Goal: Task Accomplishment & Management: Manage account settings

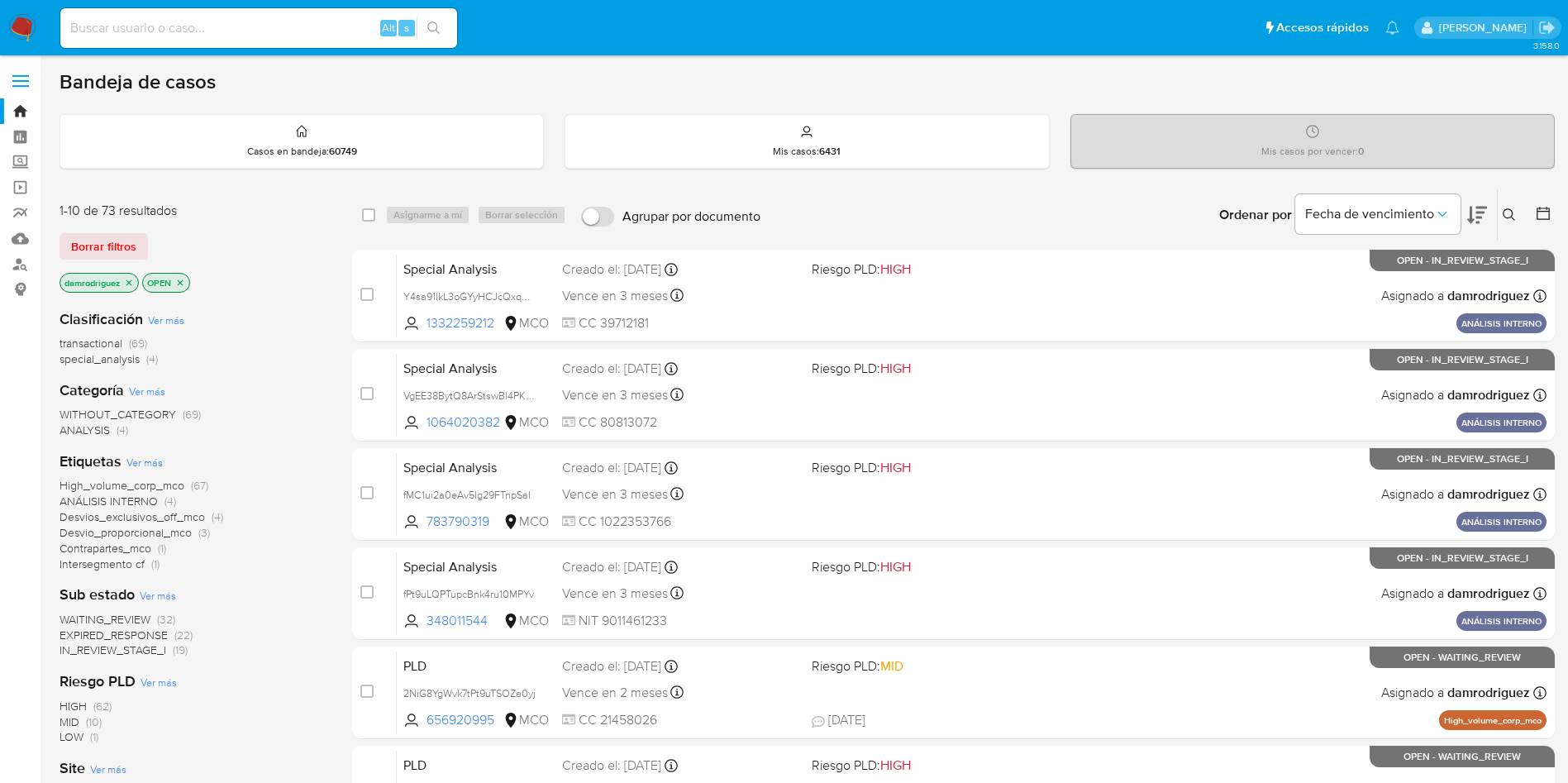
click at [274, 219] on div "1-10 de 73 resultados" at bounding box center [191, 211] width 264 height 19
click at [276, 206] on div "1-10 de 73 resultados" at bounding box center [191, 211] width 264 height 19
click at [269, 249] on div "Borrar filtros" at bounding box center [191, 246] width 264 height 26
click at [1541, 216] on icon at bounding box center [1543, 213] width 17 height 17
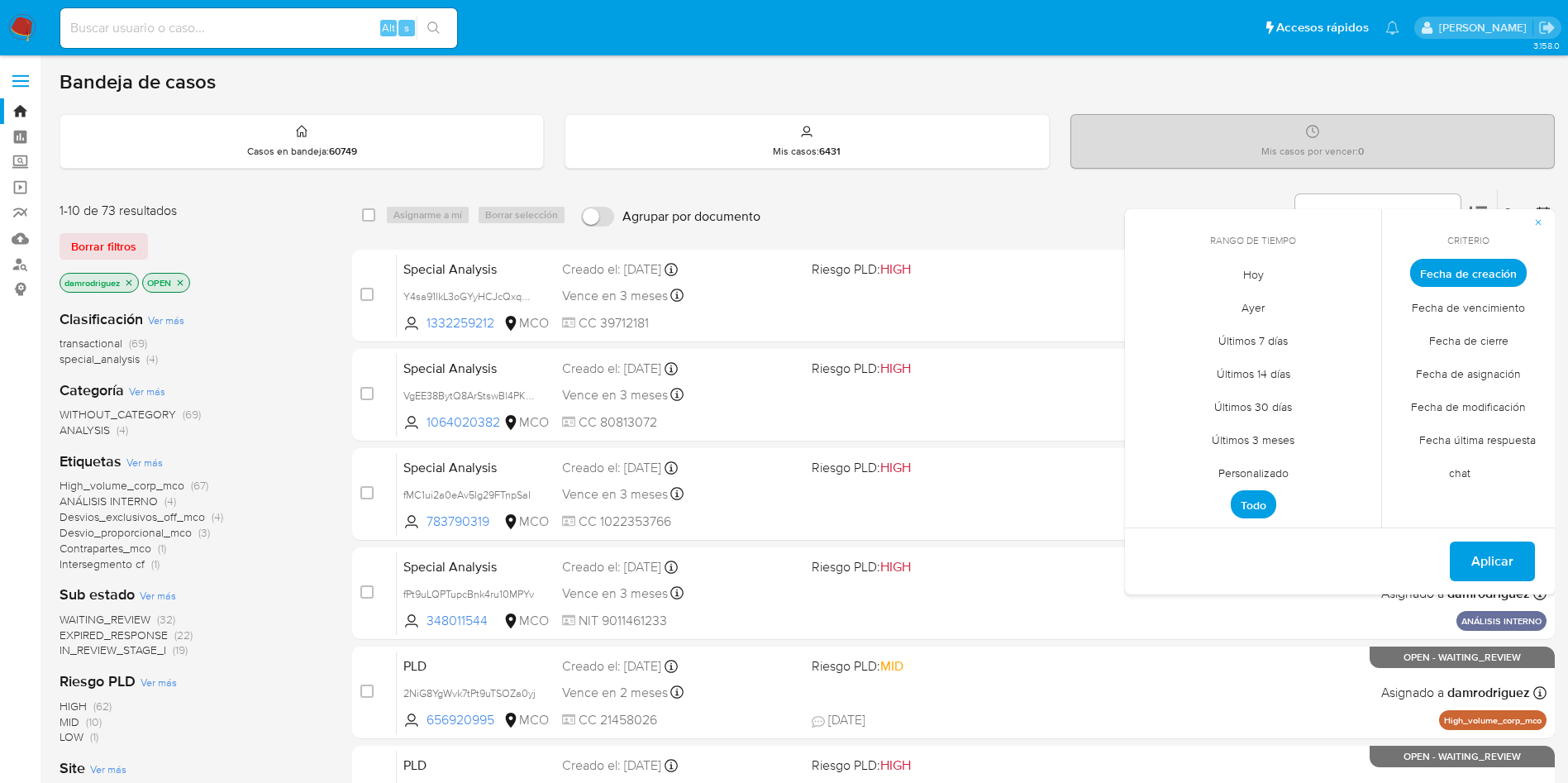
click at [1275, 476] on span "Personalizado" at bounding box center [1254, 472] width 105 height 34
click at [1142, 301] on icon "Mes anterior" at bounding box center [1151, 303] width 19 height 20
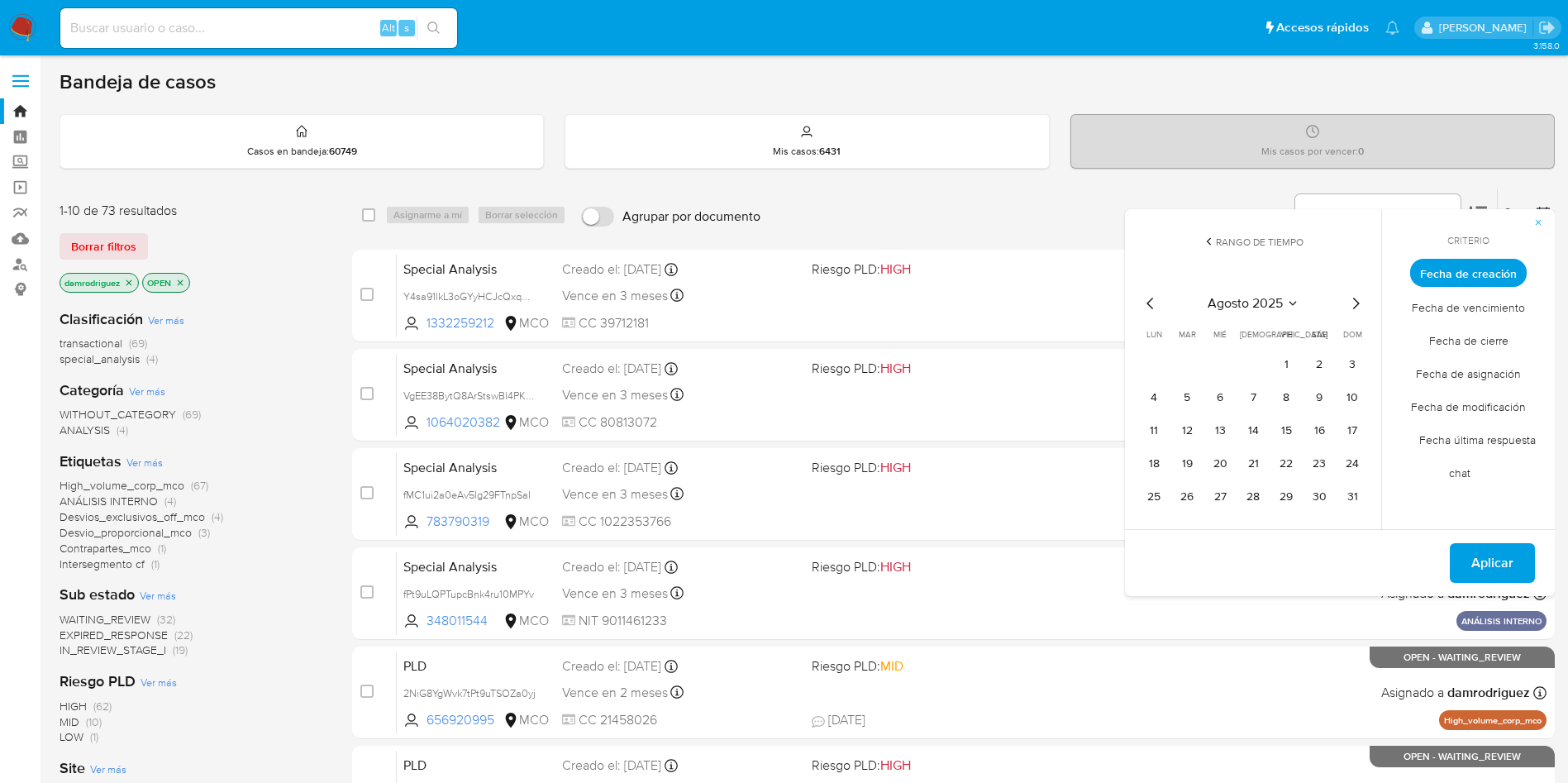
click at [1159, 300] on icon "Mes anterior" at bounding box center [1151, 303] width 19 height 20
click at [1251, 397] on button "10" at bounding box center [1253, 397] width 26 height 26
click at [1190, 426] on button "15" at bounding box center [1187, 430] width 26 height 26
drag, startPoint x: 1498, startPoint y: 557, endPoint x: 1477, endPoint y: 554, distance: 21.2
click at [1497, 557] on span "Aplicar" at bounding box center [1492, 563] width 42 height 36
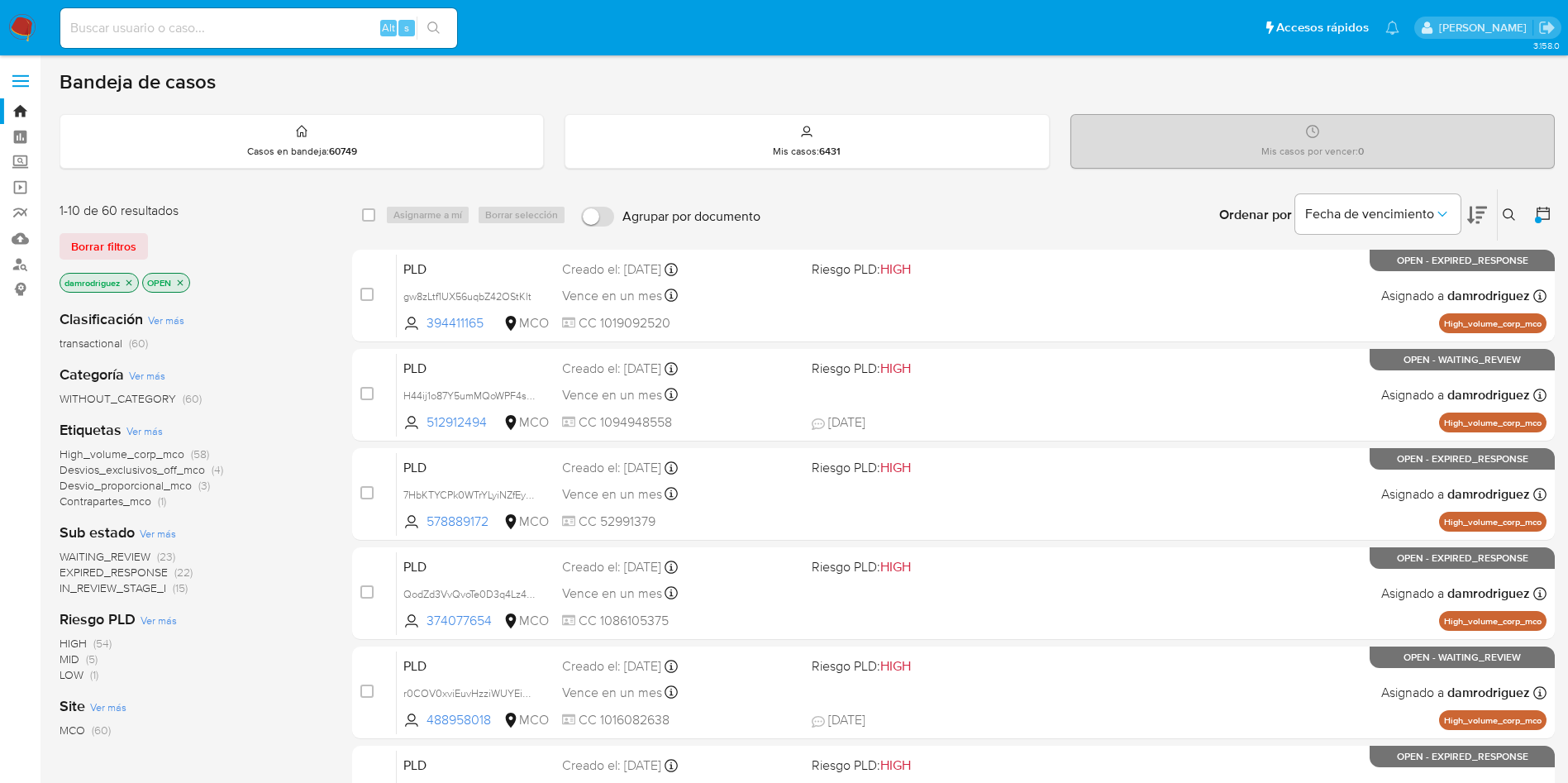
click at [128, 554] on span "WAITING_REVIEW" at bounding box center [104, 556] width 91 height 17
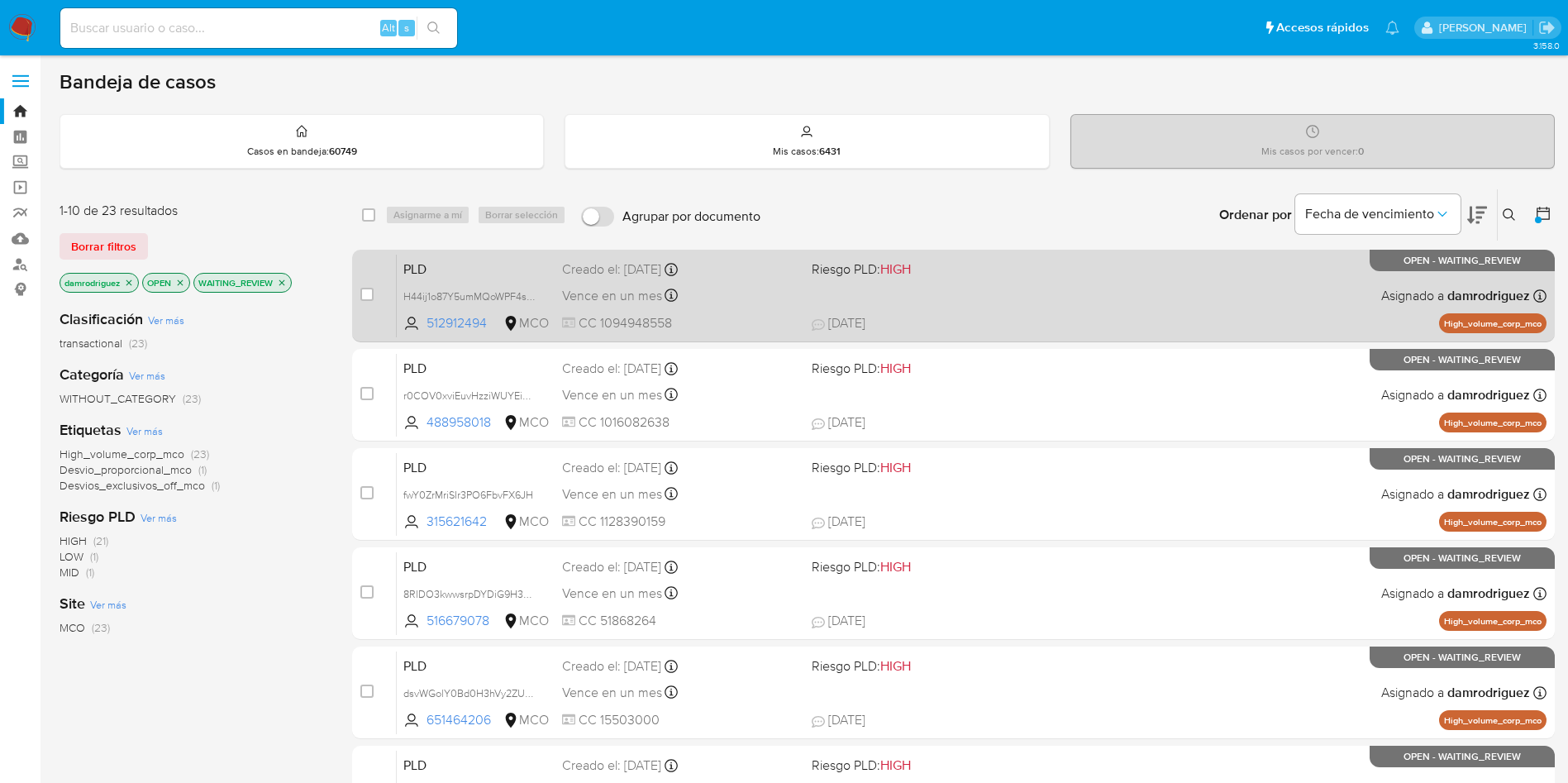
click at [461, 272] on span "PLD" at bounding box center [476, 268] width 145 height 21
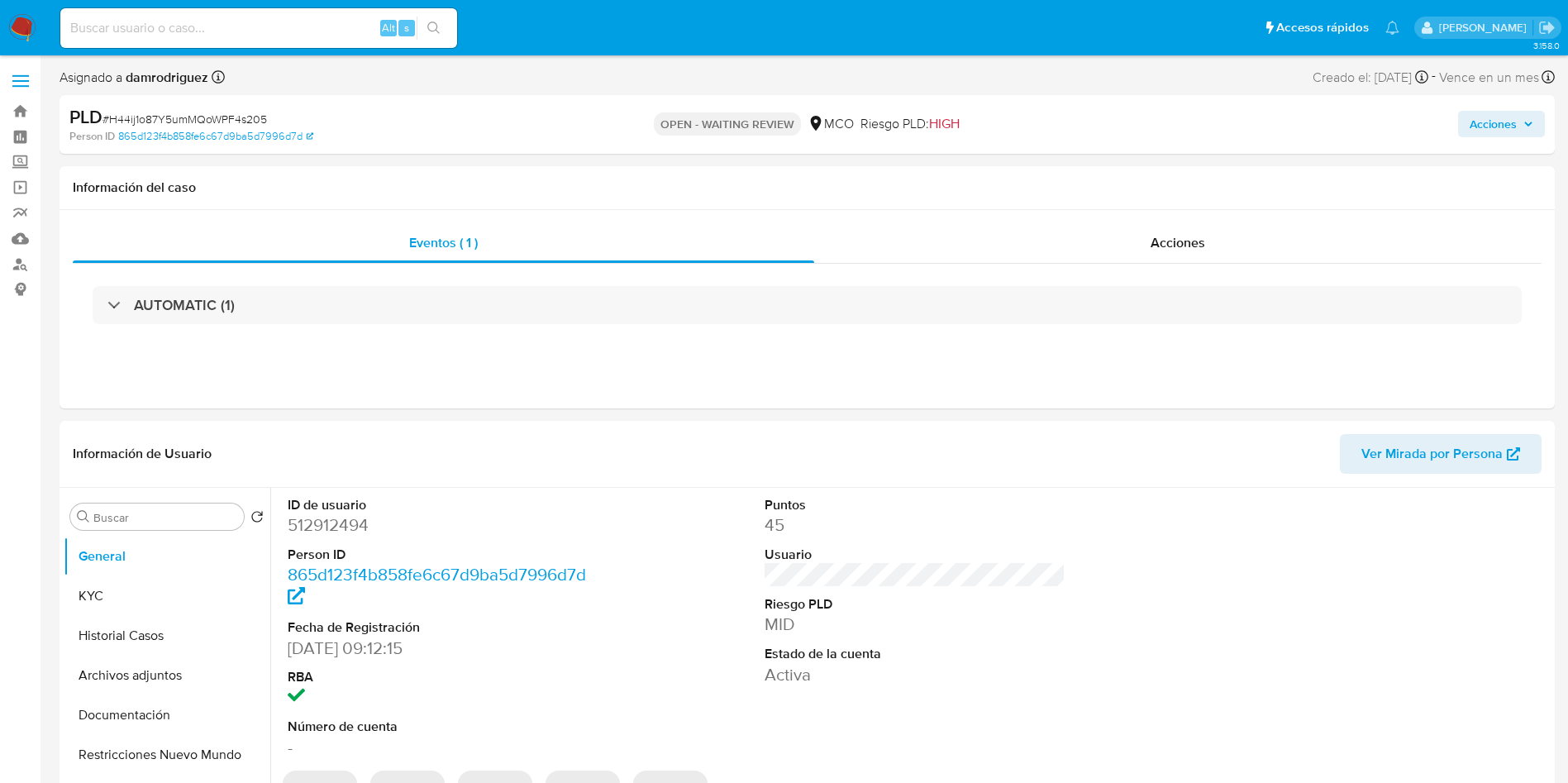
select select "10"
click at [323, 521] on dd "512912494" at bounding box center [439, 526] width 302 height 23
copy dd "512912494"
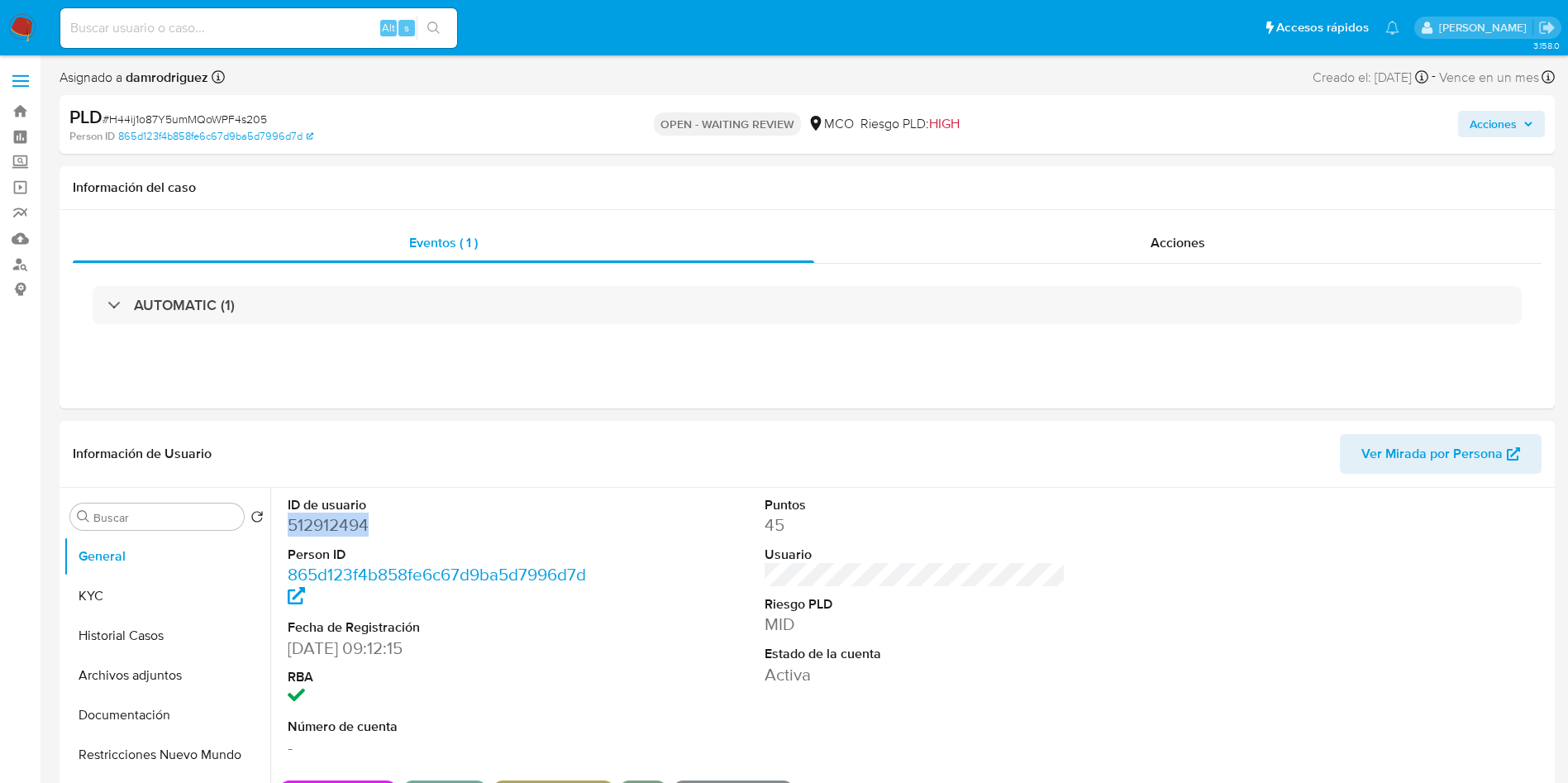
click at [315, 516] on dd "512912494" at bounding box center [439, 526] width 302 height 23
click at [127, 633] on button "Historial Casos" at bounding box center [160, 636] width 194 height 40
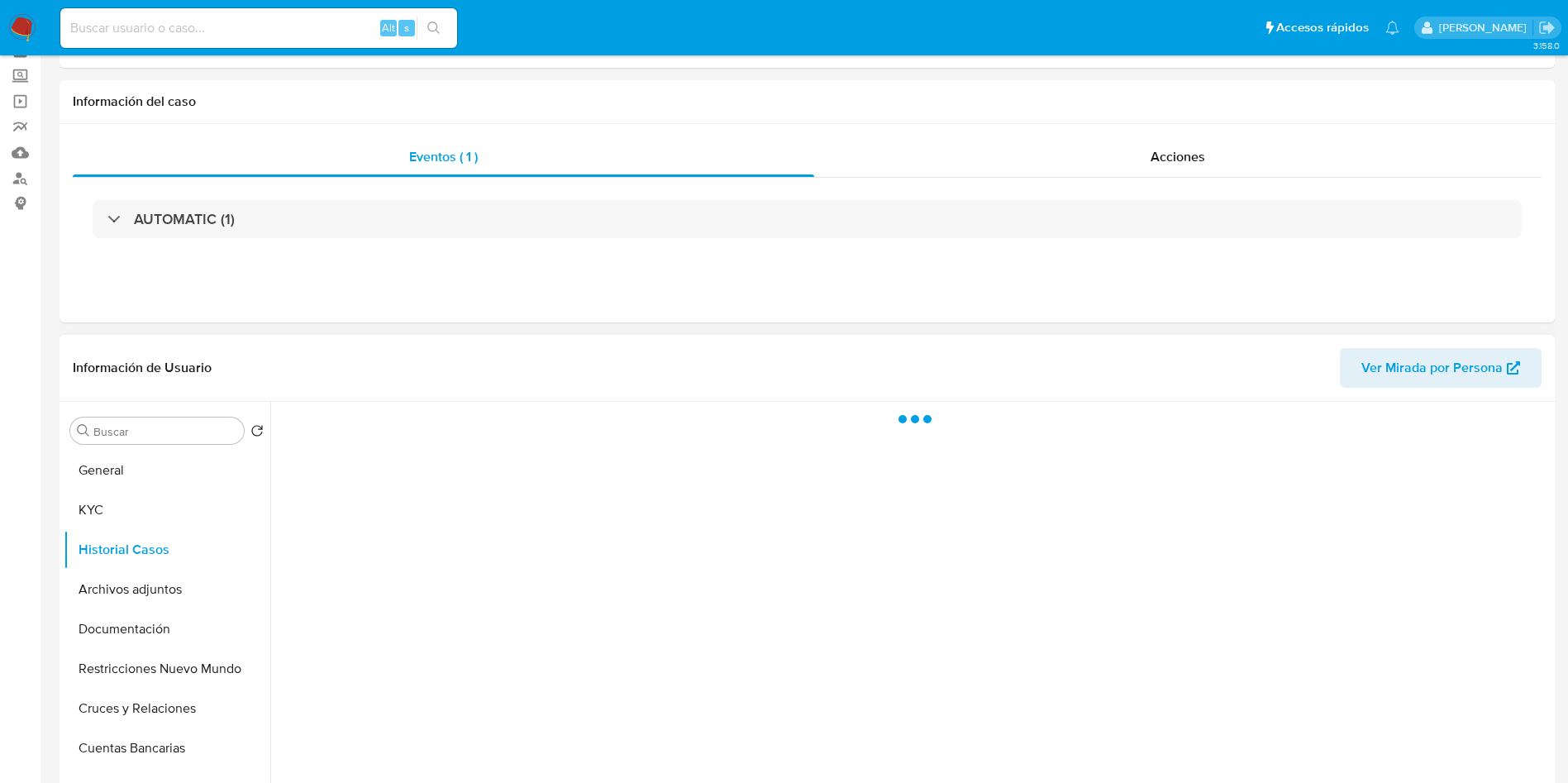
scroll to position [124, 0]
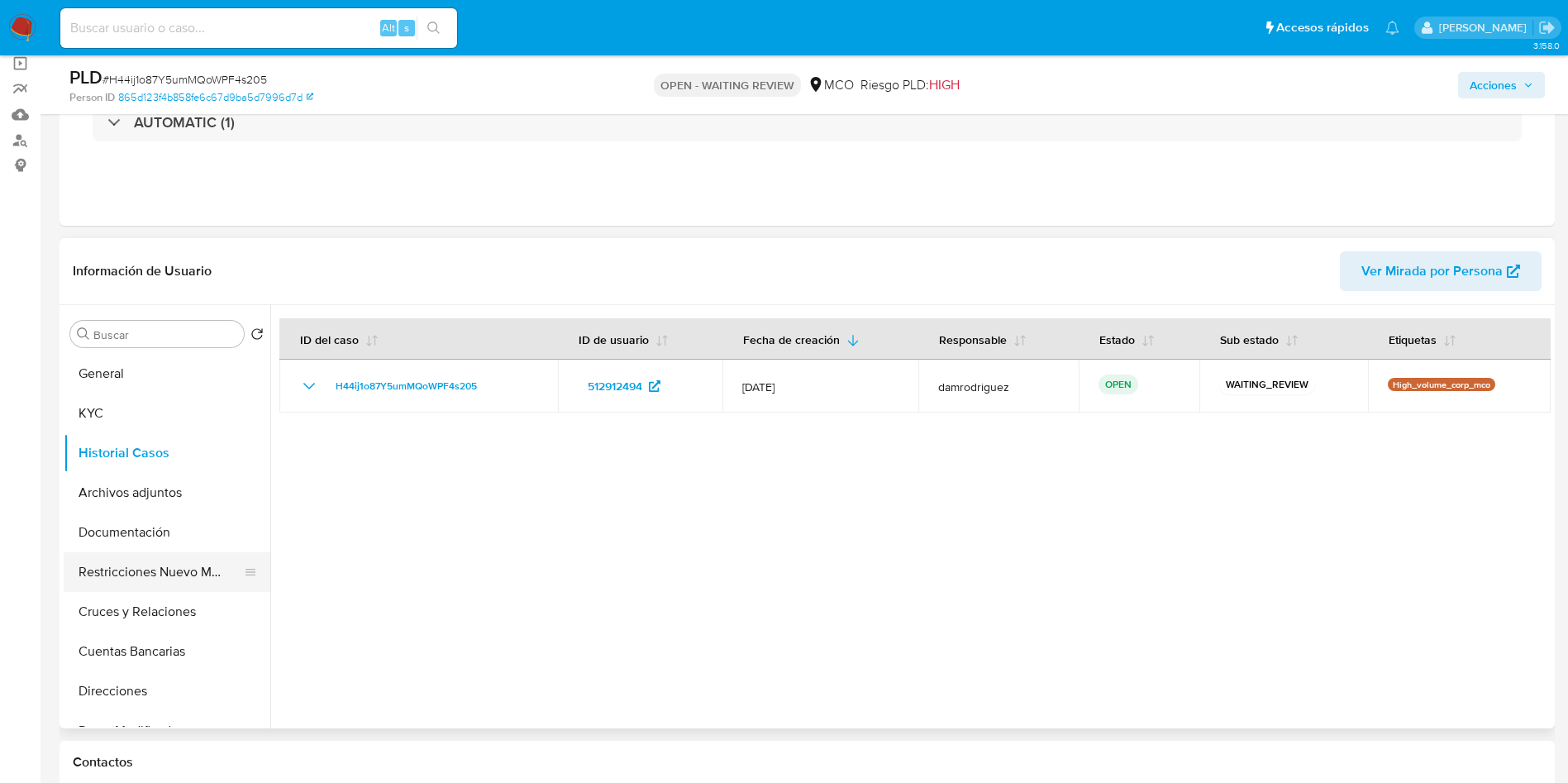
click at [152, 570] on button "Restricciones Nuevo Mundo" at bounding box center [160, 572] width 194 height 40
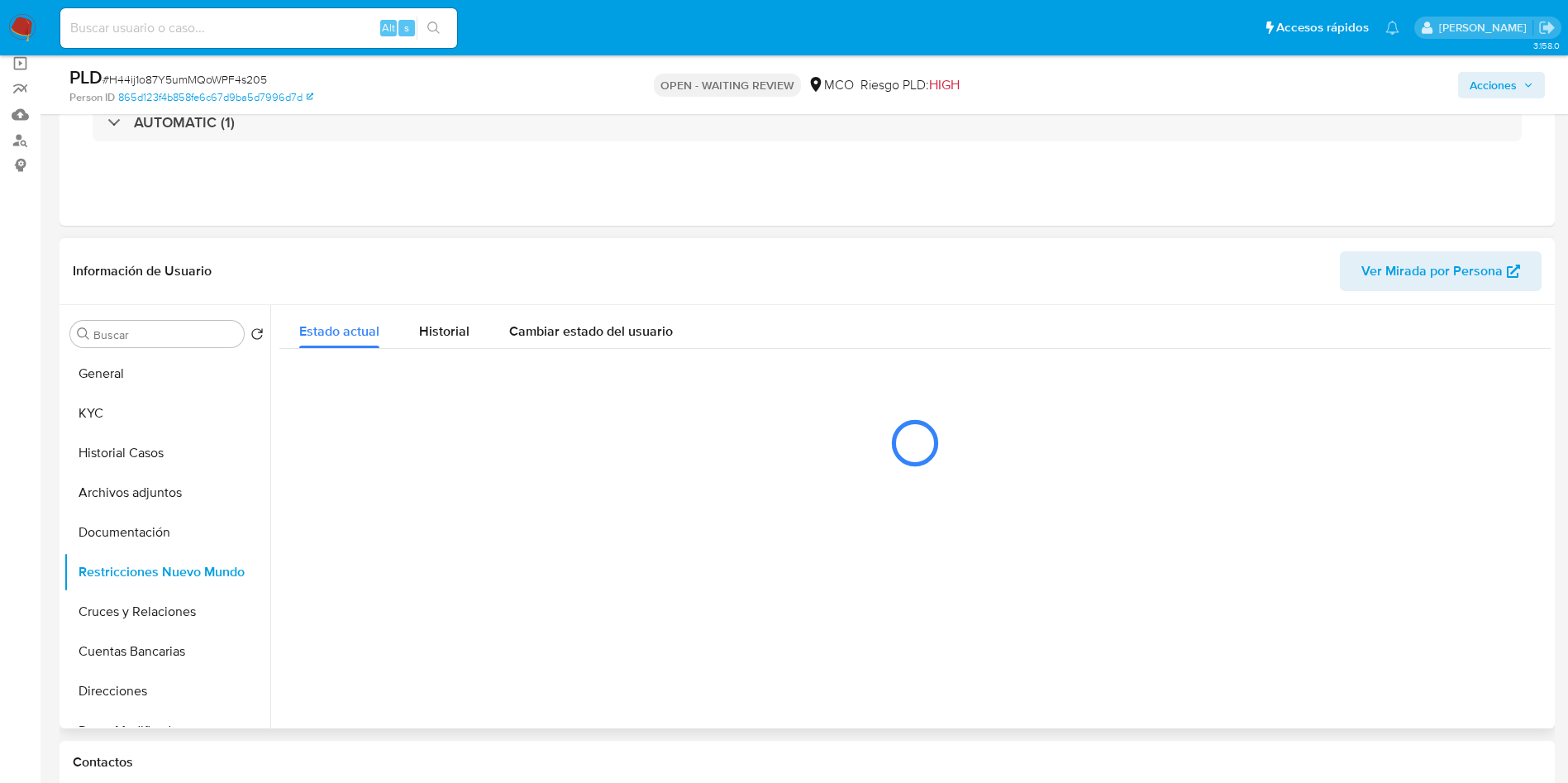
click at [399, 266] on header "Información de Usuario Ver Mirada por Persona" at bounding box center [808, 271] width 1470 height 40
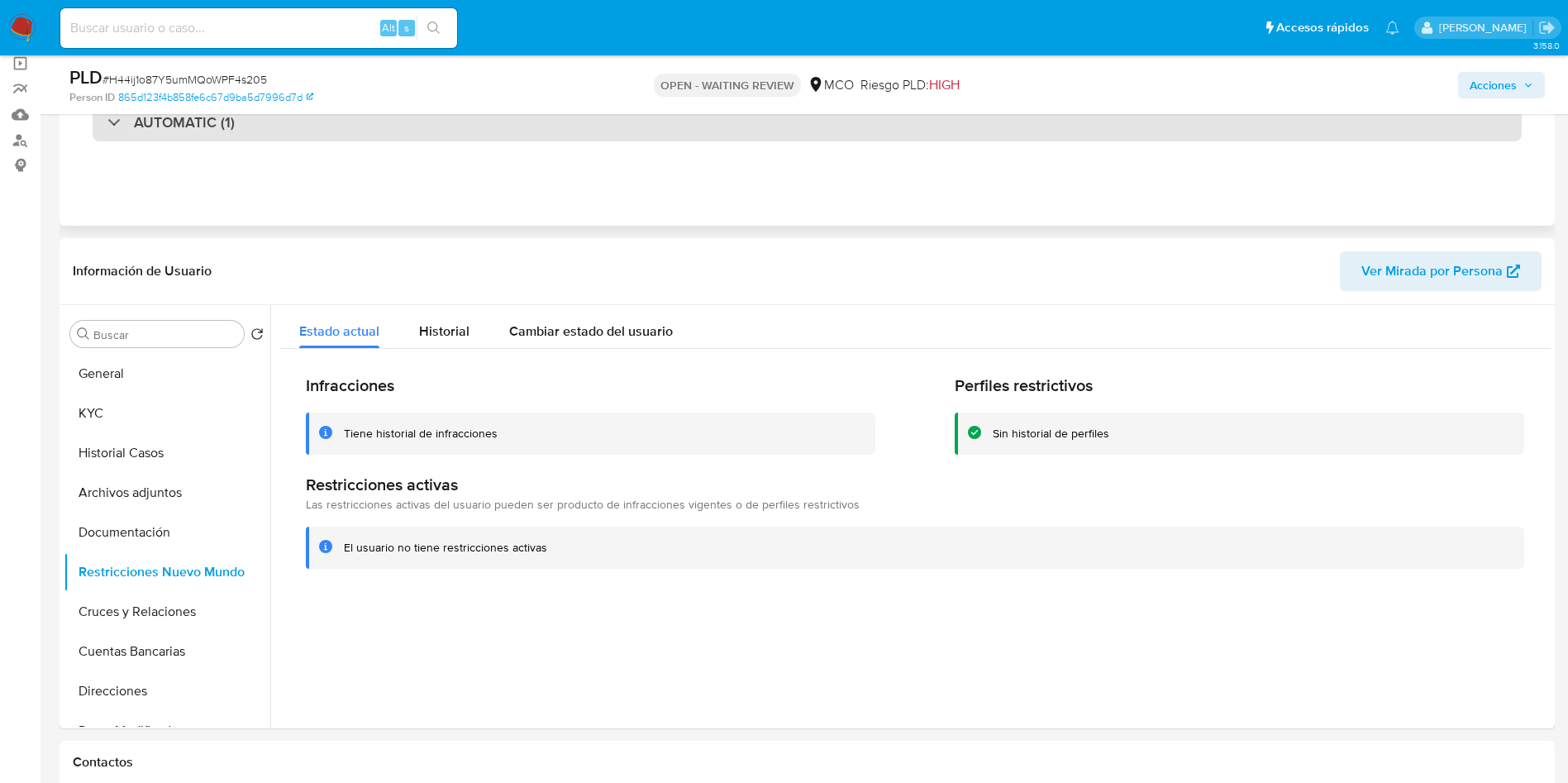
click at [235, 131] on div "AUTOMATIC (1)" at bounding box center [807, 122] width 1430 height 38
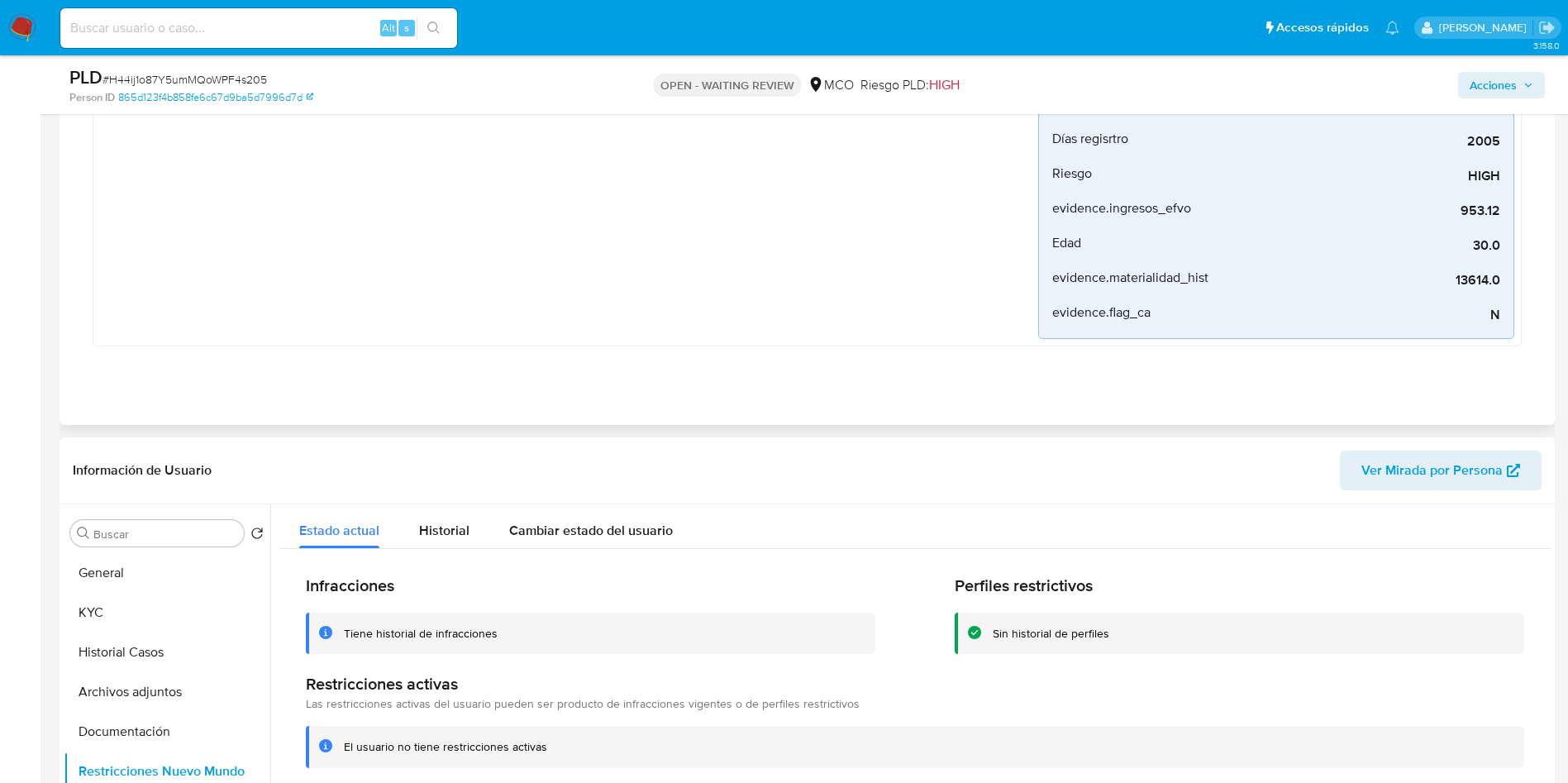
scroll to position [0, 0]
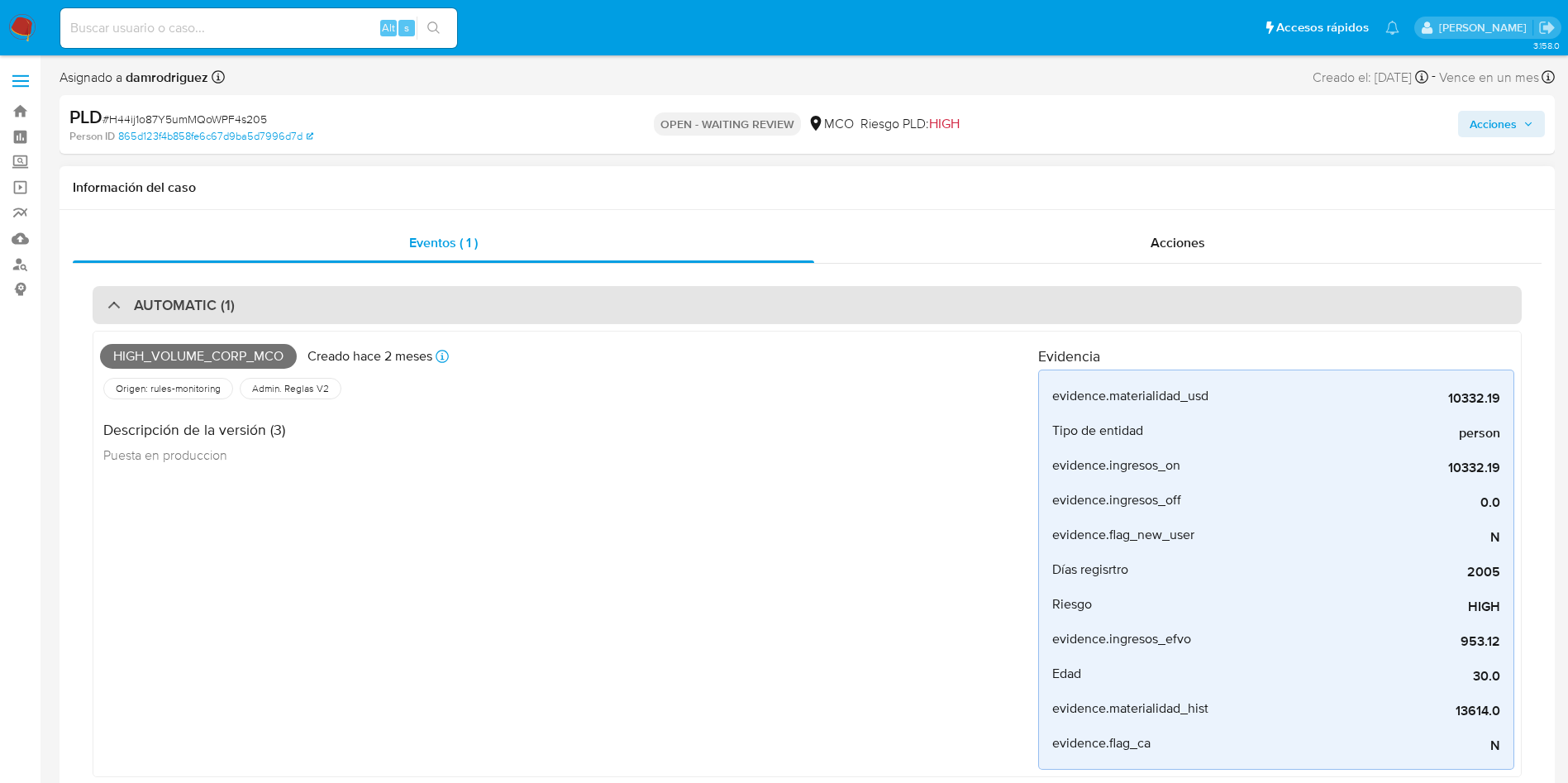
click at [1007, 317] on div "AUTOMATIC (1)" at bounding box center [807, 305] width 1430 height 38
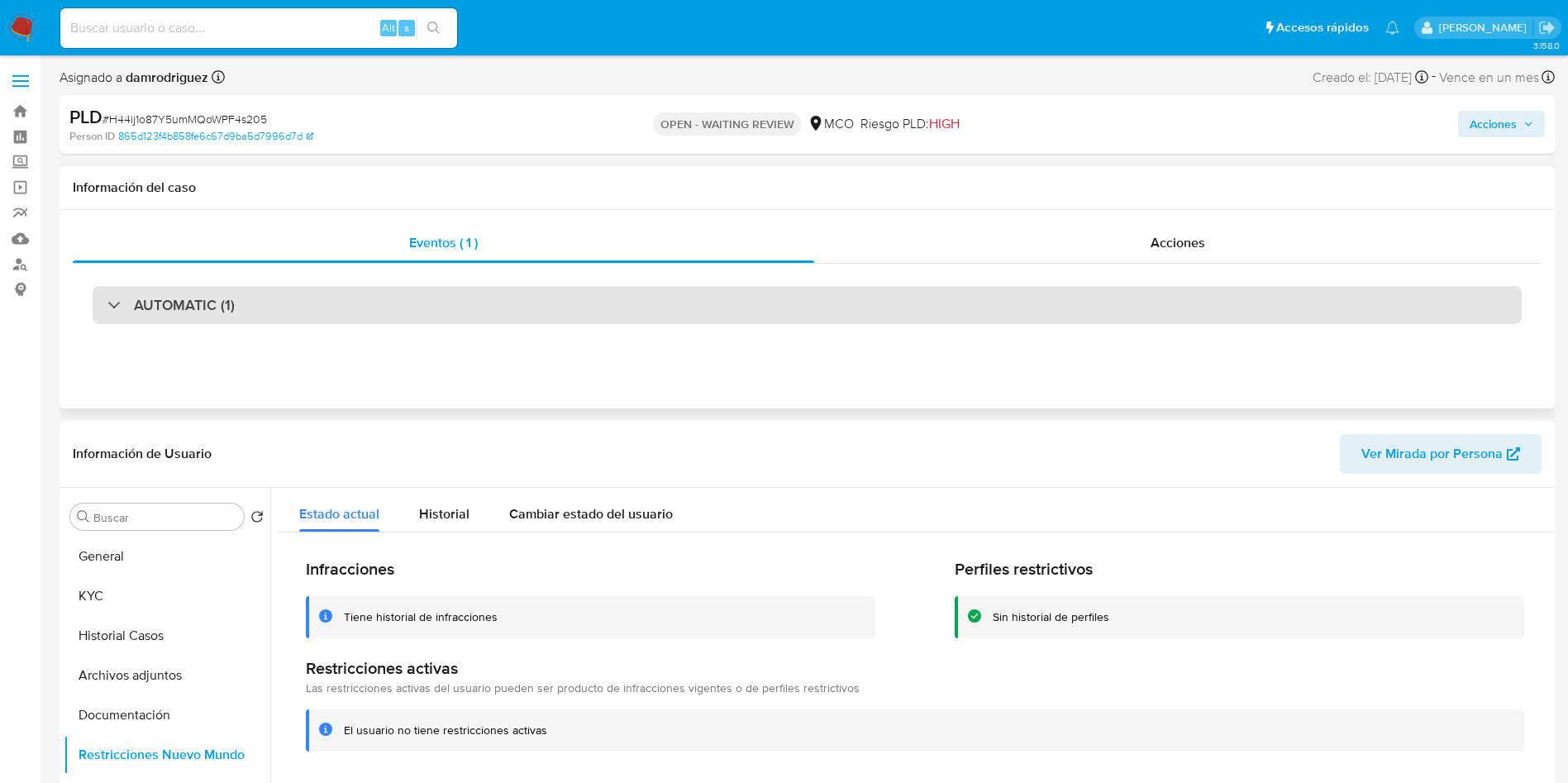
click at [1005, 310] on div "AUTOMATIC (1)" at bounding box center [807, 305] width 1430 height 38
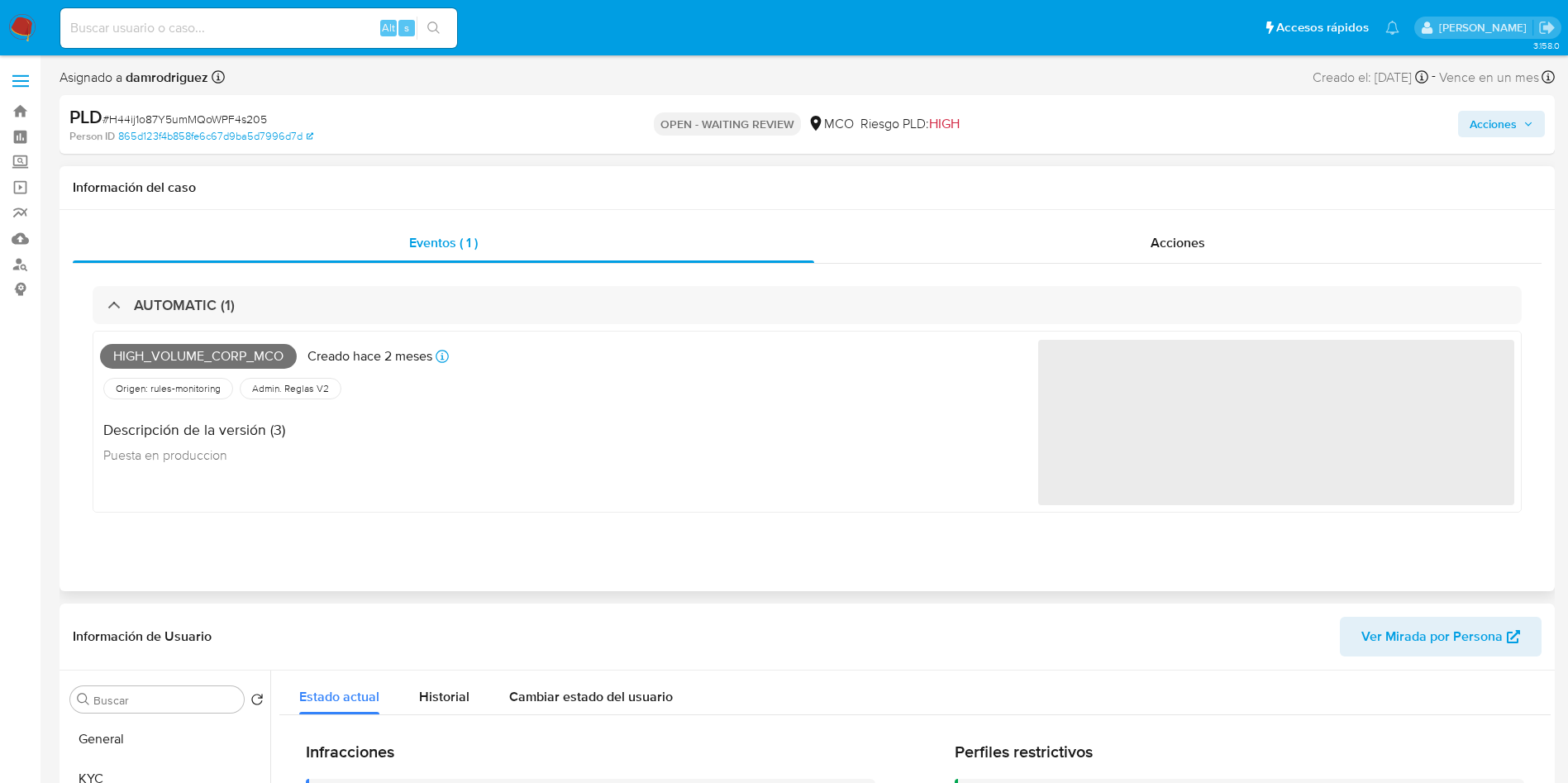
click at [201, 346] on span "High_volume_corp_mco" at bounding box center [199, 356] width 197 height 24
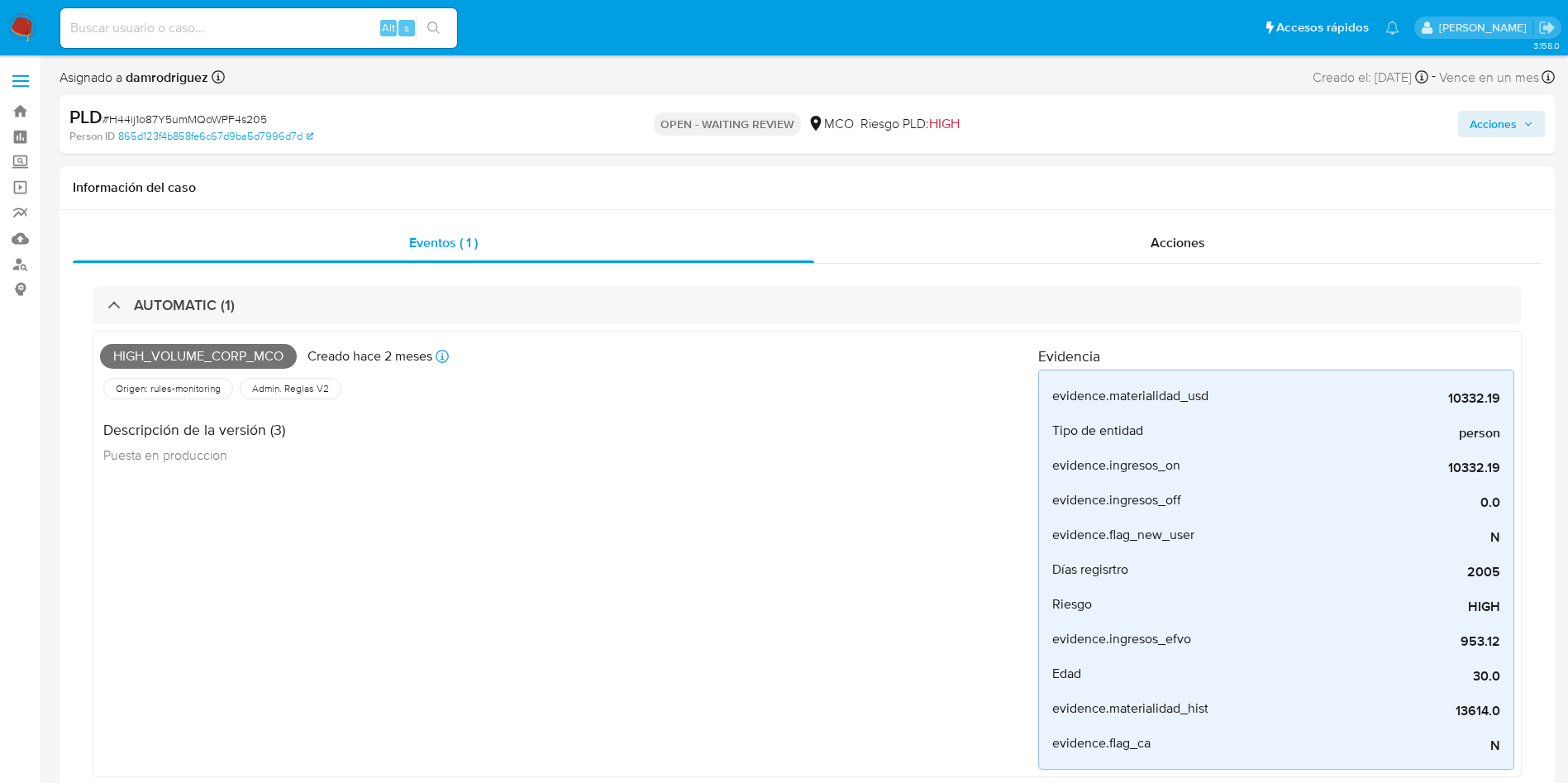
click at [451, 80] on div "Asignado a damrodriguez Asignado el: 22/07/2025 14:50:31 Creado el: 12/07/2025 …" at bounding box center [807, 81] width 1496 height 29
click at [447, 123] on div "PLD # H44ij1o87Y5umMQoWPF4s205" at bounding box center [312, 117] width 486 height 24
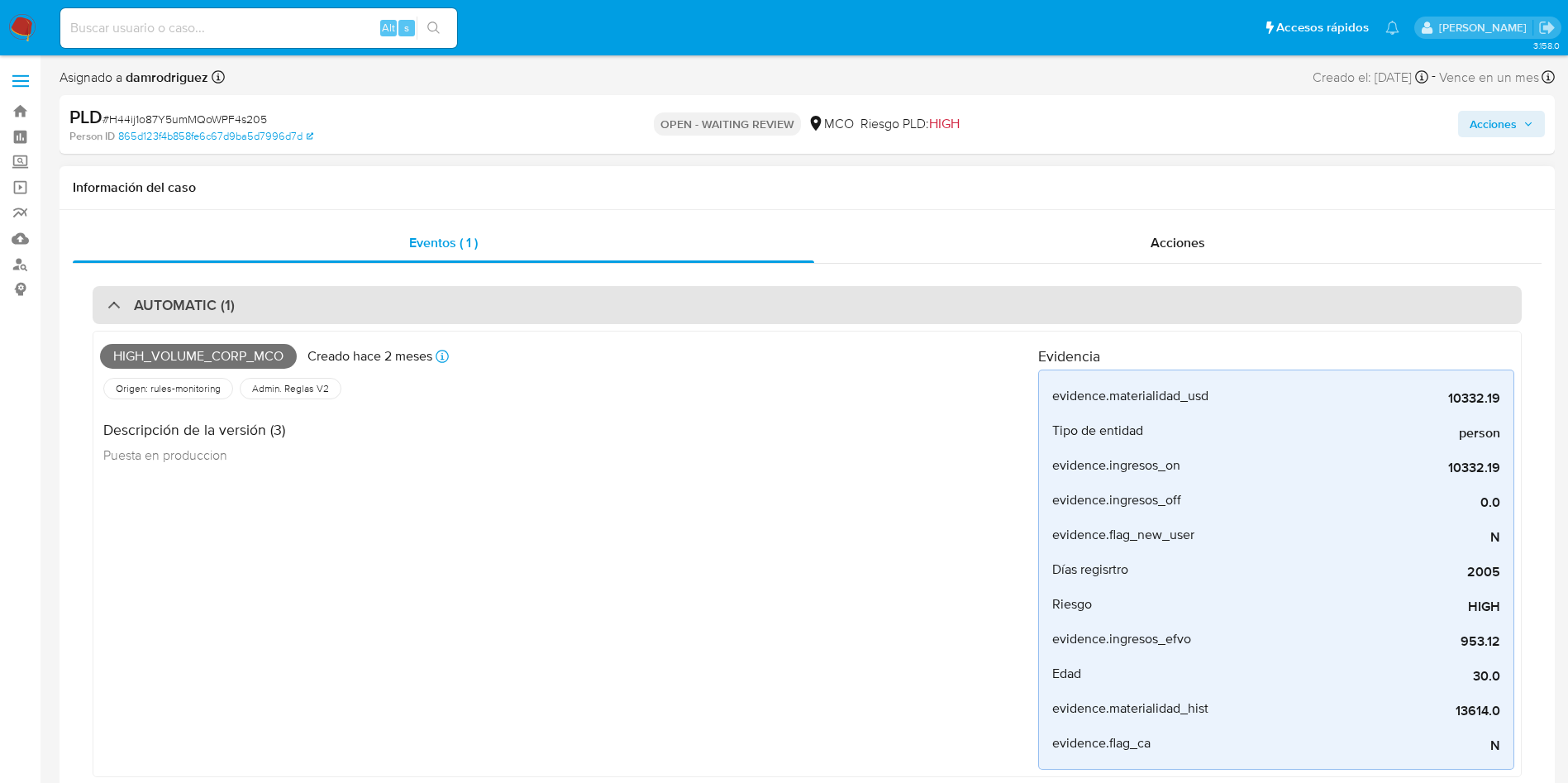
click at [210, 305] on h3 "AUTOMATIC (1)" at bounding box center [183, 305] width 100 height 19
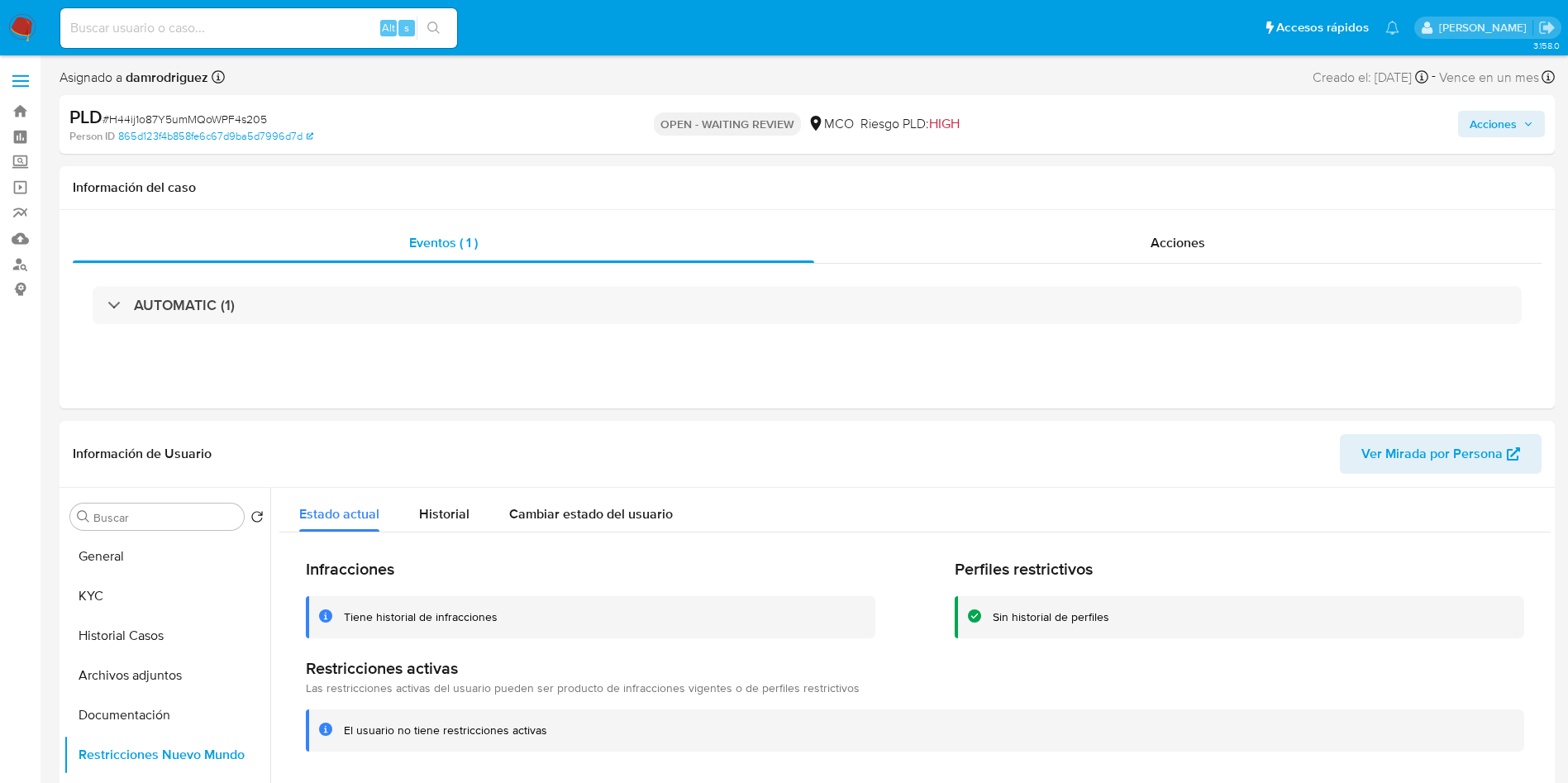
click at [87, 364] on div "Eventos ( 1 ) Acciones AUTOMATIC (1)" at bounding box center [807, 309] width 1496 height 199
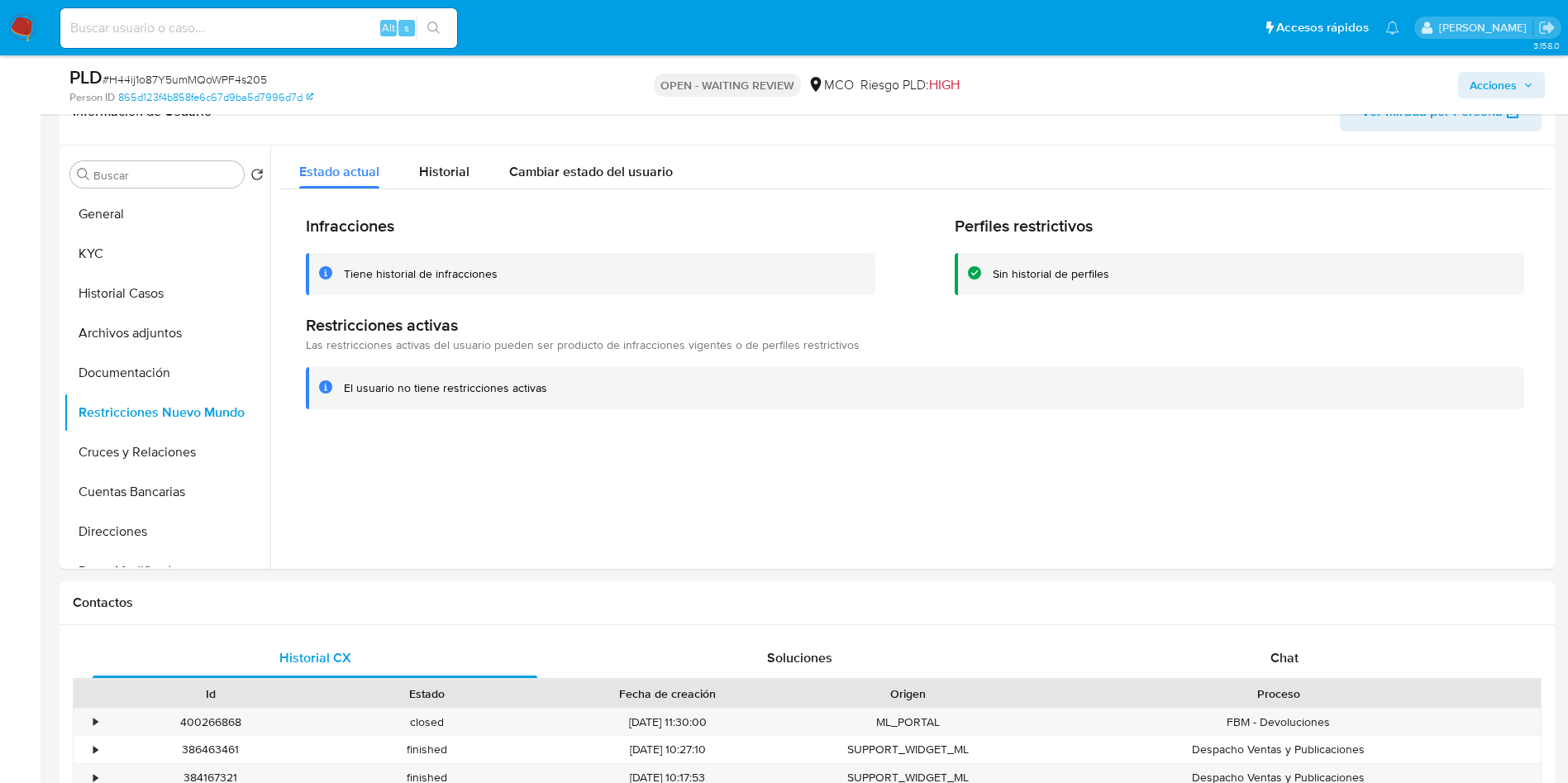
scroll to position [249, 0]
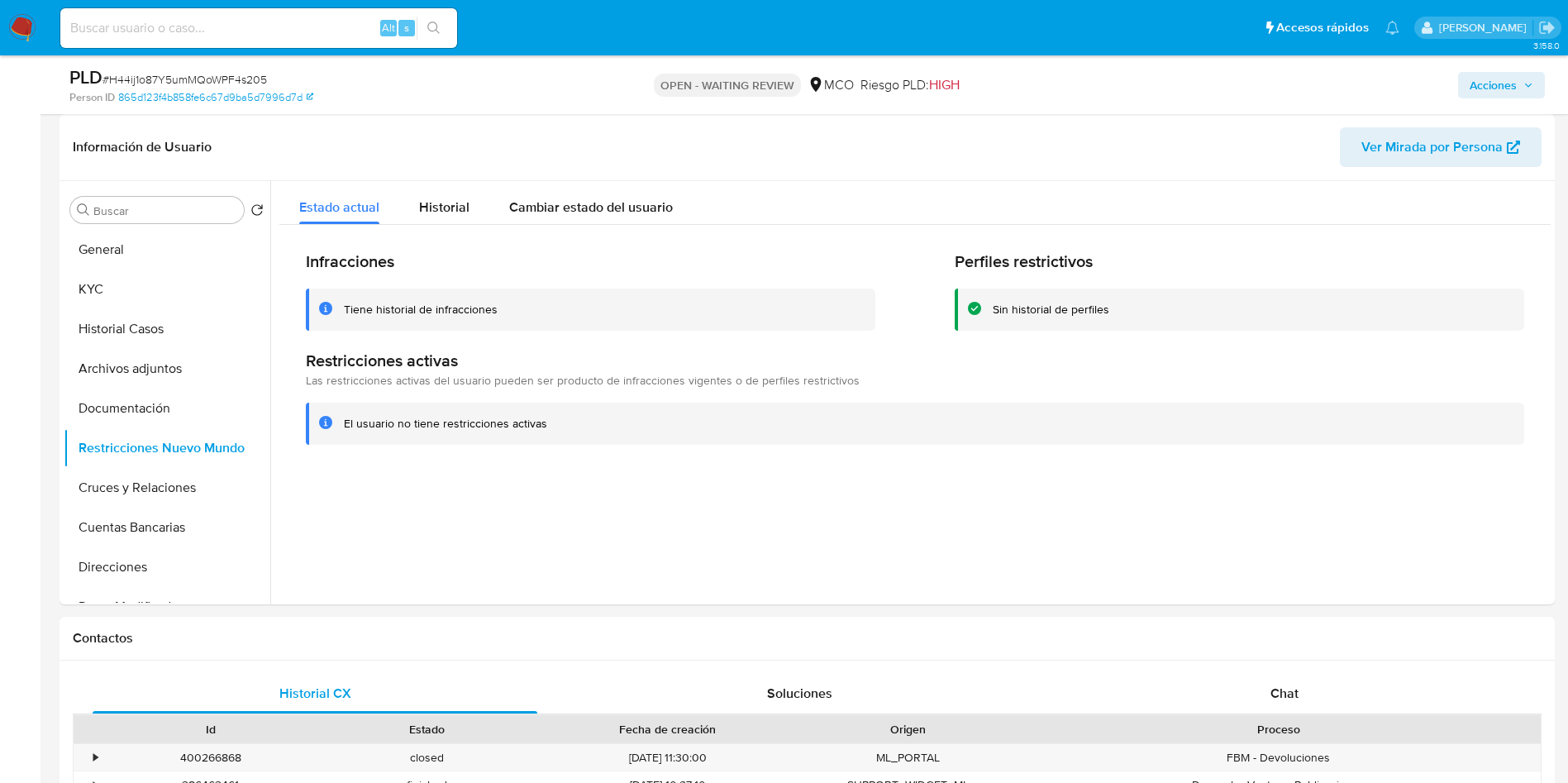
click at [112, 257] on button "General" at bounding box center [160, 250] width 194 height 40
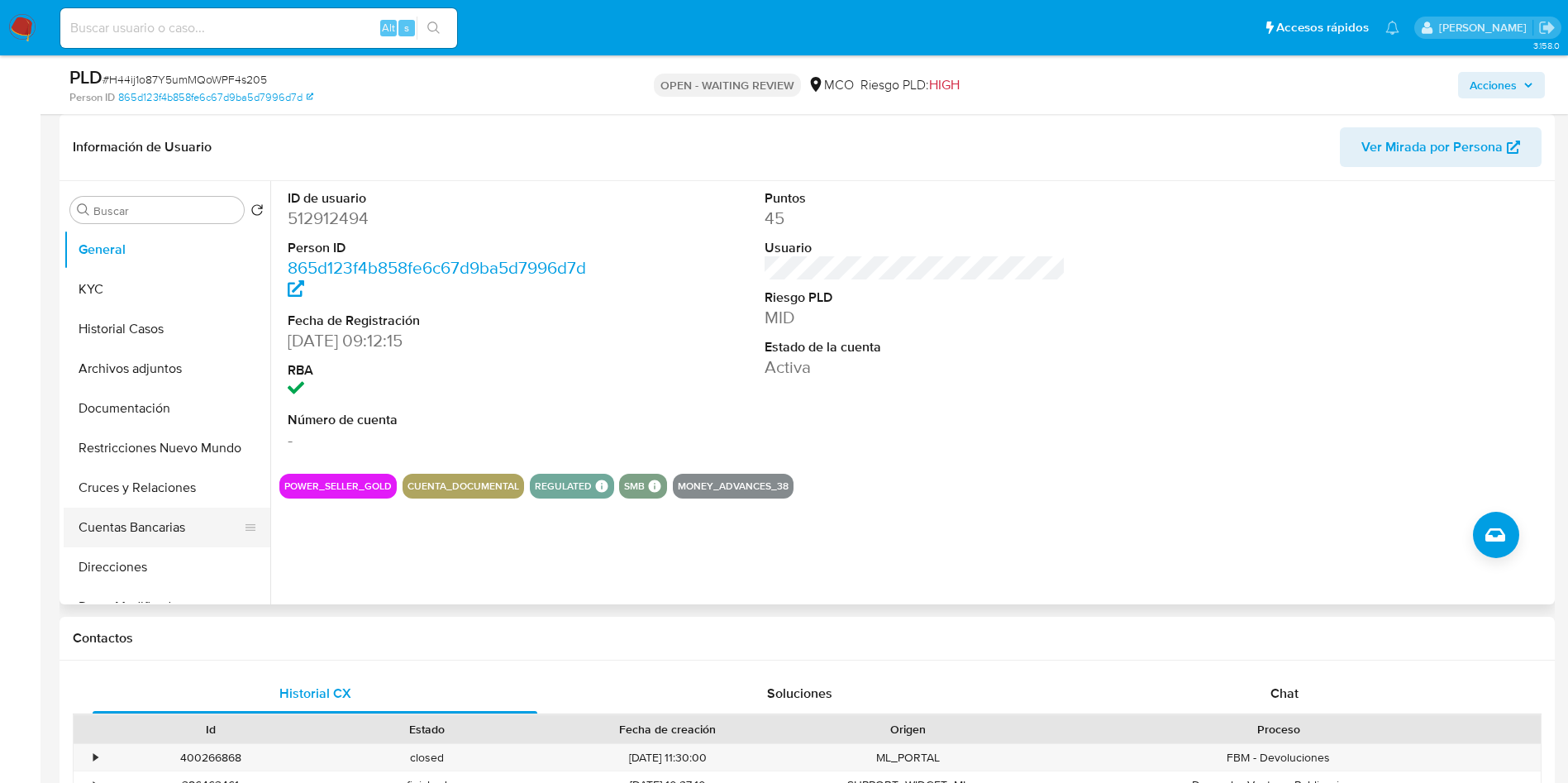
click at [139, 518] on button "Cuentas Bancarias" at bounding box center [160, 528] width 194 height 40
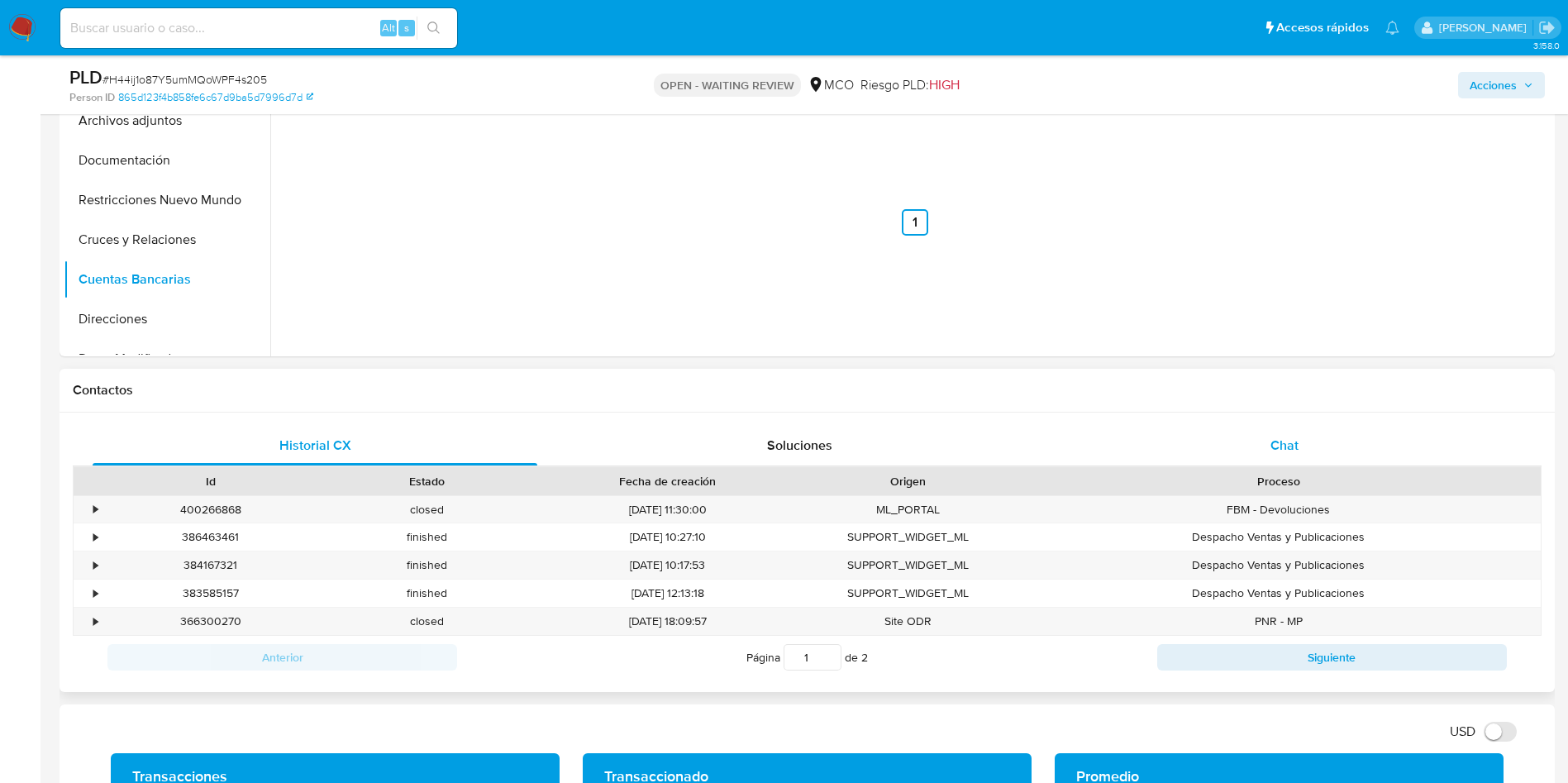
click at [1346, 452] on div "Chat" at bounding box center [1284, 446] width 444 height 40
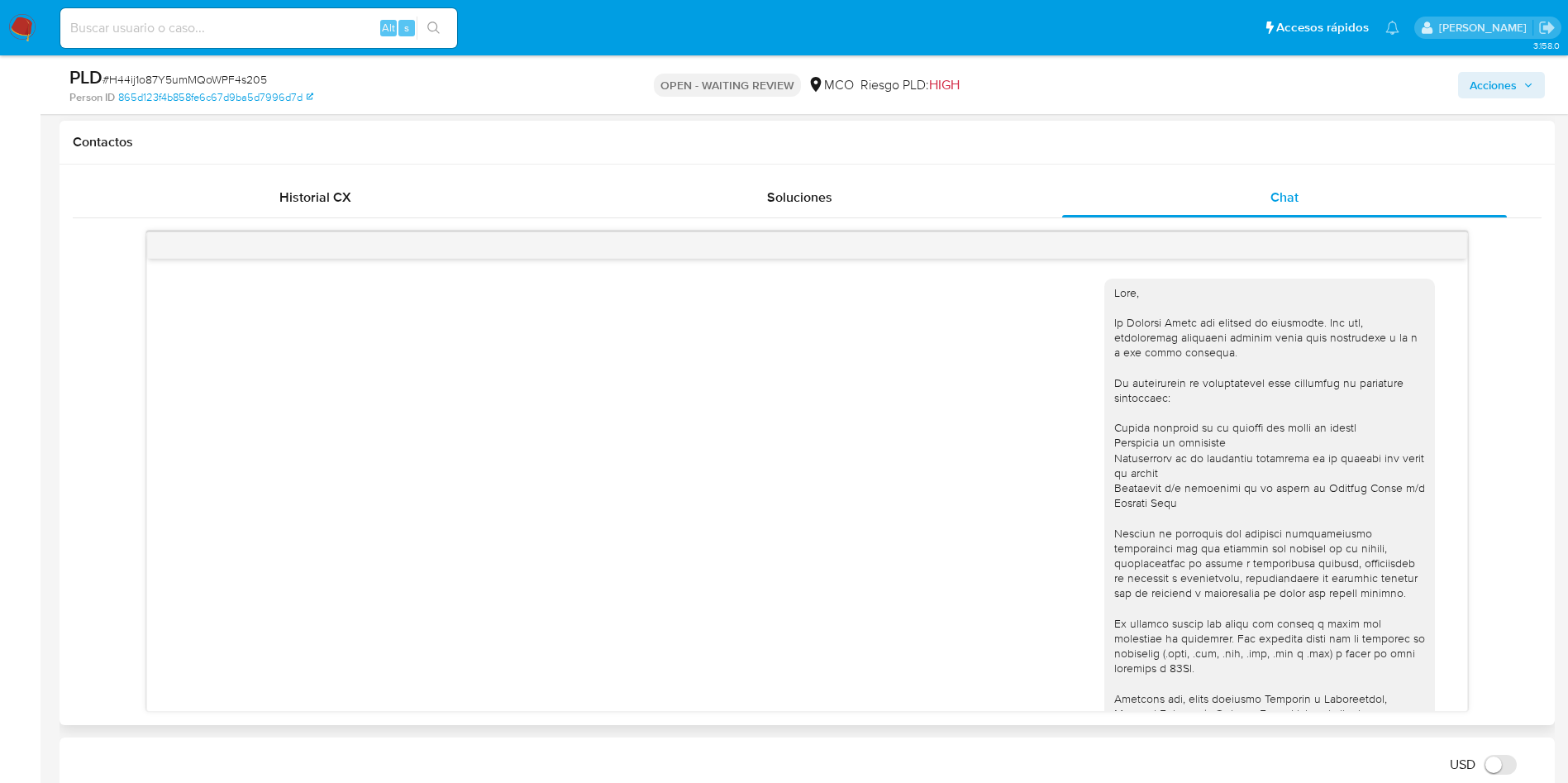
scroll to position [1158, 0]
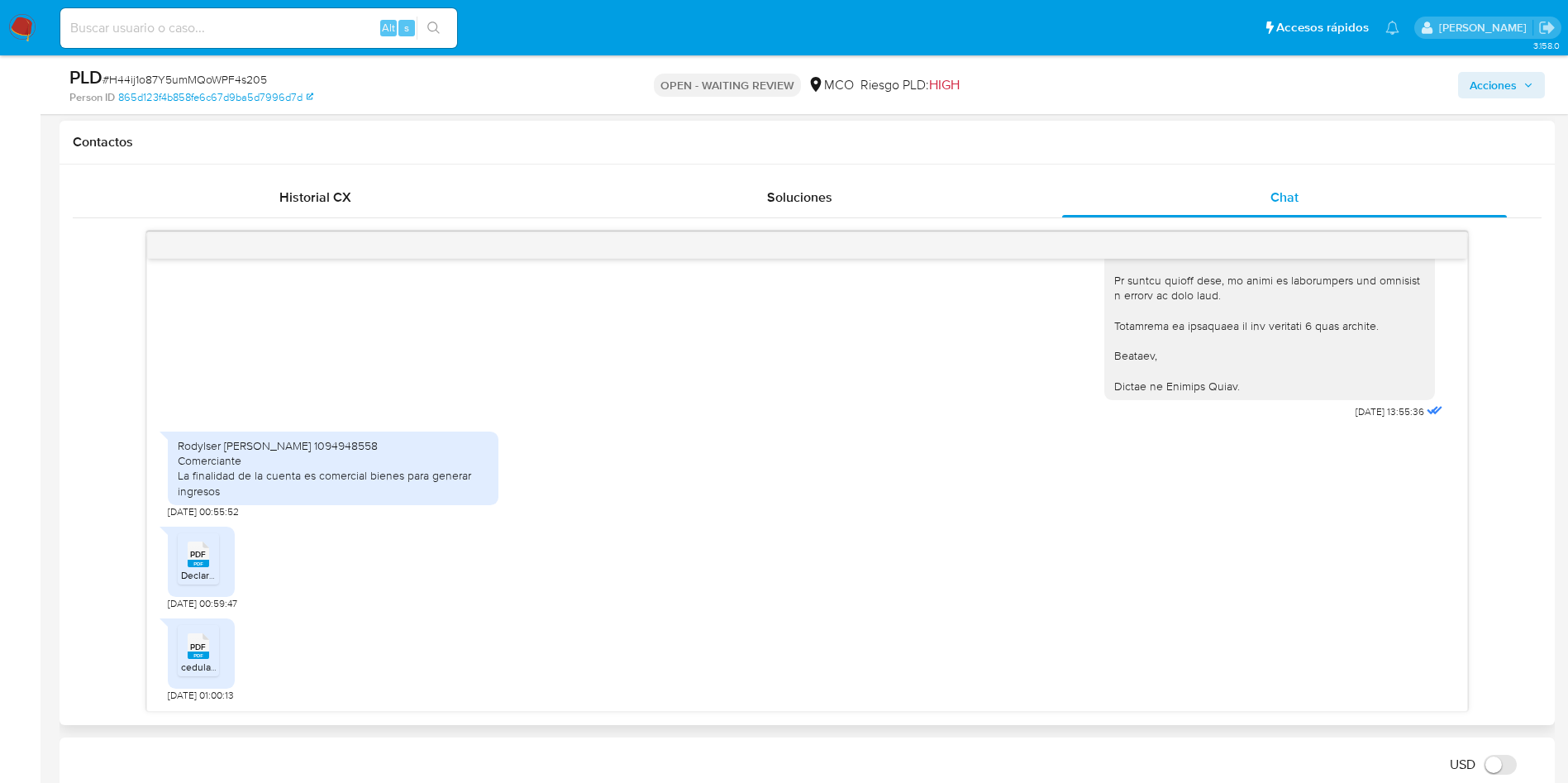
click at [204, 553] on span "PDF" at bounding box center [198, 554] width 16 height 11
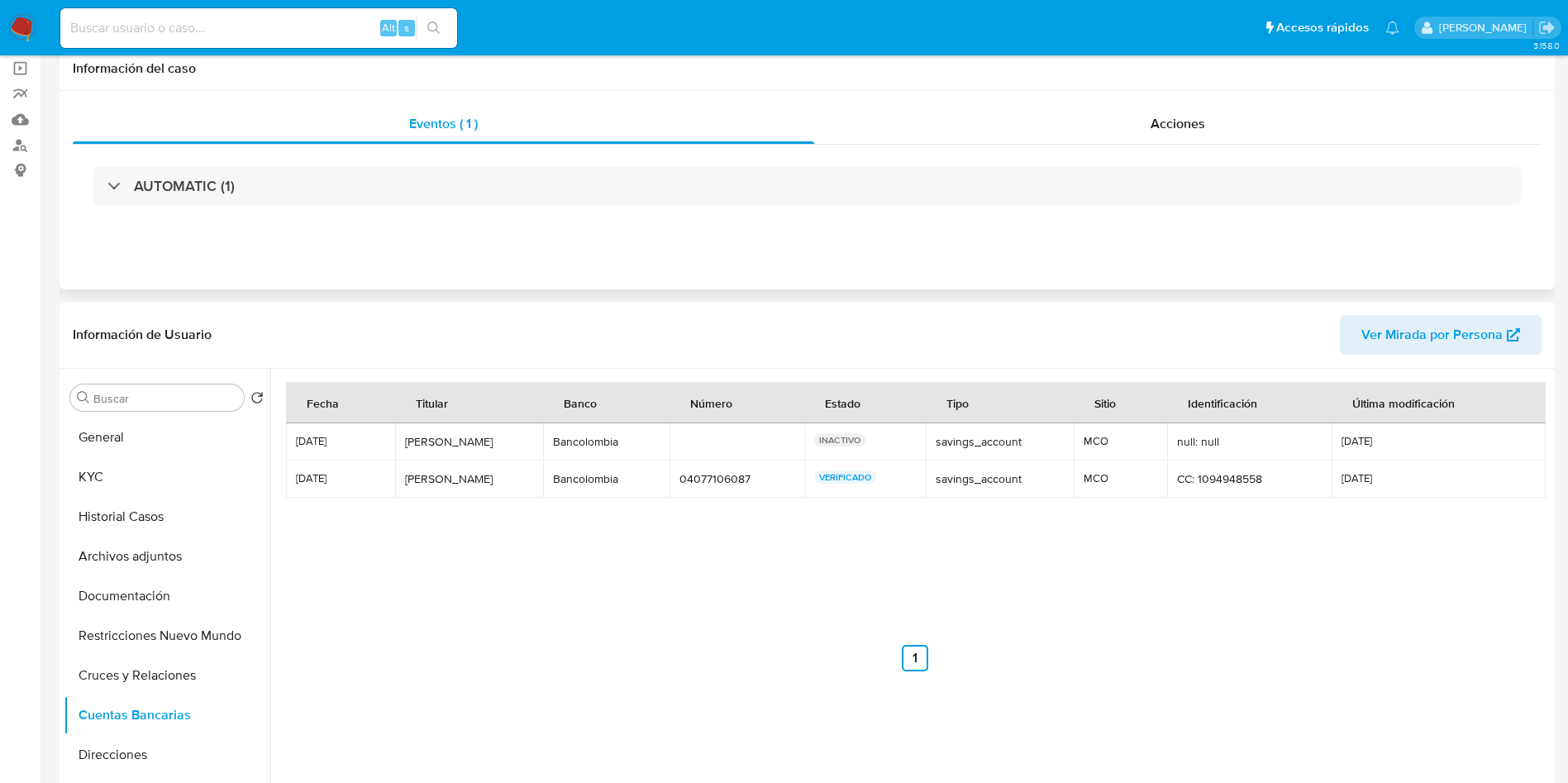
scroll to position [0, 0]
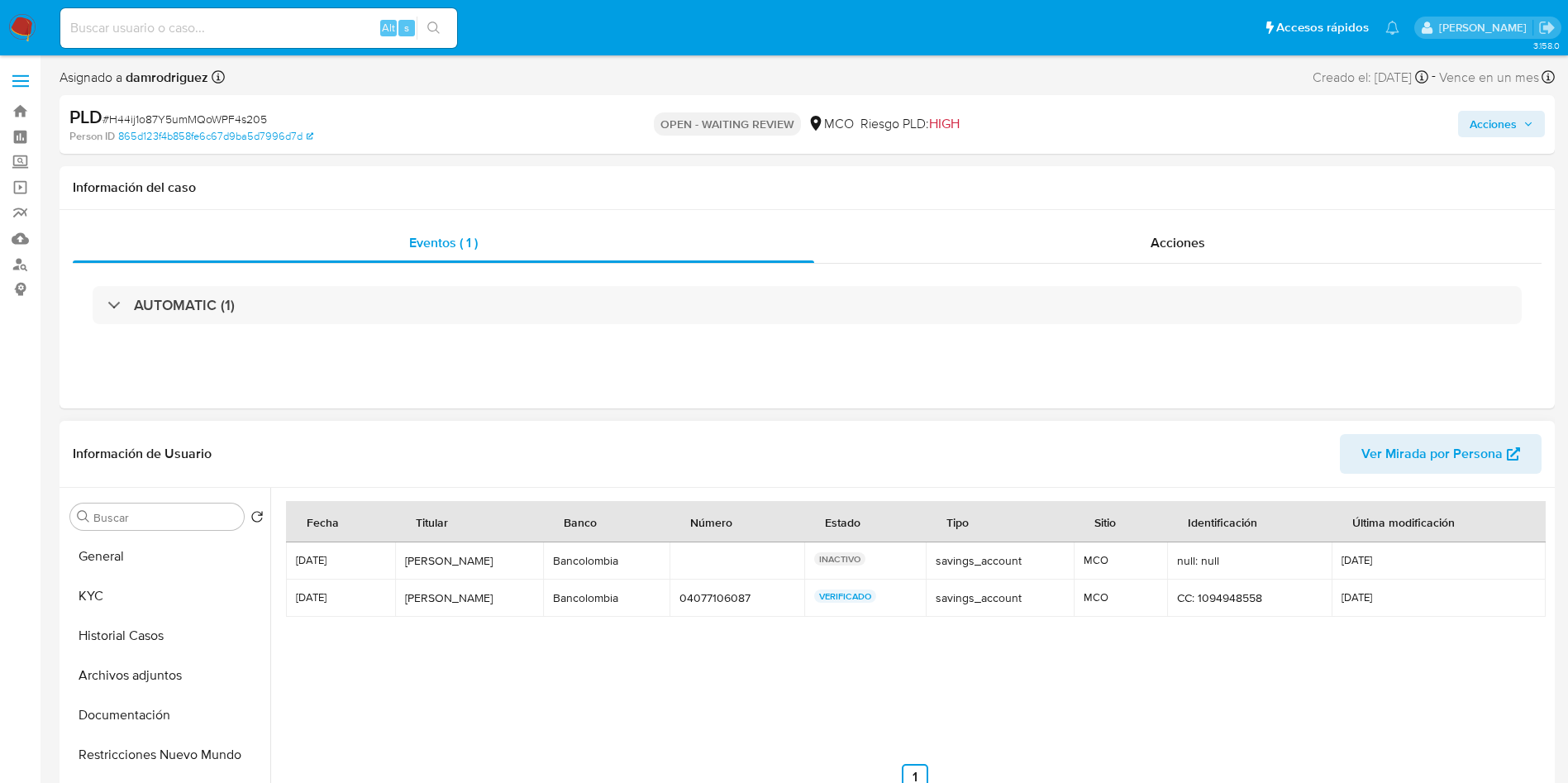
click at [86, 535] on div "Buscar Volver al orden por defecto General KYC Historial Casos Archivos adjunto…" at bounding box center [167, 701] width 207 height 421
click at [106, 546] on button "General" at bounding box center [160, 557] width 194 height 40
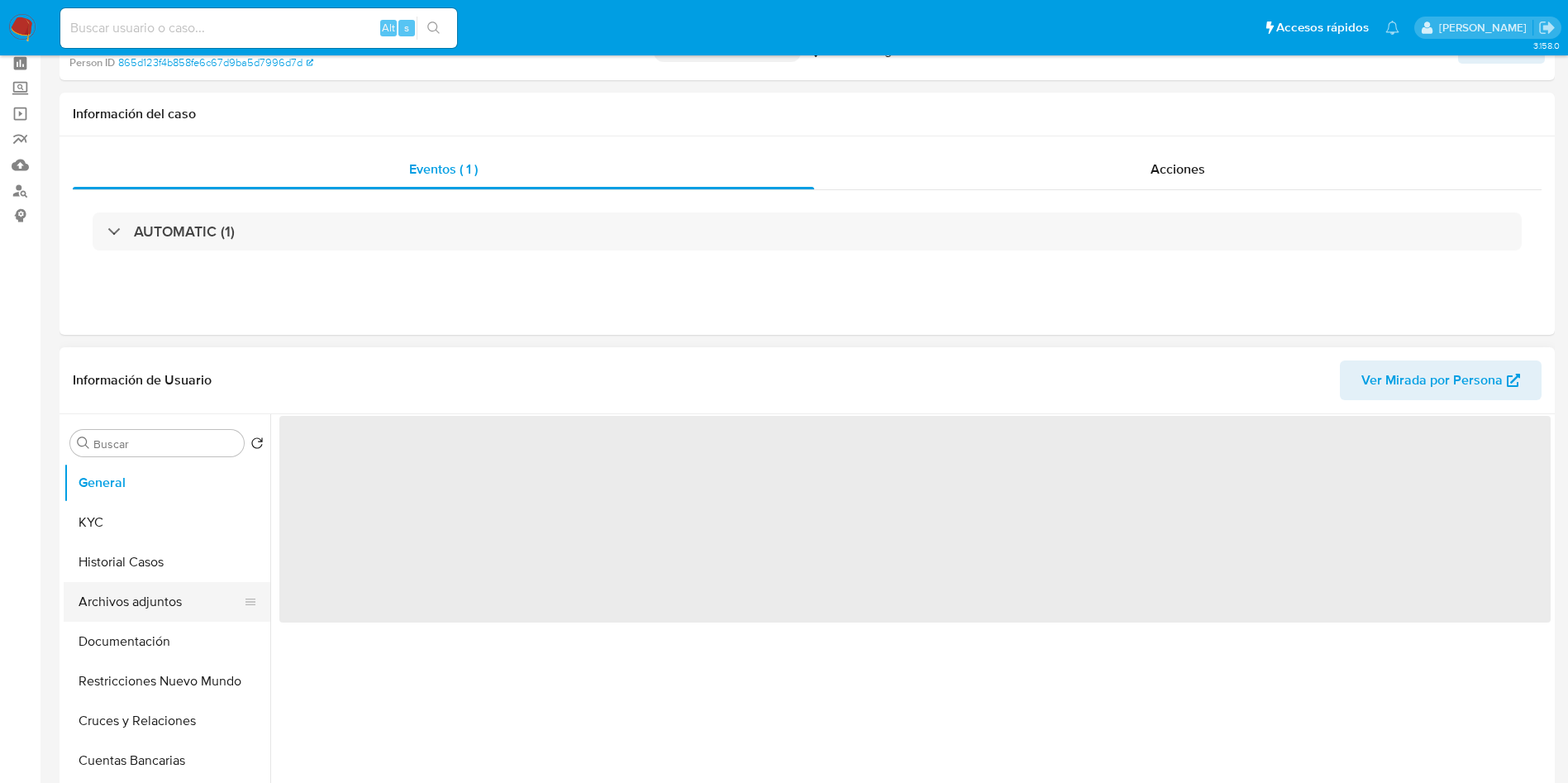
scroll to position [124, 0]
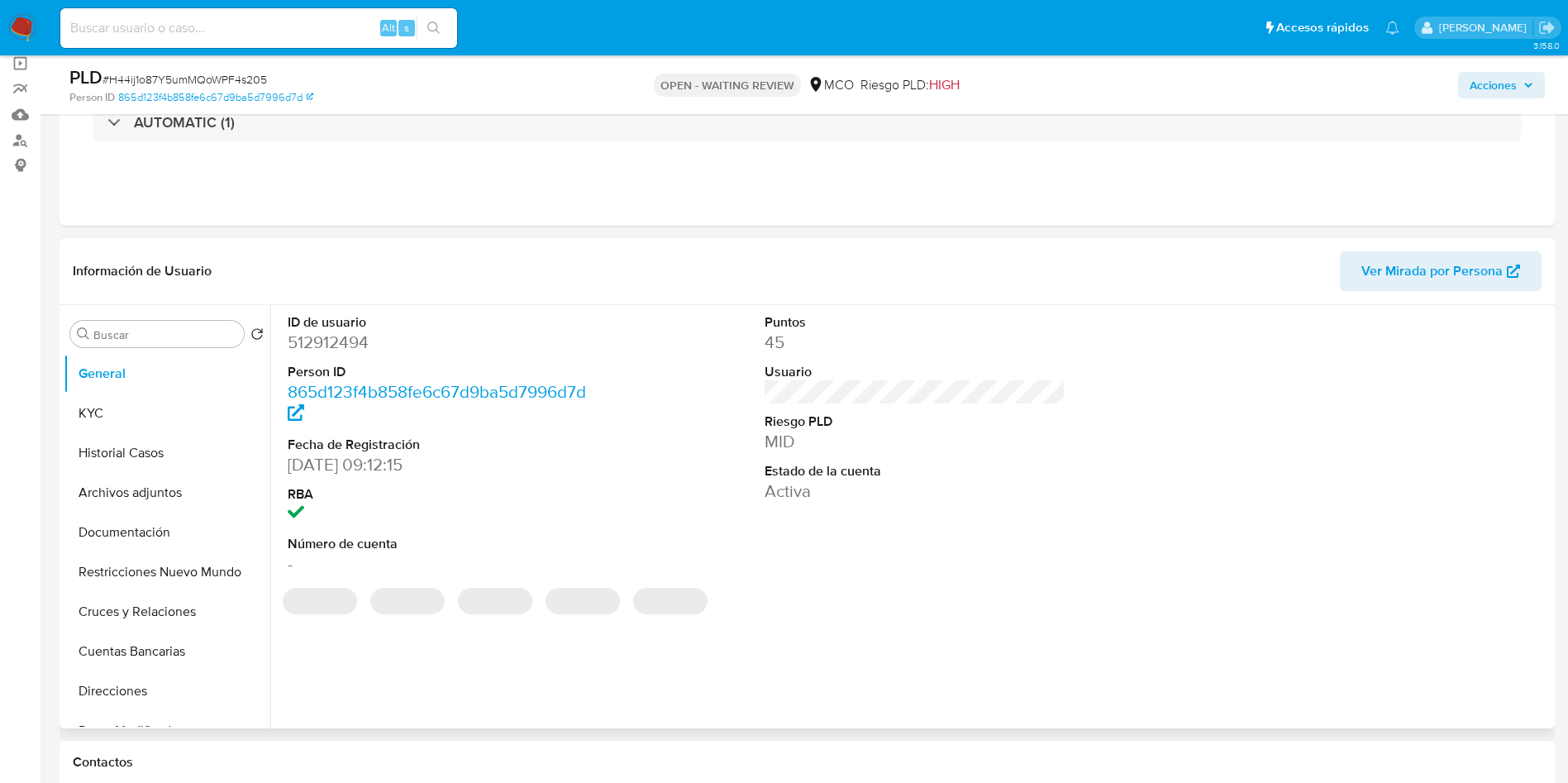
click at [337, 349] on dd "512912494" at bounding box center [439, 342] width 302 height 23
click at [337, 348] on dd "512912494" at bounding box center [439, 342] width 302 height 23
copy dd "512912494"
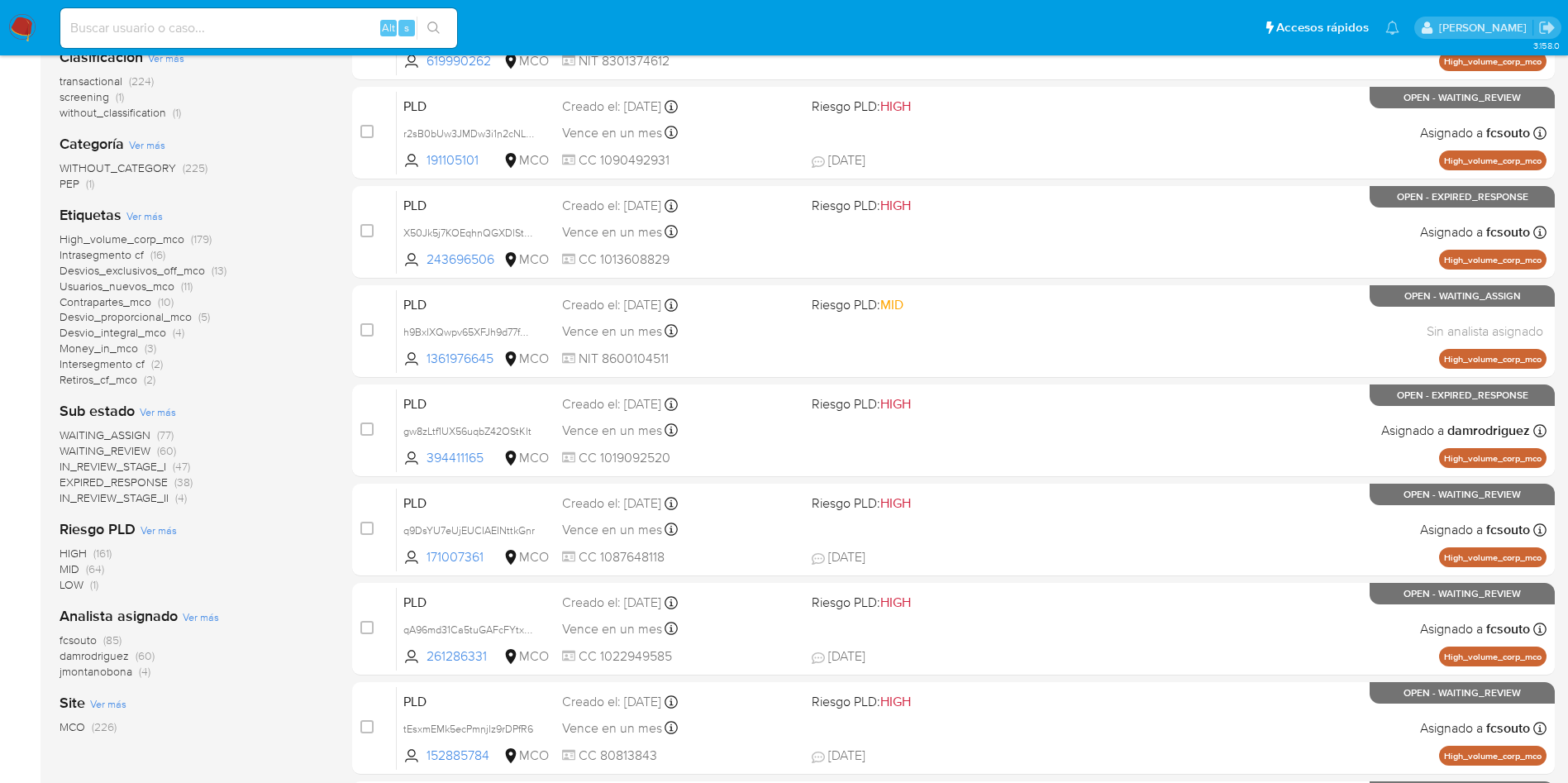
scroll to position [372, 0]
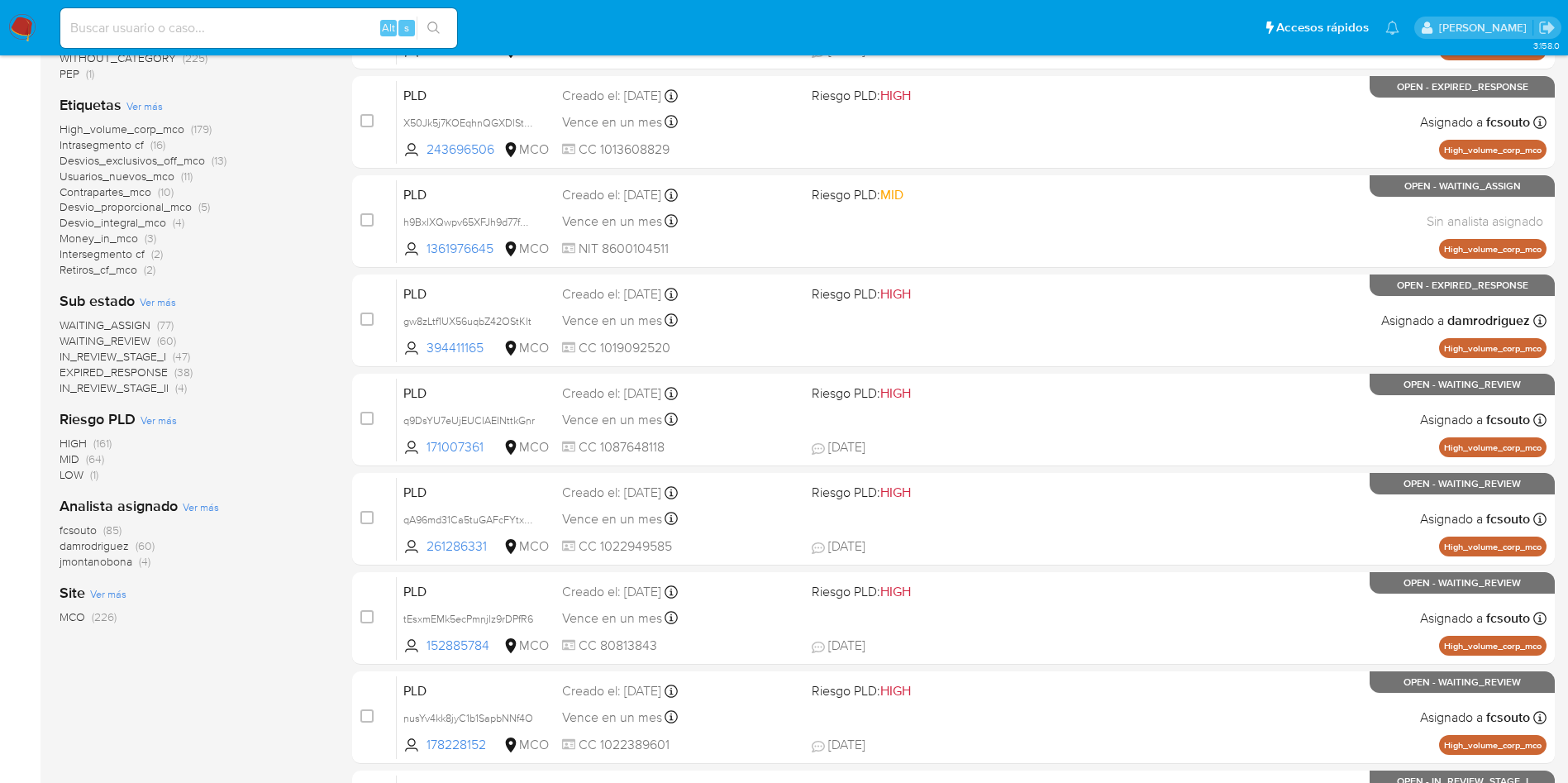
click at [97, 545] on span "damrodriguez" at bounding box center [94, 545] width 69 height 17
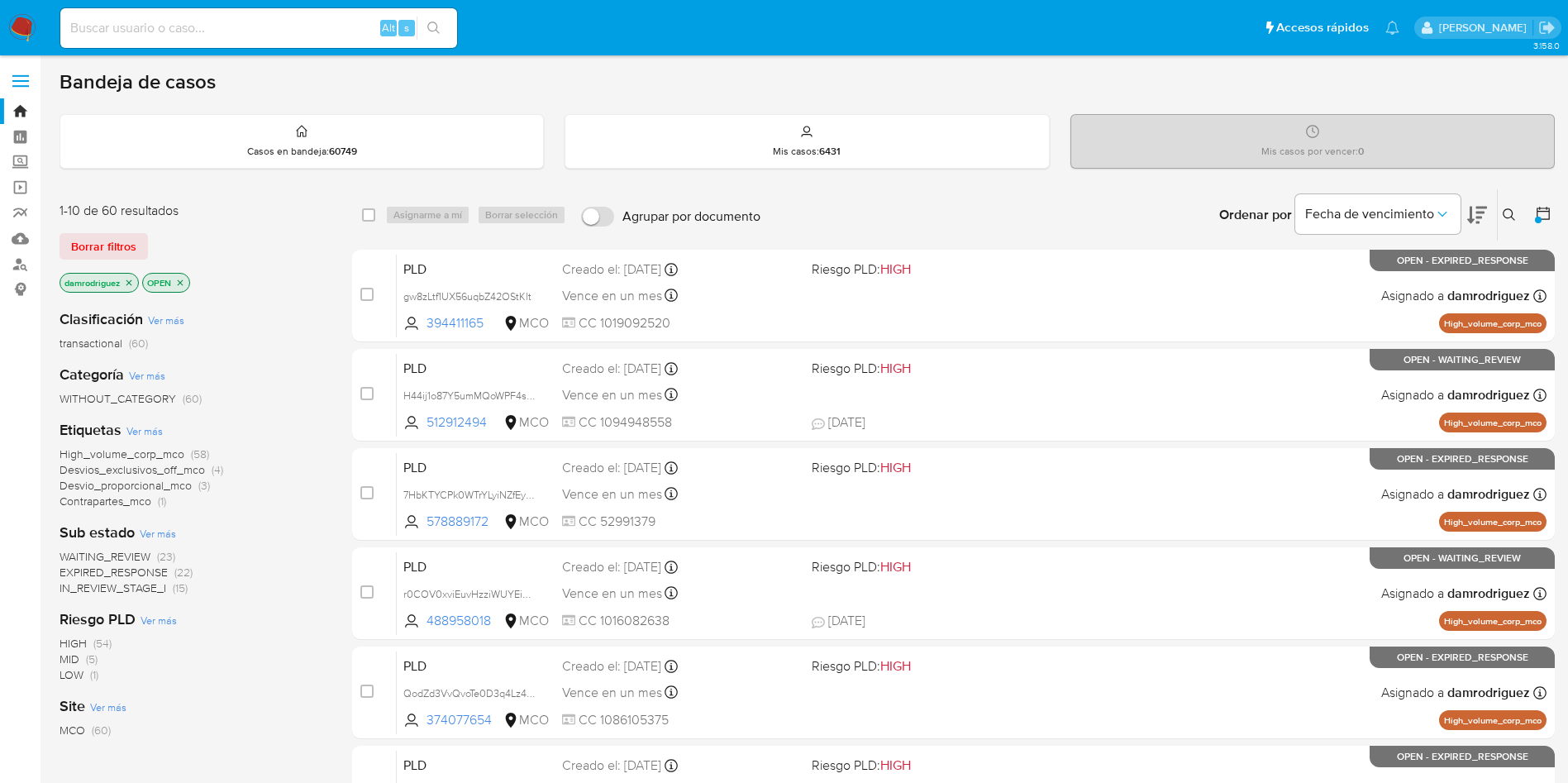
click at [120, 554] on span "WAITING_REVIEW" at bounding box center [104, 556] width 91 height 17
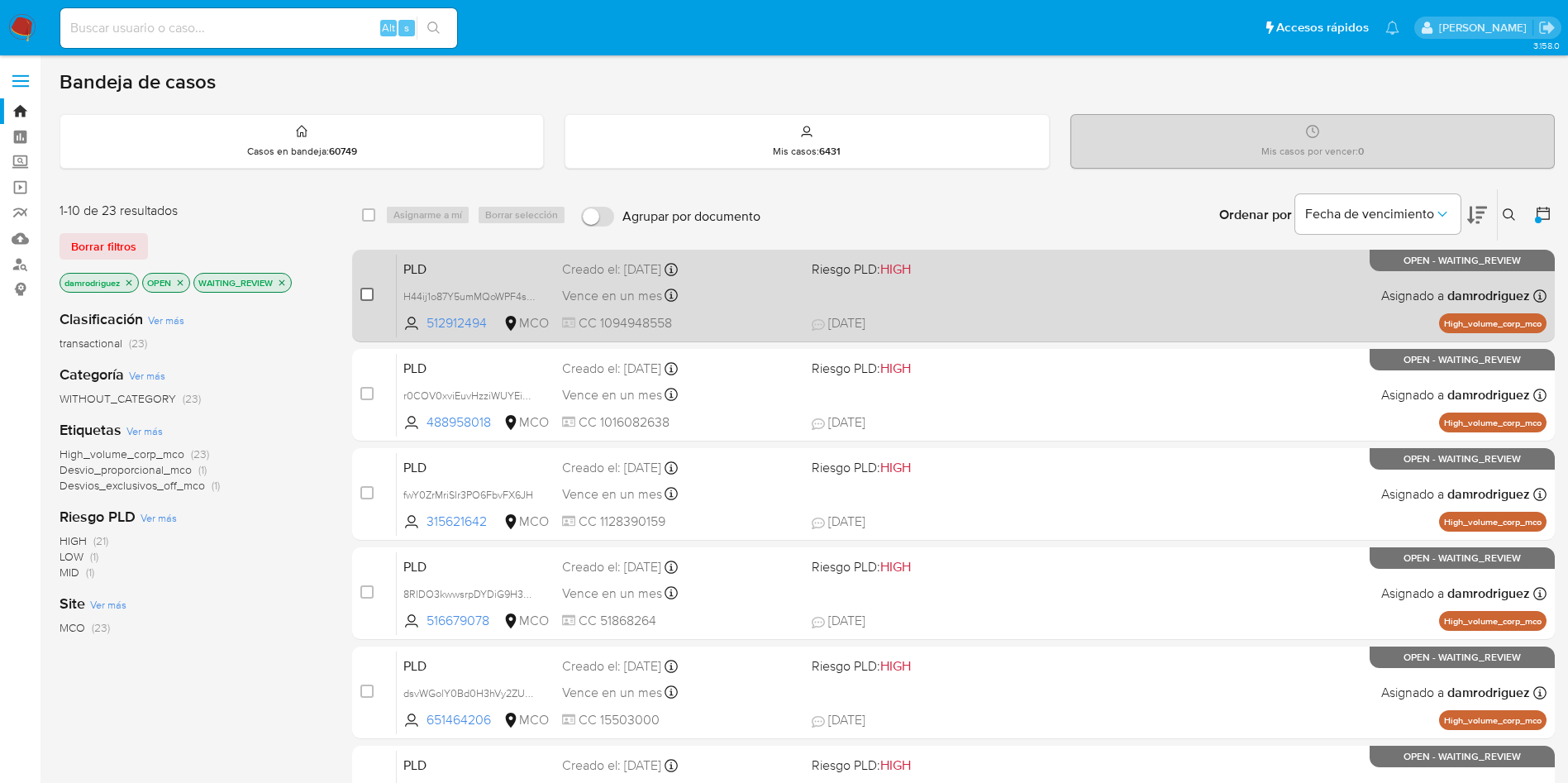
click at [365, 294] on input "checkbox" at bounding box center [367, 294] width 14 height 14
checkbox input "true"
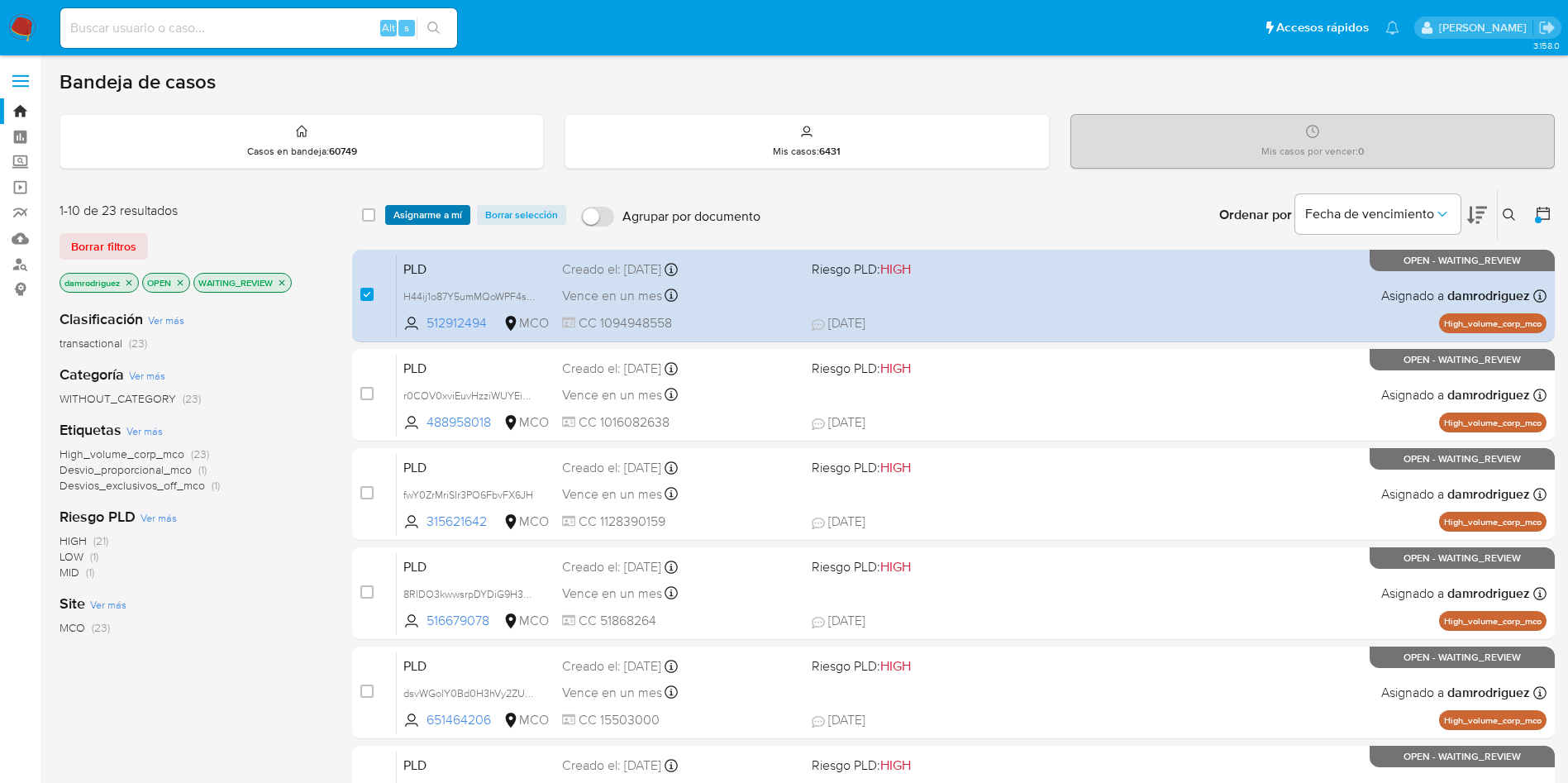
click at [418, 212] on span "Asignarme a mí" at bounding box center [428, 215] width 68 height 17
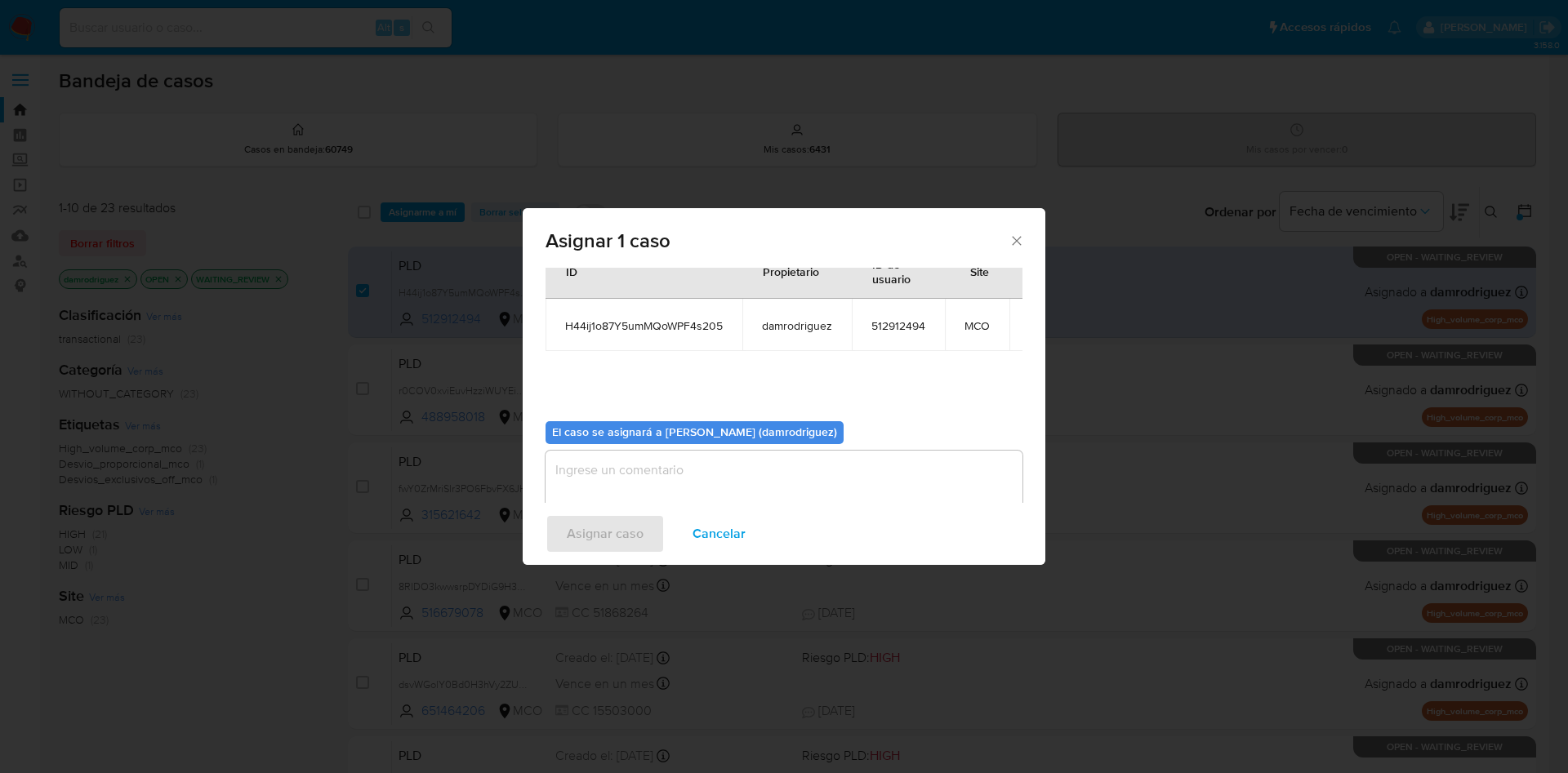
scroll to position [104, 0]
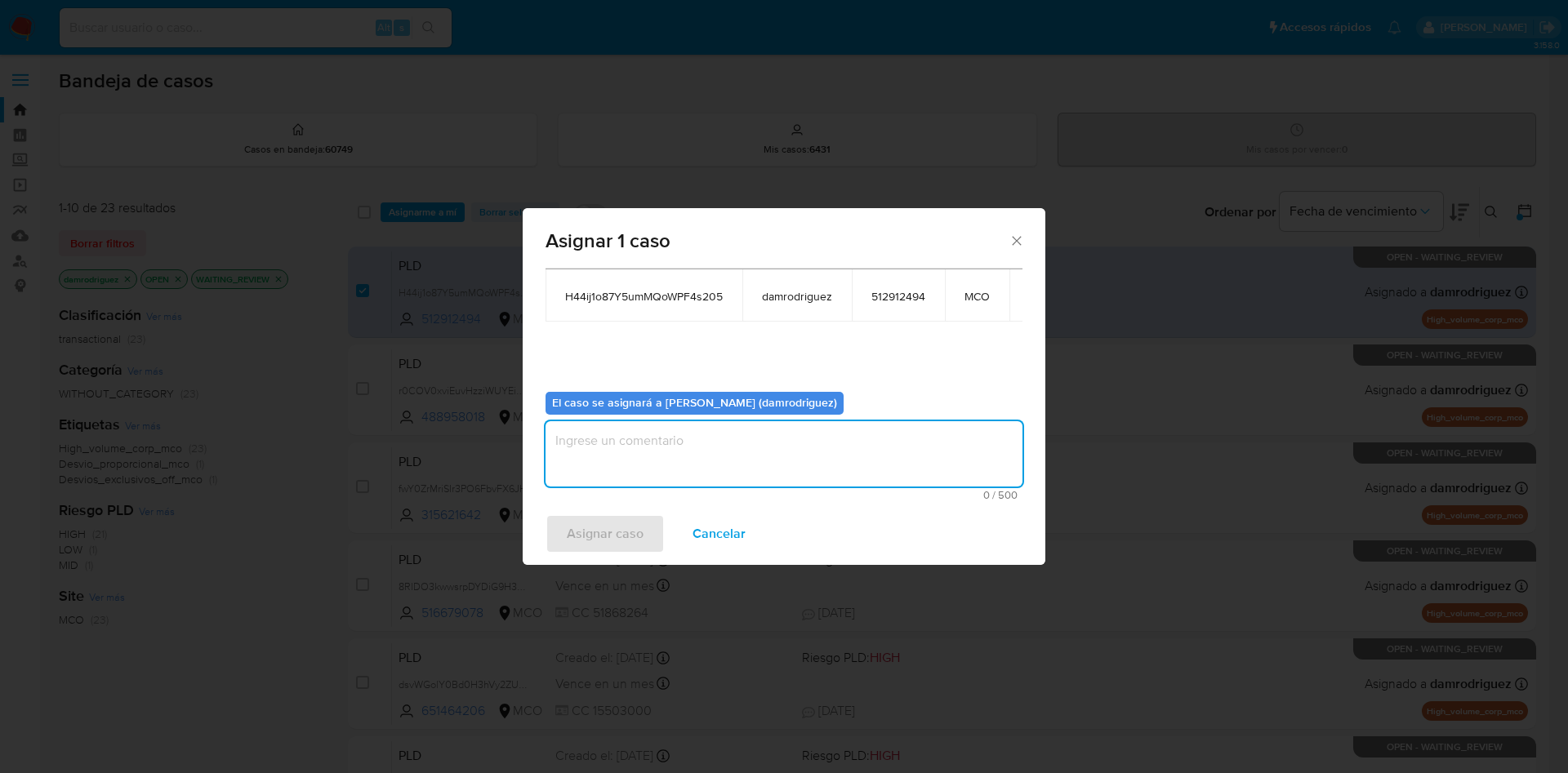
click at [713, 438] on textarea "assign-modal" at bounding box center [784, 454] width 476 height 65
type textarea "asignacion"
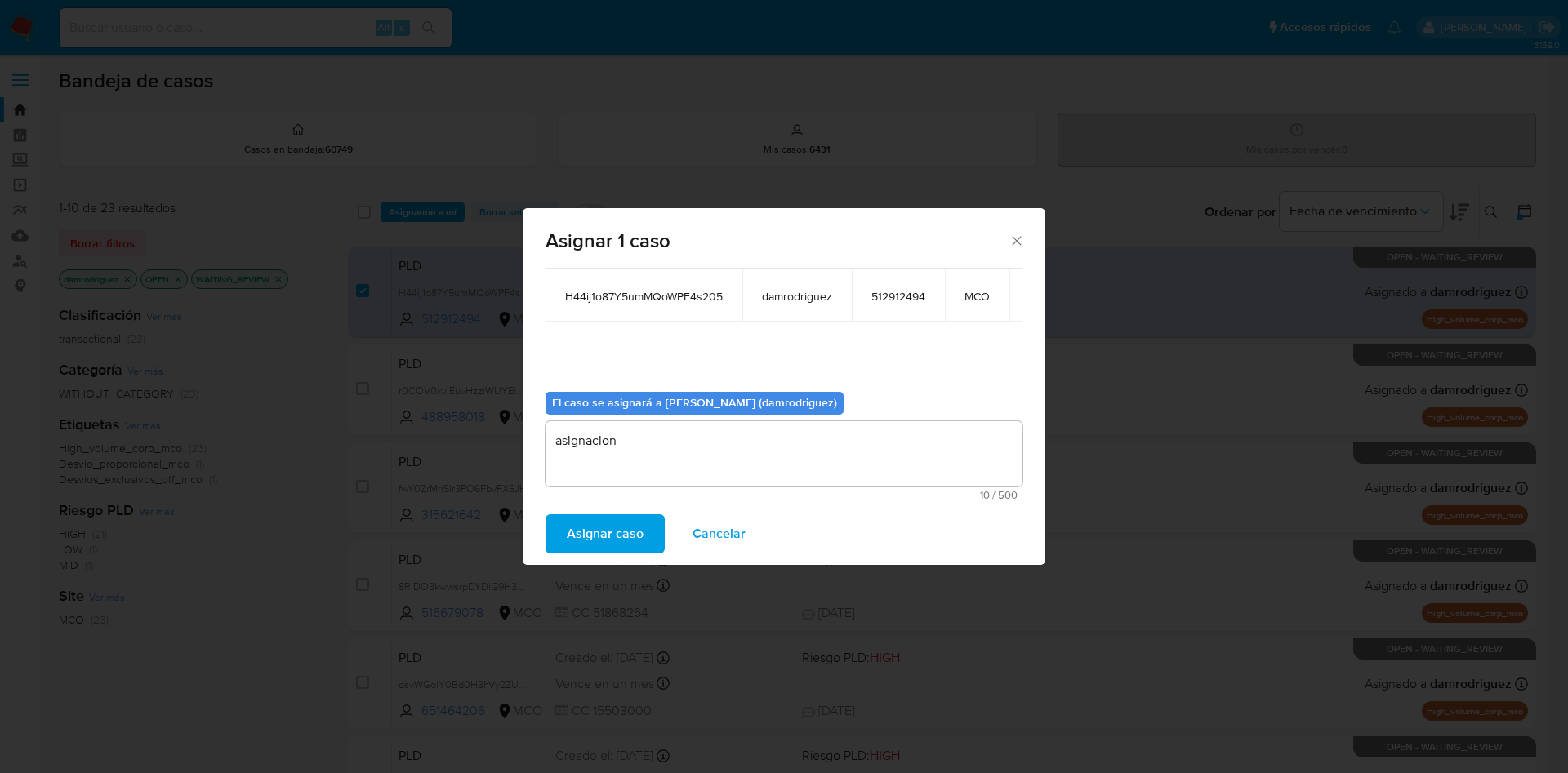
click at [626, 525] on span "Asignar caso" at bounding box center [605, 533] width 77 height 36
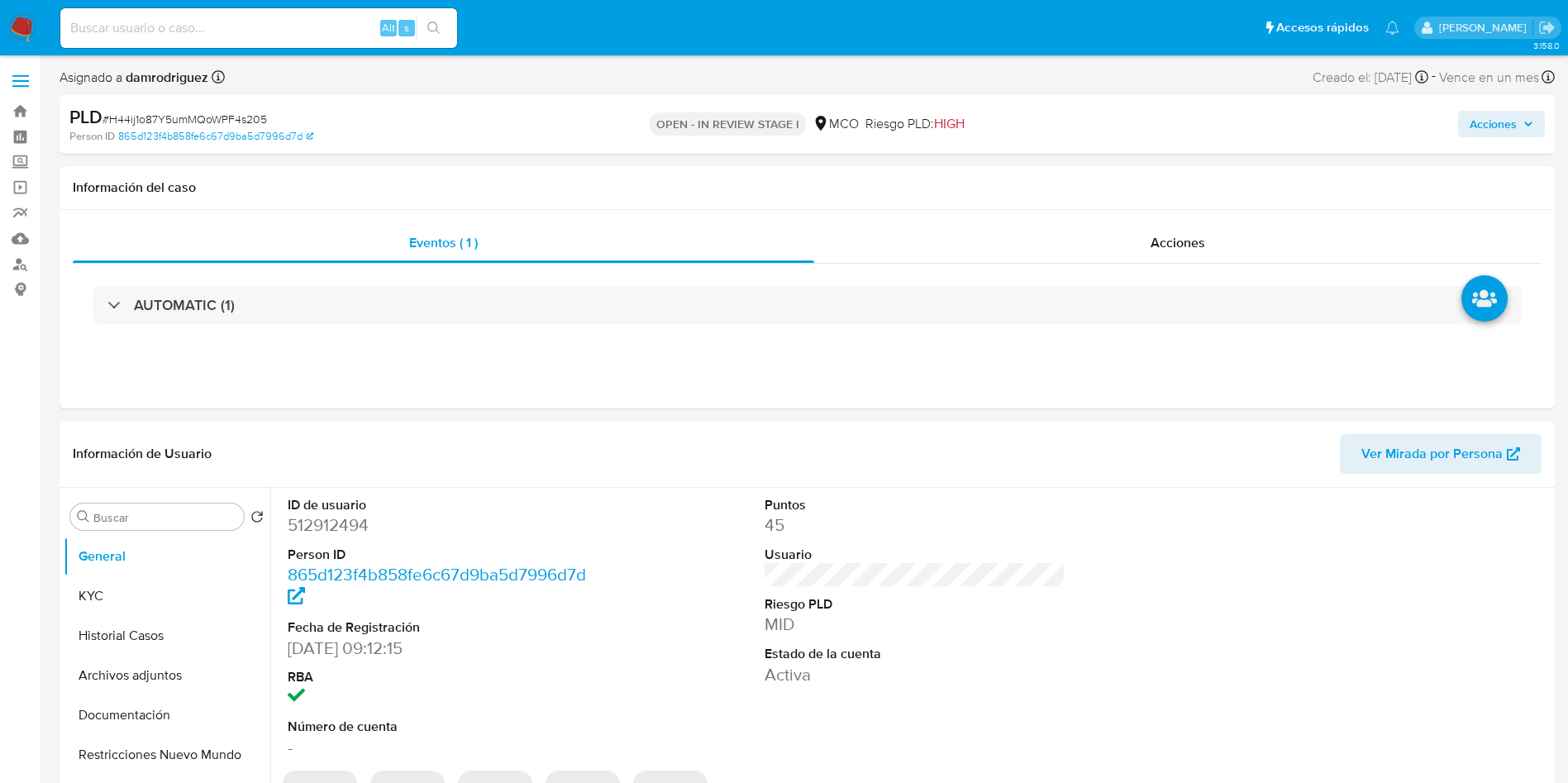
select select "10"
click at [172, 679] on button "Archivos adjuntos" at bounding box center [160, 676] width 194 height 40
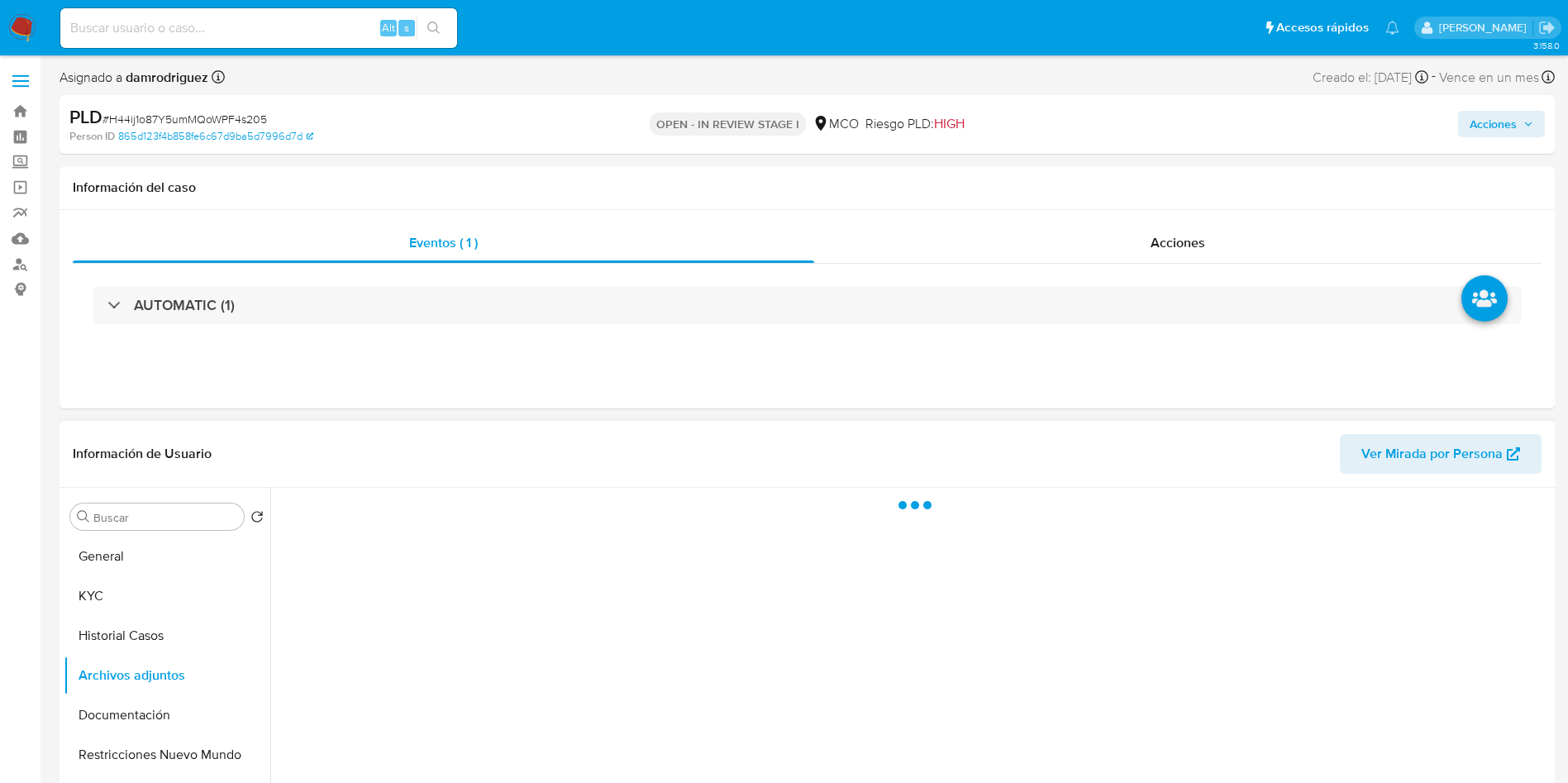
click at [533, 468] on header "Información de Usuario Ver Mirada por Persona" at bounding box center [808, 453] width 1470 height 40
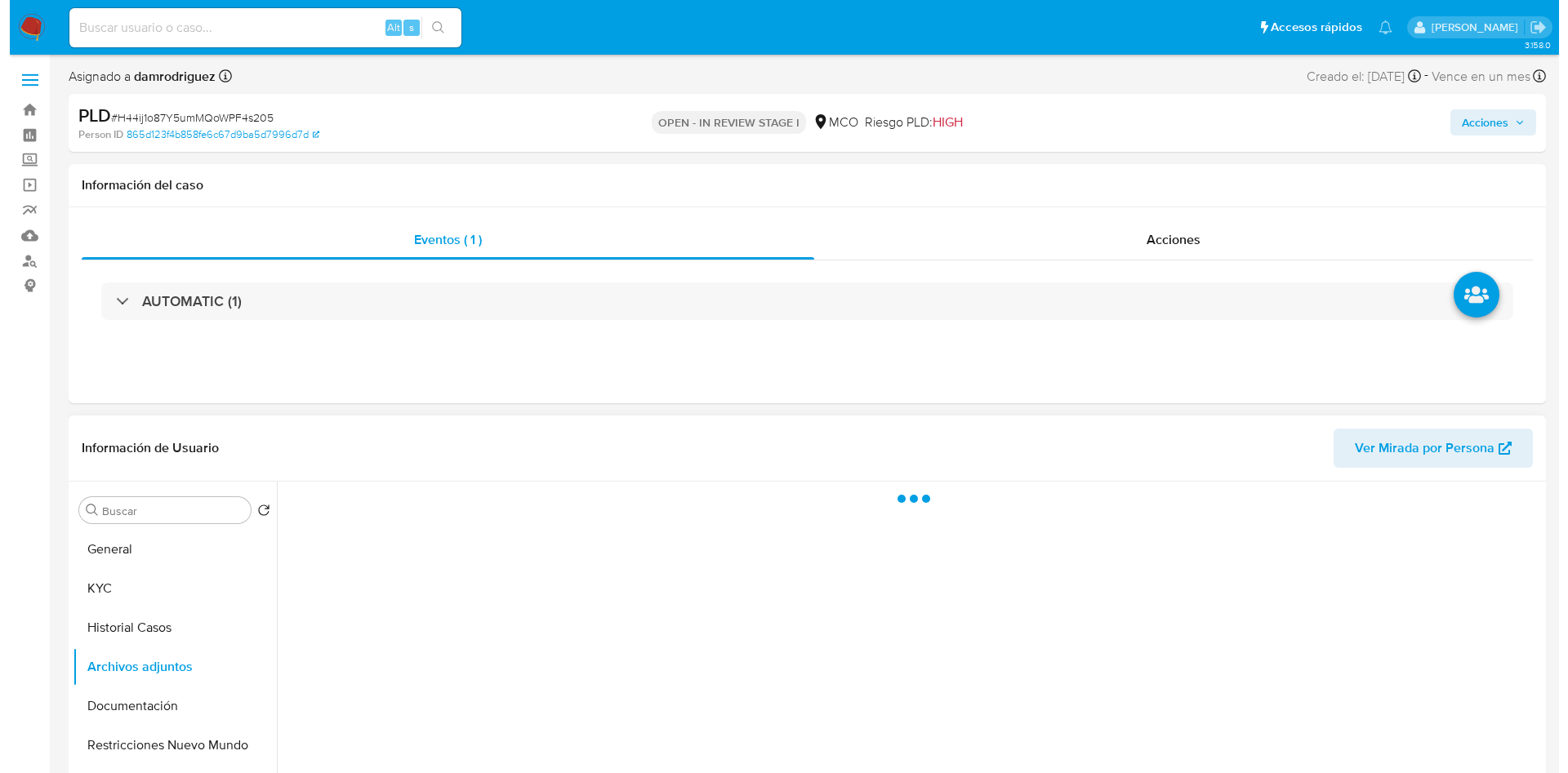
scroll to position [122, 0]
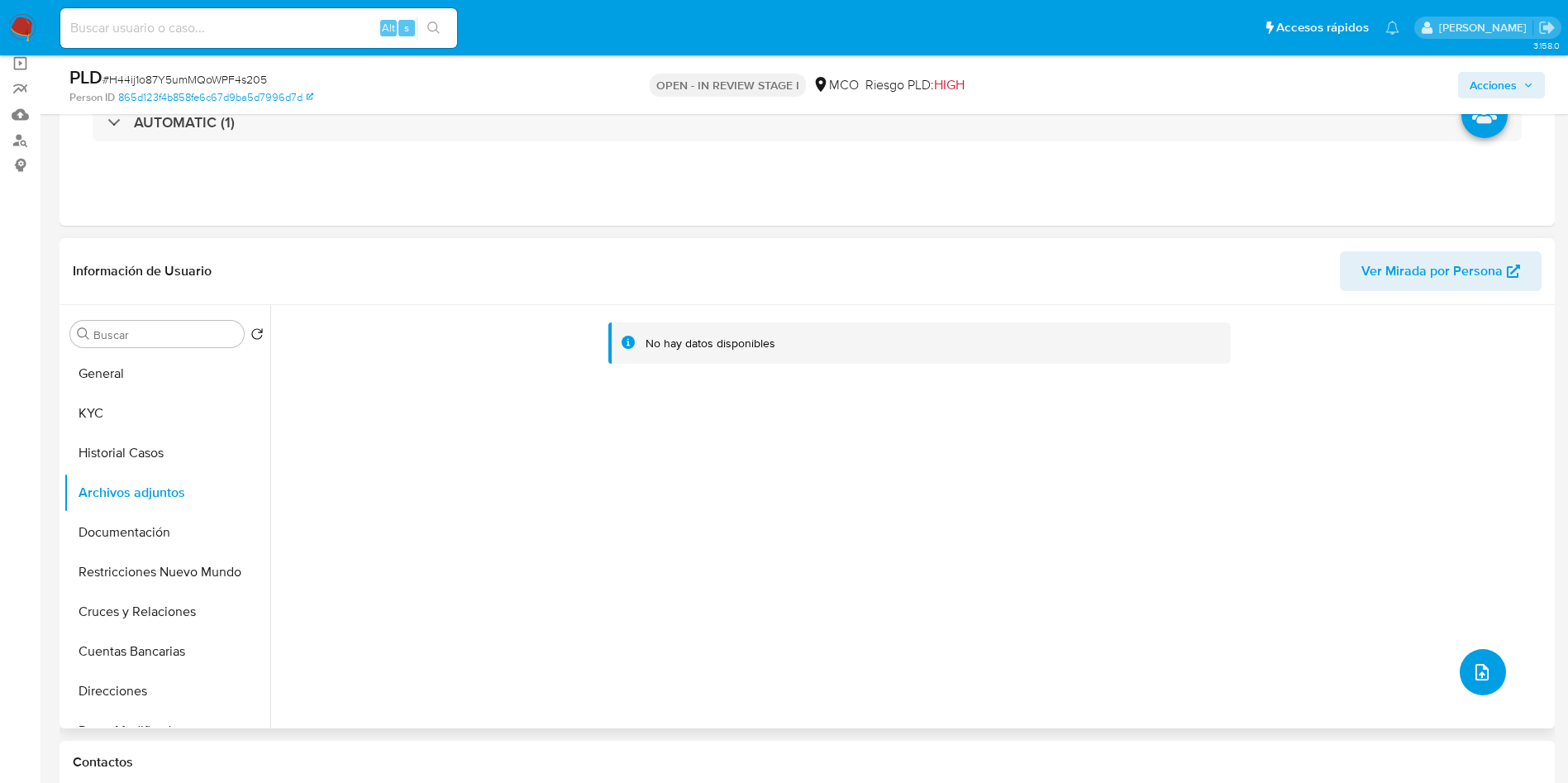
click at [1477, 660] on button "upload-file" at bounding box center [1483, 673] width 47 height 47
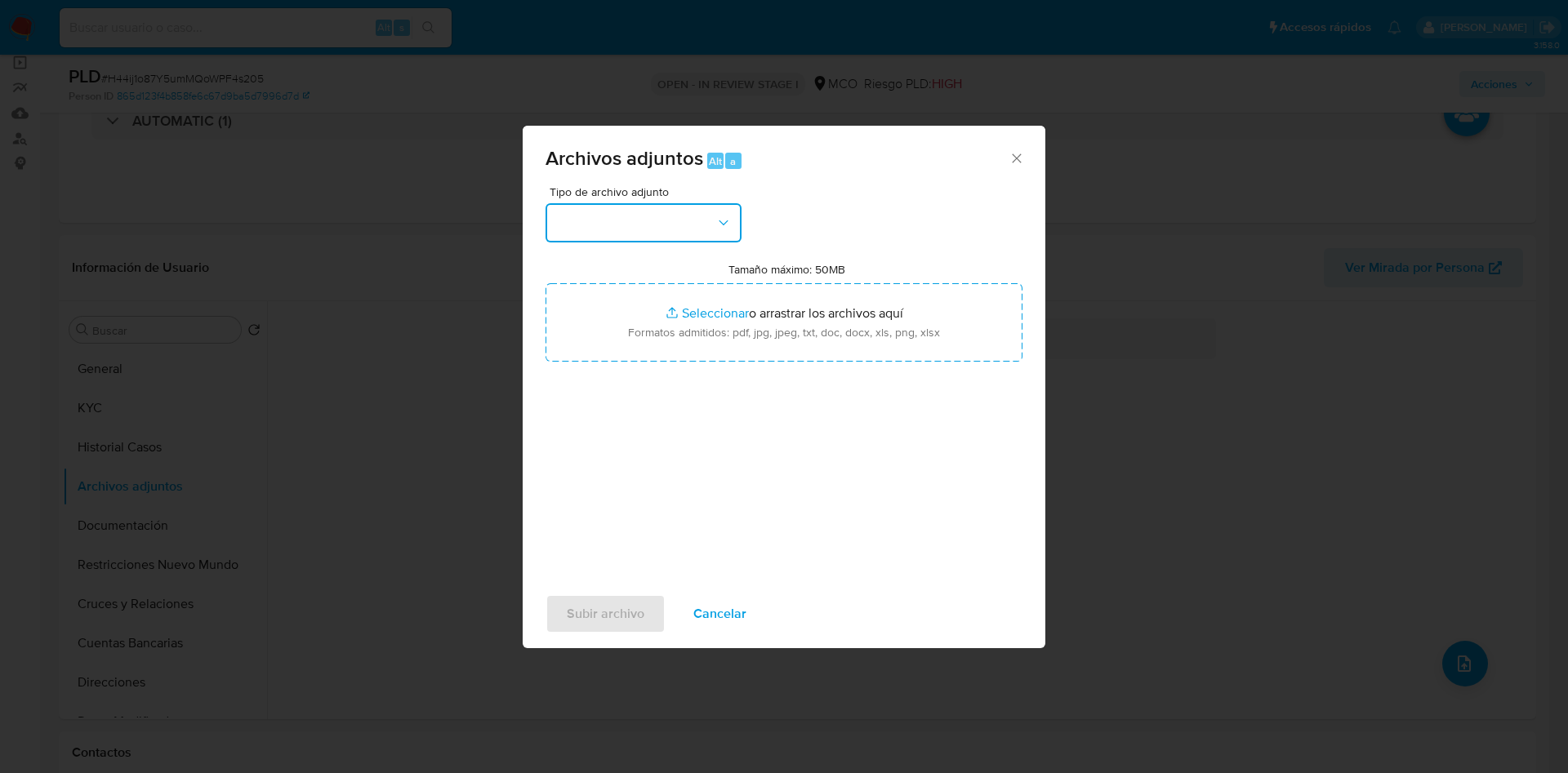
click at [675, 217] on button "button" at bounding box center [644, 222] width 196 height 39
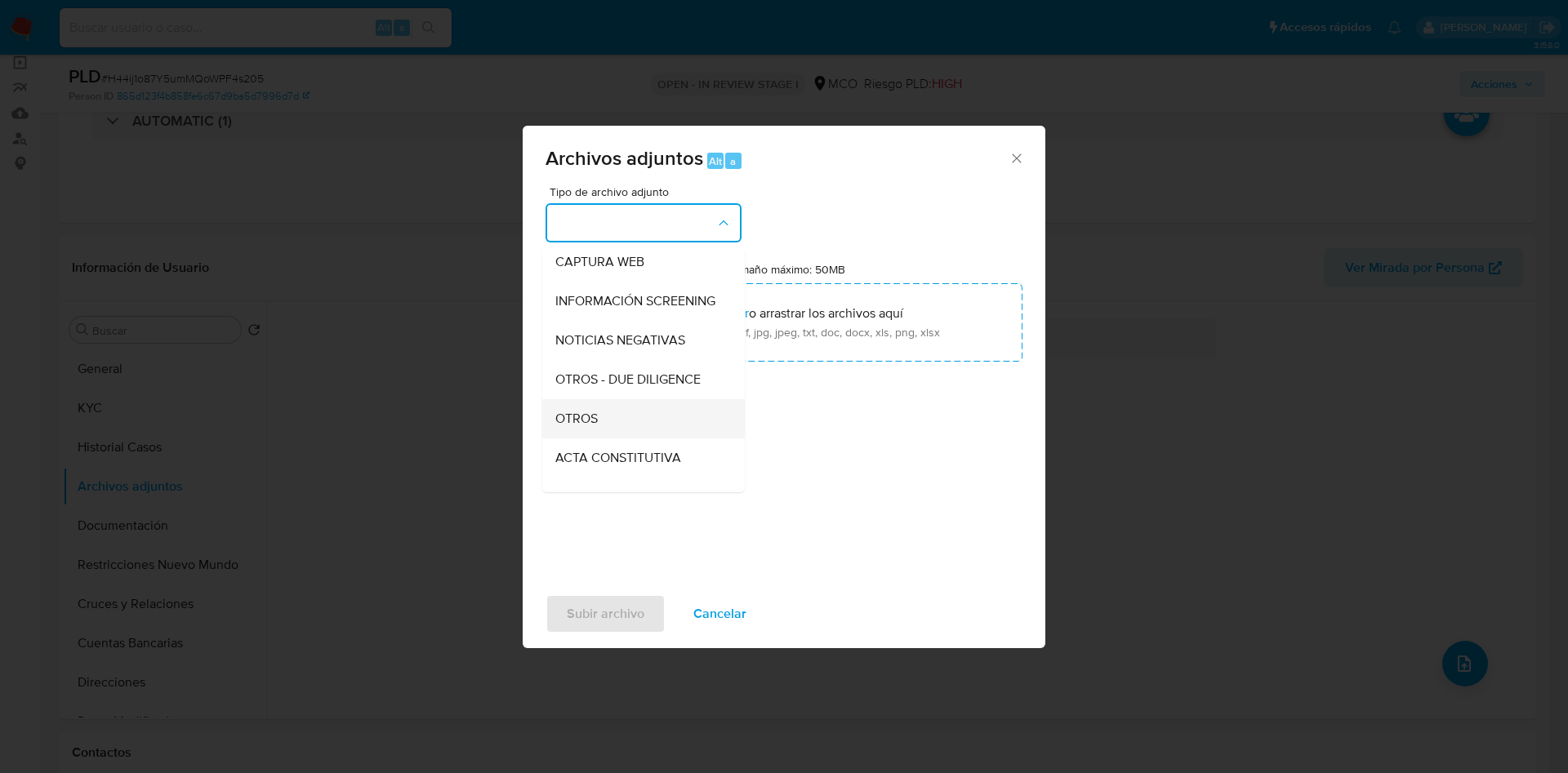
click at [640, 432] on div "OTROS" at bounding box center [638, 419] width 167 height 39
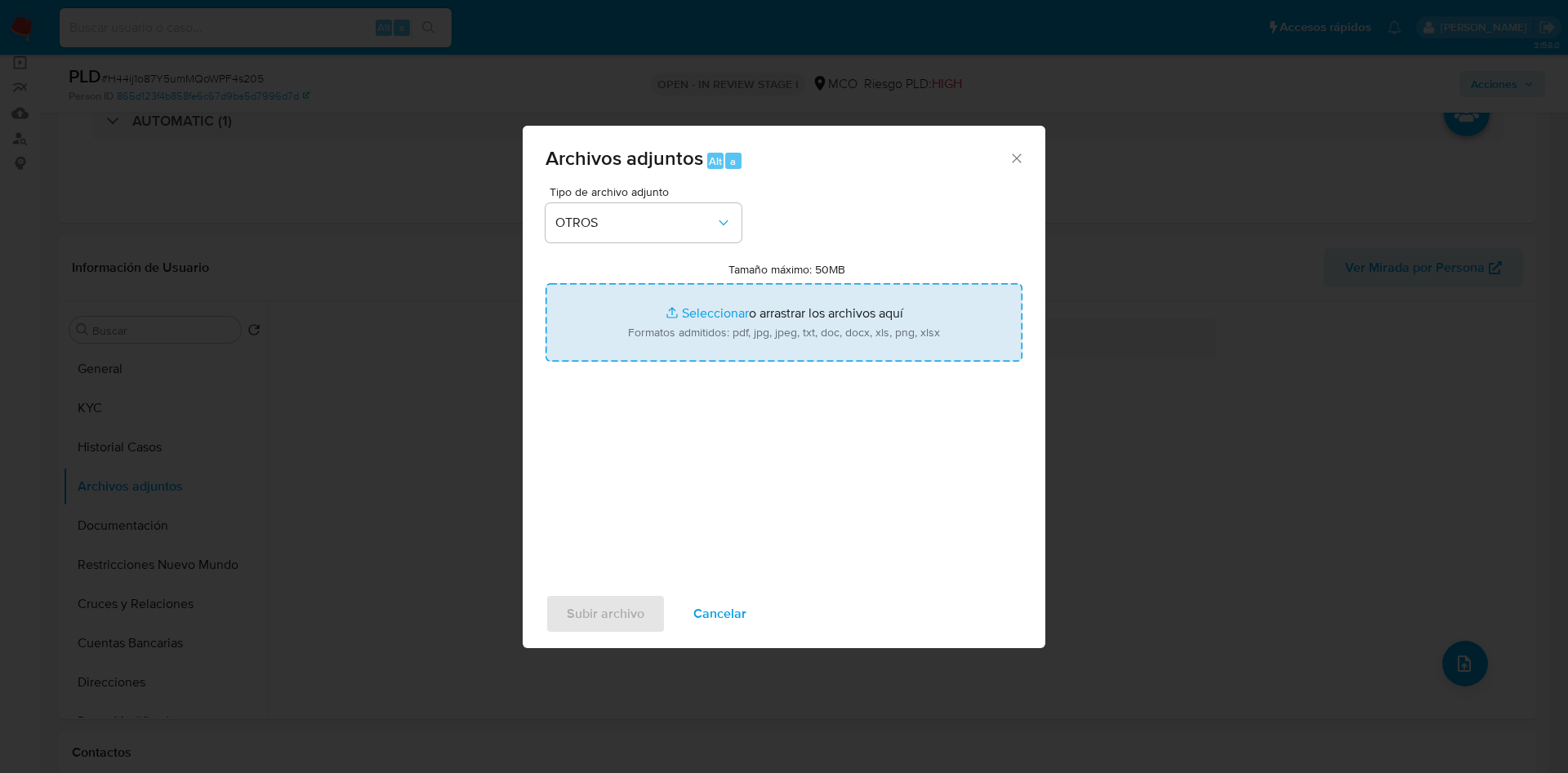
click at [697, 330] on input "Tamaño máximo: 50MB Seleccionar archivos" at bounding box center [784, 322] width 476 height 78
type input "C:\fakepath\512912494 - 11_09_2025.pdf"
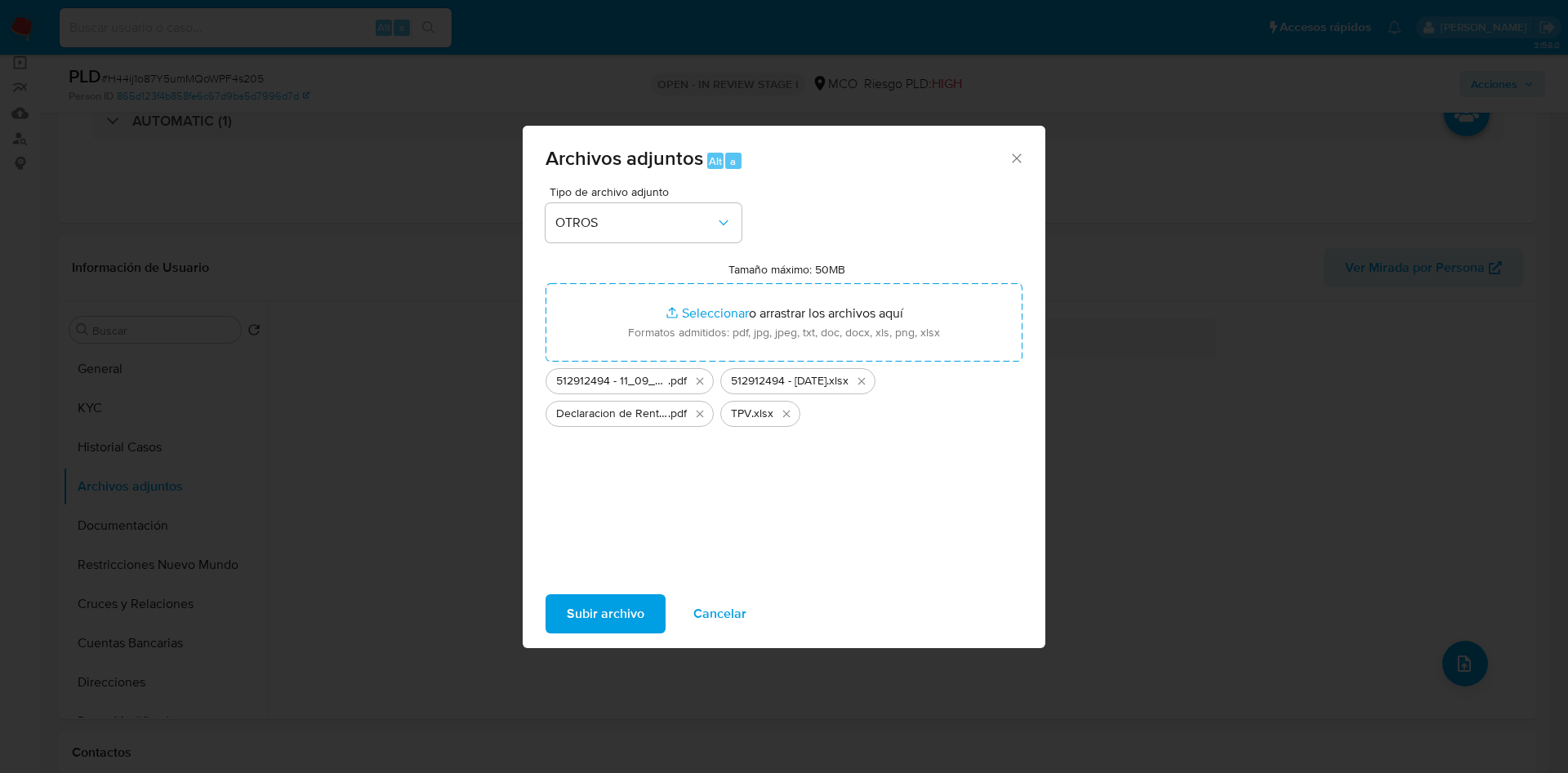
click at [630, 614] on span "Subir archivo" at bounding box center [605, 613] width 78 height 36
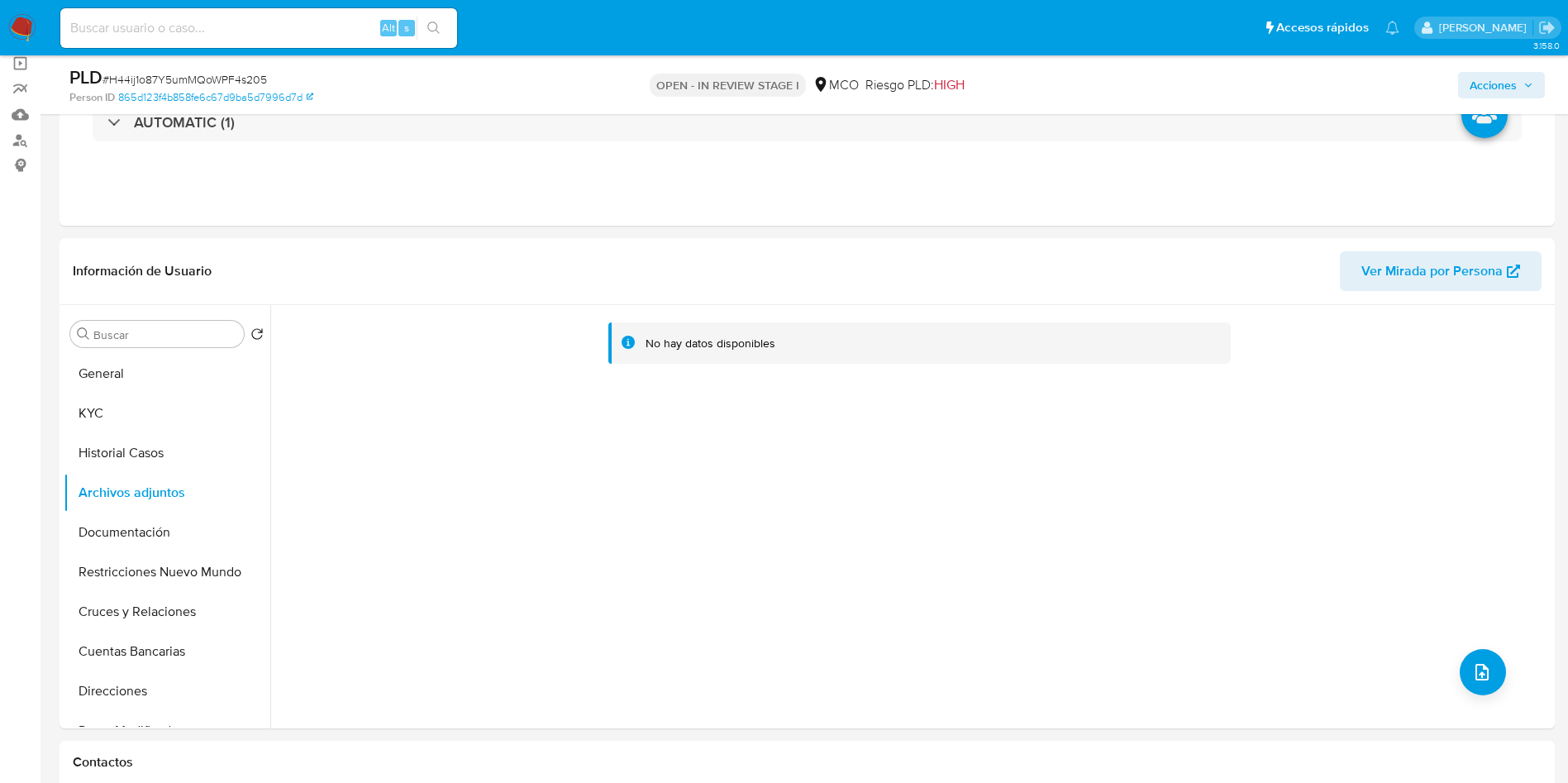
click at [1528, 86] on icon "button" at bounding box center [1529, 85] width 10 height 10
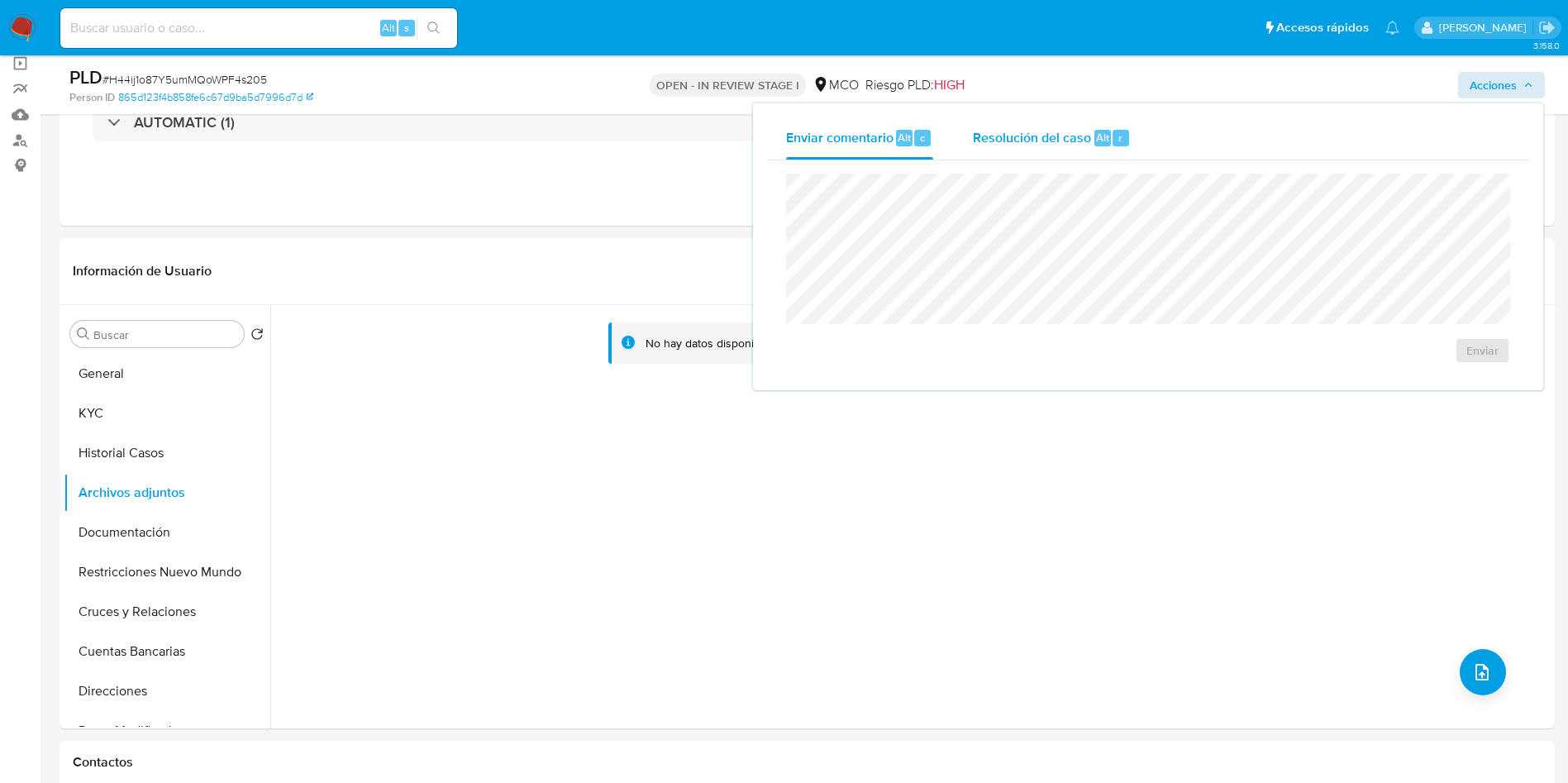
click at [1029, 134] on span "Resolución del caso" at bounding box center [1032, 137] width 118 height 20
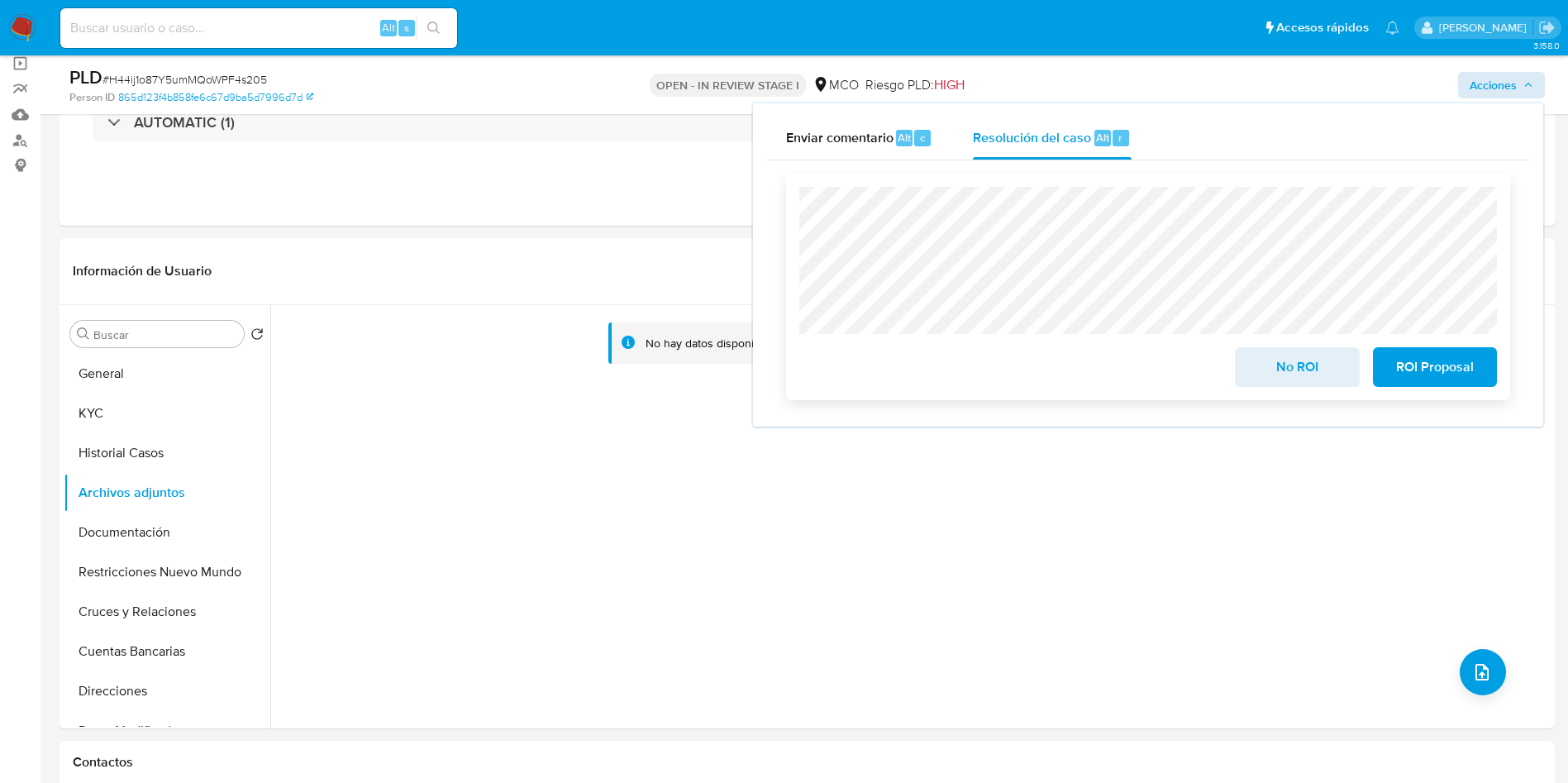
click at [1316, 370] on span "No ROI" at bounding box center [1296, 367] width 81 height 36
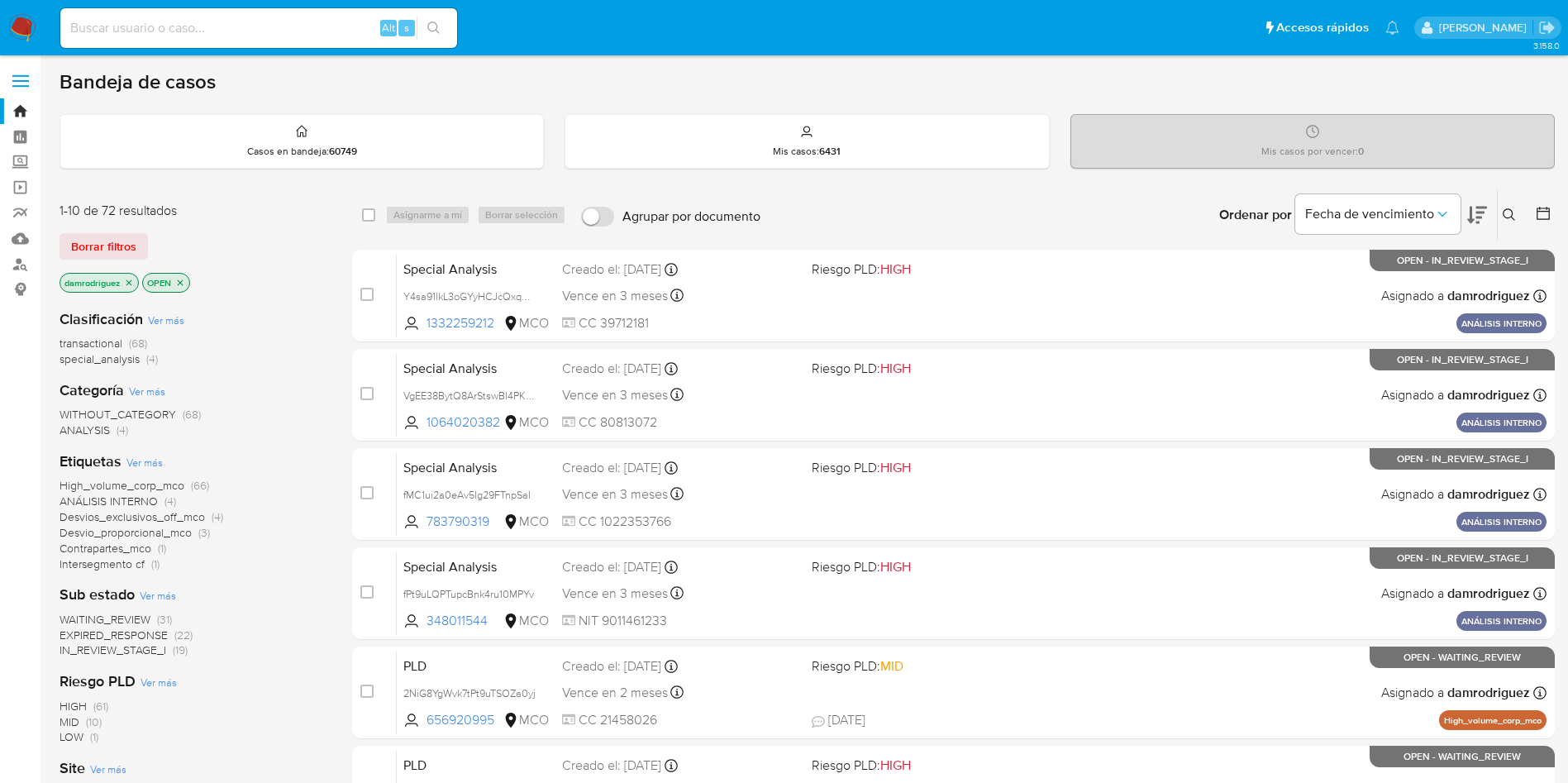
click at [249, 268] on div "1-10 de 72 resultados Borrar filtros damrodriguez OPEN" at bounding box center [191, 249] width 264 height 95
click at [1543, 209] on icon at bounding box center [1544, 214] width 14 height 14
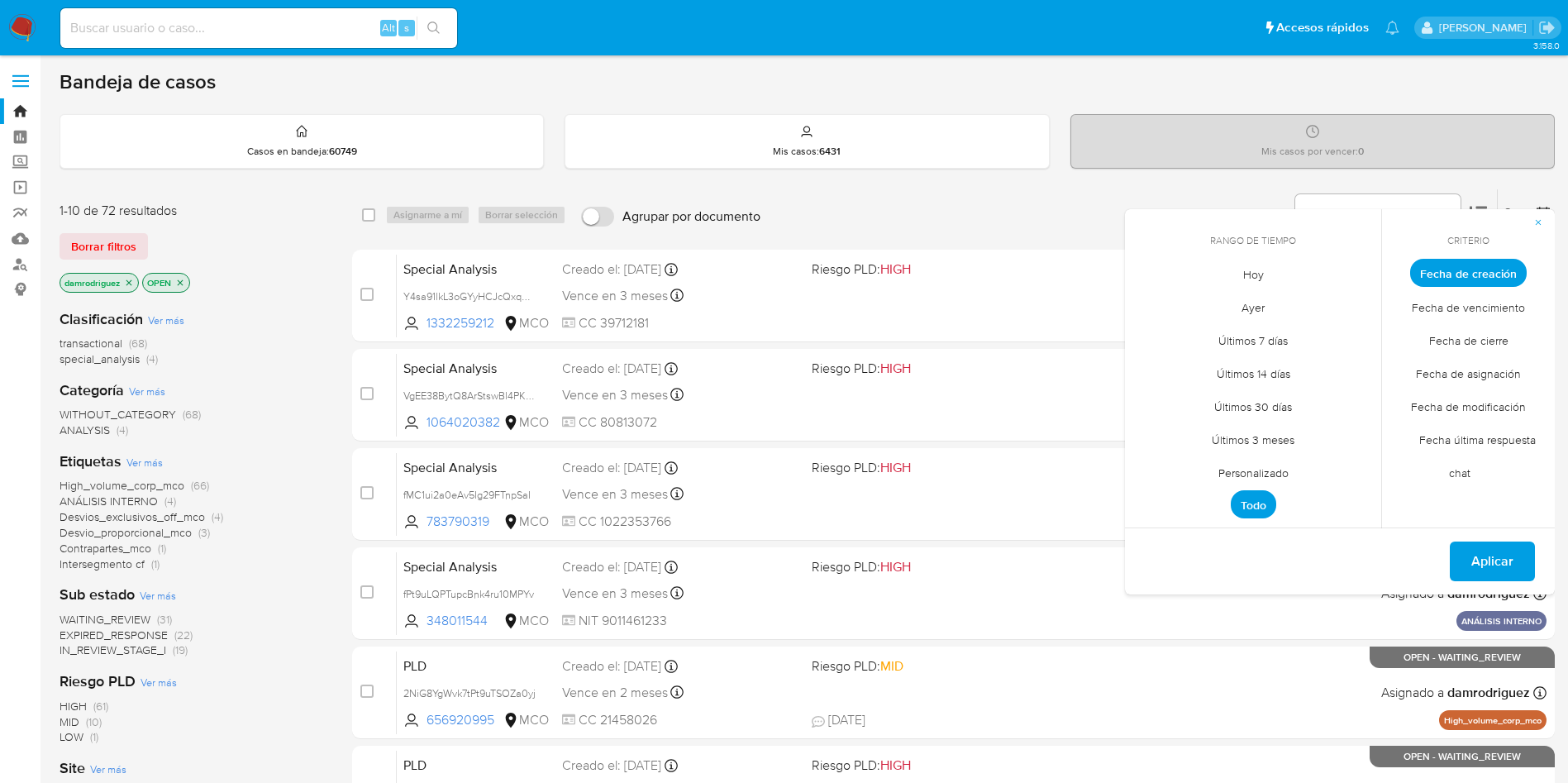
click at [1270, 475] on span "Personalizado" at bounding box center [1254, 472] width 105 height 34
click at [1151, 303] on icon "Mes anterior" at bounding box center [1151, 303] width 19 height 20
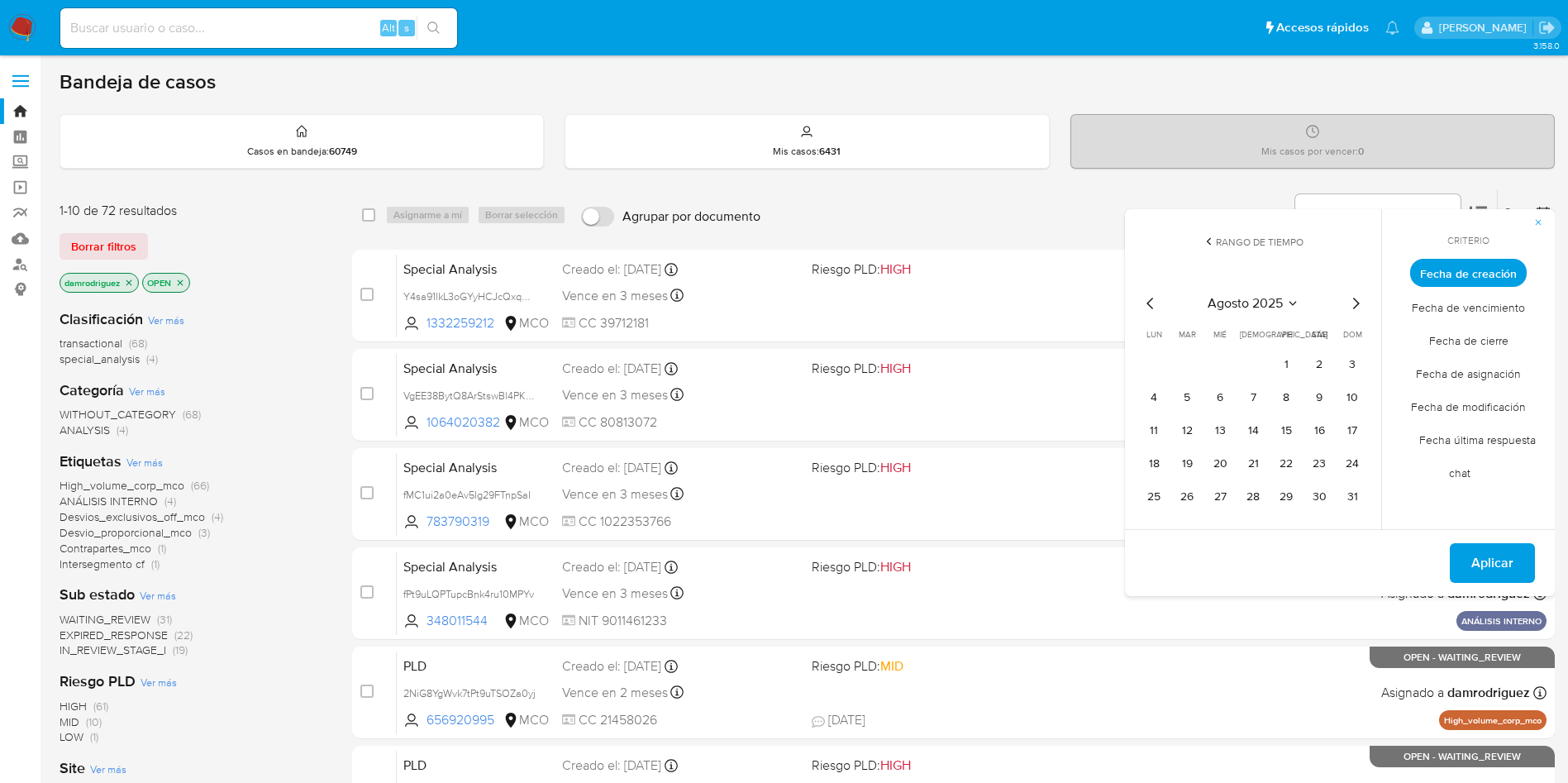
click at [1151, 303] on icon "Mes anterior" at bounding box center [1151, 303] width 19 height 20
click at [1358, 302] on icon "Mes siguiente" at bounding box center [1357, 303] width 7 height 12
click at [1217, 400] on button "9" at bounding box center [1220, 397] width 26 height 26
click at [1191, 434] on button "15" at bounding box center [1187, 430] width 26 height 26
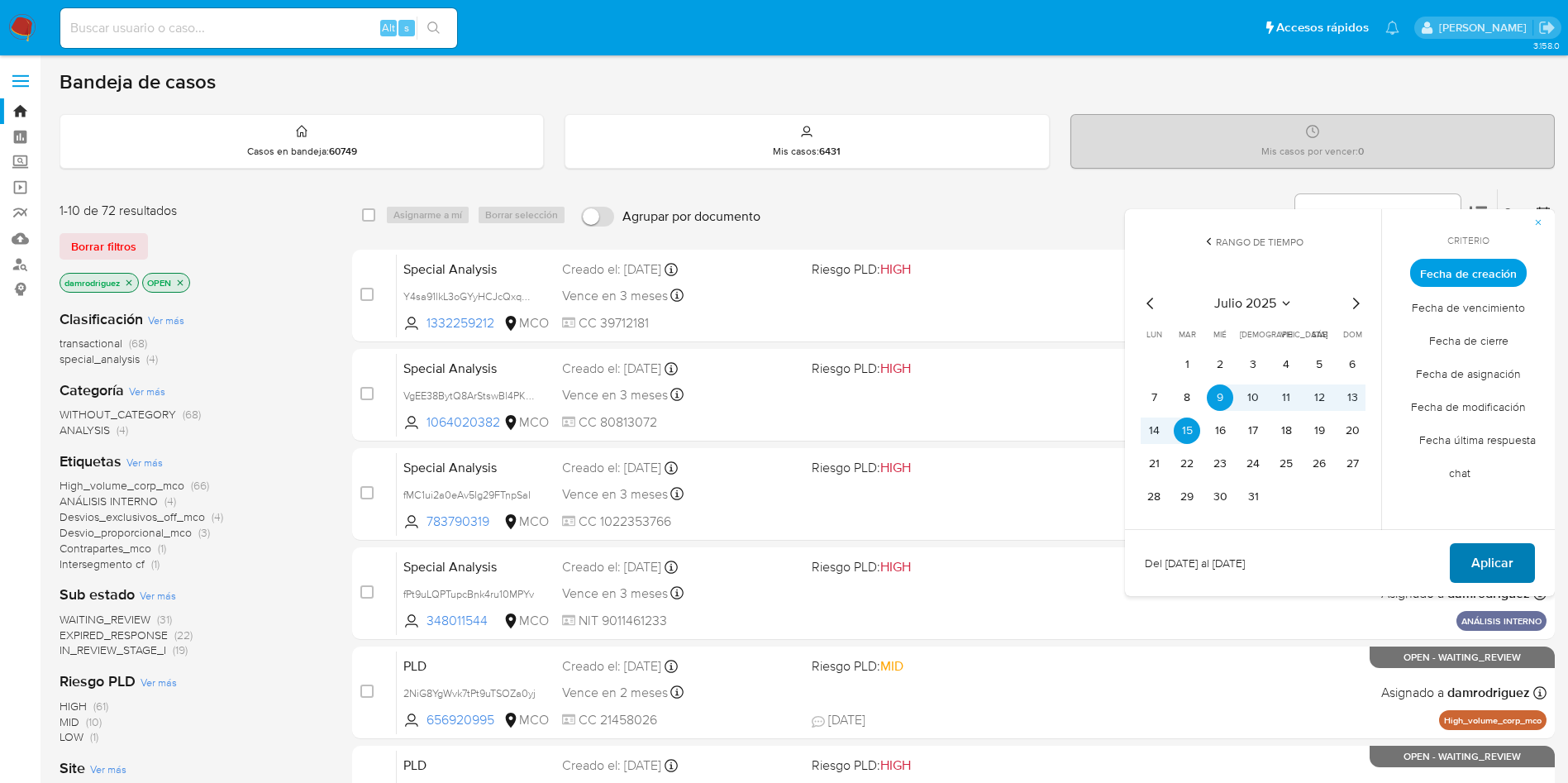
click at [1511, 569] on span "Aplicar" at bounding box center [1492, 563] width 42 height 36
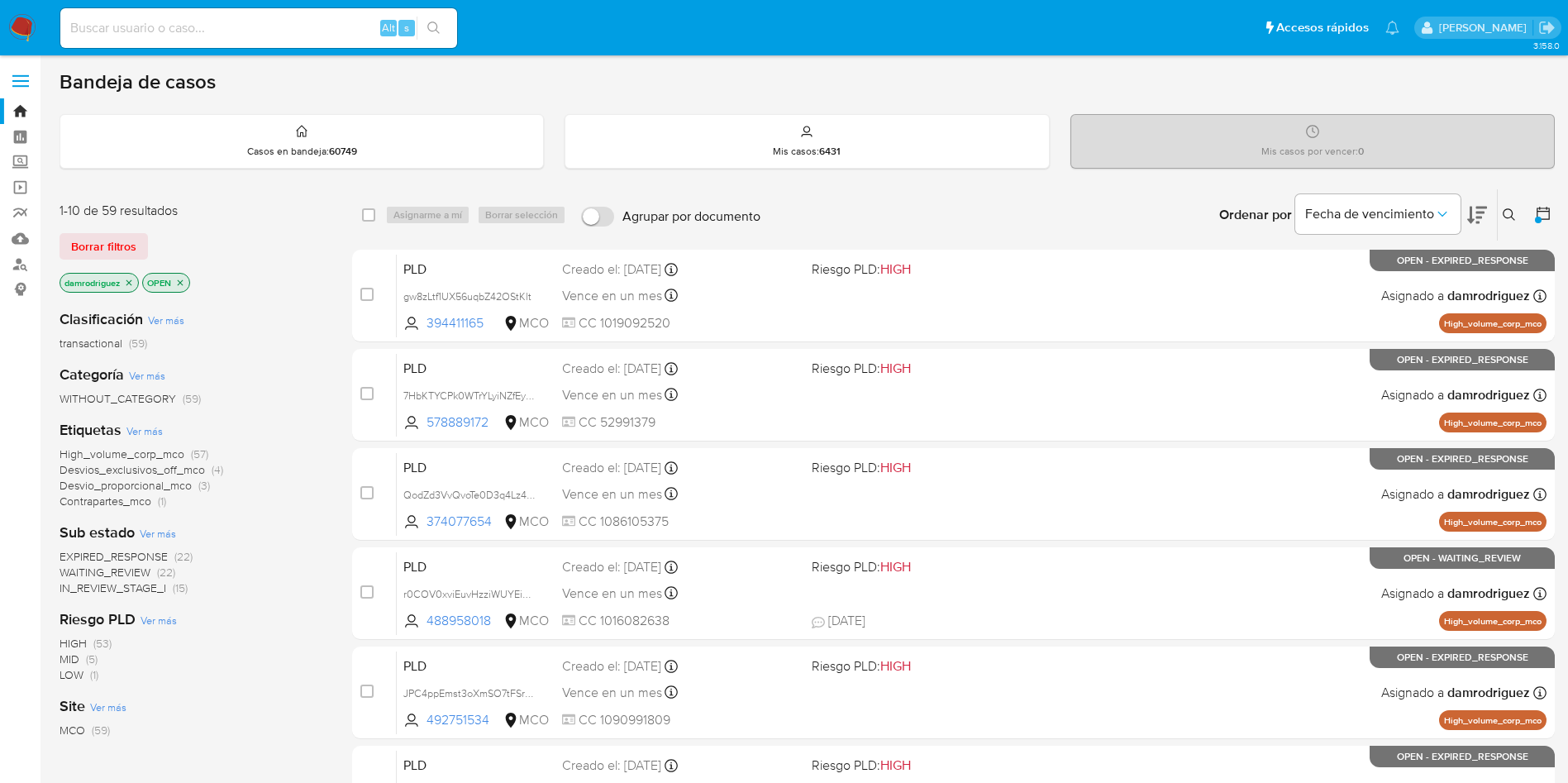
click at [111, 573] on span "WAITING_REVIEW" at bounding box center [104, 572] width 91 height 17
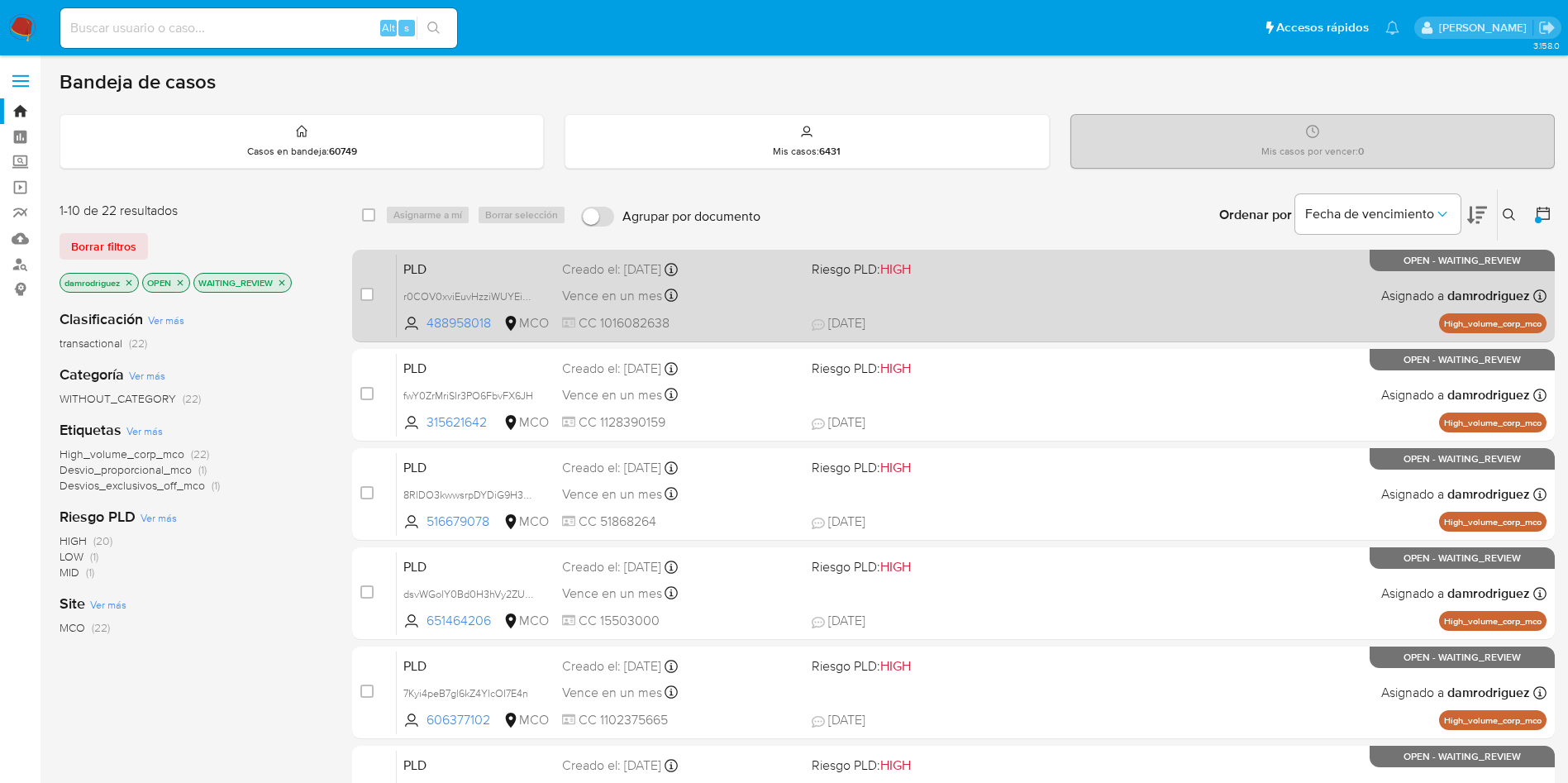
click at [426, 264] on span "PLD" at bounding box center [476, 268] width 145 height 21
click at [365, 293] on input "checkbox" at bounding box center [367, 294] width 14 height 14
checkbox input "true"
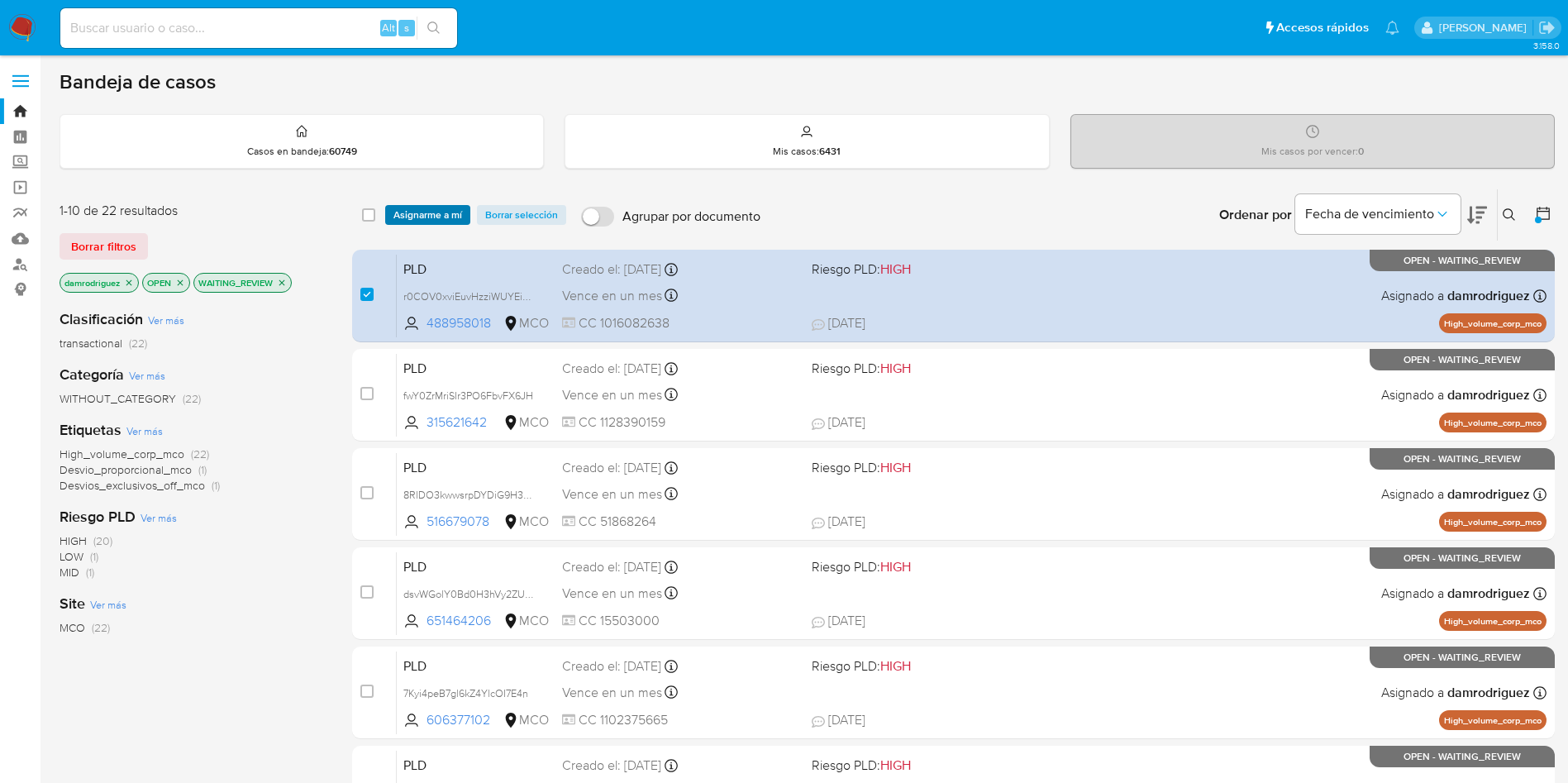
click at [407, 219] on span "Asignarme a mí" at bounding box center [428, 215] width 68 height 17
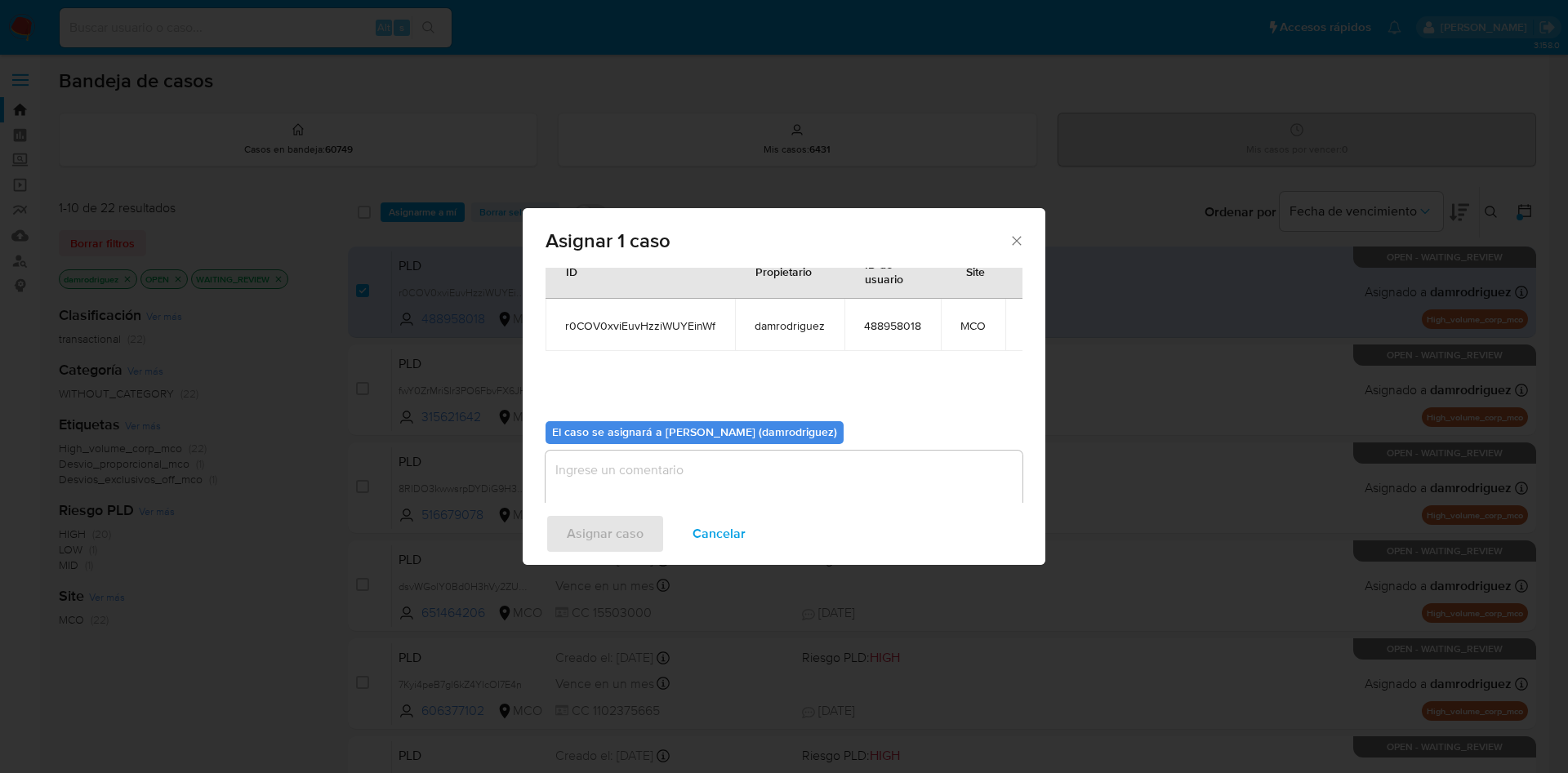
scroll to position [85, 0]
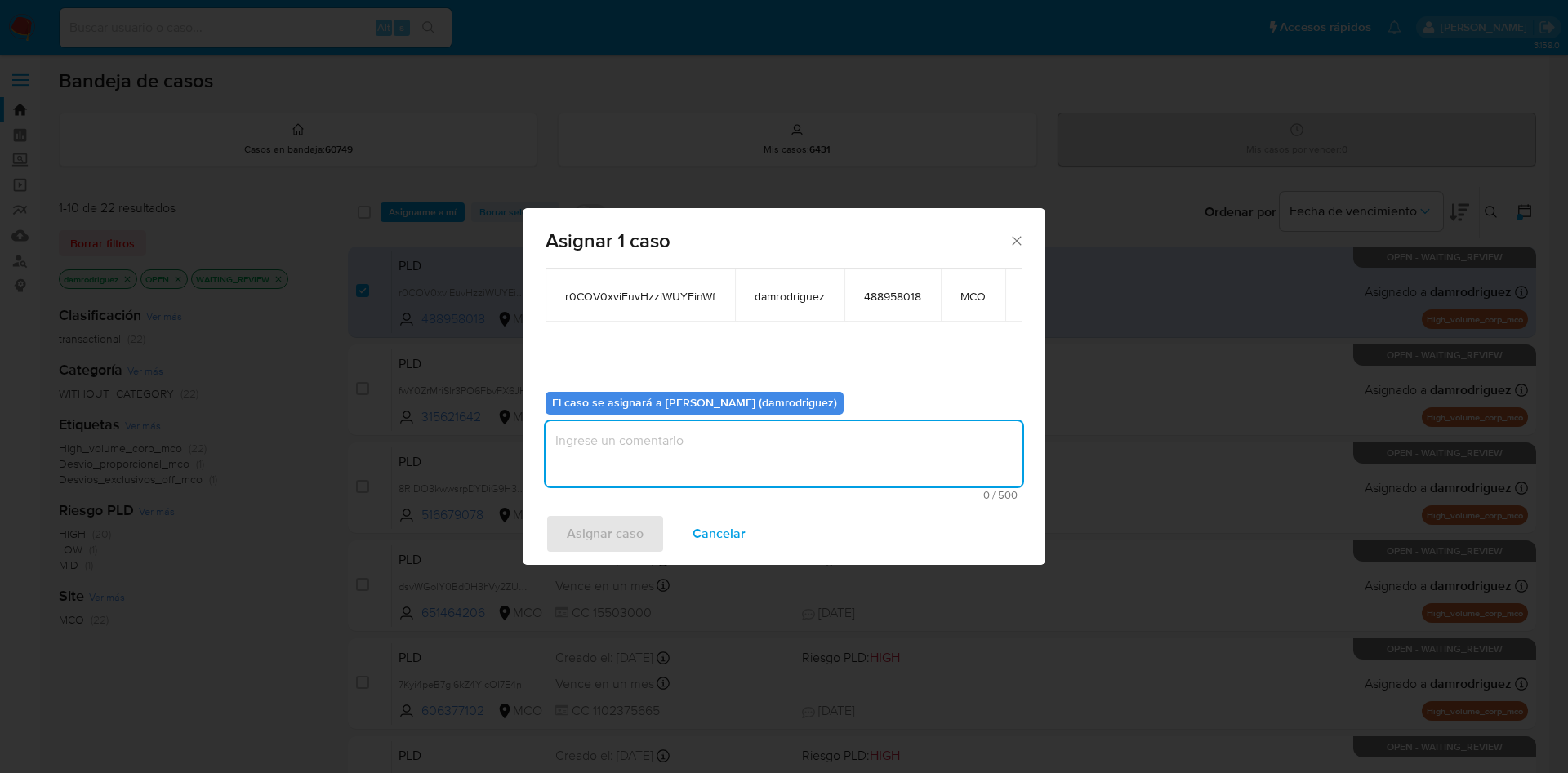
click at [692, 447] on textarea "assign-modal" at bounding box center [784, 454] width 476 height 65
type textarea "asignacion"
click at [585, 542] on span "Asignar caso" at bounding box center [605, 533] width 77 height 36
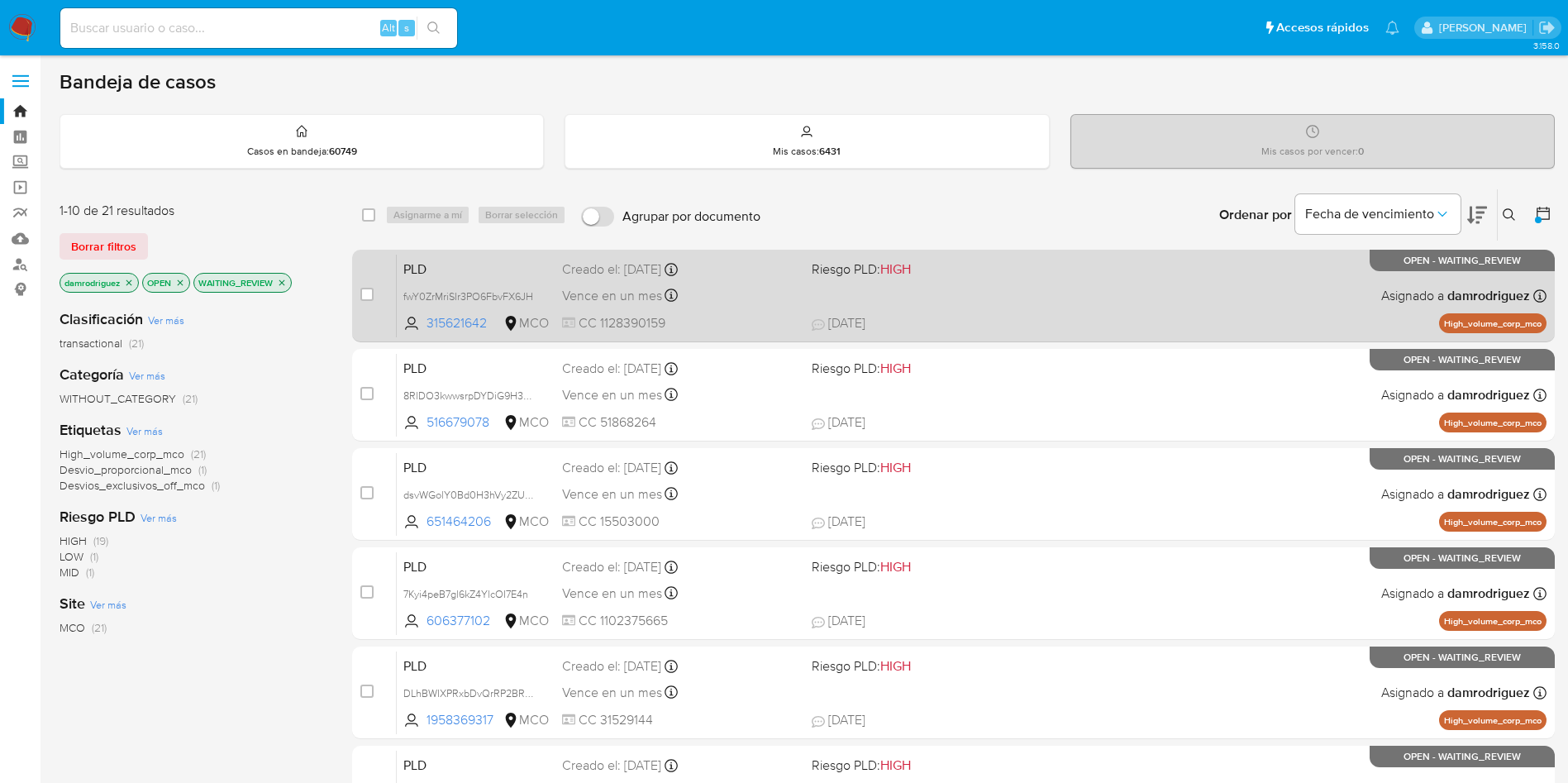
click at [465, 261] on span "PLD" at bounding box center [476, 268] width 145 height 21
click at [365, 292] on input "checkbox" at bounding box center [367, 294] width 14 height 14
checkbox input "true"
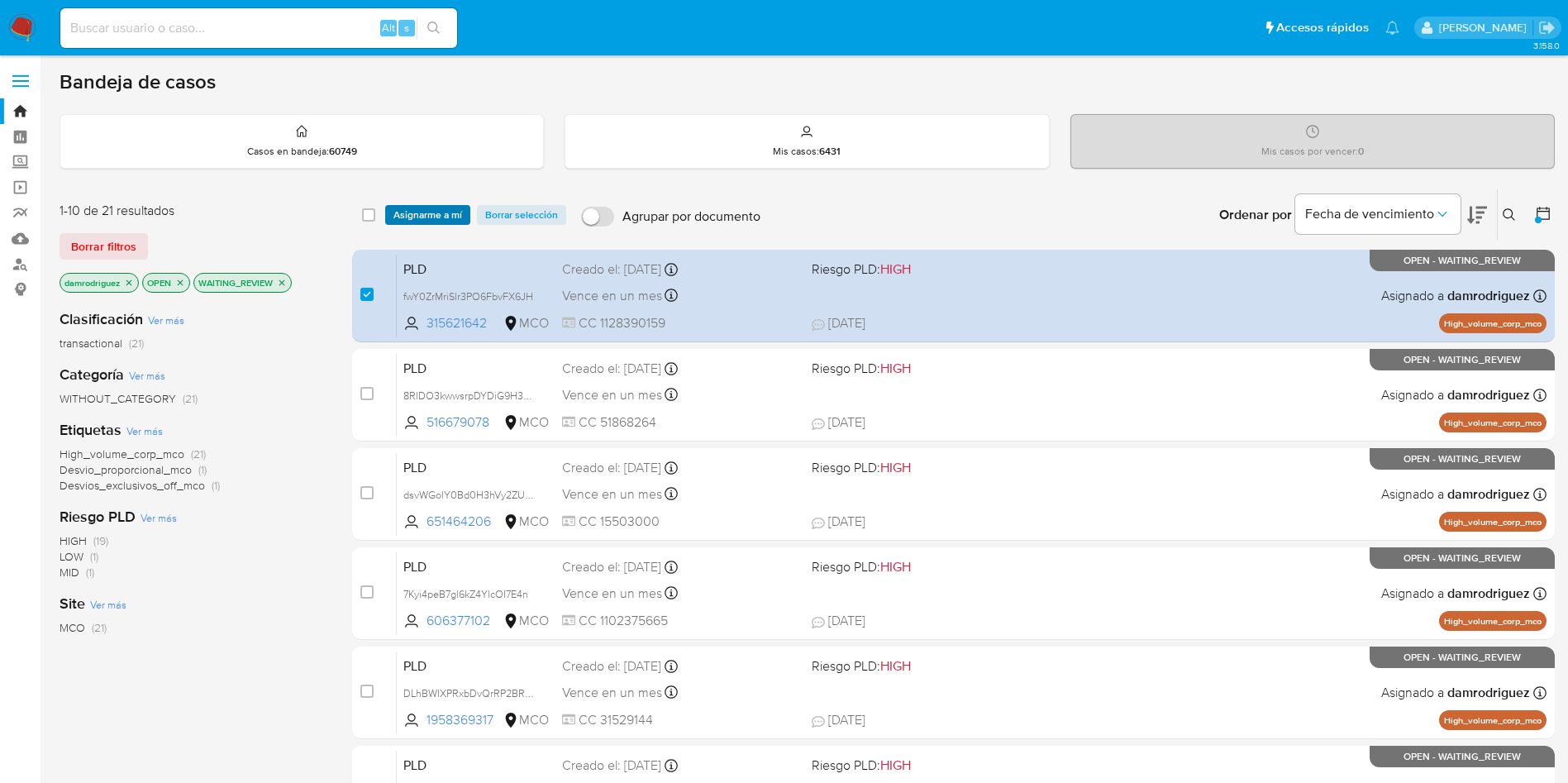
click at [410, 216] on span "Asignarme a mí" at bounding box center [428, 215] width 68 height 17
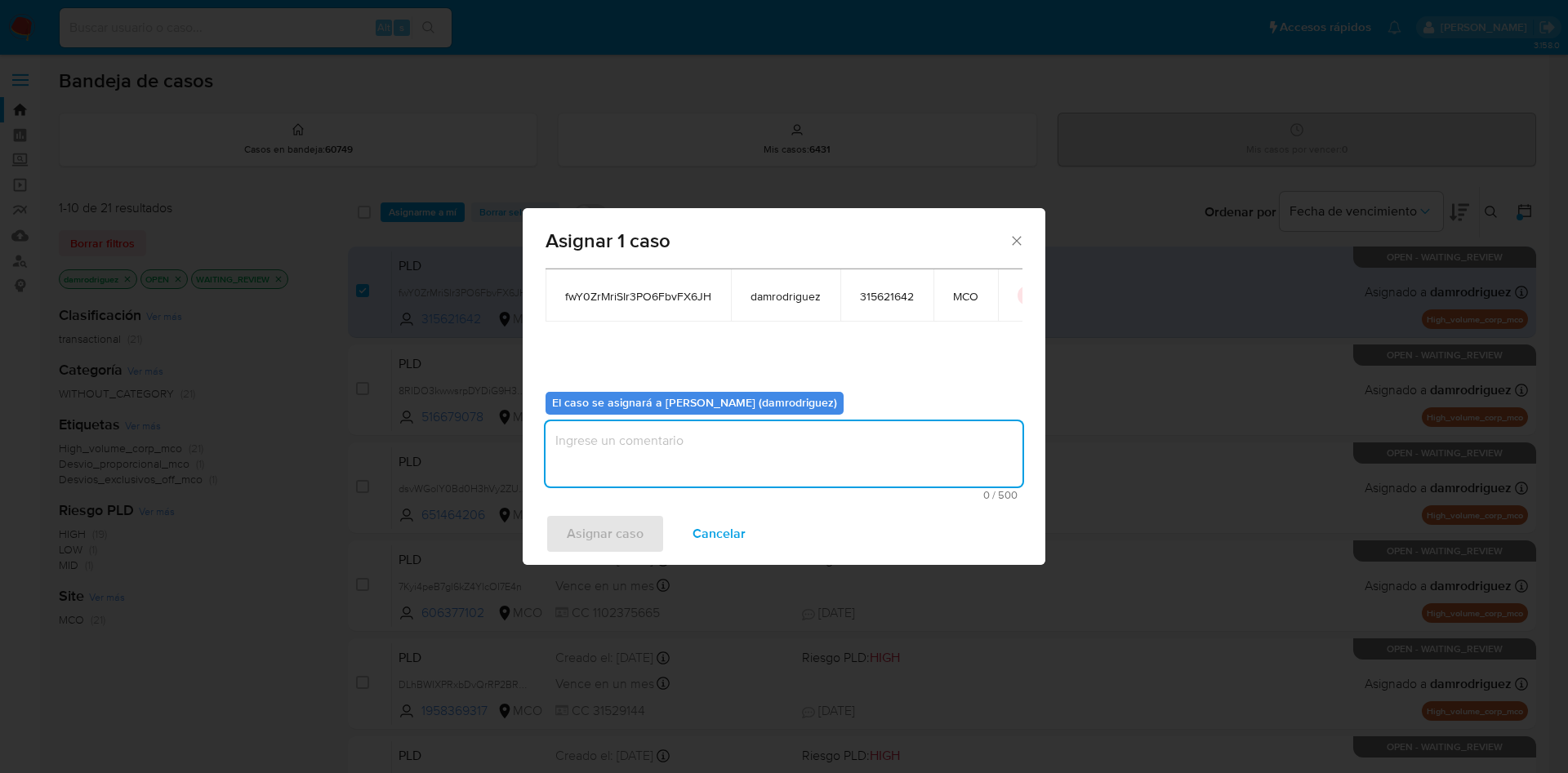
click at [666, 479] on textarea "assign-modal" at bounding box center [784, 454] width 476 height 65
type textarea "asignacion"
click at [626, 541] on span "Asignar caso" at bounding box center [605, 533] width 77 height 36
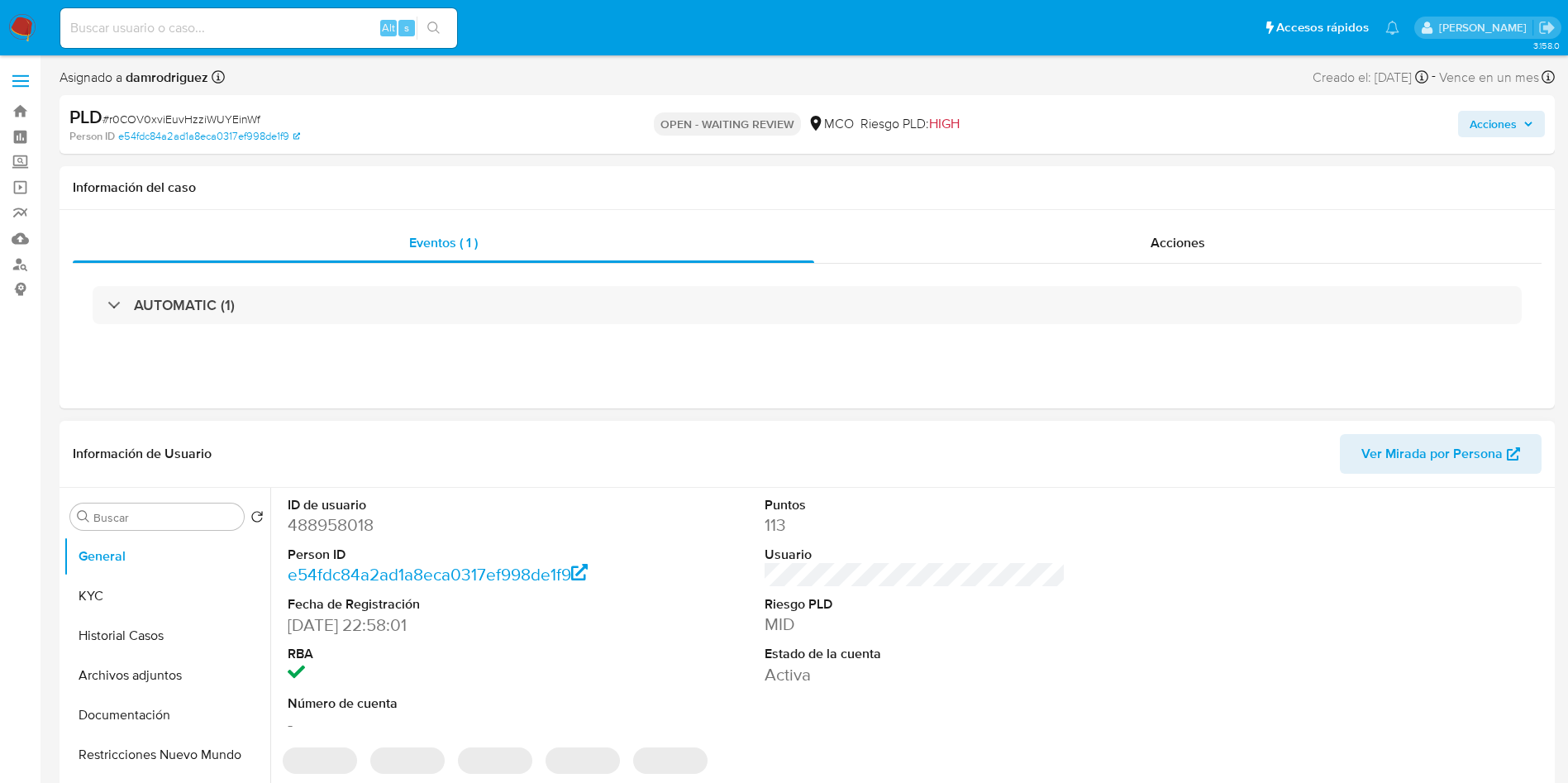
select select "10"
click at [315, 529] on dd "488958018" at bounding box center [439, 526] width 302 height 23
copy dd "488958018"
click at [312, 533] on dd "488958018" at bounding box center [439, 526] width 302 height 23
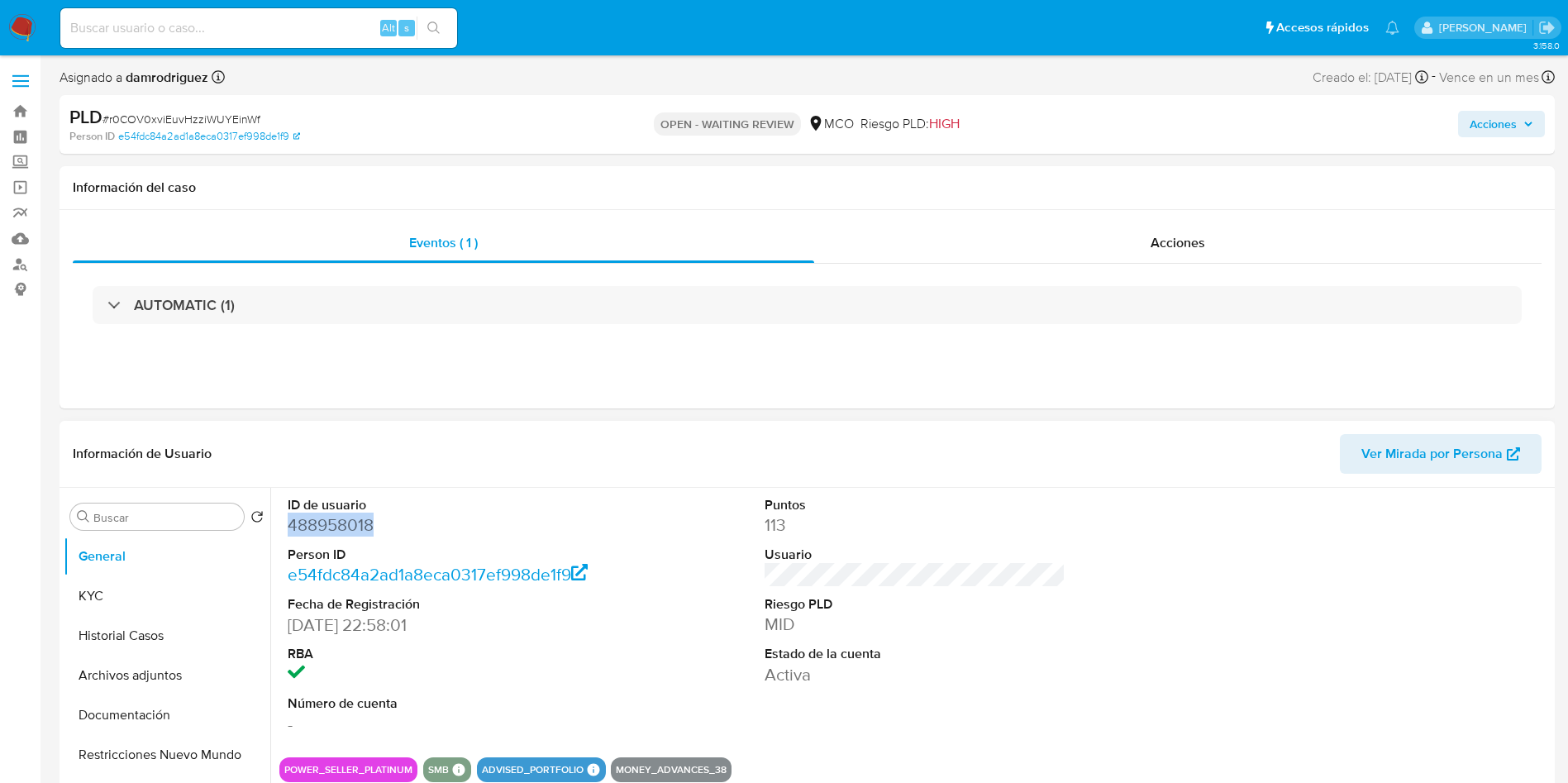
click at [312, 533] on dd "488958018" at bounding box center [439, 526] width 302 height 23
click at [314, 529] on dd "488958018" at bounding box center [439, 526] width 302 height 23
click at [343, 523] on dd "488958018" at bounding box center [439, 526] width 302 height 23
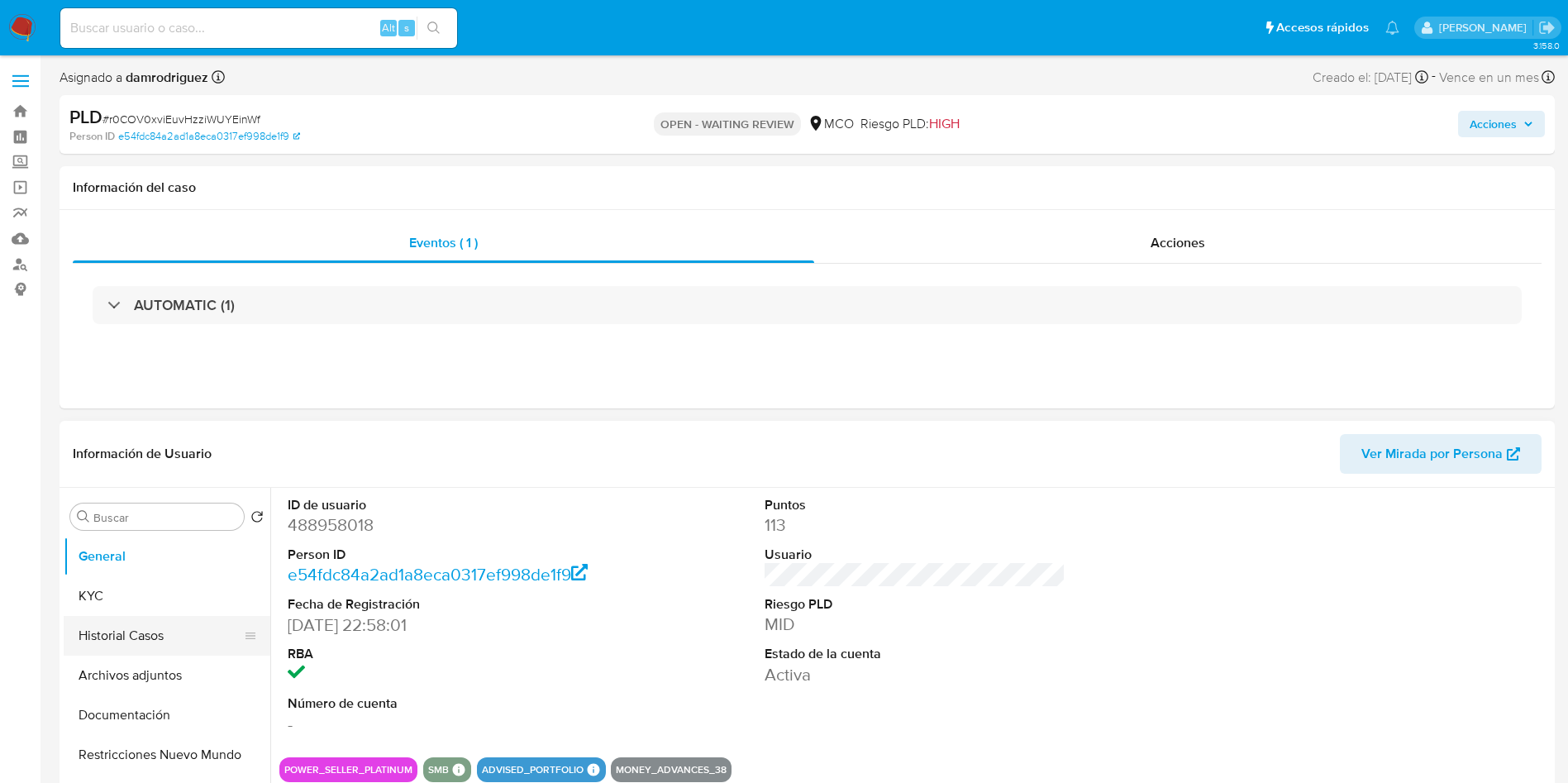
click at [138, 657] on button "Archivos adjuntos" at bounding box center [167, 676] width 207 height 40
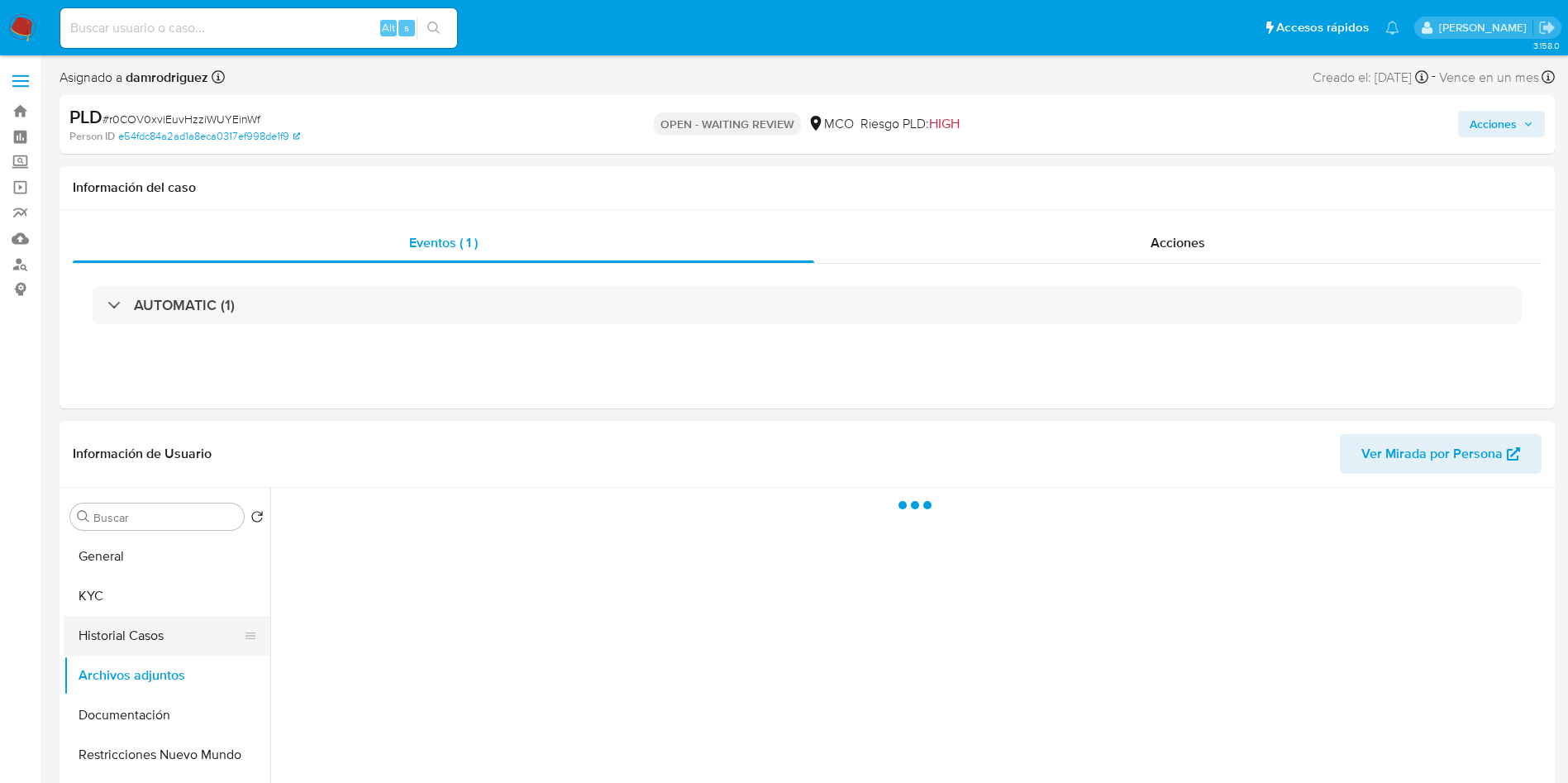
click at [106, 649] on button "Historial Casos" at bounding box center [160, 636] width 194 height 40
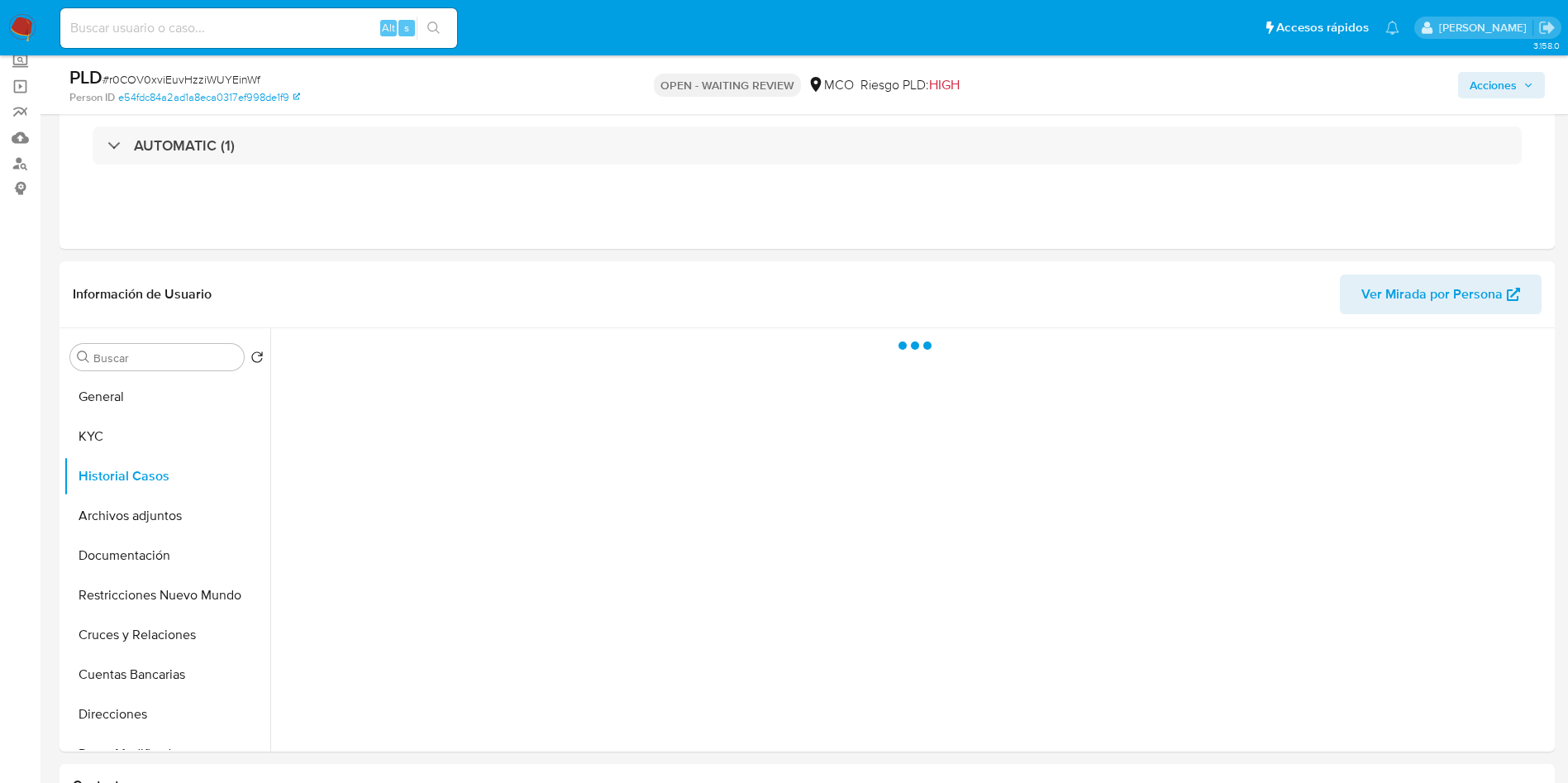
scroll to position [124, 0]
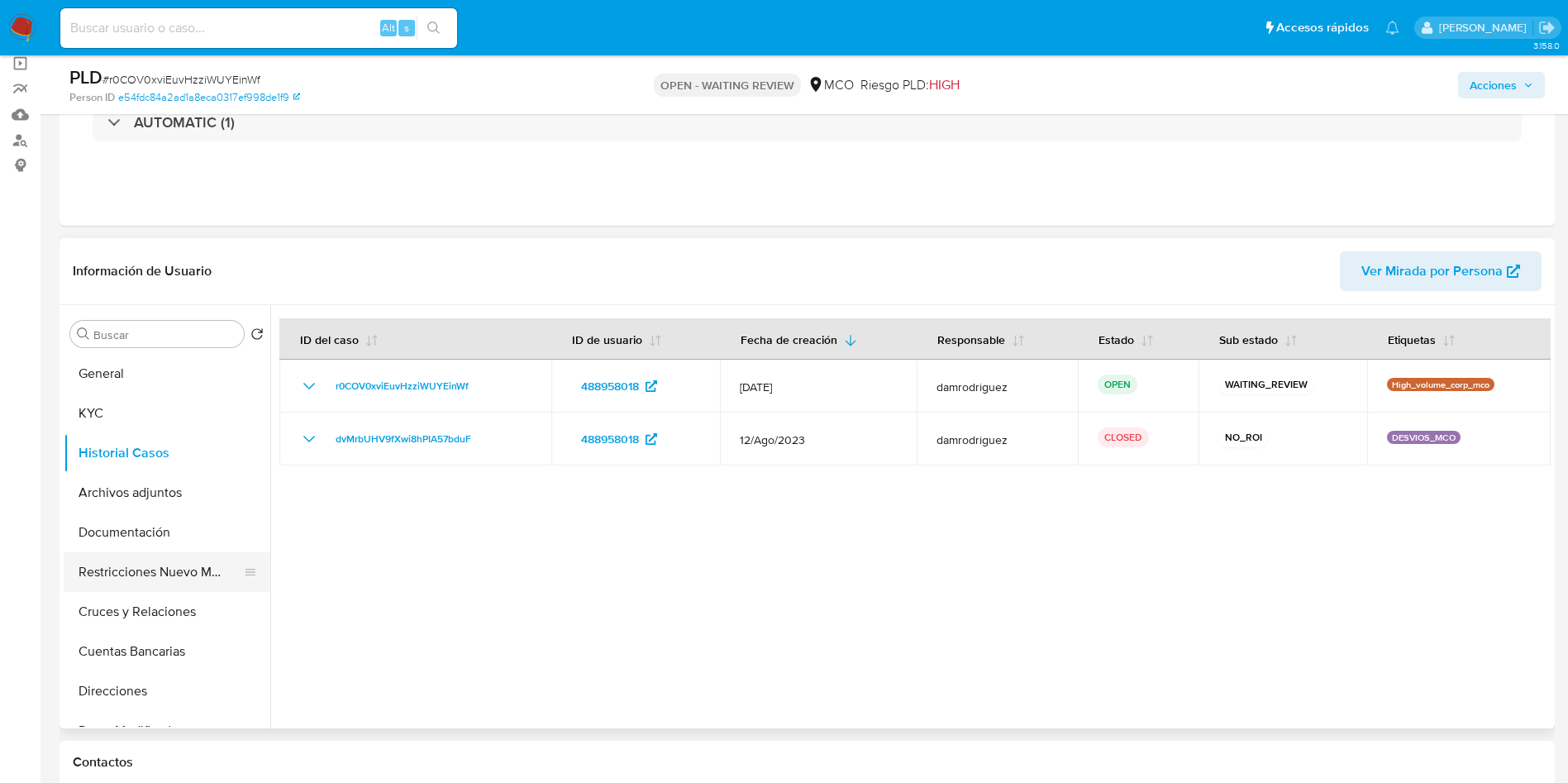
click at [144, 574] on button "Restricciones Nuevo Mundo" at bounding box center [160, 572] width 194 height 40
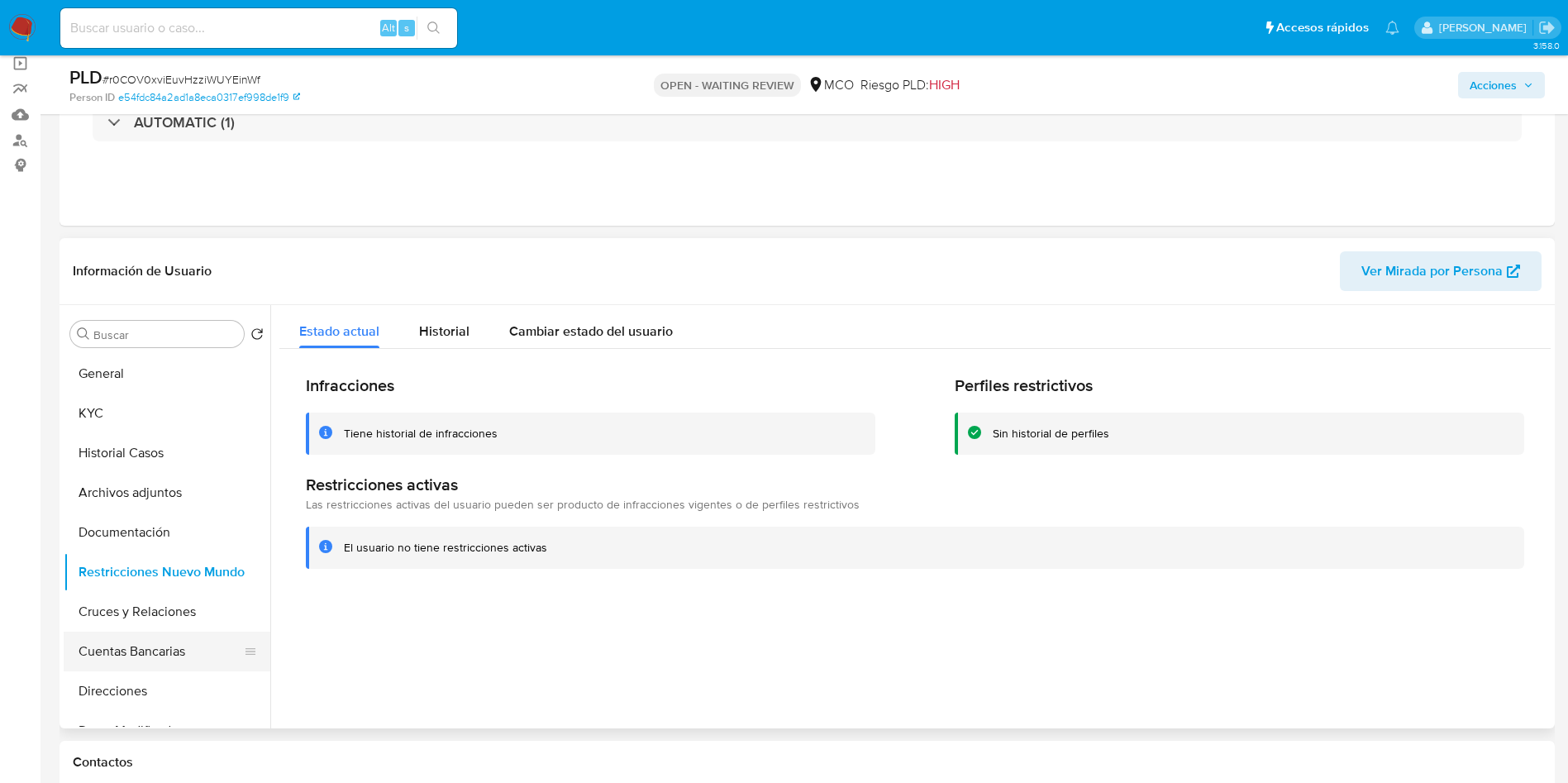
click at [134, 653] on button "Cuentas Bancarias" at bounding box center [160, 651] width 194 height 40
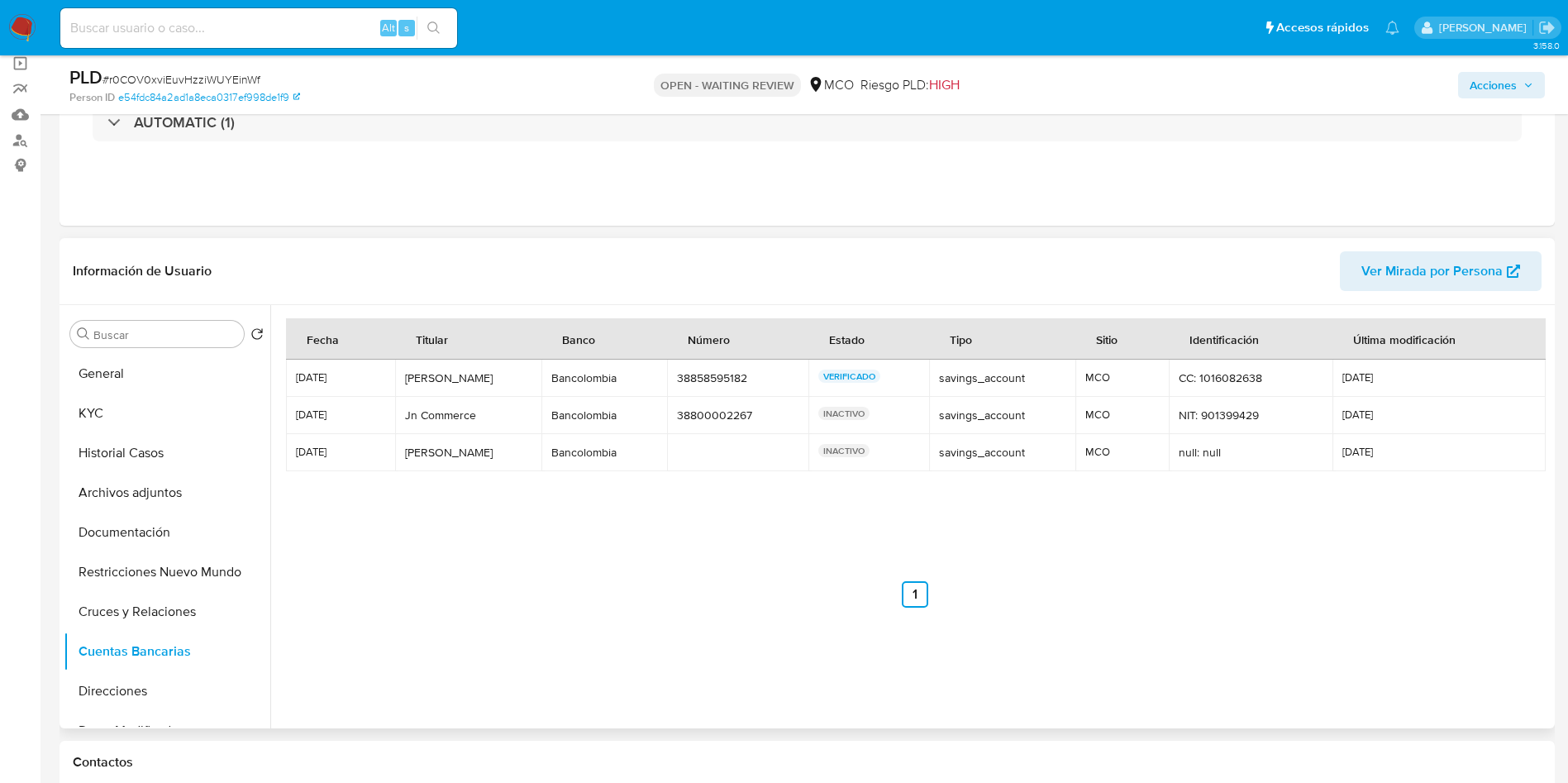
click at [444, 412] on div "Jn Commerce" at bounding box center [469, 414] width 127 height 15
click at [623, 411] on div "Bancolombia" at bounding box center [604, 414] width 106 height 15
click at [719, 411] on div "38800002267" at bounding box center [738, 414] width 121 height 15
click at [842, 411] on p "INACTIVO" at bounding box center [844, 413] width 52 height 14
click at [1022, 412] on div "savings_account" at bounding box center [1003, 414] width 127 height 15
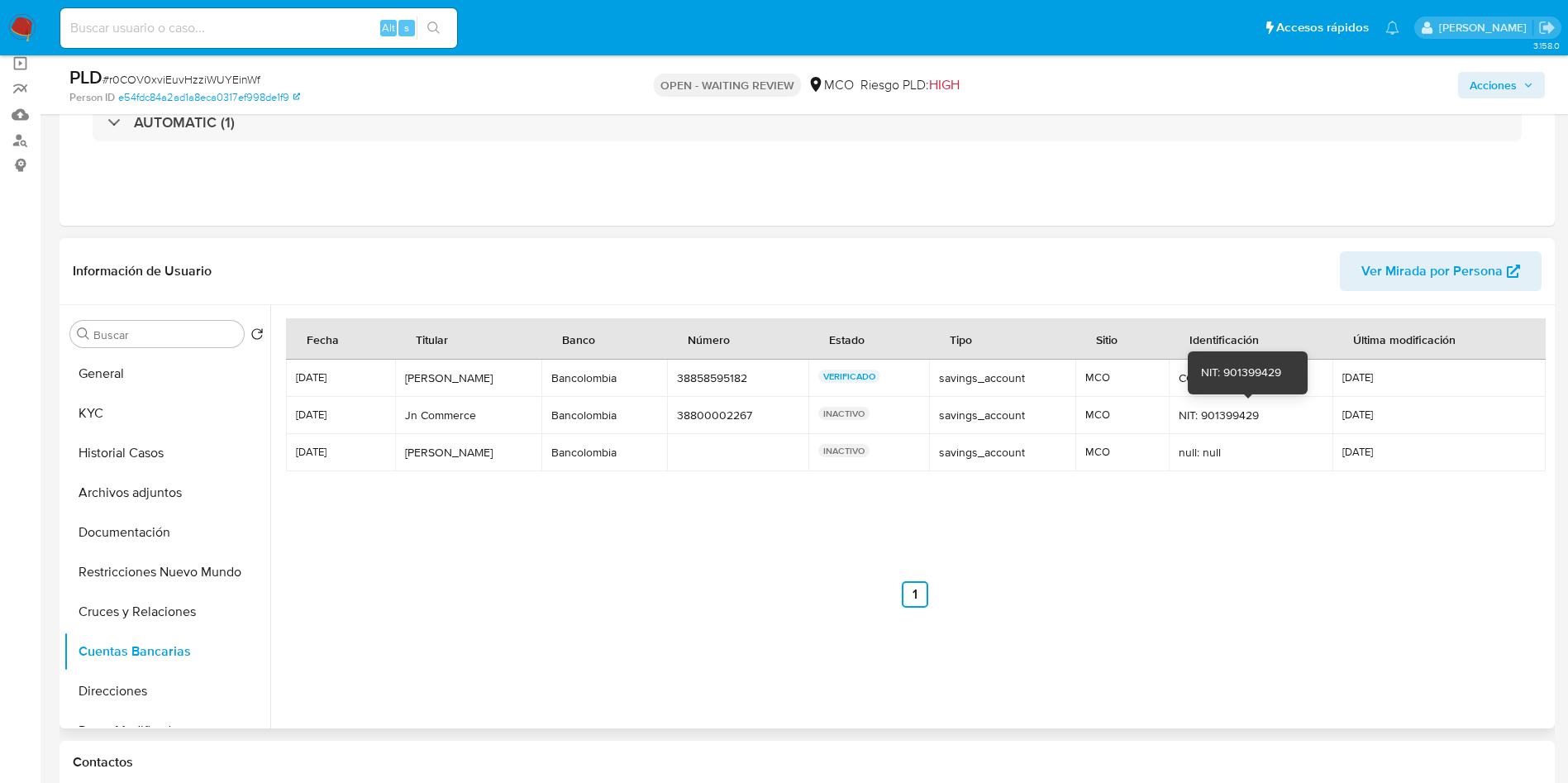
click at [1185, 412] on div "NIT: 901399429" at bounding box center [1251, 414] width 144 height 15
click at [1278, 410] on div "NIT: 901399429" at bounding box center [1251, 414] width 144 height 15
click at [1235, 411] on div "NIT: 901399429" at bounding box center [1251, 414] width 144 height 15
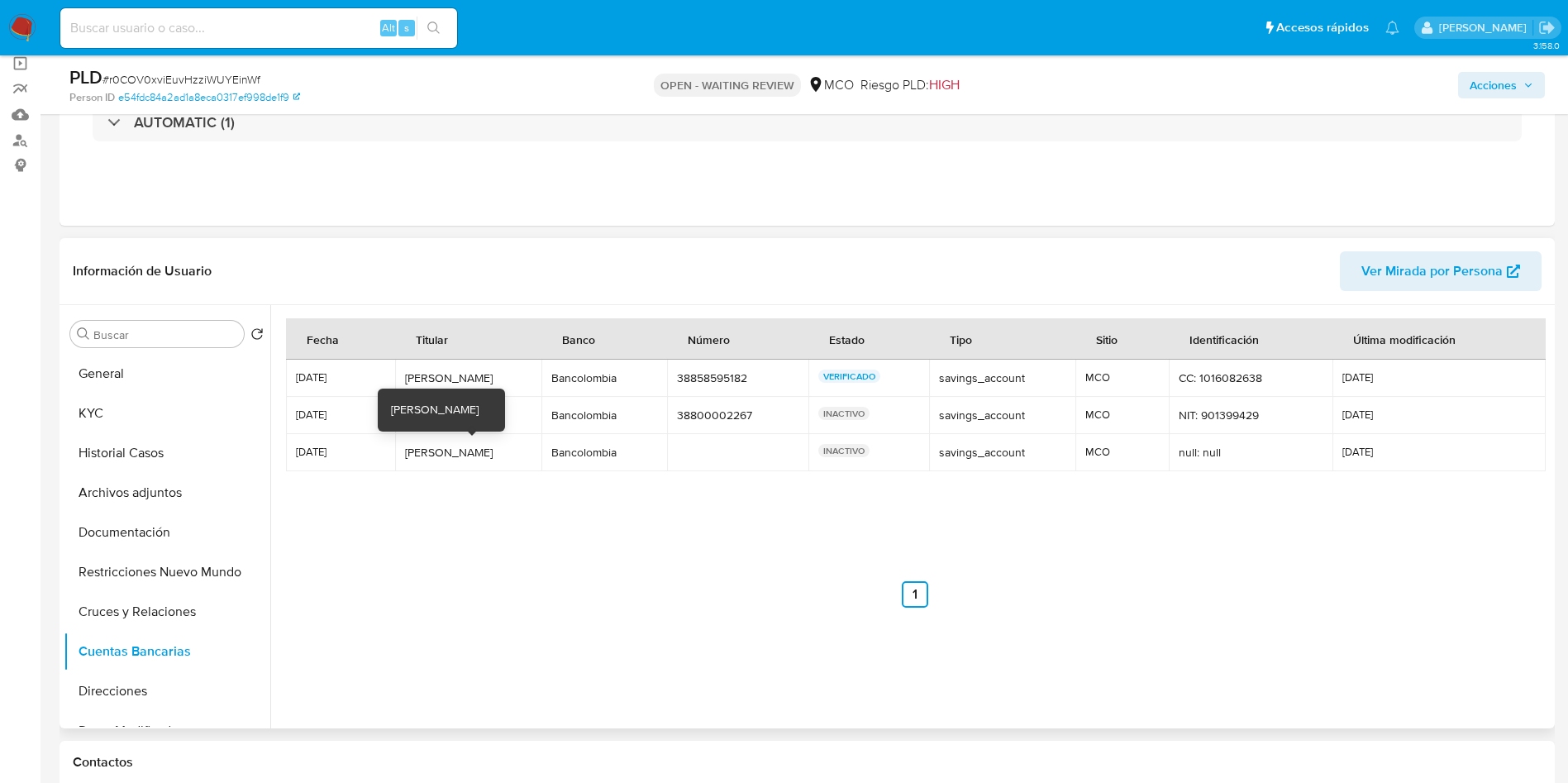
click at [458, 421] on div "Jn Commerce" at bounding box center [469, 414] width 127 height 15
click at [1239, 413] on div "NIT: 901399429" at bounding box center [1251, 414] width 144 height 15
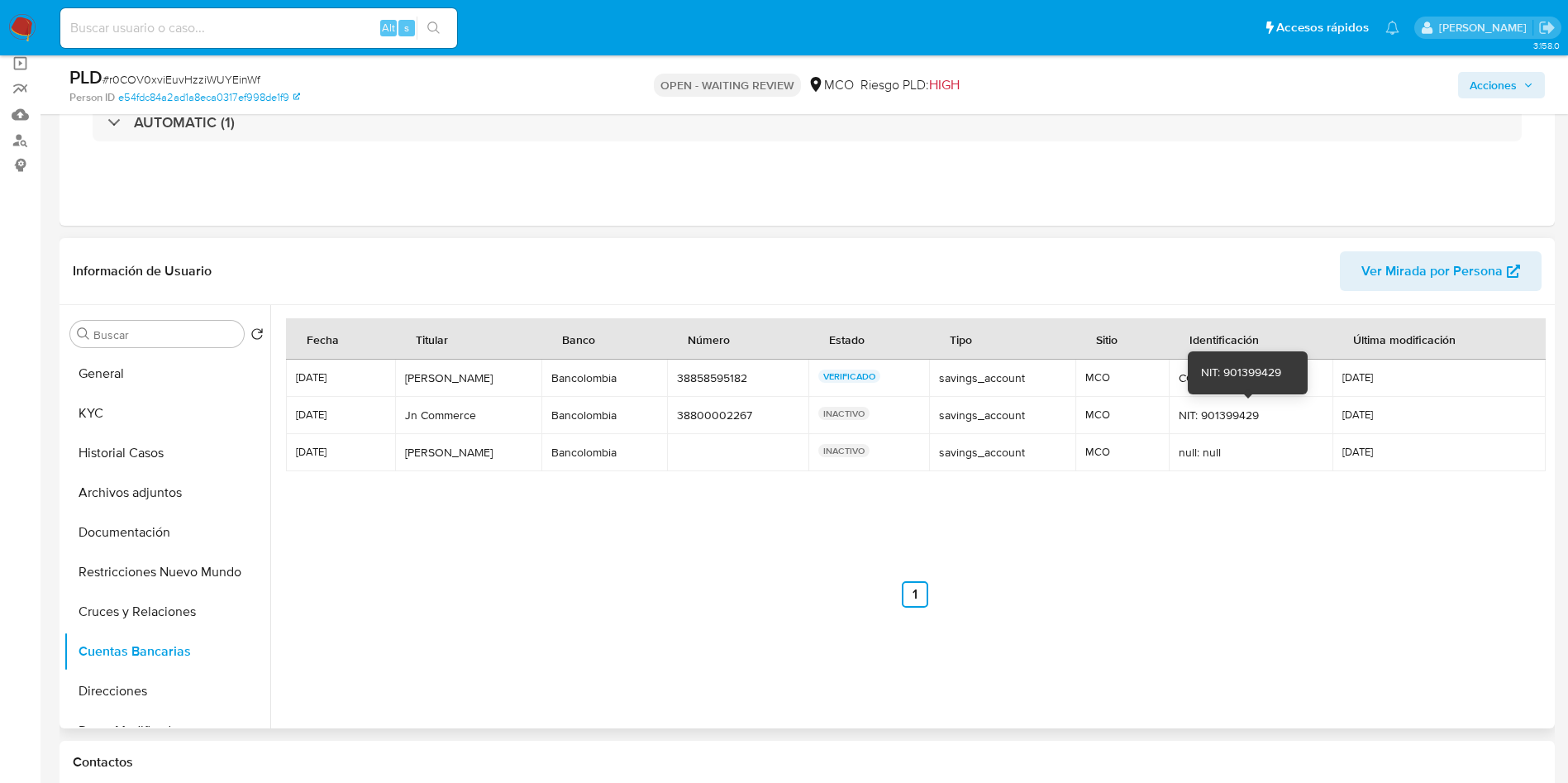
click at [1239, 413] on div "NIT: 901399429" at bounding box center [1251, 414] width 144 height 15
click at [434, 417] on div "Jn Commerce" at bounding box center [469, 414] width 127 height 15
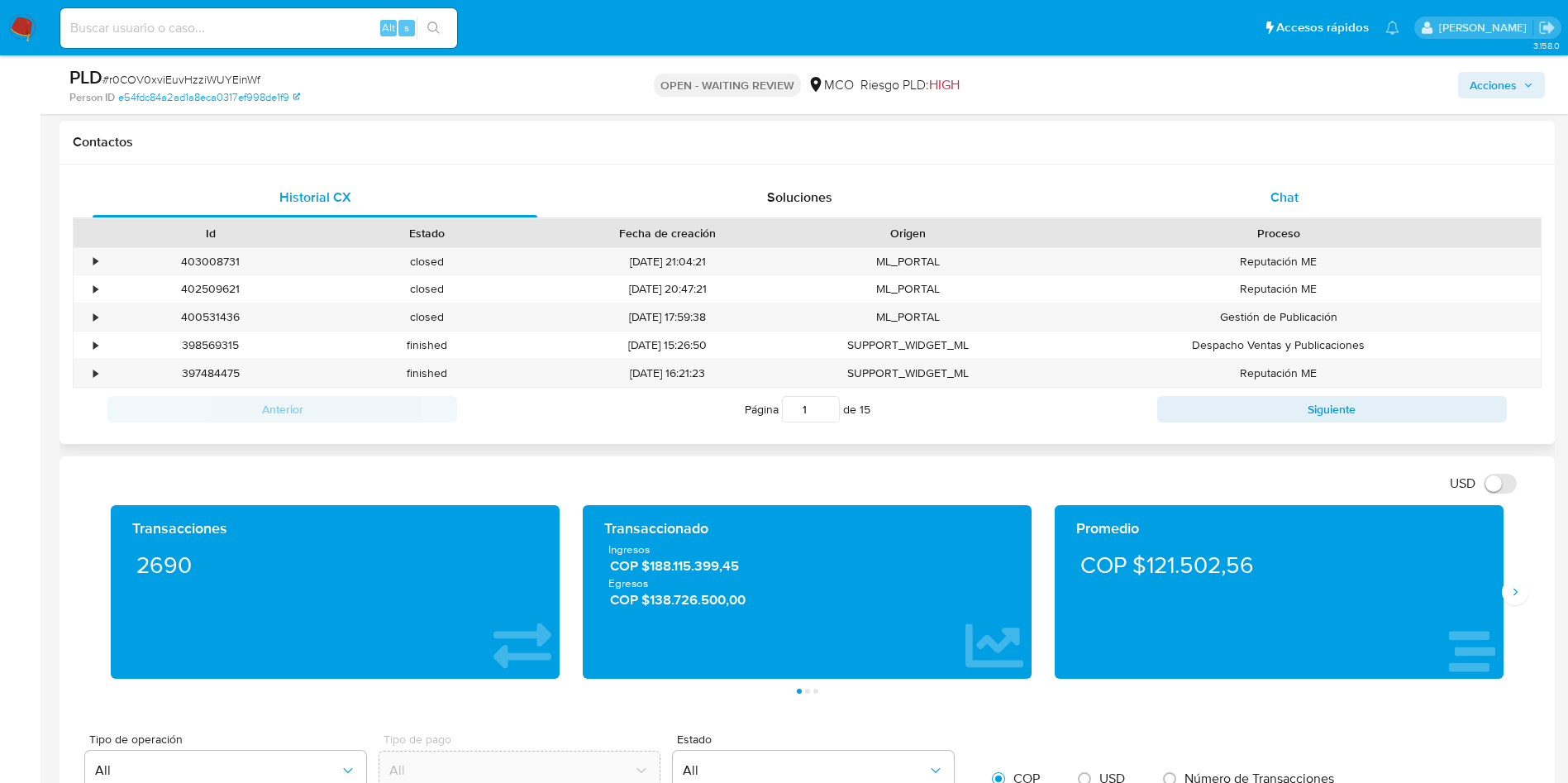
click at [1225, 195] on div "Chat" at bounding box center [1284, 197] width 444 height 40
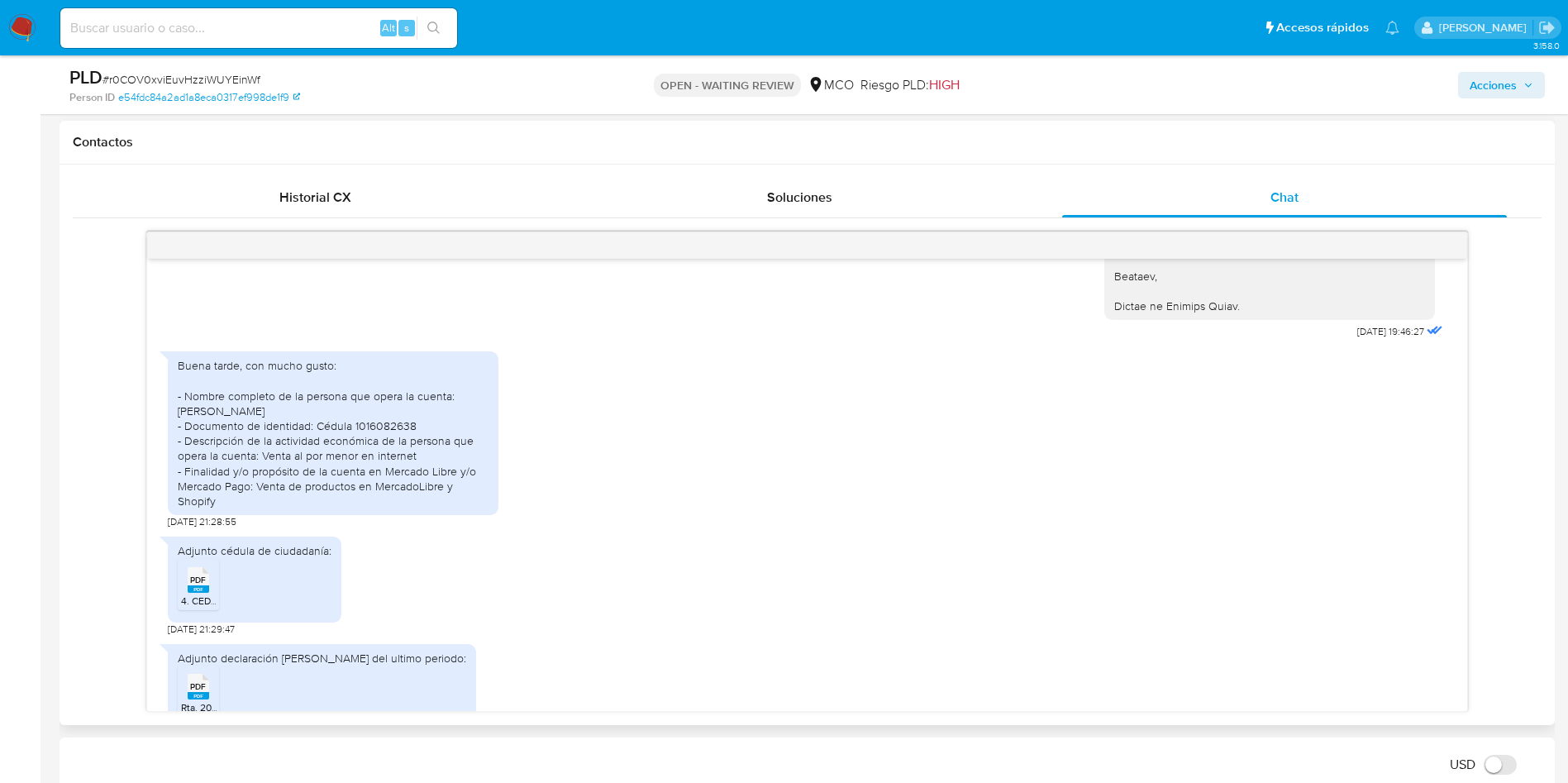
scroll to position [539, 0]
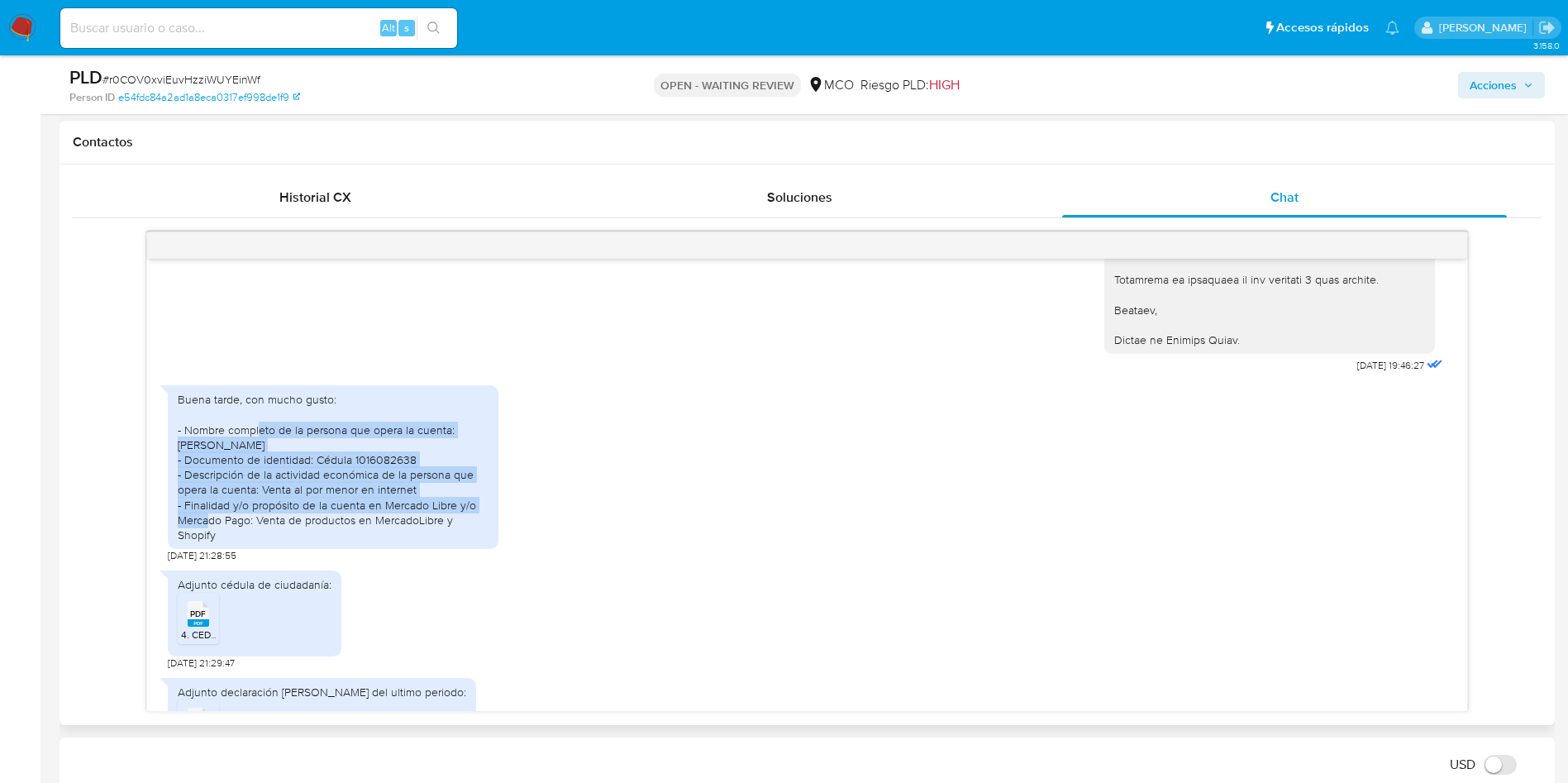
drag, startPoint x: 325, startPoint y: 428, endPoint x: 419, endPoint y: 504, distance: 120.9
click at [434, 504] on div "Buena tarde, con mucho gusto: - Nombre completo de la persona que opera la cuen…" at bounding box center [332, 467] width 311 height 150
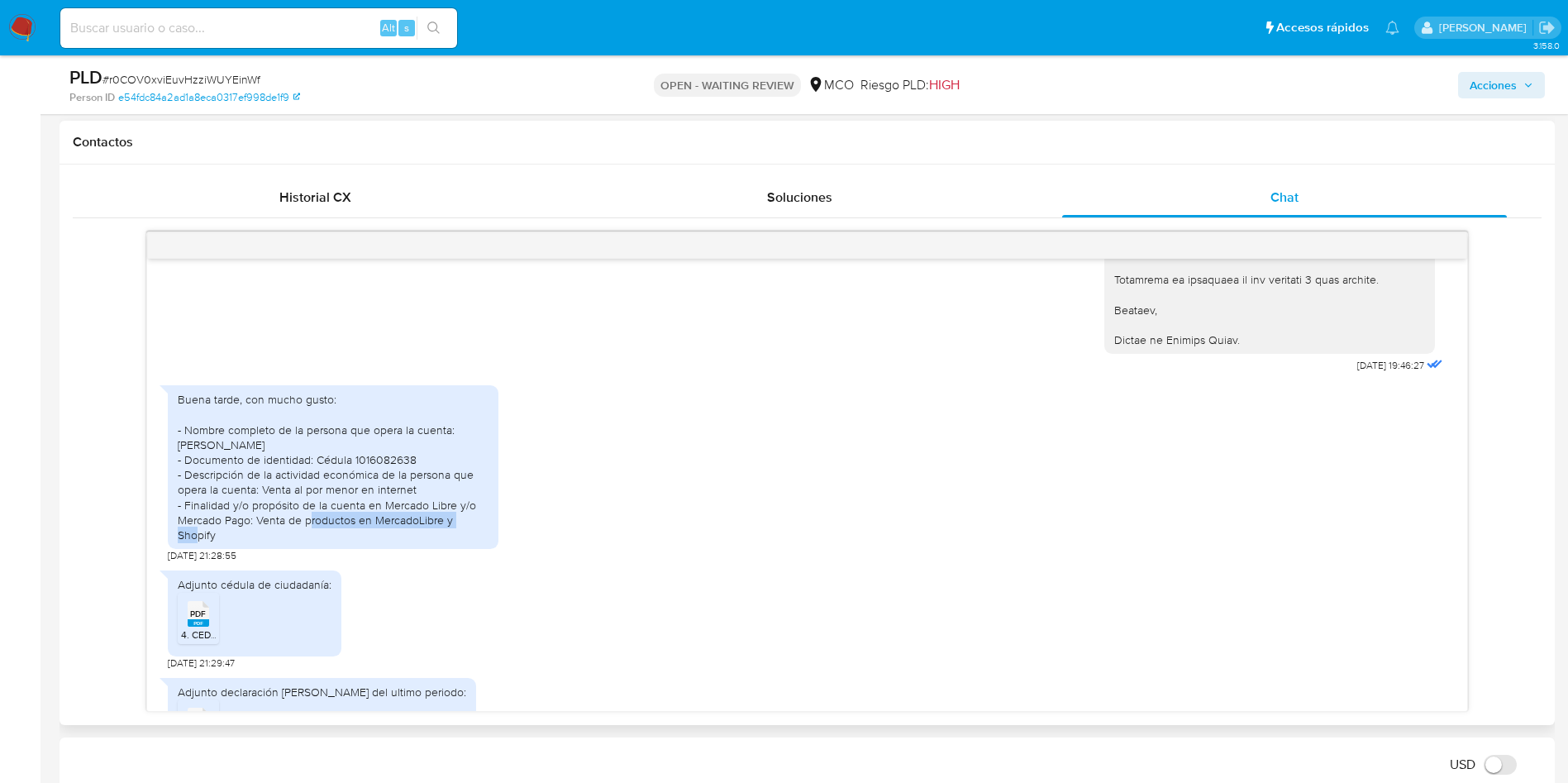
drag, startPoint x: 243, startPoint y: 521, endPoint x: 406, endPoint y: 522, distance: 163.0
click at [406, 522] on div "Buena tarde, con mucho gusto: - Nombre completo de la persona que opera la cuen…" at bounding box center [332, 467] width 311 height 150
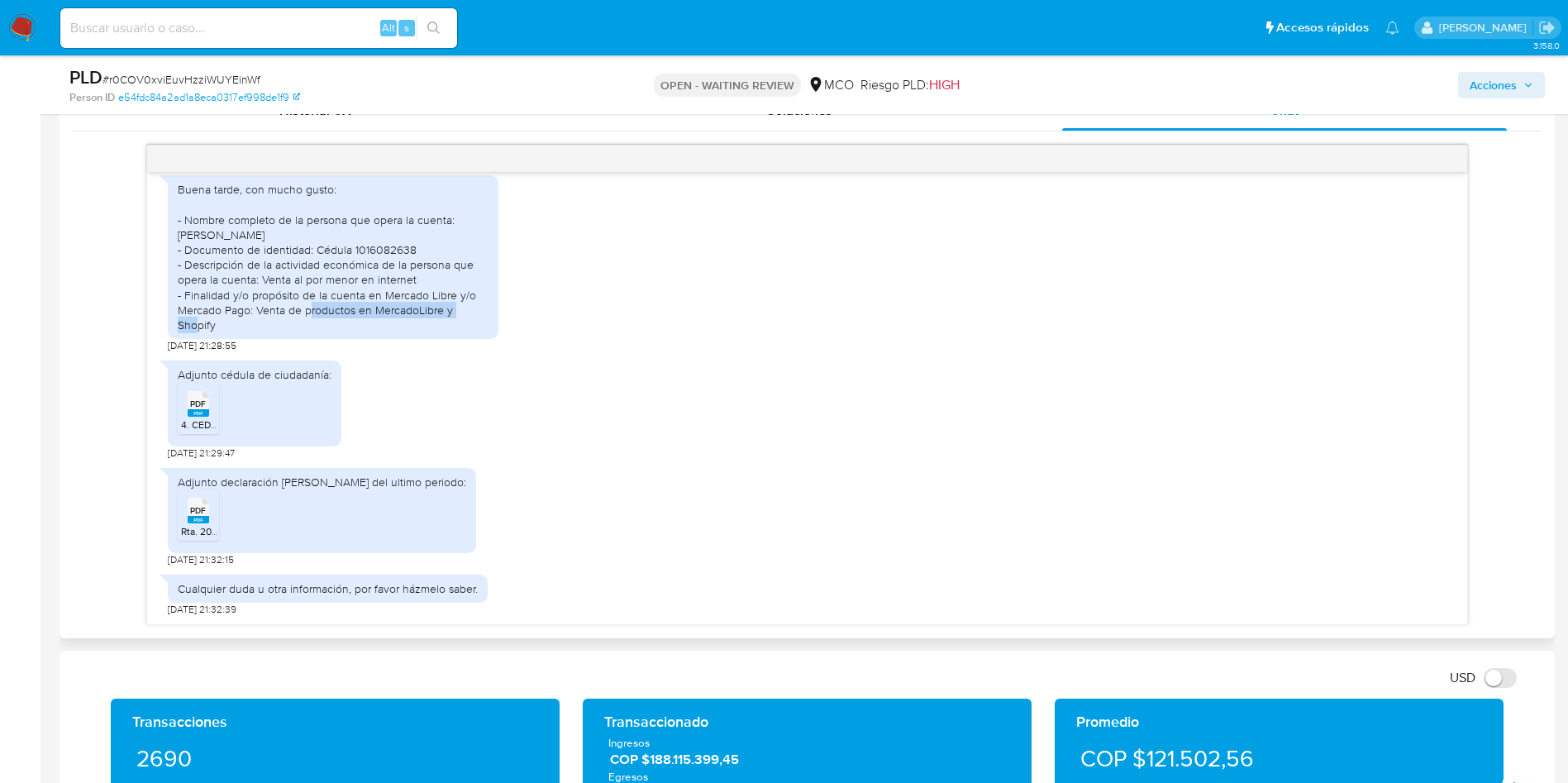
scroll to position [869, 0]
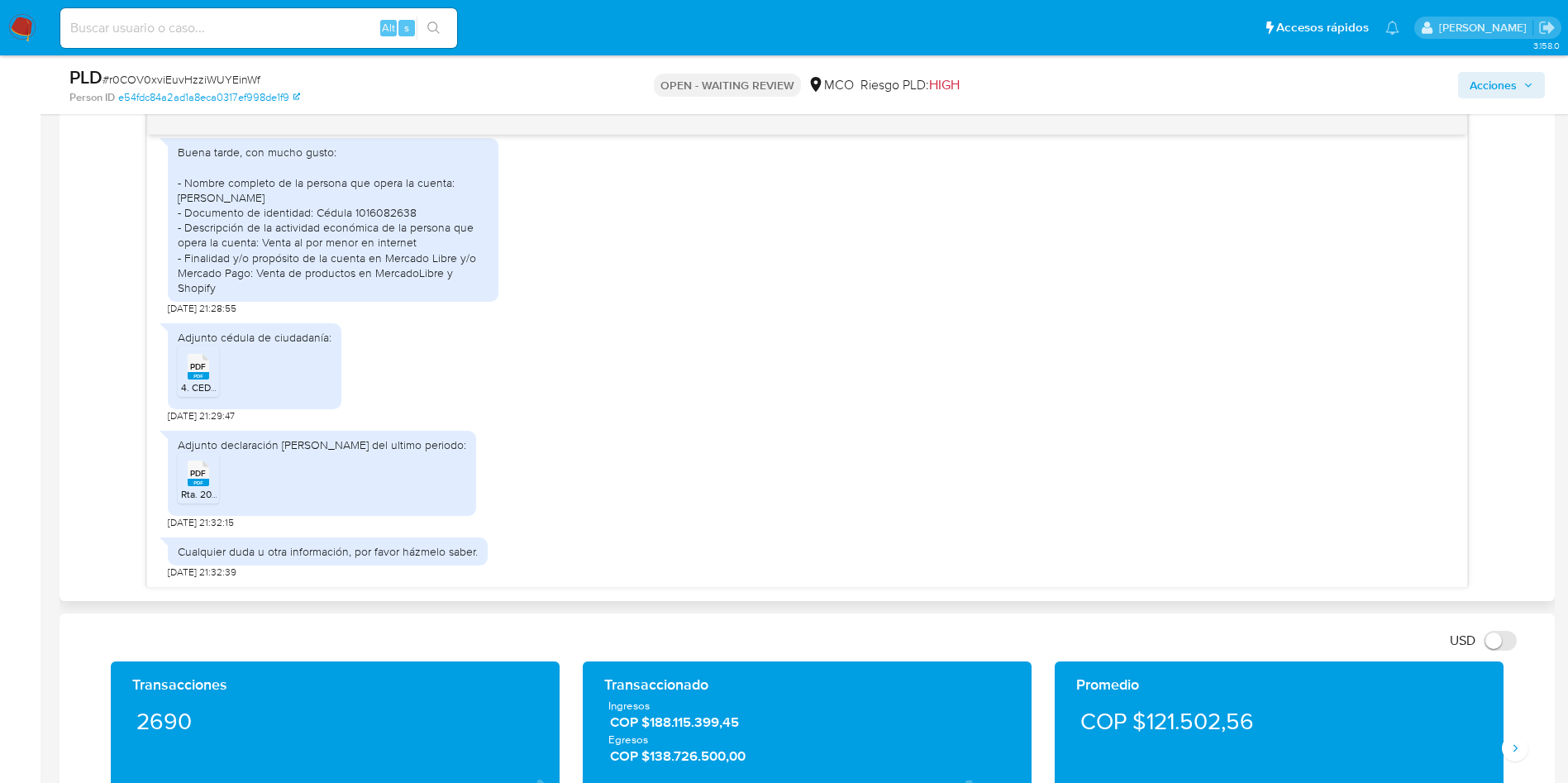
click at [198, 473] on span "PDF" at bounding box center [198, 473] width 16 height 11
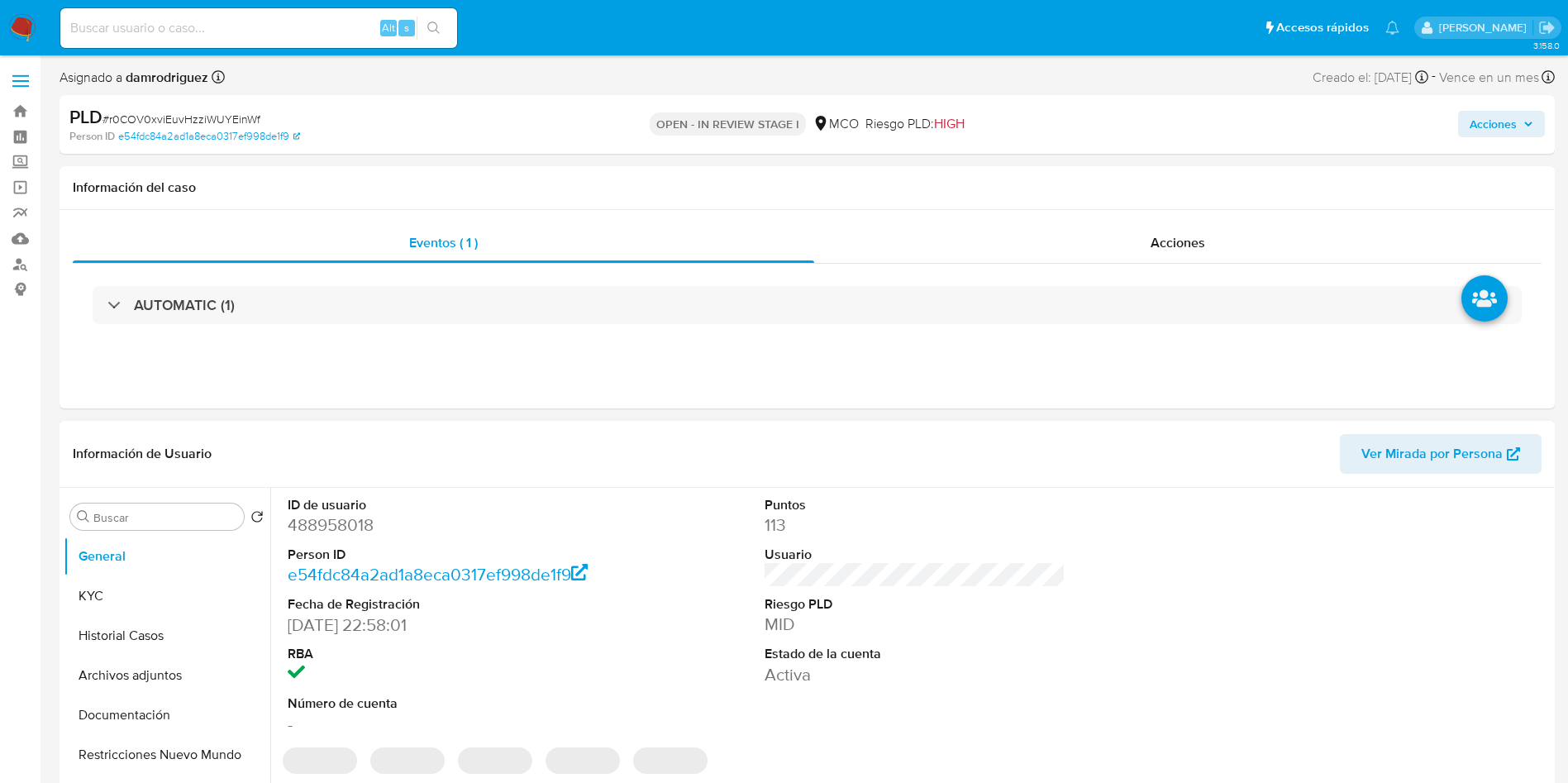
select select "10"
click at [314, 518] on dd "488958018" at bounding box center [439, 526] width 302 height 23
copy dd "488958018"
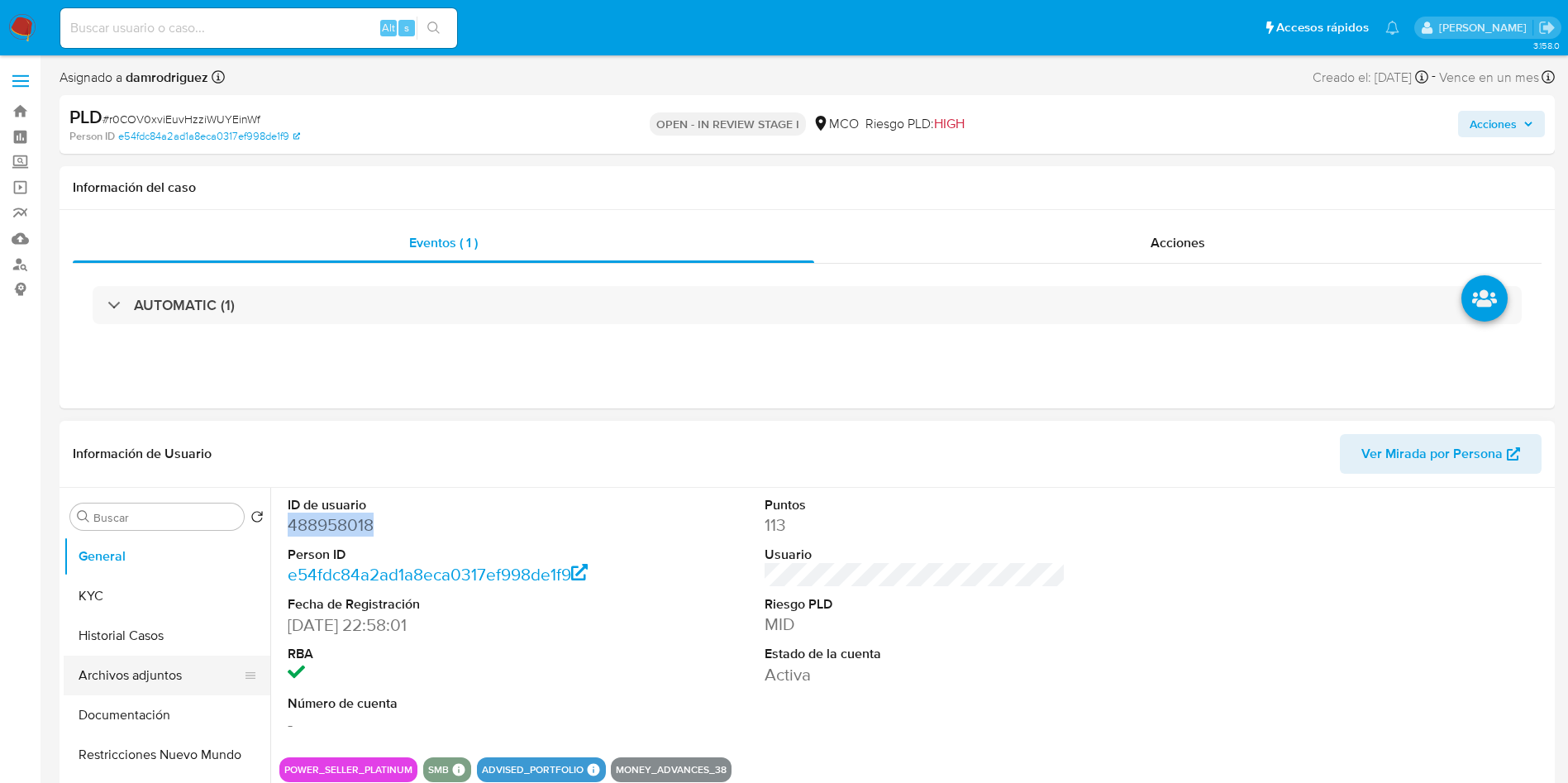
click at [147, 675] on button "Archivos adjuntos" at bounding box center [160, 676] width 194 height 40
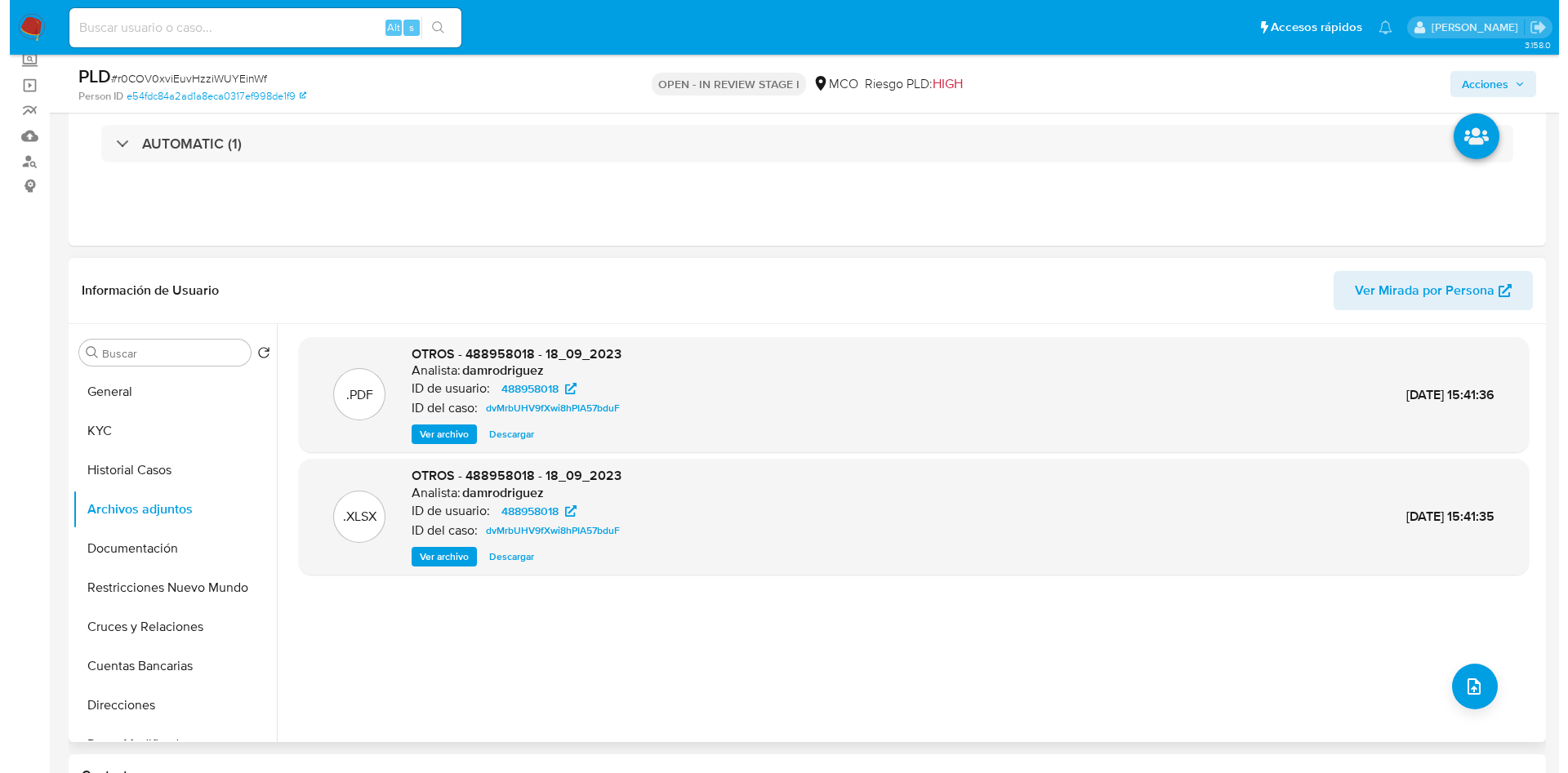
scroll to position [122, 0]
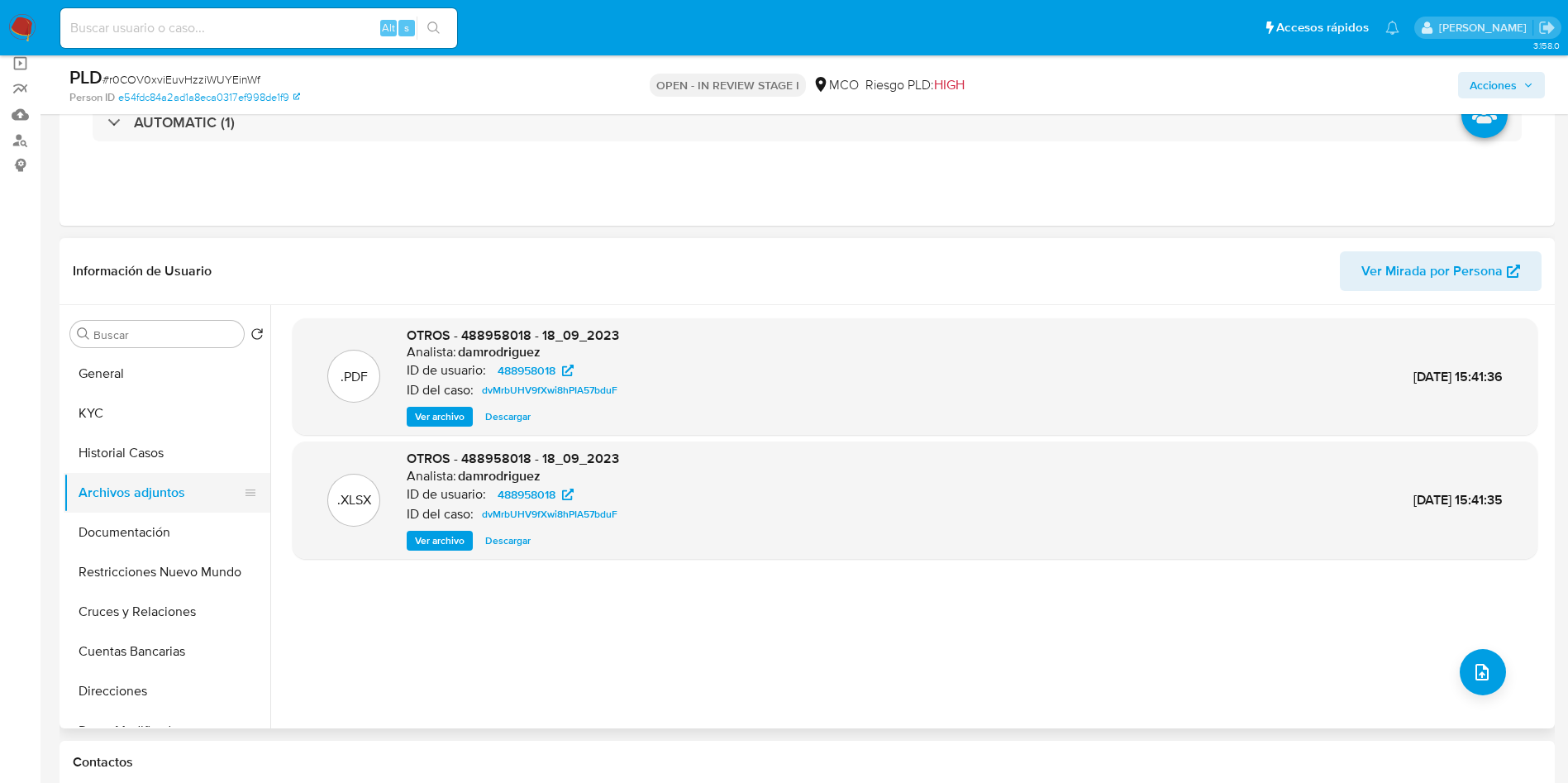
drag, startPoint x: 159, startPoint y: 465, endPoint x: 161, endPoint y: 475, distance: 10.2
click at [159, 465] on button "Historial Casos" at bounding box center [167, 453] width 207 height 40
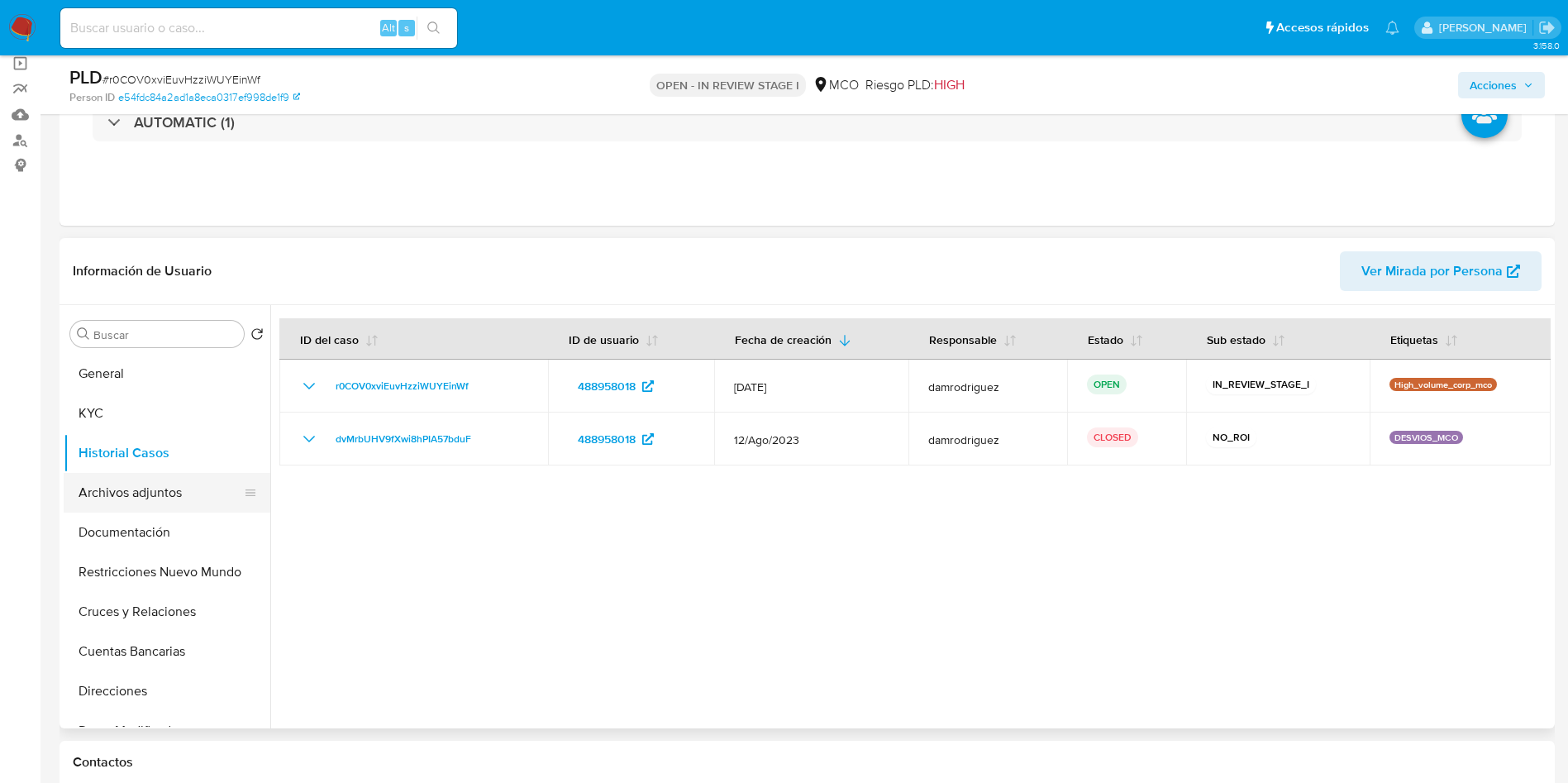
click at [150, 493] on button "Archivos adjuntos" at bounding box center [160, 492] width 194 height 40
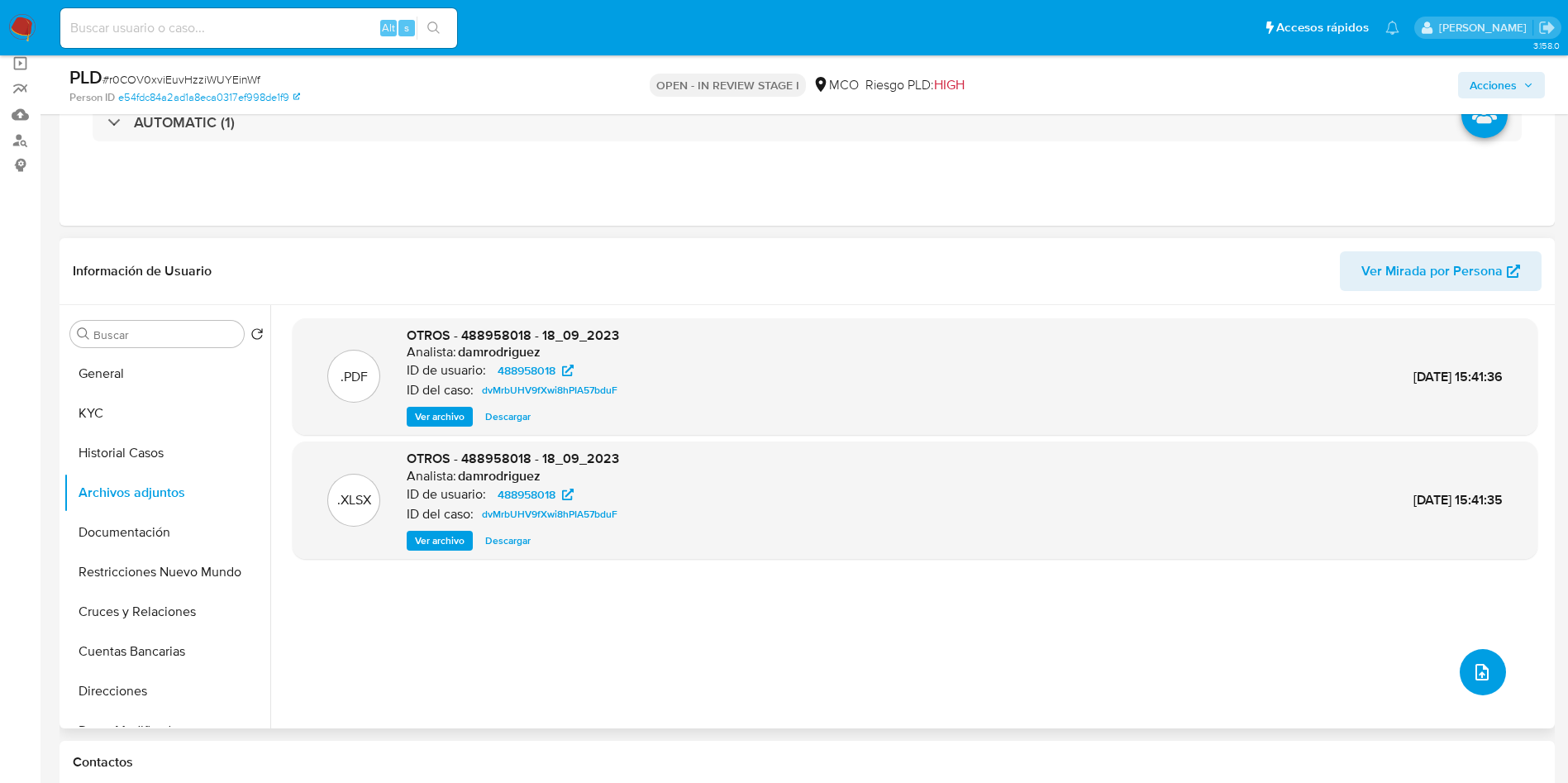
click at [1475, 674] on icon "upload-file" at bounding box center [1482, 672] width 14 height 17
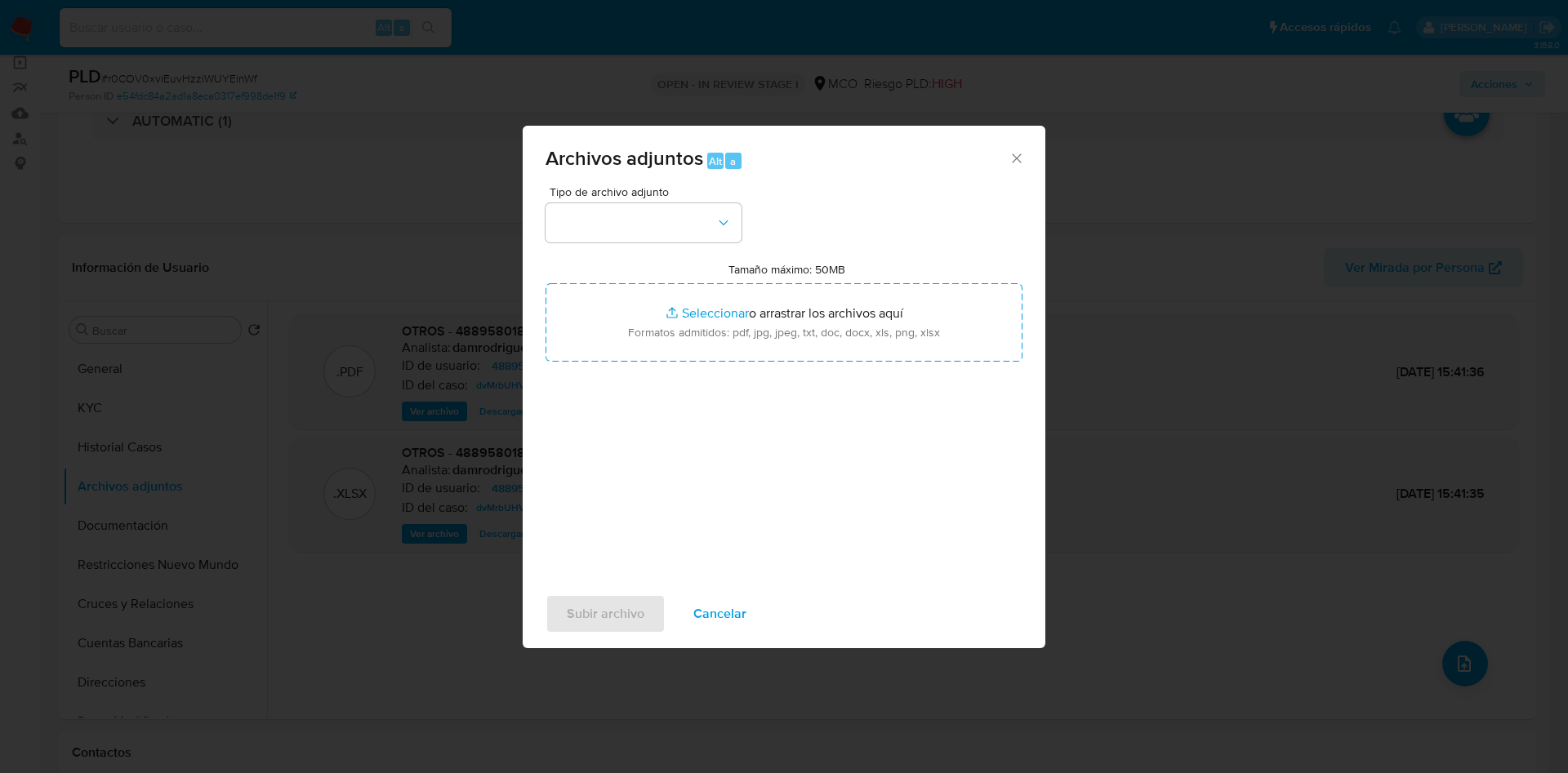
click at [658, 244] on div "Tipo de archivo adjunto Tamaño máximo: 50MB Seleccionar archivos Seleccionar o …" at bounding box center [784, 378] width 476 height 385
click at [655, 219] on button "button" at bounding box center [644, 222] width 196 height 39
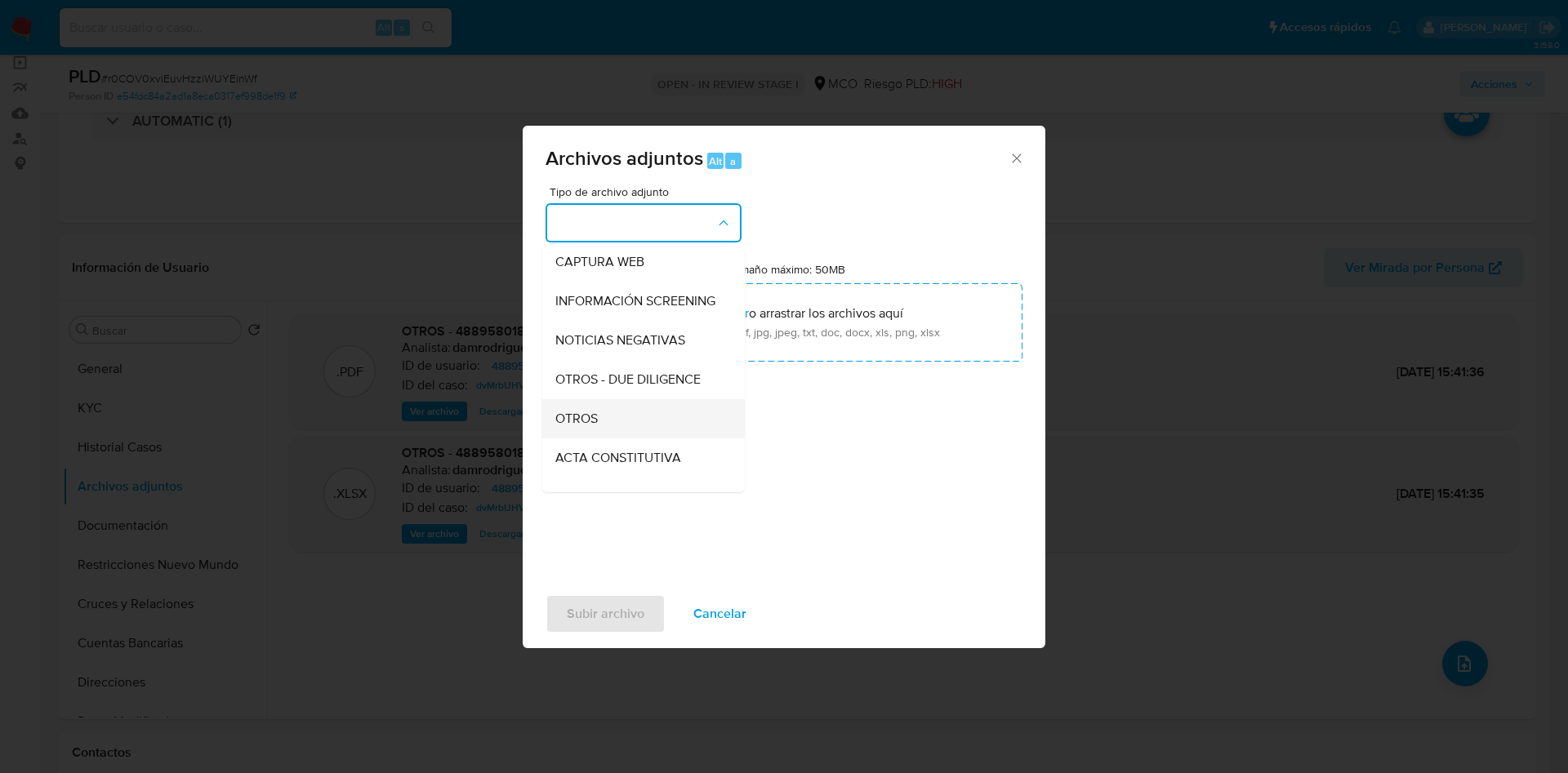
click at [606, 439] on div "OTROS" at bounding box center [638, 419] width 167 height 39
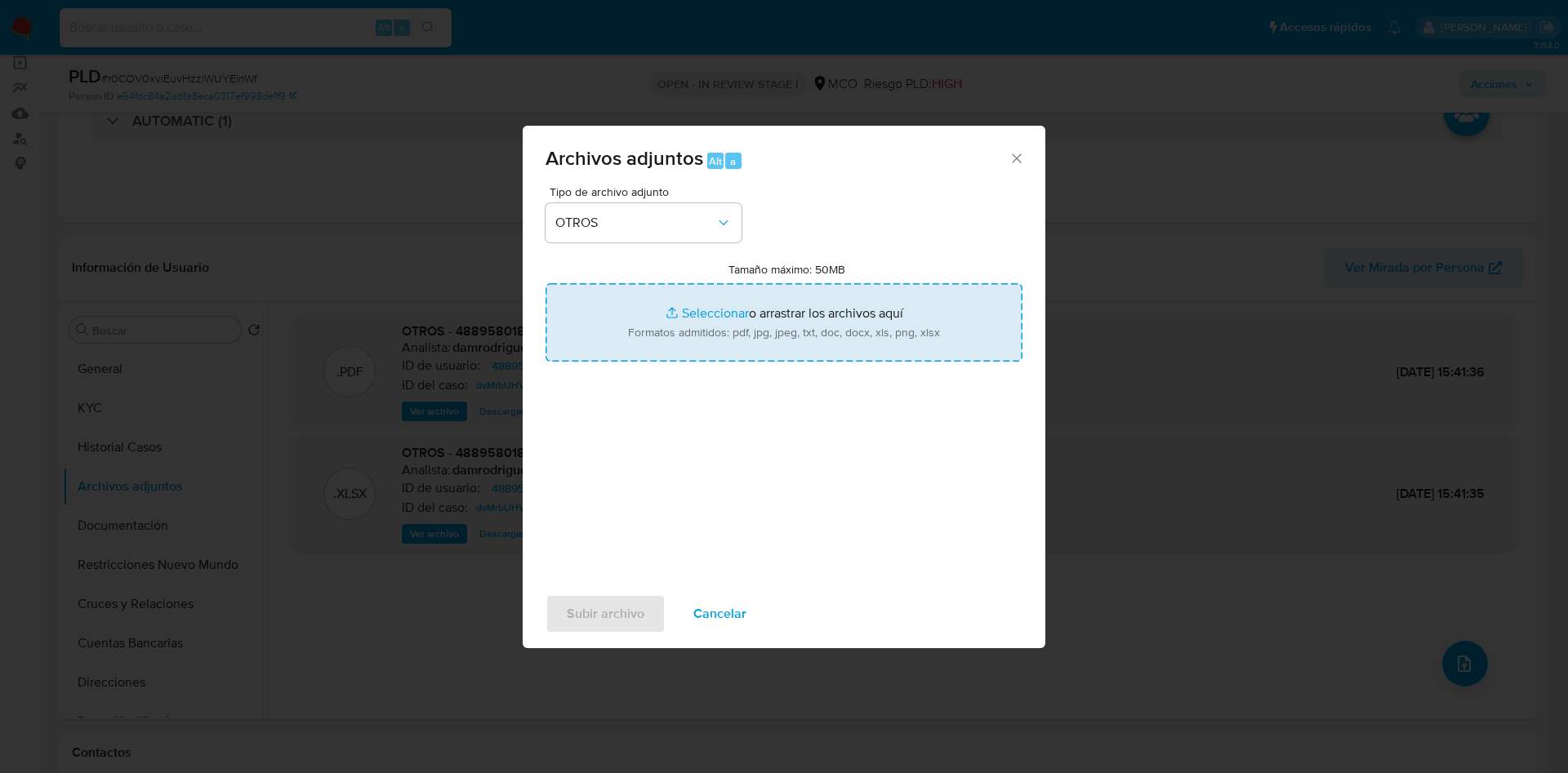
click at [719, 352] on input "Tamaño máximo: 50MB Seleccionar archivos" at bounding box center [784, 322] width 476 height 78
type input "C:\fakepath\488958018 - 11_09_2025.pdf"
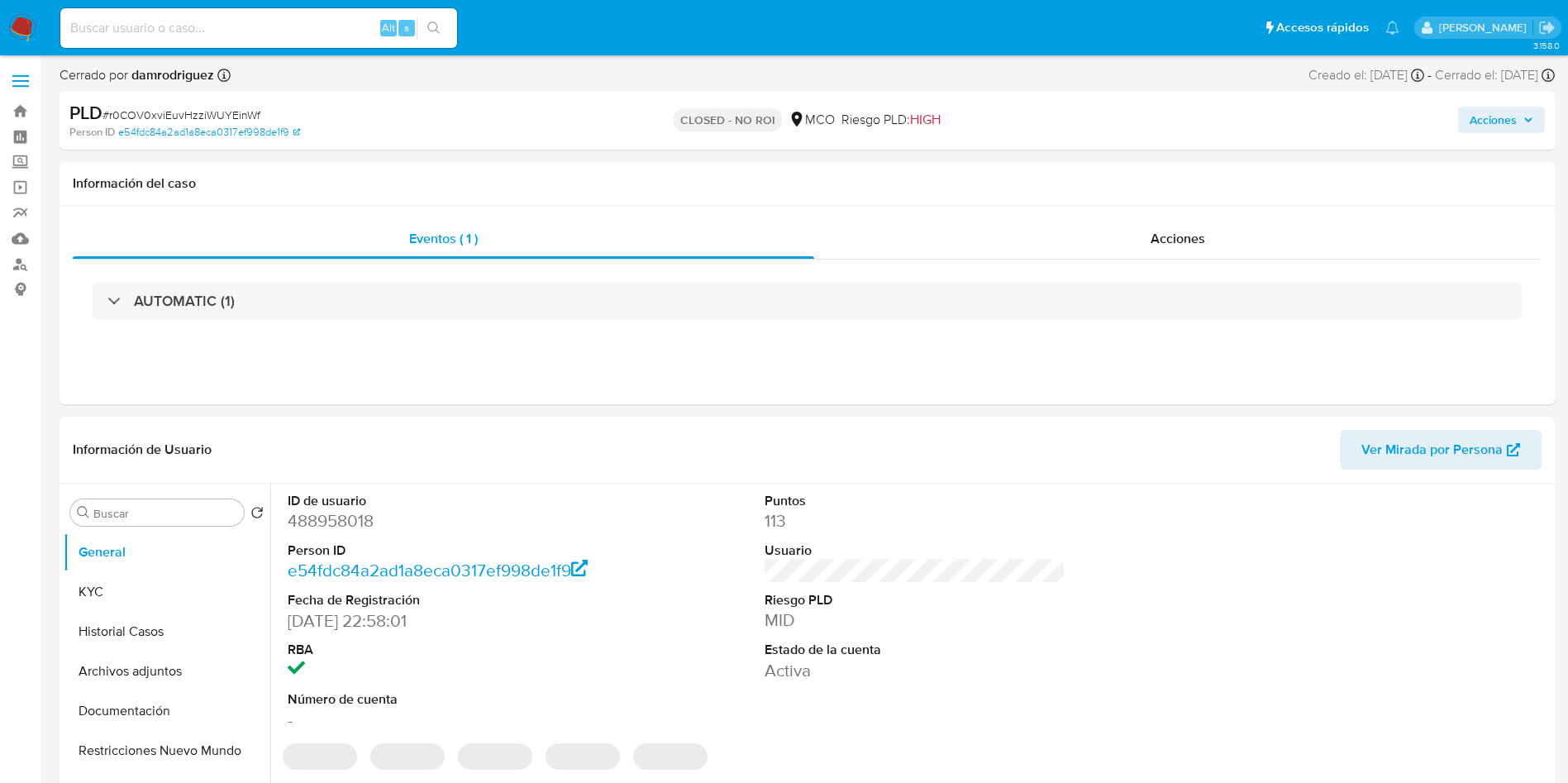
select select "10"
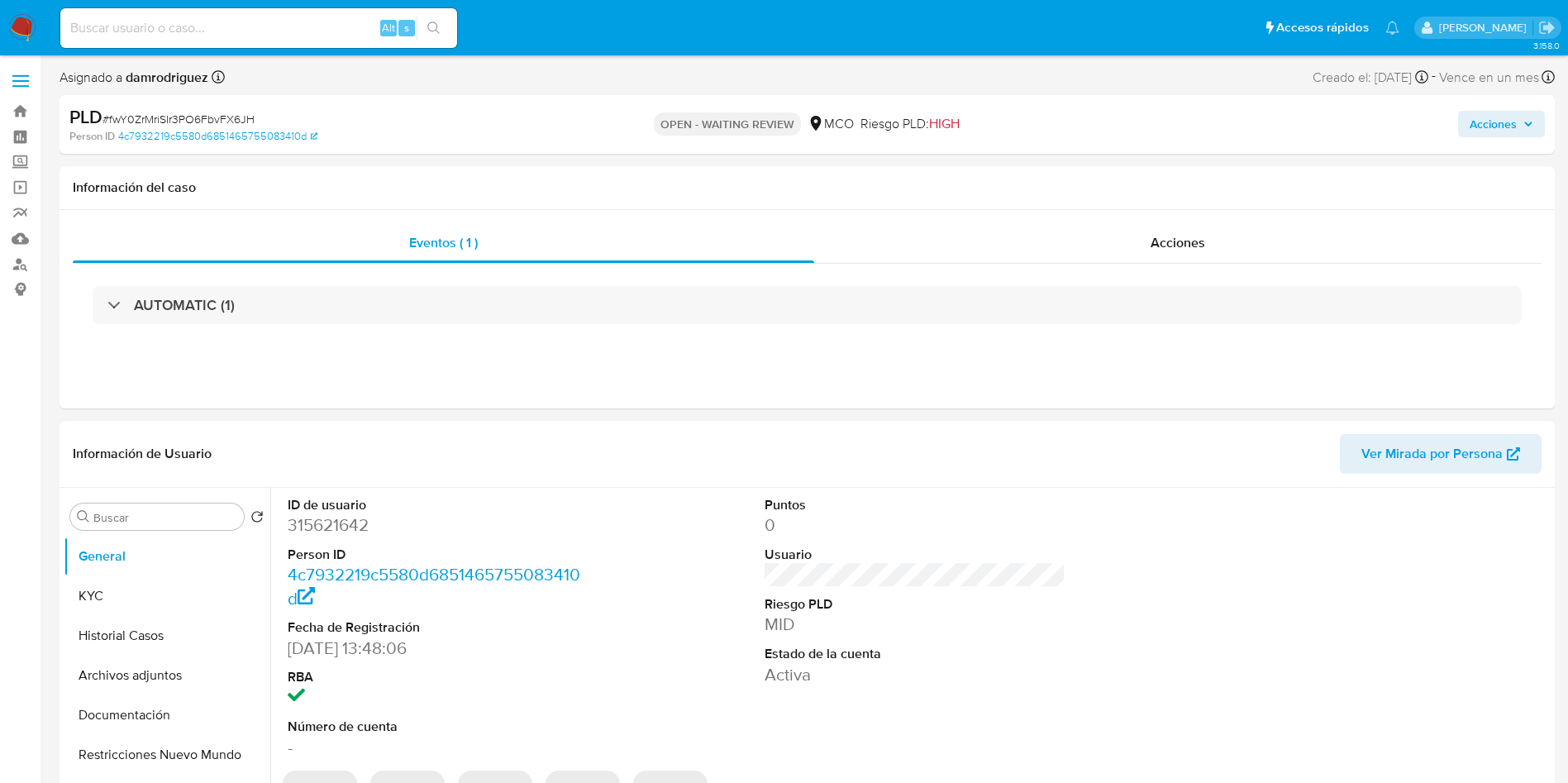
select select "10"
click at [335, 524] on dd "315621642" at bounding box center [439, 526] width 302 height 23
copy dd "315621642"
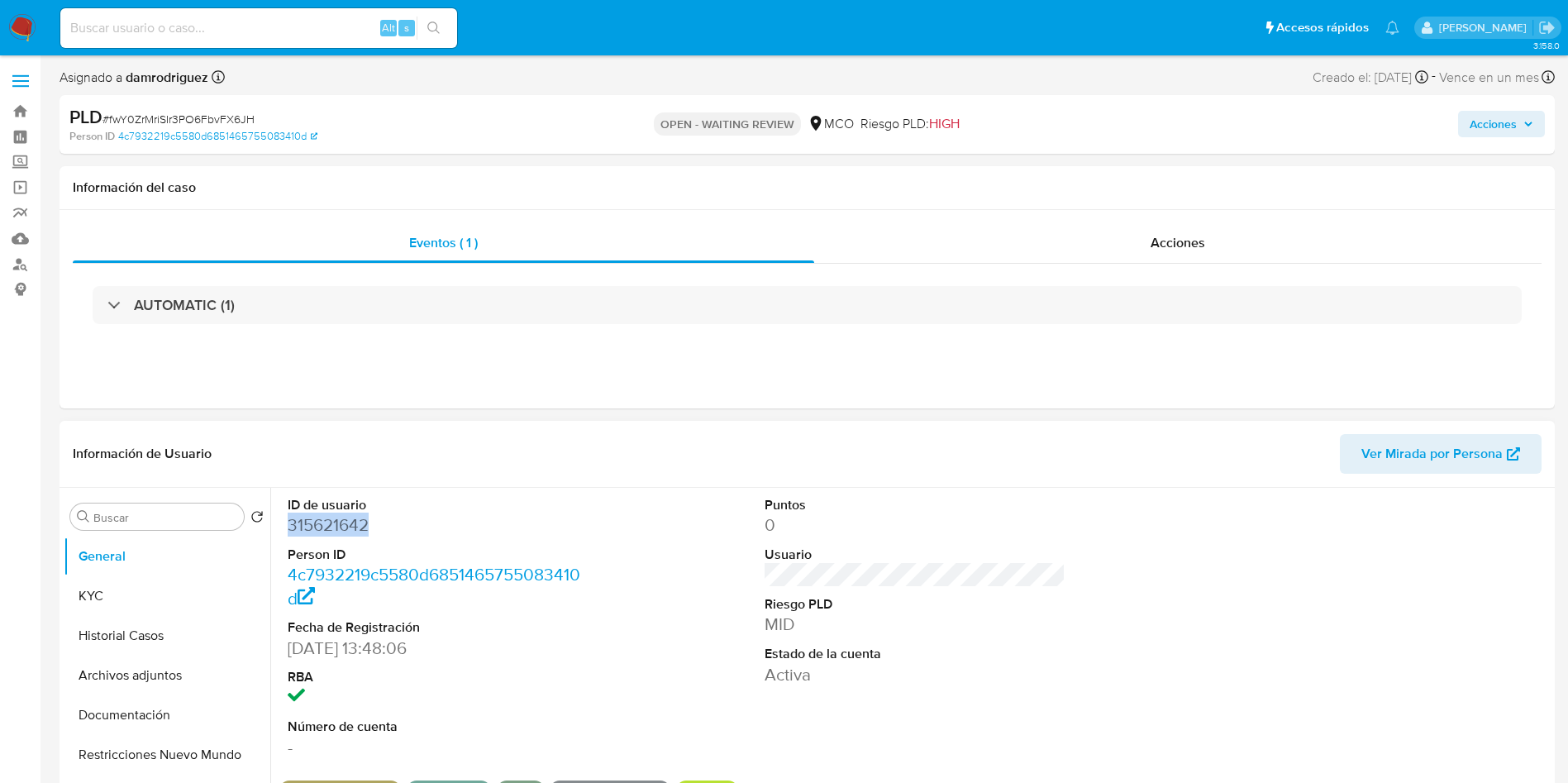
click at [341, 527] on dd "315621642" at bounding box center [439, 526] width 302 height 23
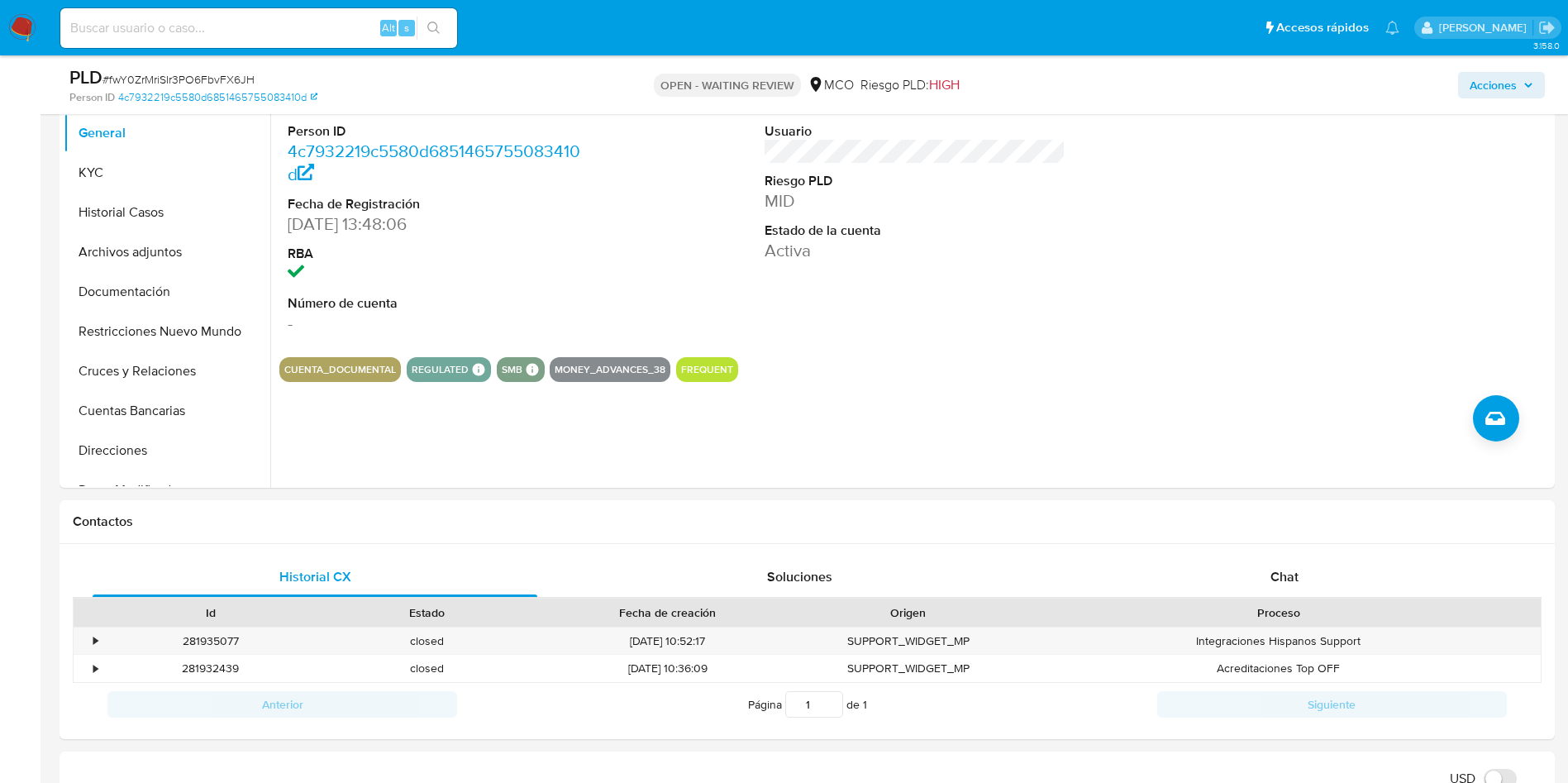
scroll to position [745, 0]
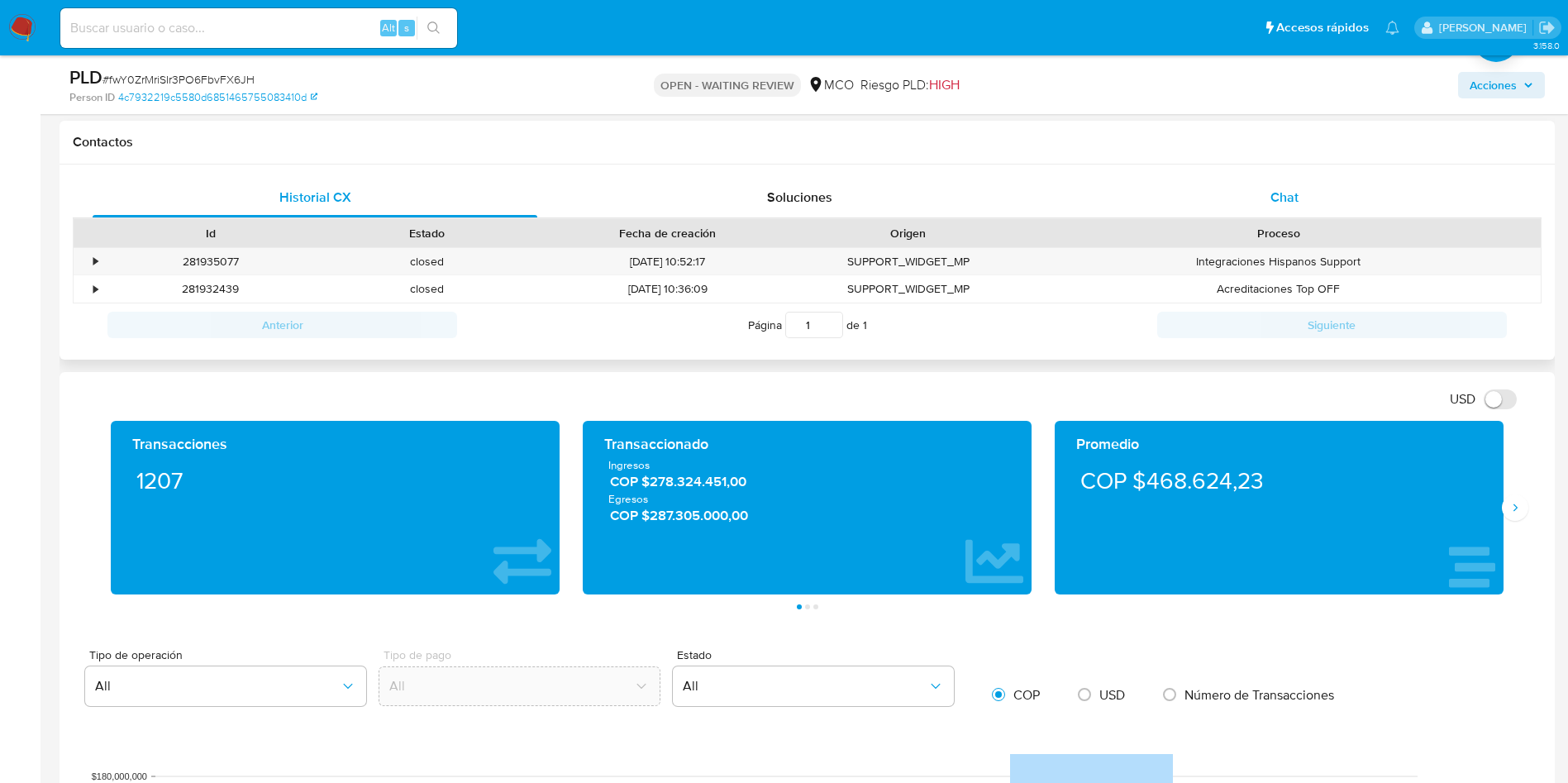
click at [1297, 208] on div "Chat" at bounding box center [1284, 197] width 444 height 40
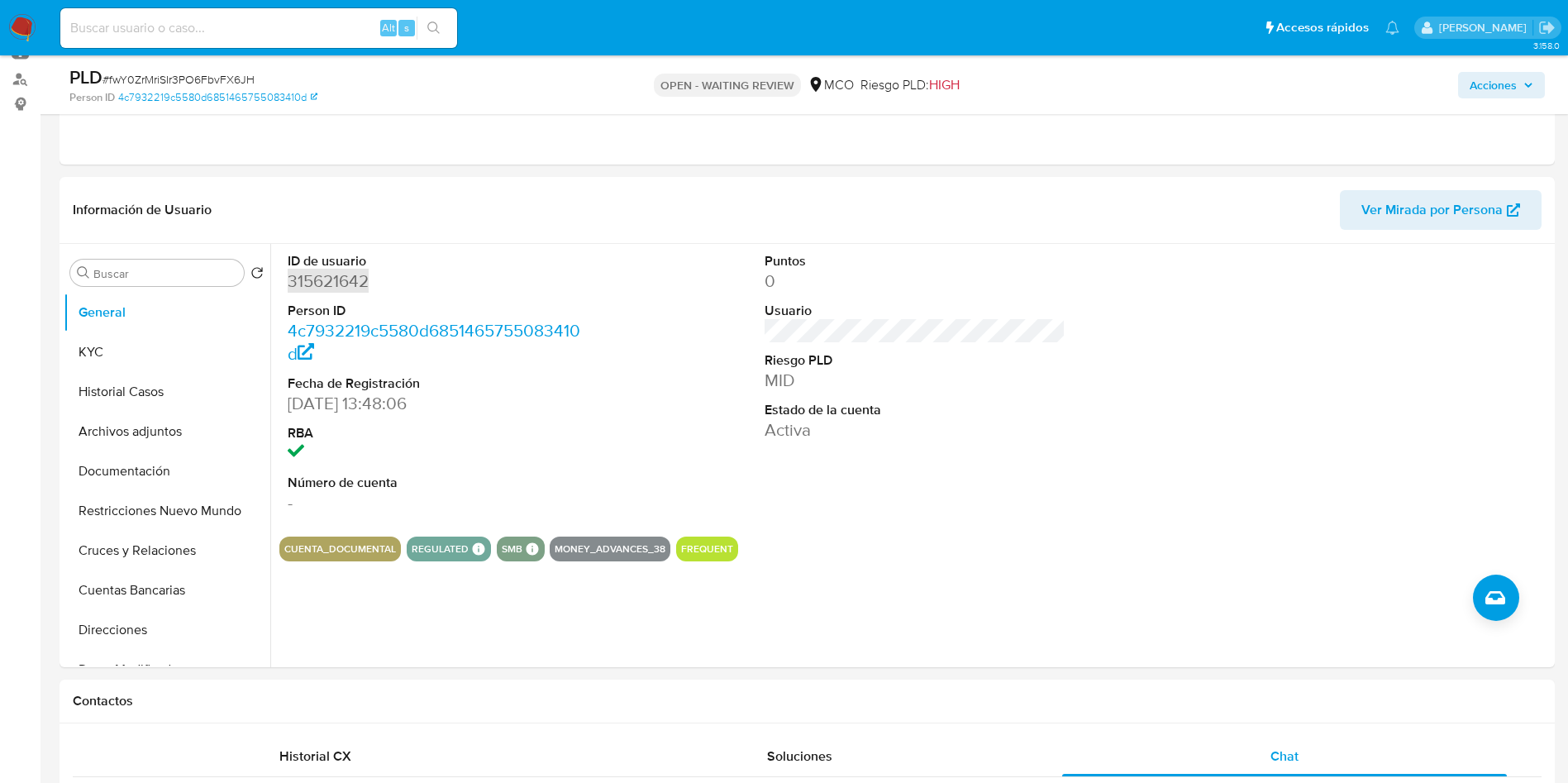
scroll to position [0, 0]
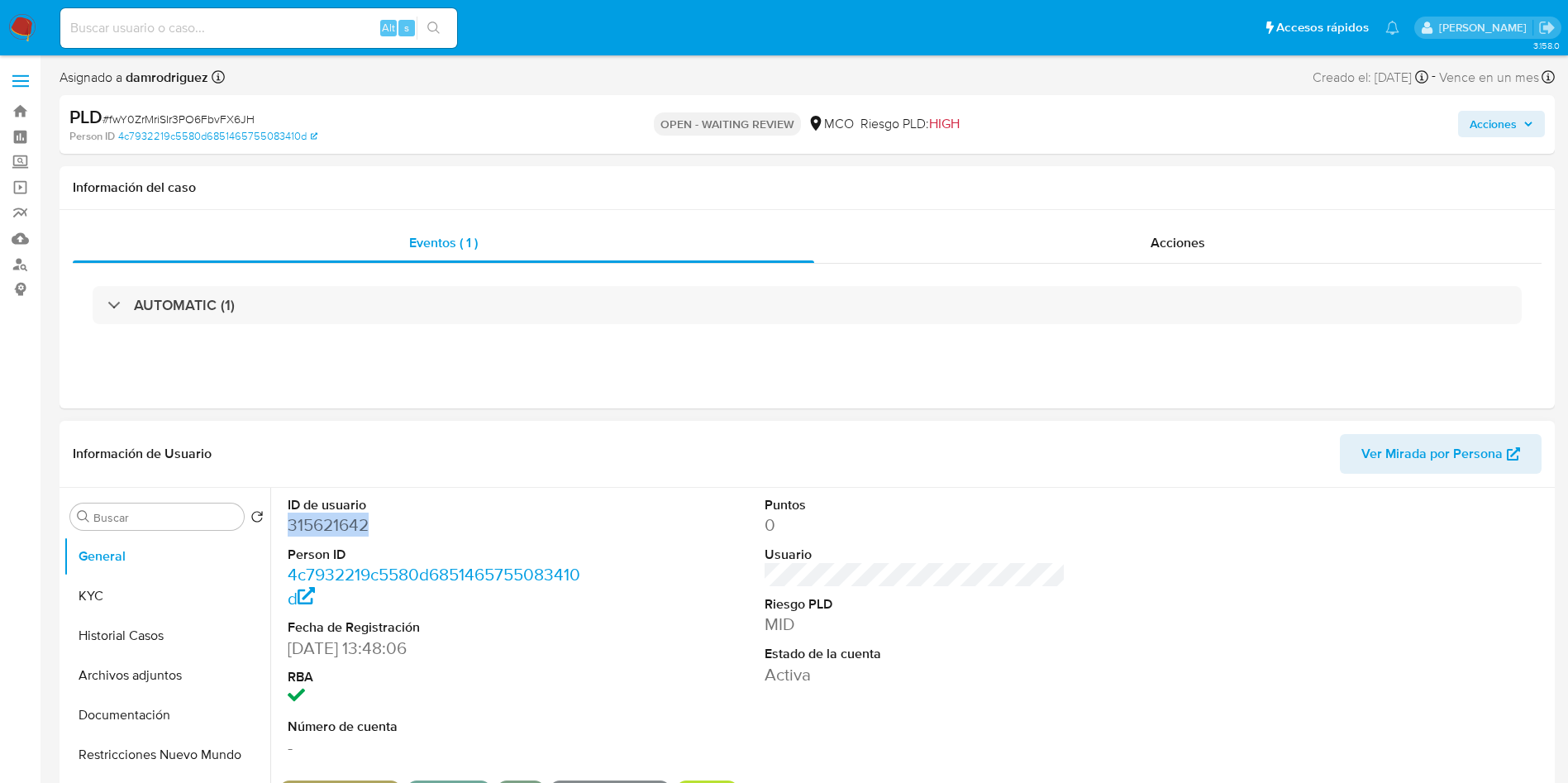
click at [311, 528] on dd "315621642" at bounding box center [439, 526] width 302 height 23
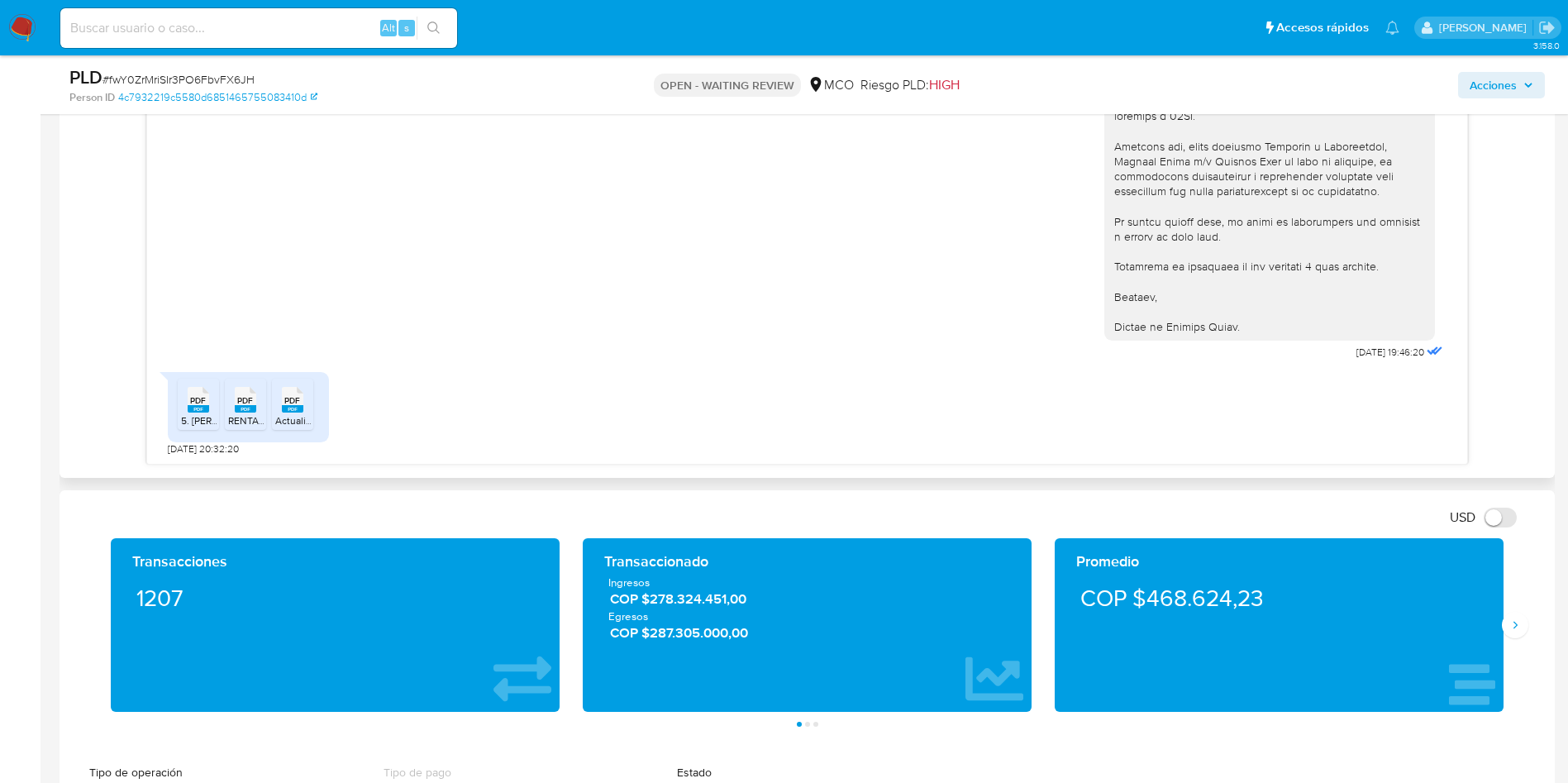
scroll to position [993, 0]
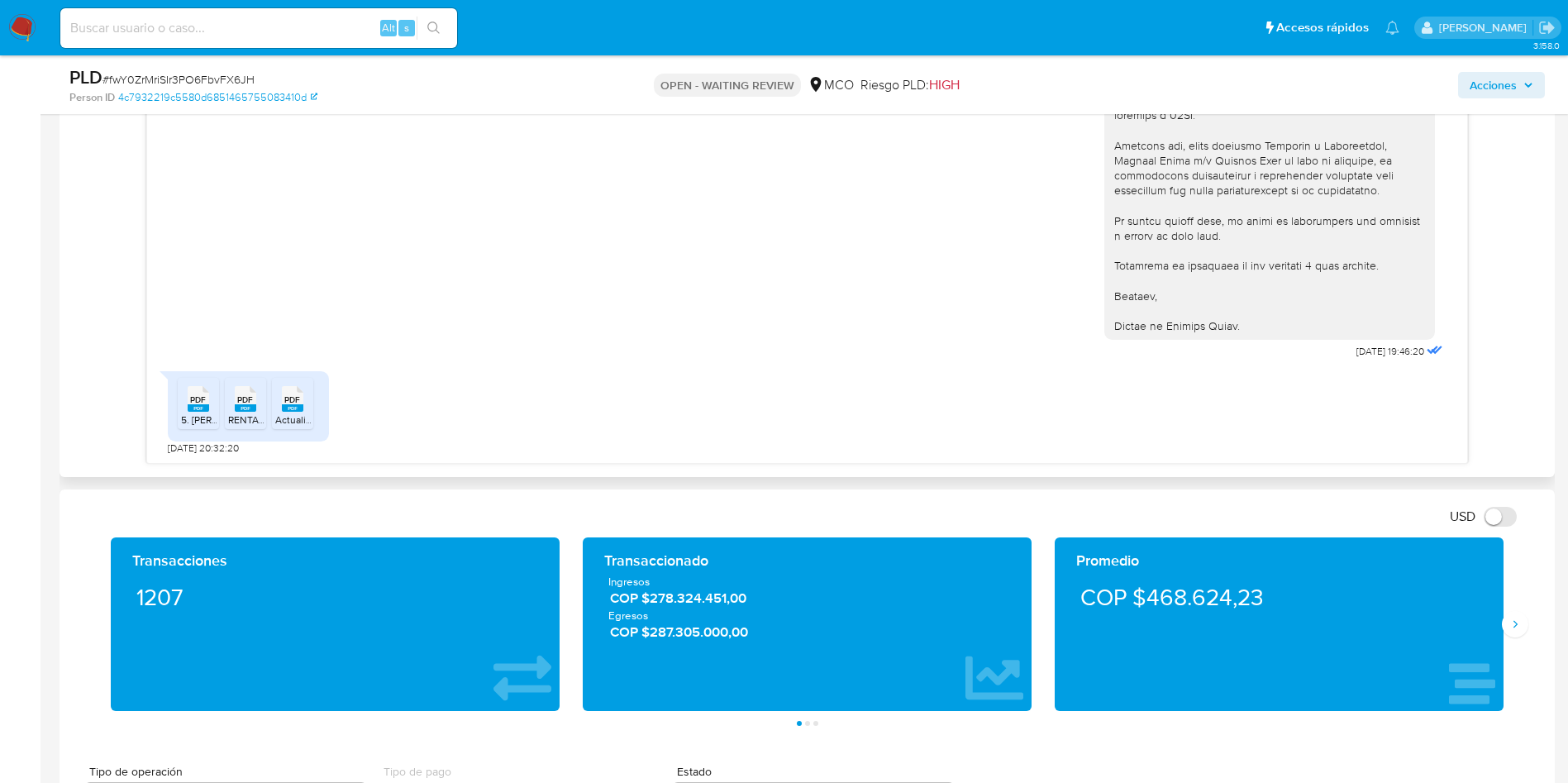
click at [248, 404] on span "PDF" at bounding box center [245, 400] width 16 height 11
click at [290, 410] on rect at bounding box center [292, 409] width 21 height 8
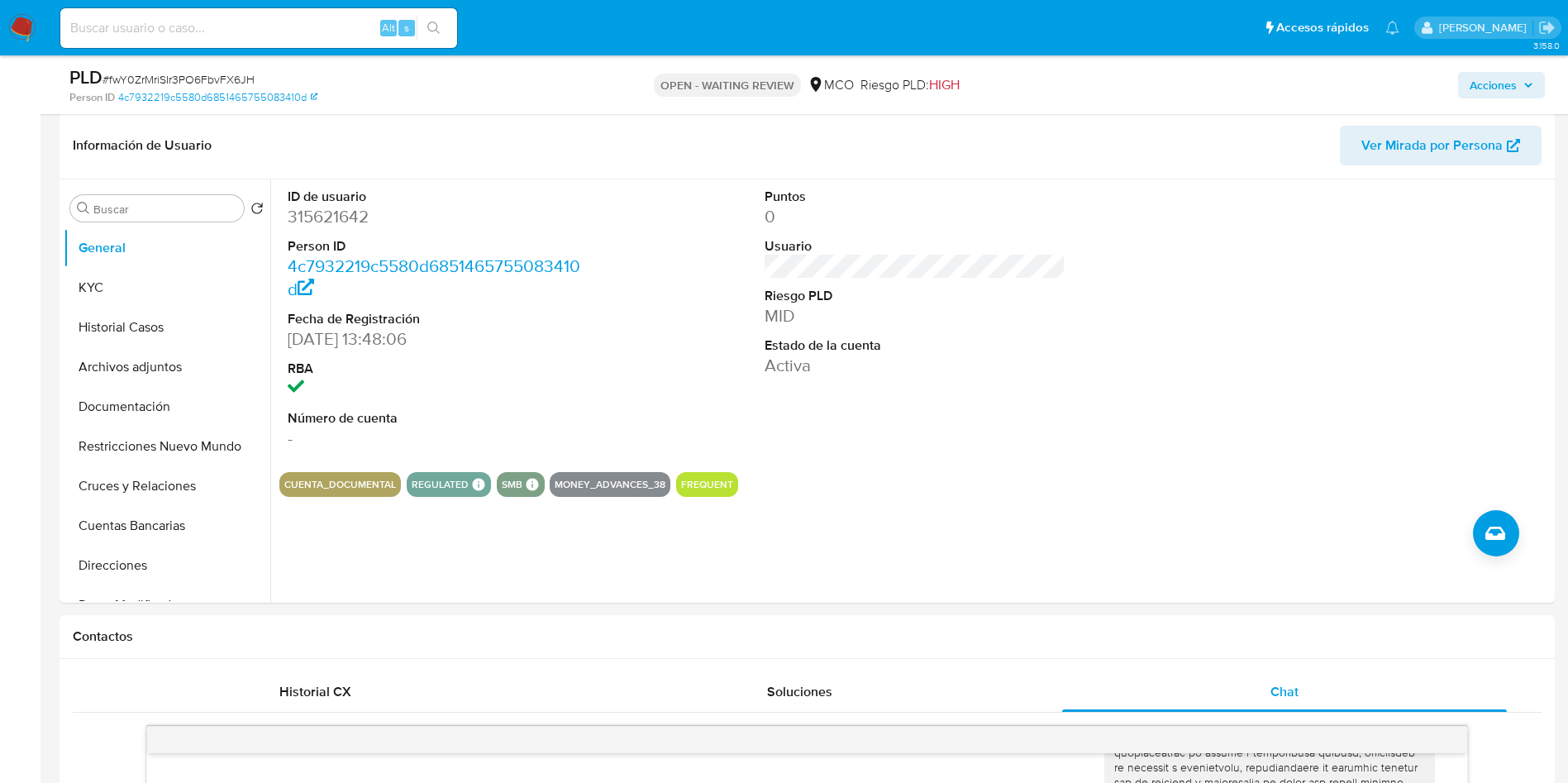
scroll to position [249, 0]
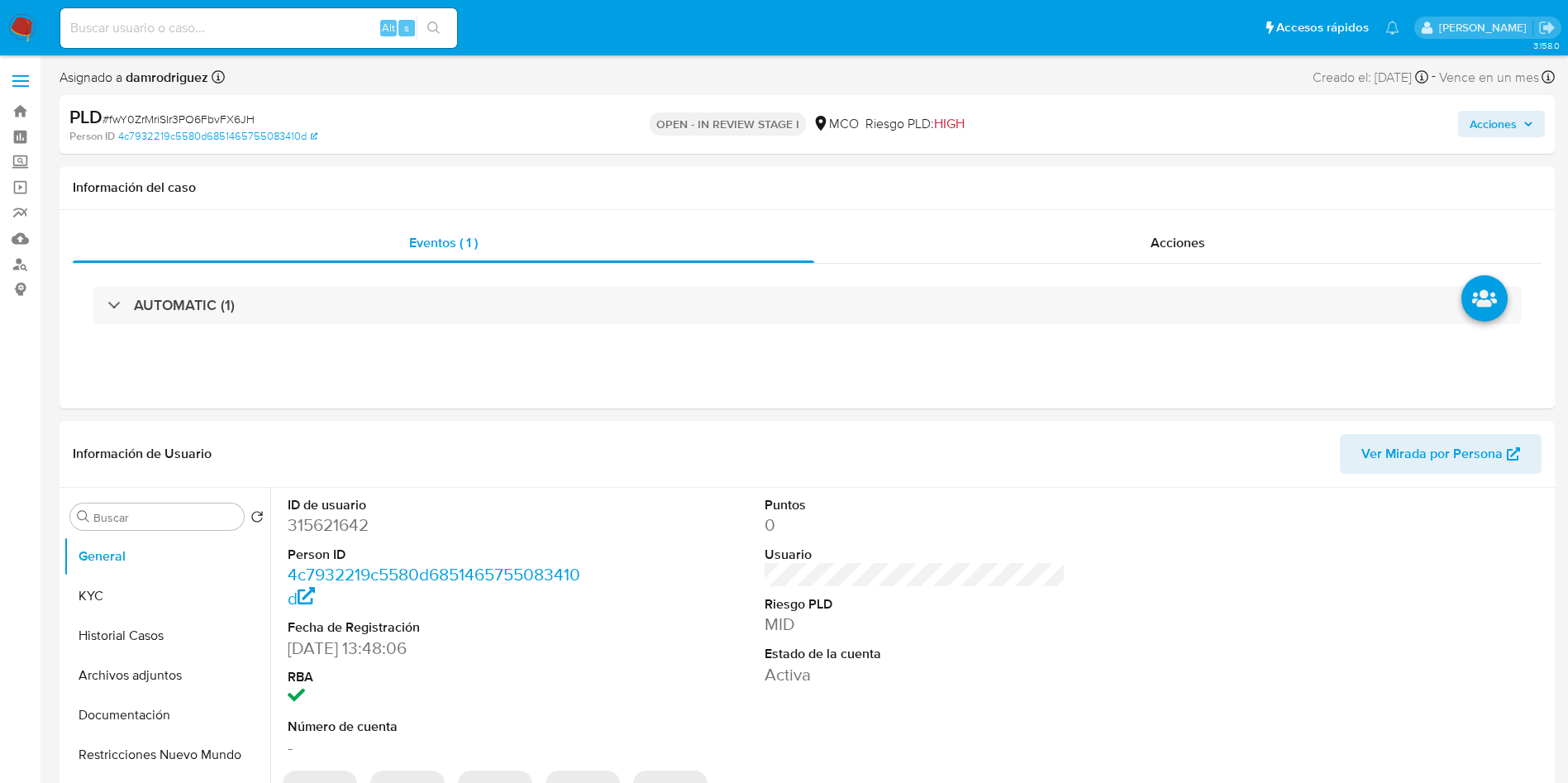
select select "10"
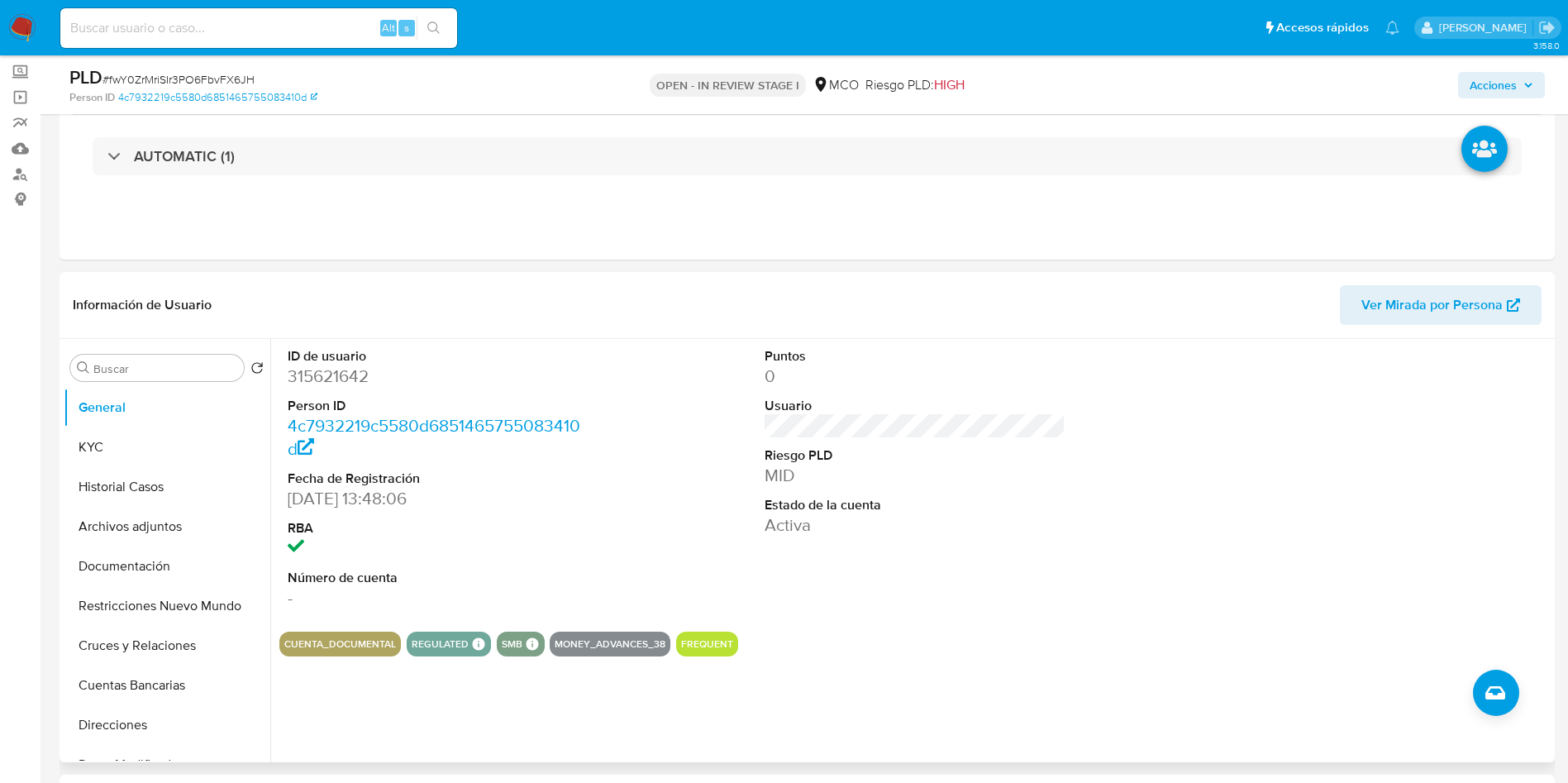
scroll to position [124, 0]
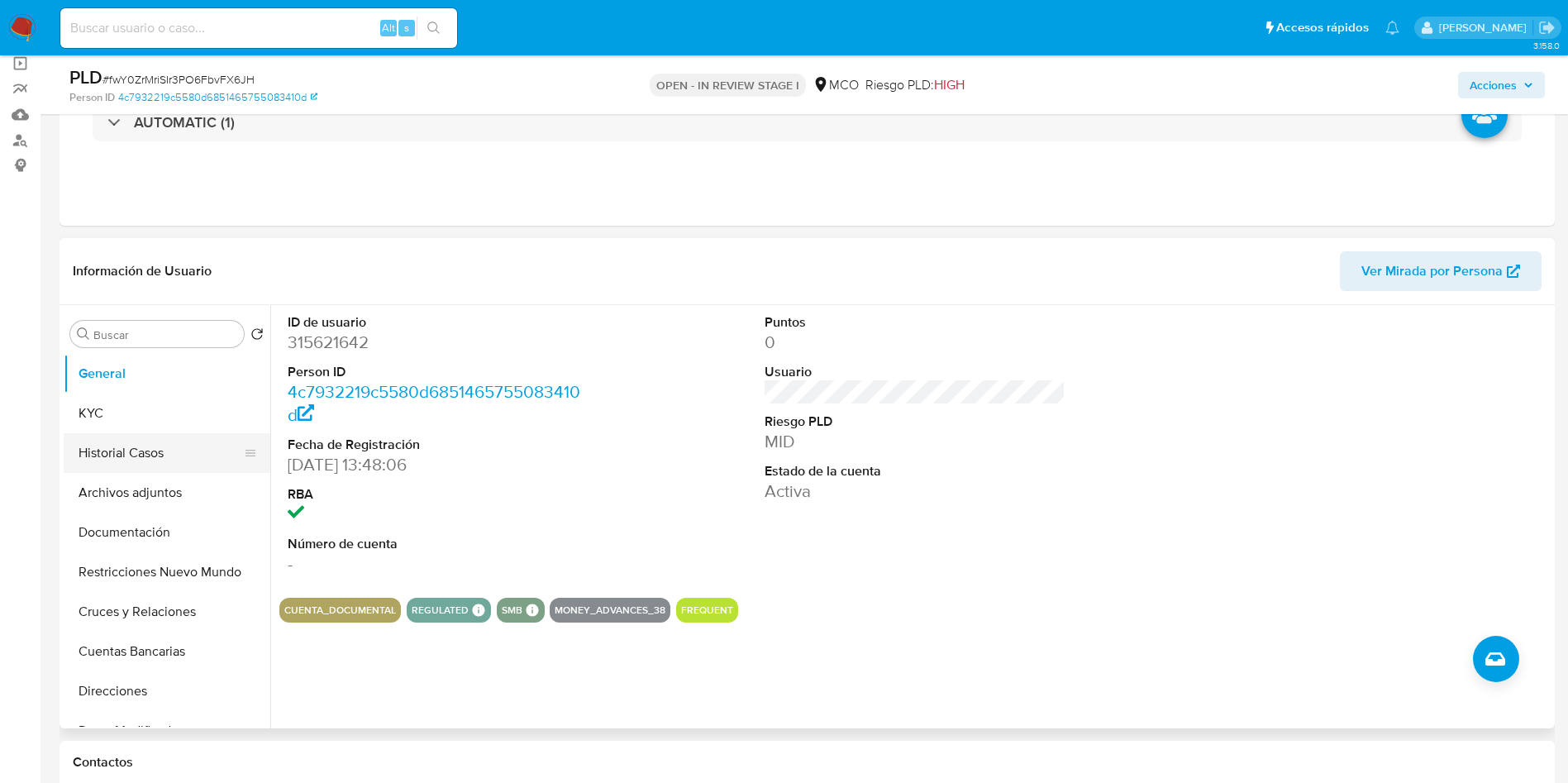
click at [125, 450] on button "Historial Casos" at bounding box center [160, 453] width 194 height 40
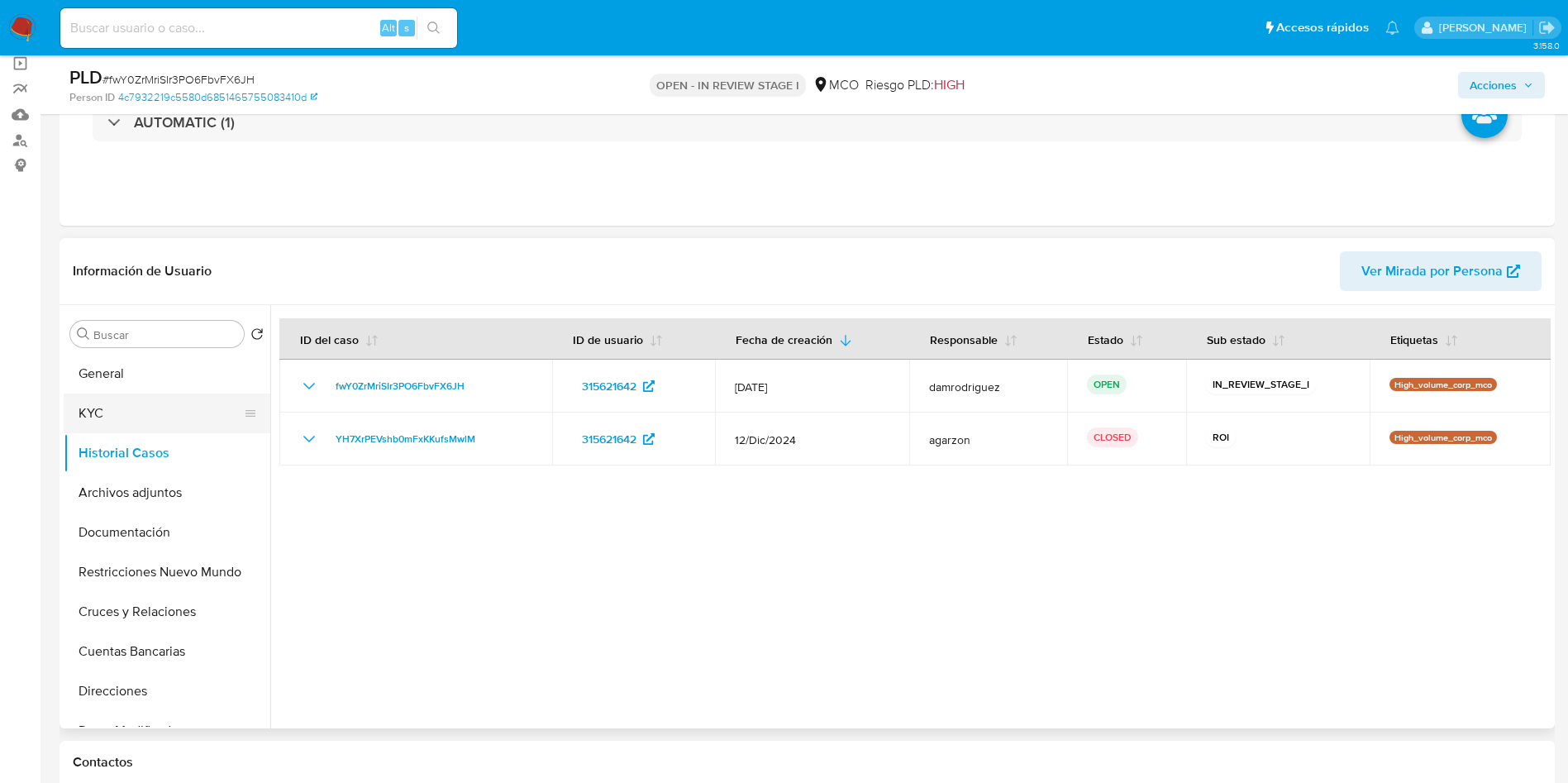
click at [82, 408] on button "KYC" at bounding box center [160, 413] width 194 height 40
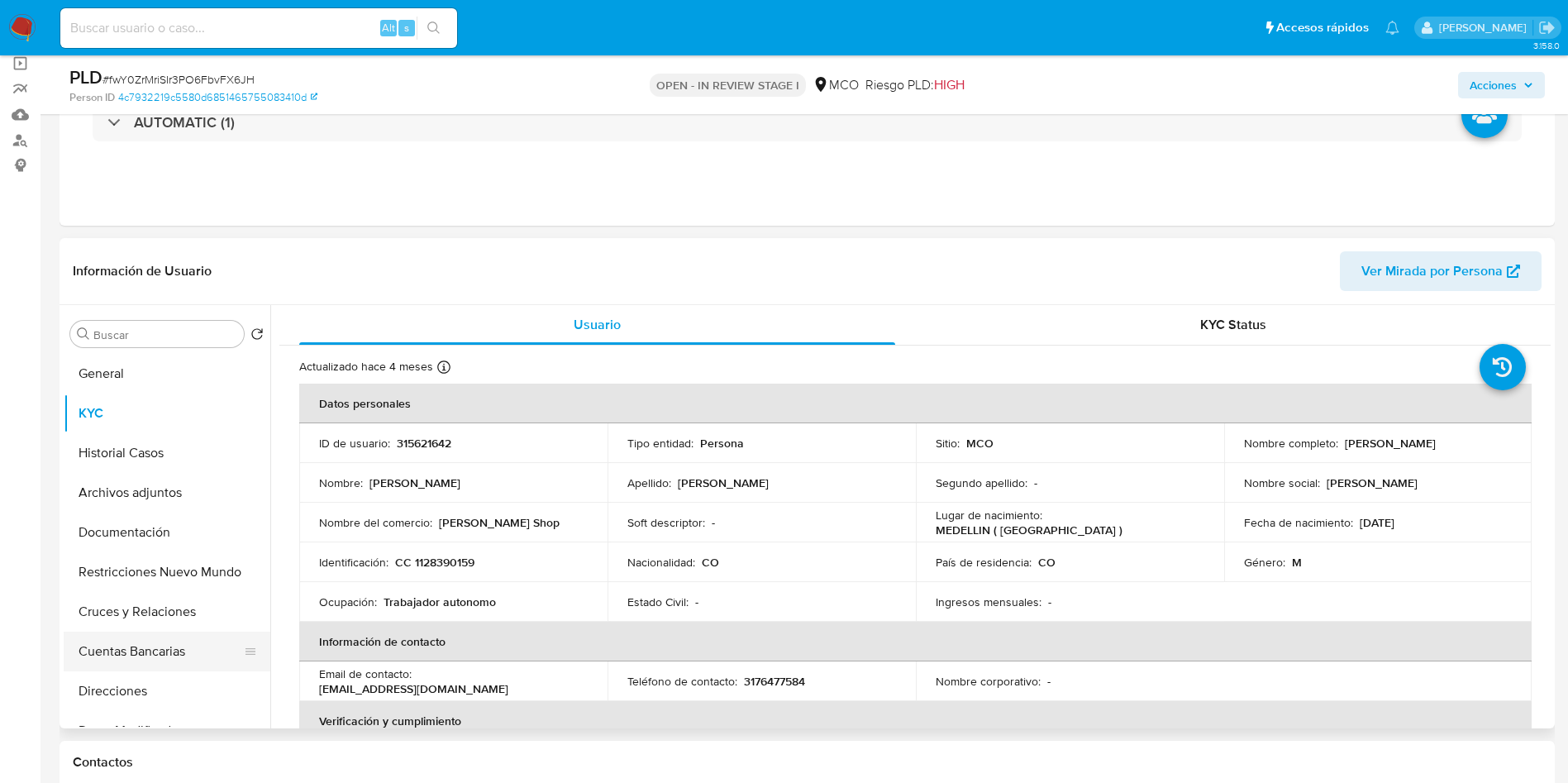
drag, startPoint x: 114, startPoint y: 662, endPoint x: 123, endPoint y: 647, distance: 17.5
click at [116, 662] on button "Cuentas Bancarias" at bounding box center [160, 651] width 194 height 40
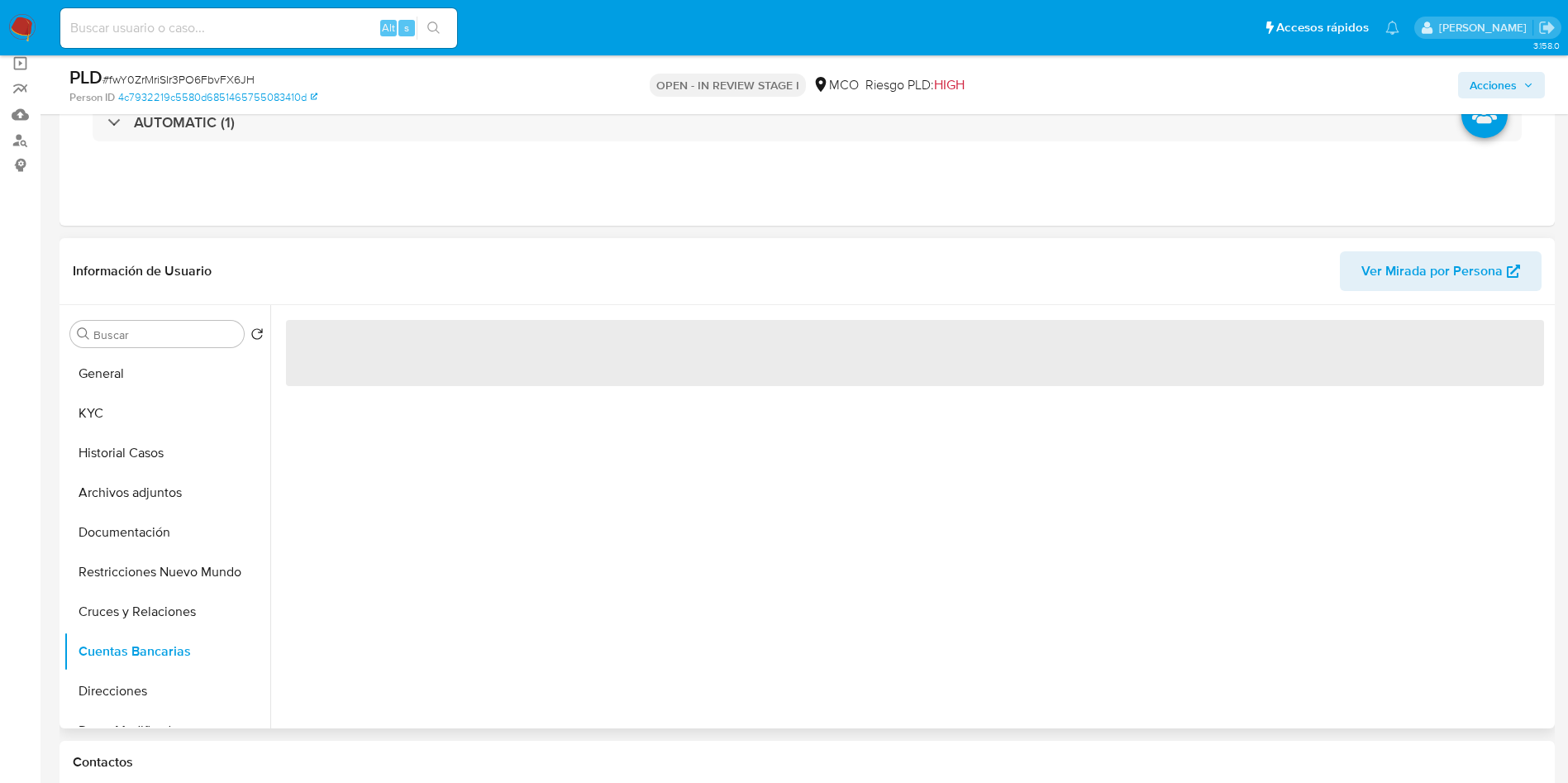
click at [396, 285] on header "Información de Usuario Ver Mirada por Persona" at bounding box center [808, 271] width 1470 height 40
click at [717, 585] on div "‌" at bounding box center [910, 517] width 1281 height 423
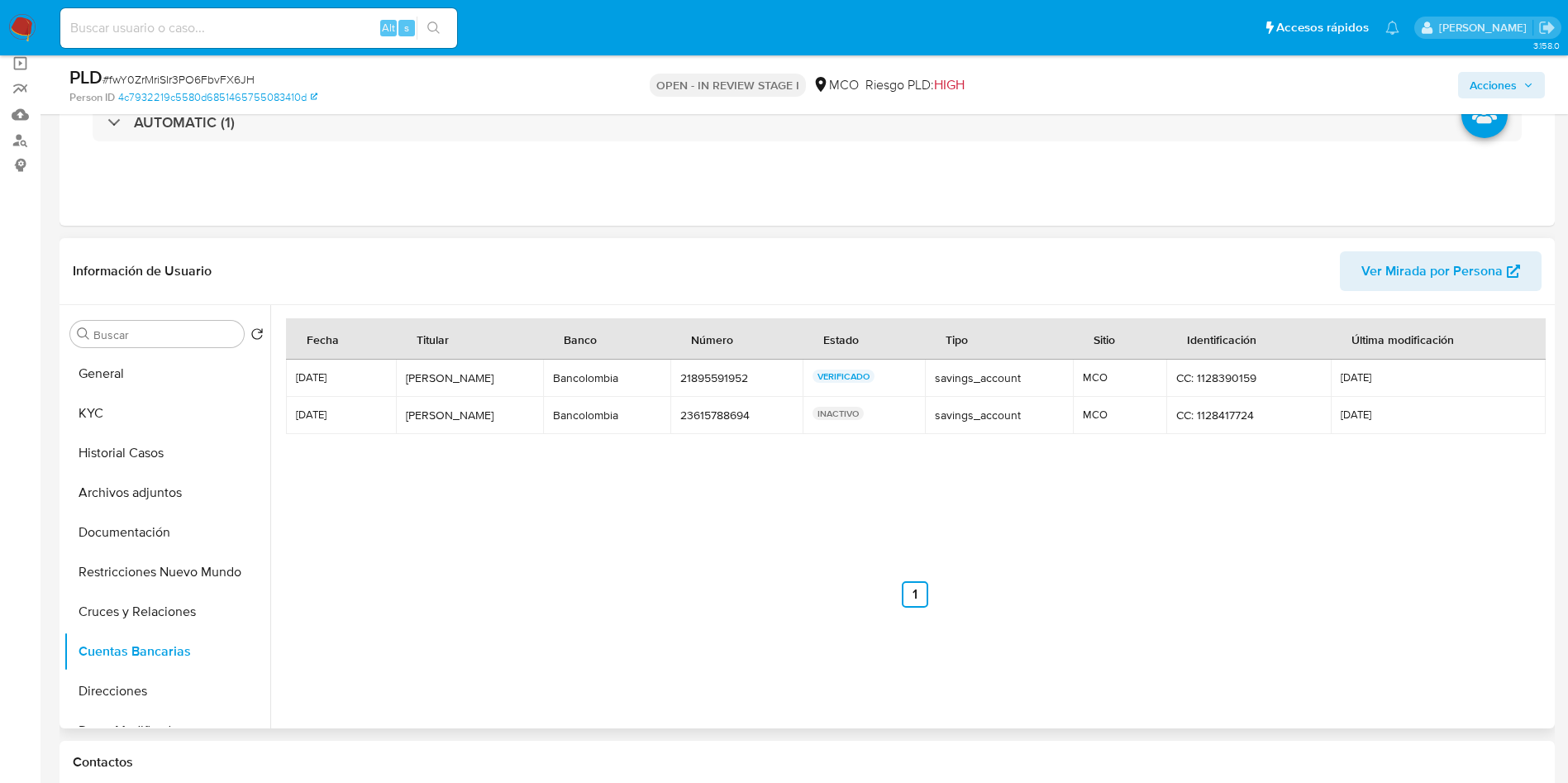
click at [346, 245] on div "Información de Usuario Ver Mirada por Persona" at bounding box center [807, 271] width 1496 height 67
click at [113, 373] on button "General" at bounding box center [160, 373] width 194 height 40
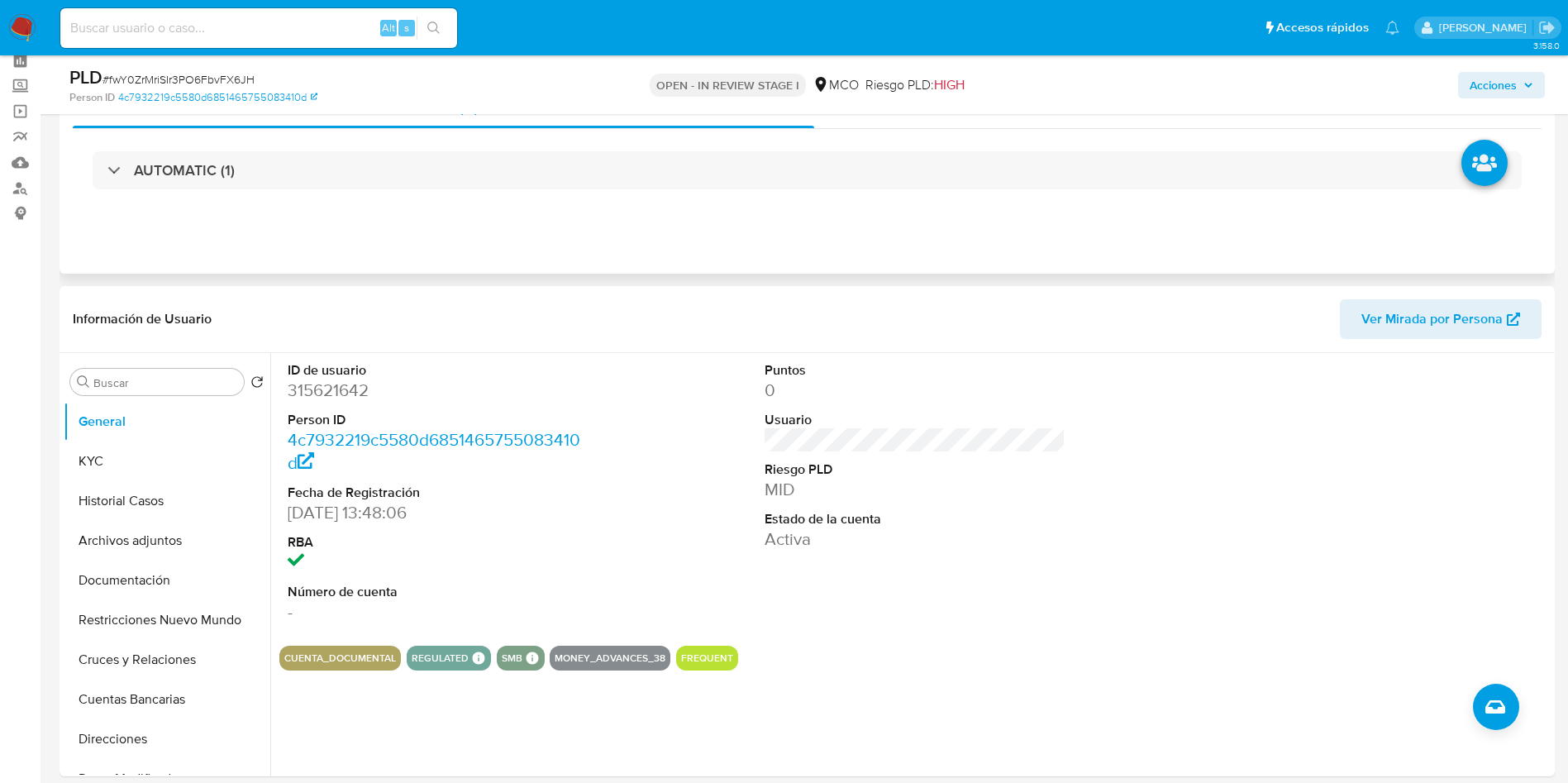
scroll to position [0, 0]
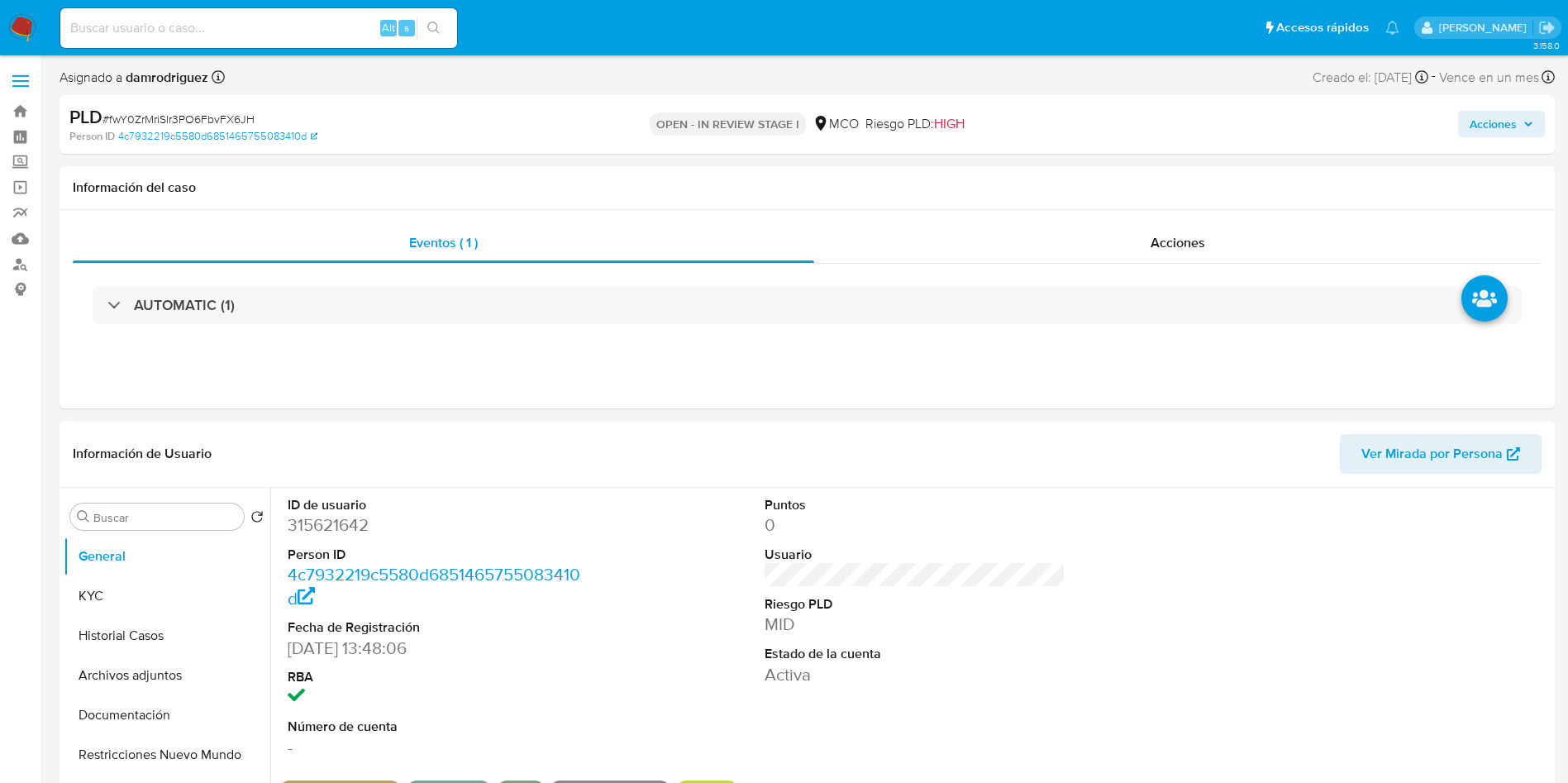
click at [327, 523] on dd "315621642" at bounding box center [439, 526] width 302 height 23
copy dd "315621642"
click at [357, 526] on dd "315621642" at bounding box center [439, 526] width 302 height 23
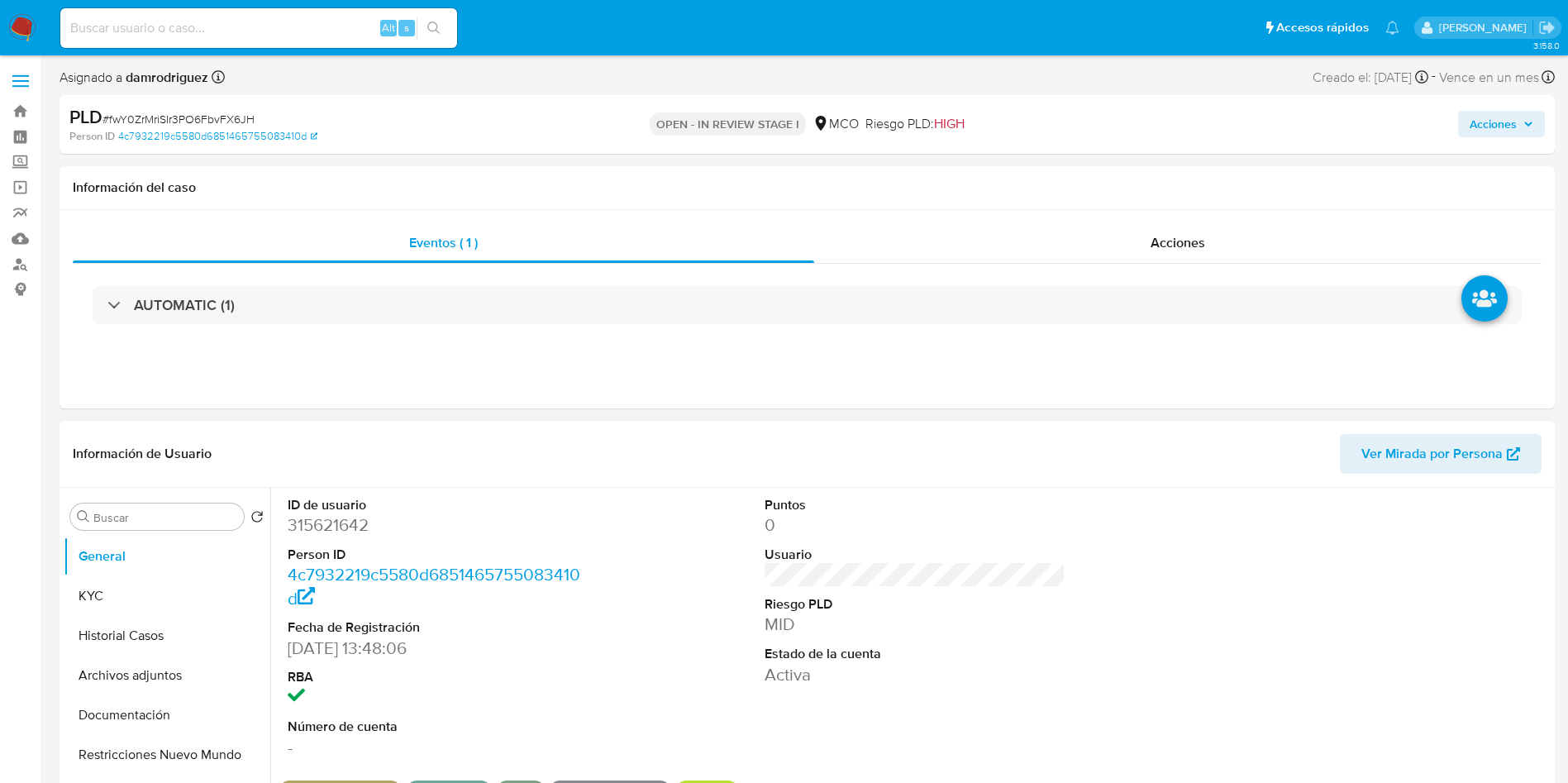
click at [536, 489] on div "ID de usuario 315621642 Person ID 4c7932219c5580d6851465755083410d Fecha de Reg…" at bounding box center [439, 628] width 319 height 280
click at [659, 705] on div "ID de usuario 315621642 Person ID 4c7932219c5580d6851465755083410d Fecha de Reg…" at bounding box center [915, 628] width 1272 height 280
click at [334, 531] on dd "315621642" at bounding box center [439, 526] width 302 height 23
copy dd "315621642"
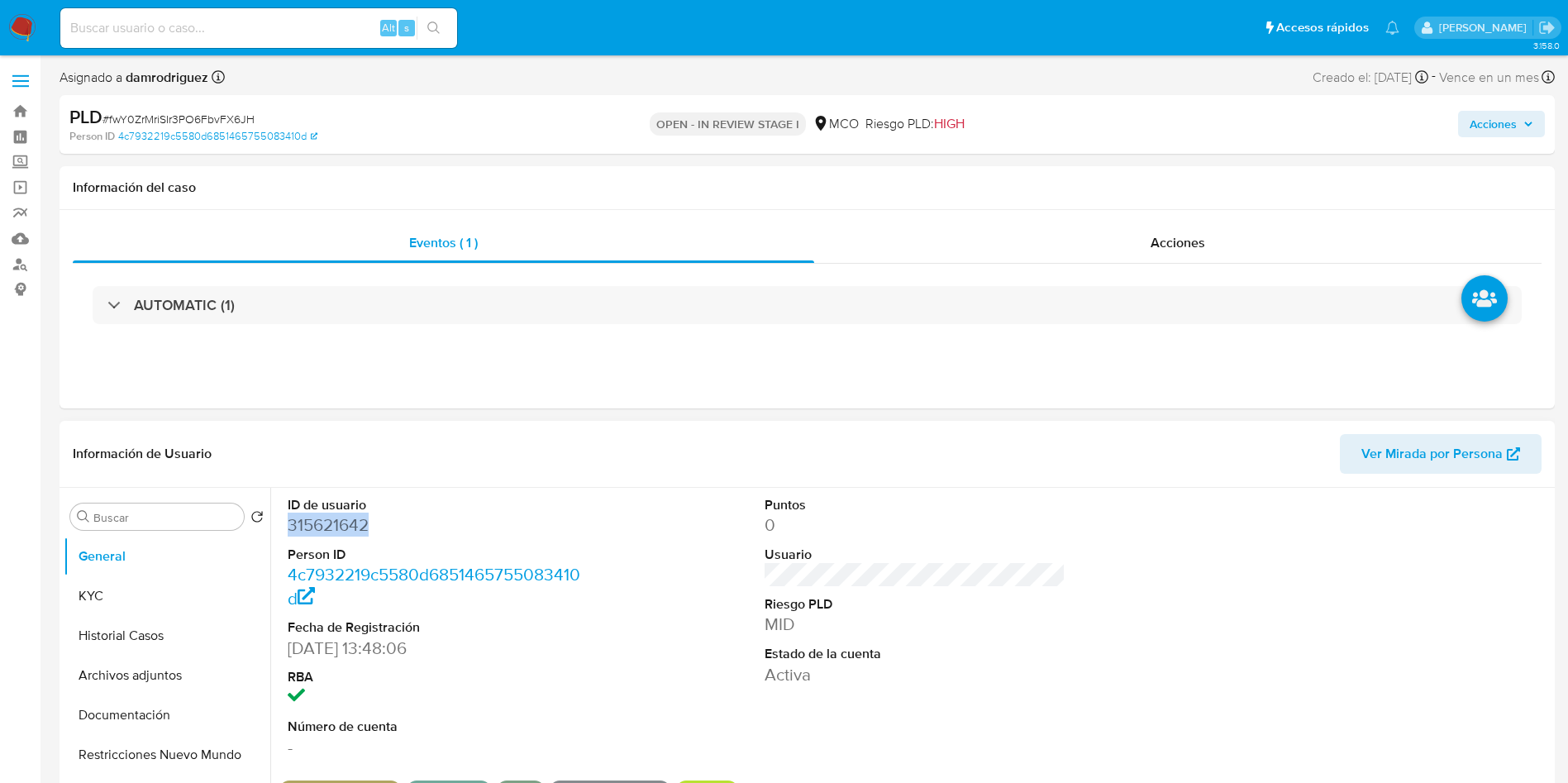
click at [308, 526] on dd "315621642" at bounding box center [439, 526] width 302 height 23
click at [149, 670] on button "Archivos adjuntos" at bounding box center [160, 676] width 194 height 40
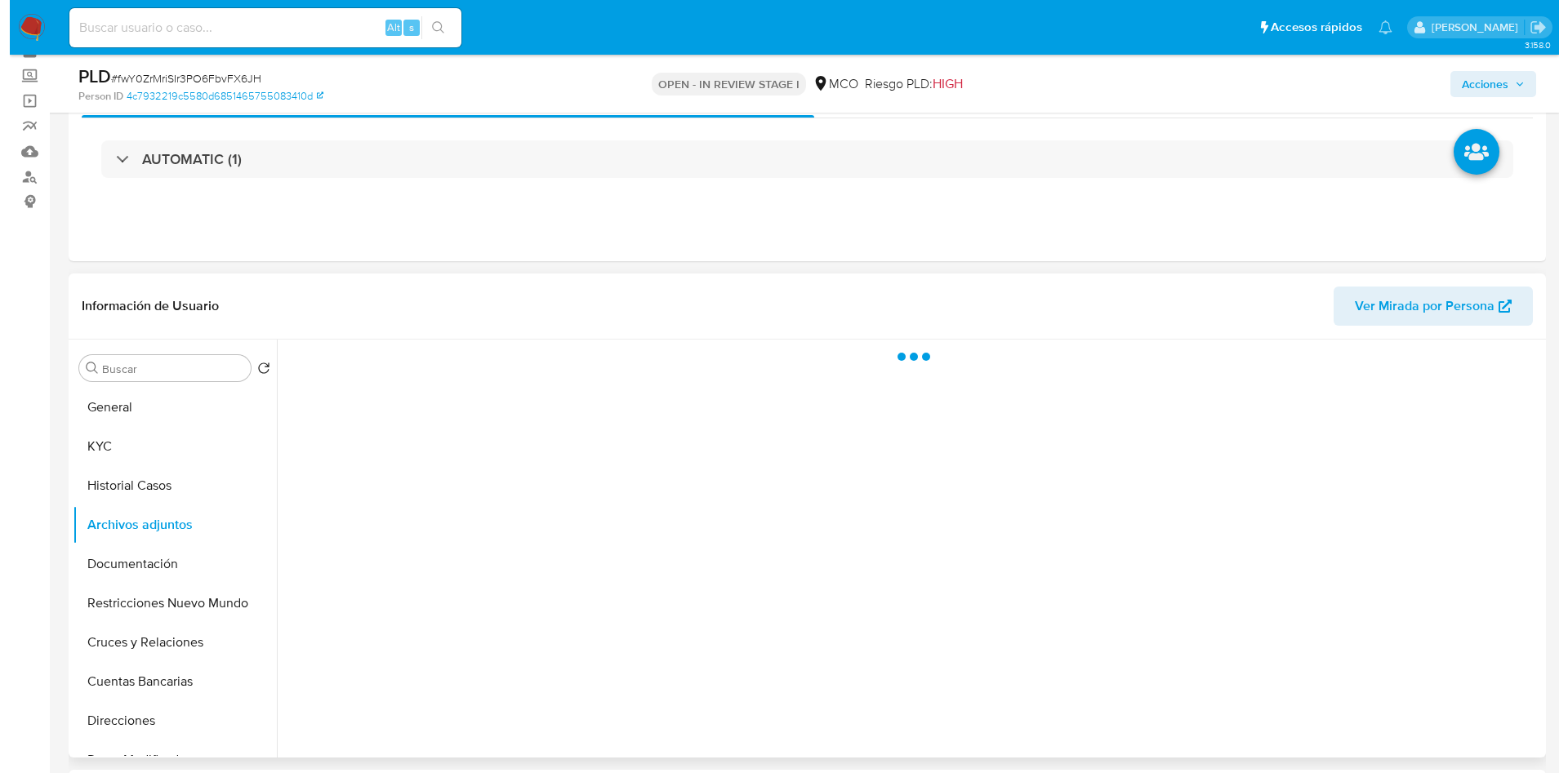
scroll to position [122, 0]
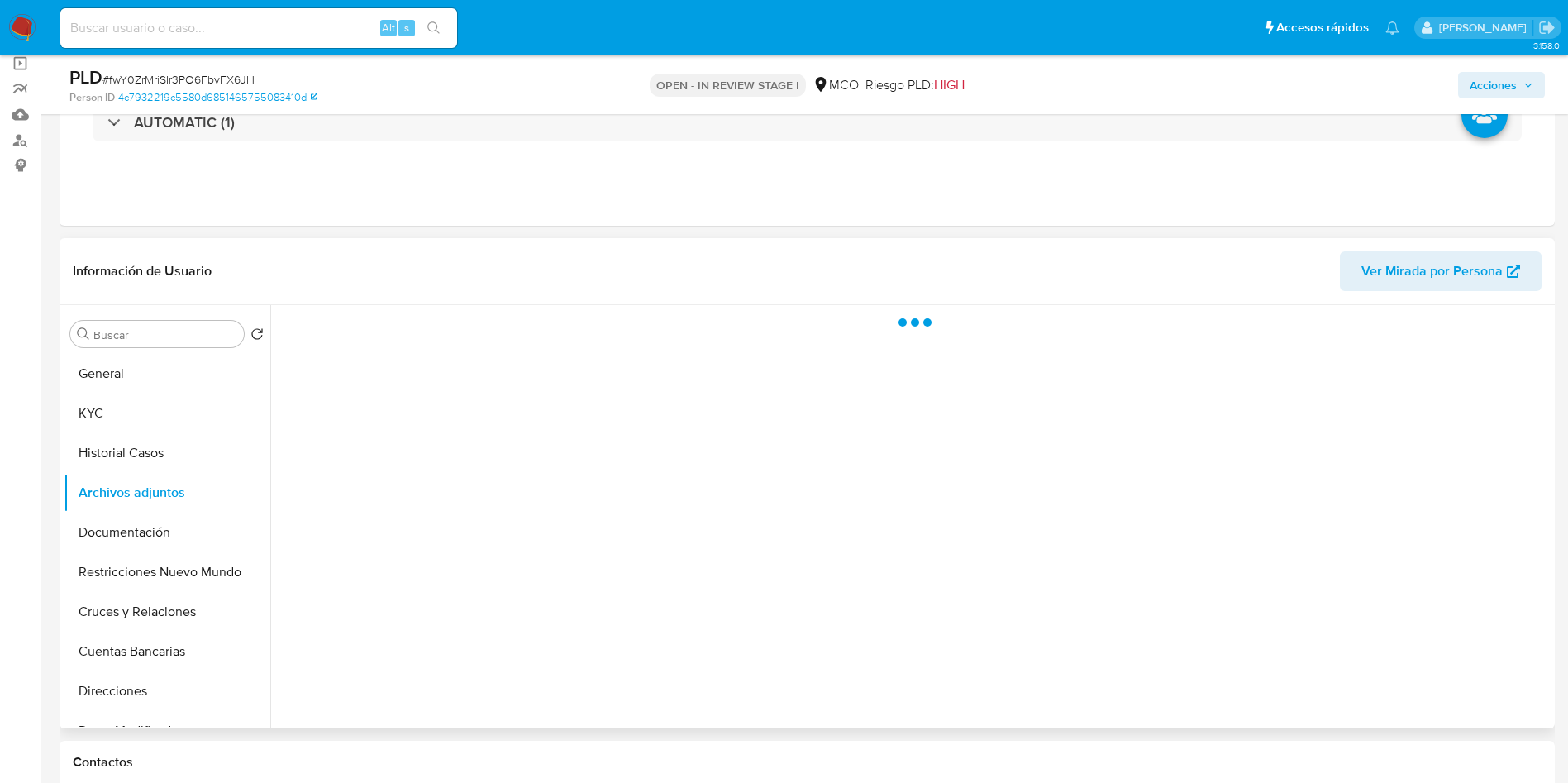
click at [654, 254] on header "Información de Usuario Ver Mirada por Persona" at bounding box center [808, 271] width 1470 height 40
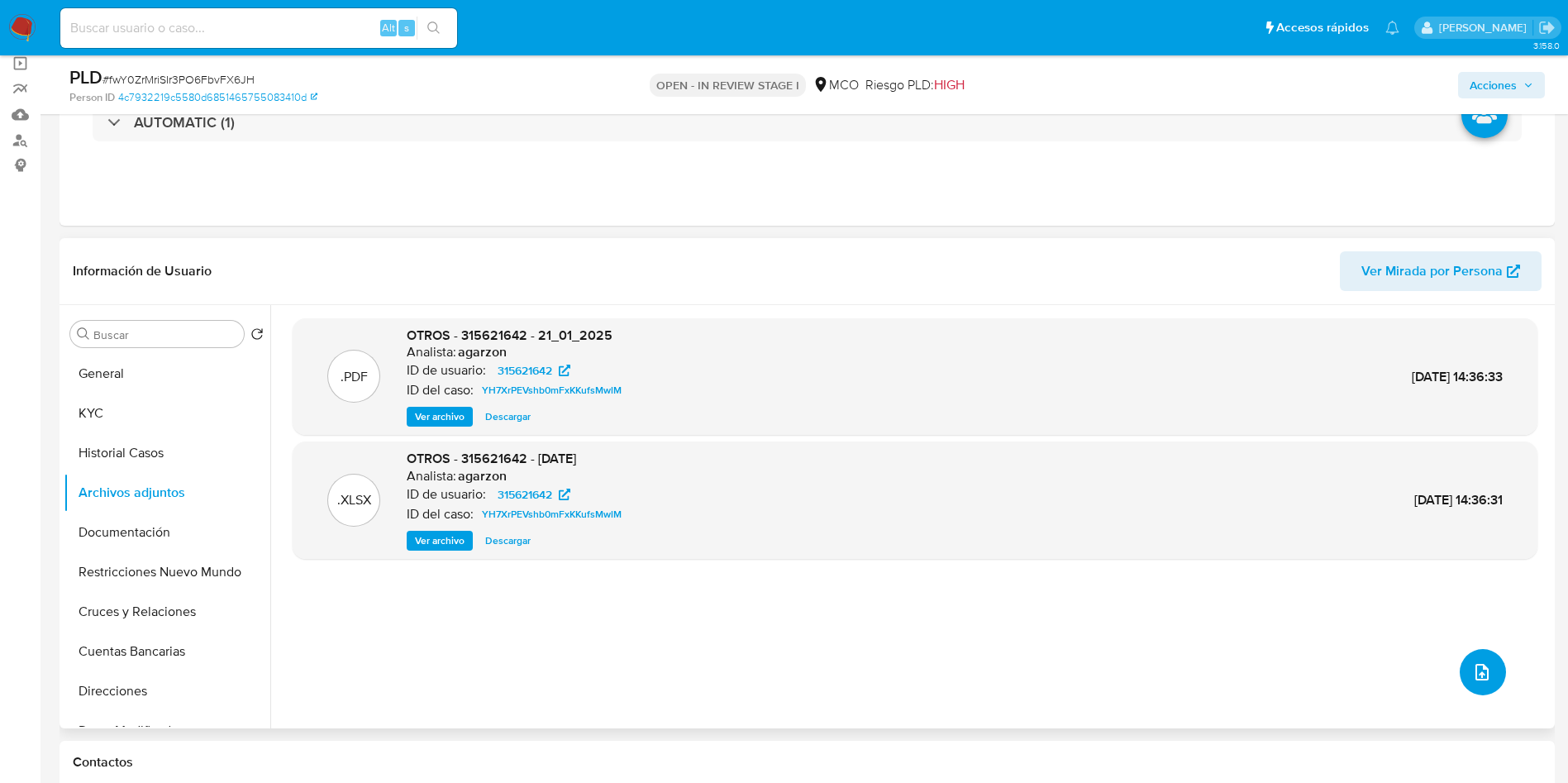
click at [1478, 675] on icon "upload-file" at bounding box center [1482, 673] width 19 height 20
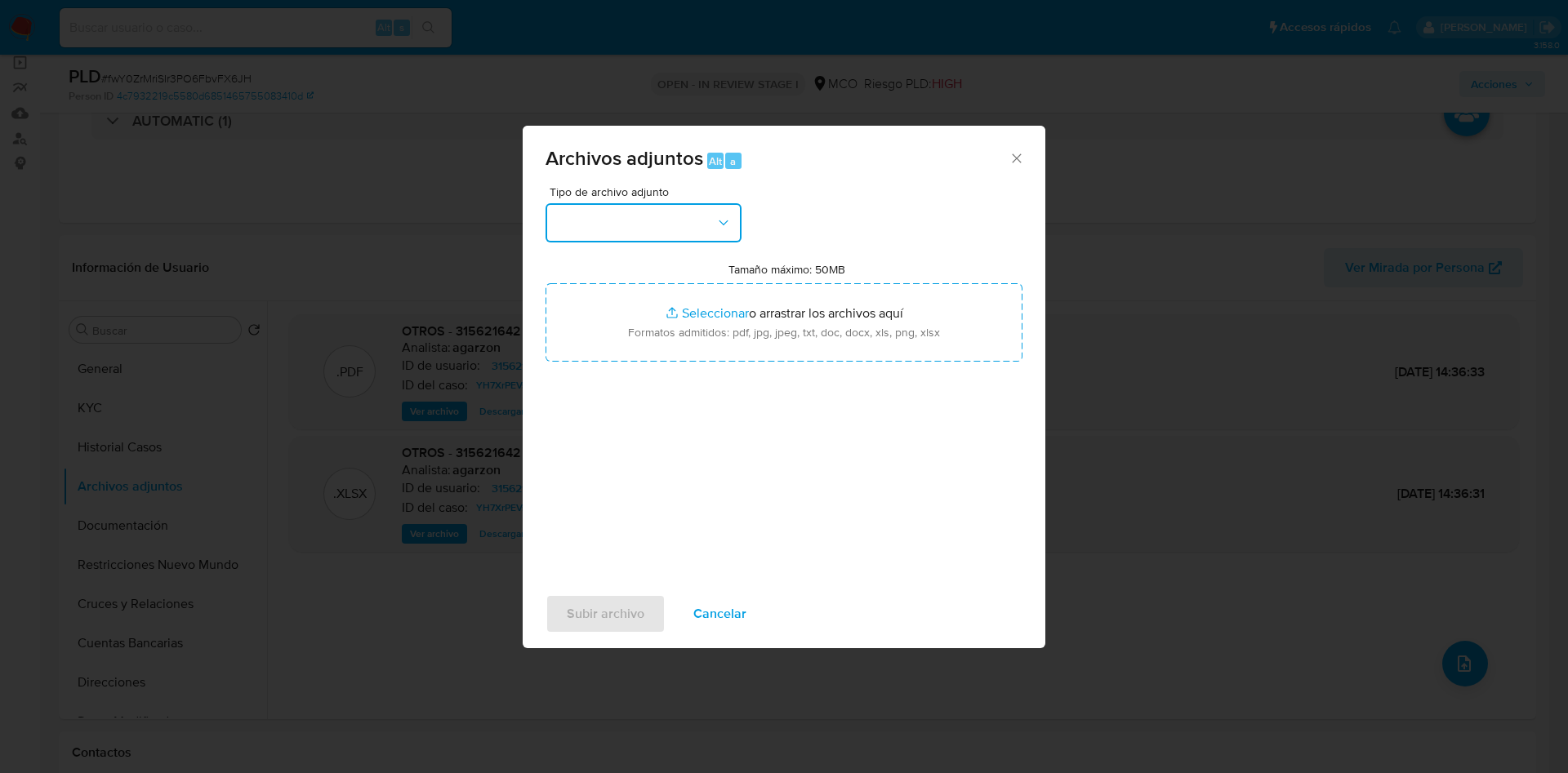
click at [676, 230] on button "button" at bounding box center [644, 222] width 196 height 39
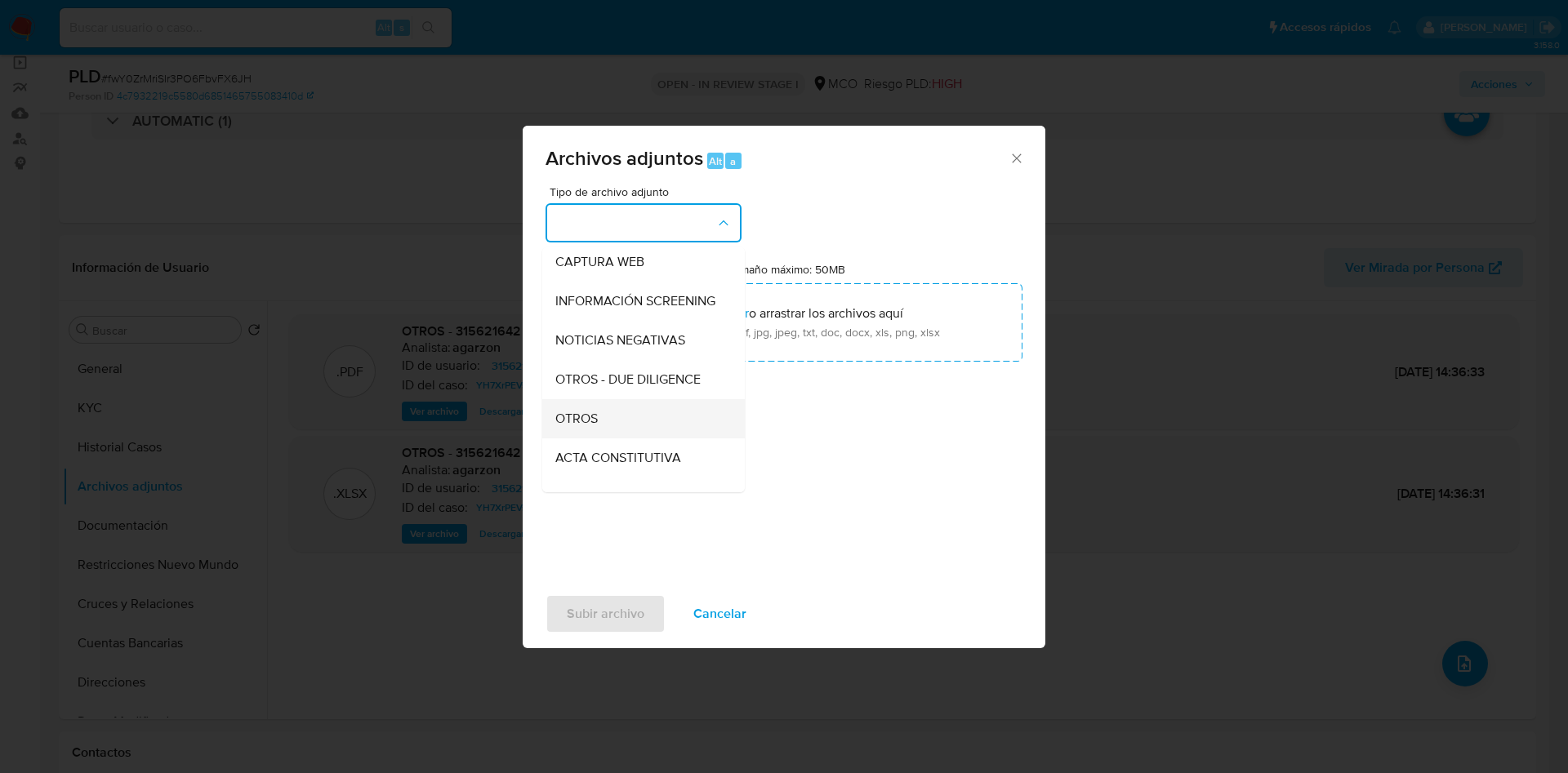
click at [593, 427] on span "OTROS" at bounding box center [577, 419] width 42 height 16
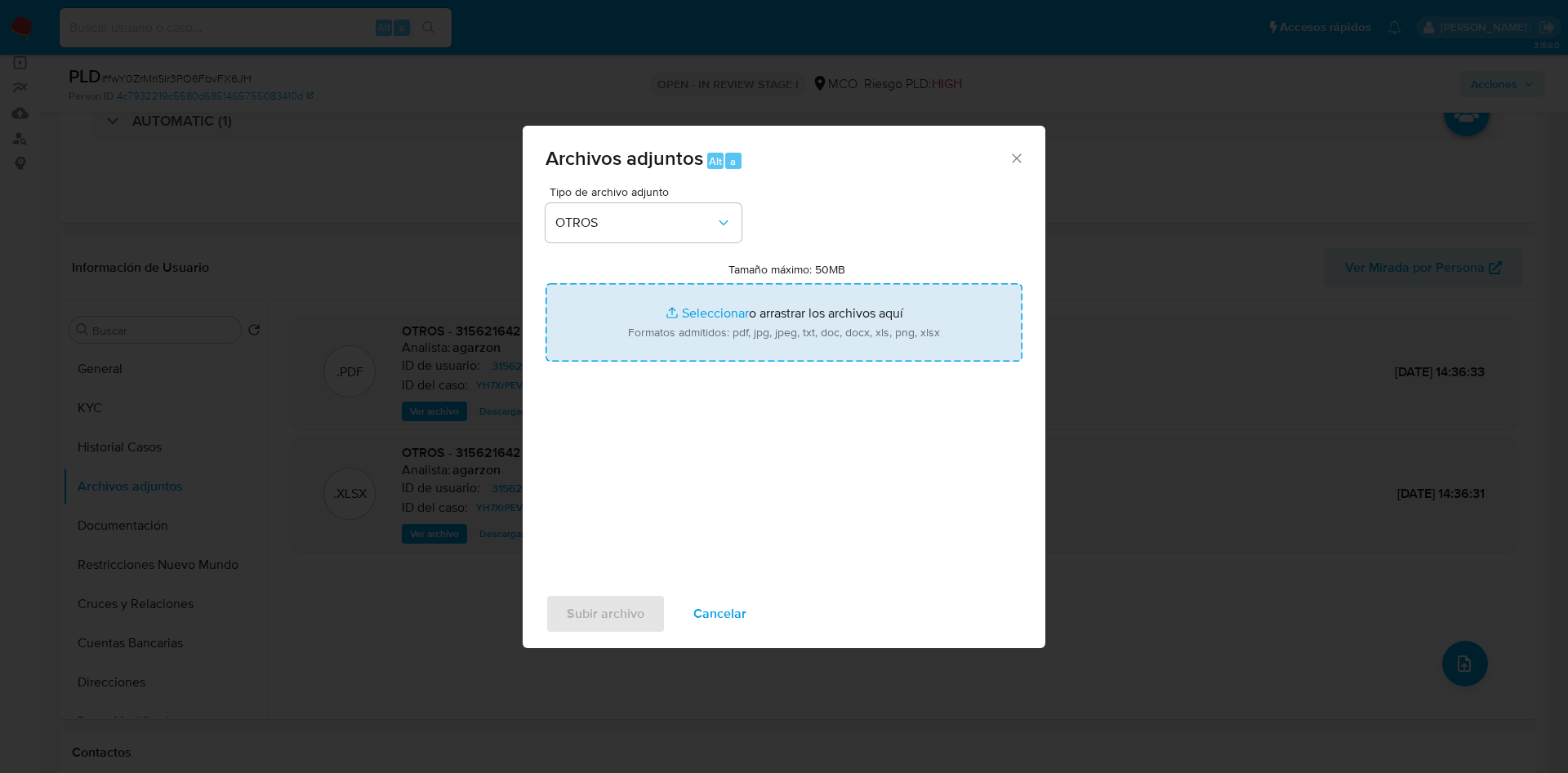
click at [693, 339] on input "Tamaño máximo: 50MB Seleccionar archivos" at bounding box center [784, 322] width 476 height 78
type input "C:\fakepath\315621642 - 11_09_2025.pdf"
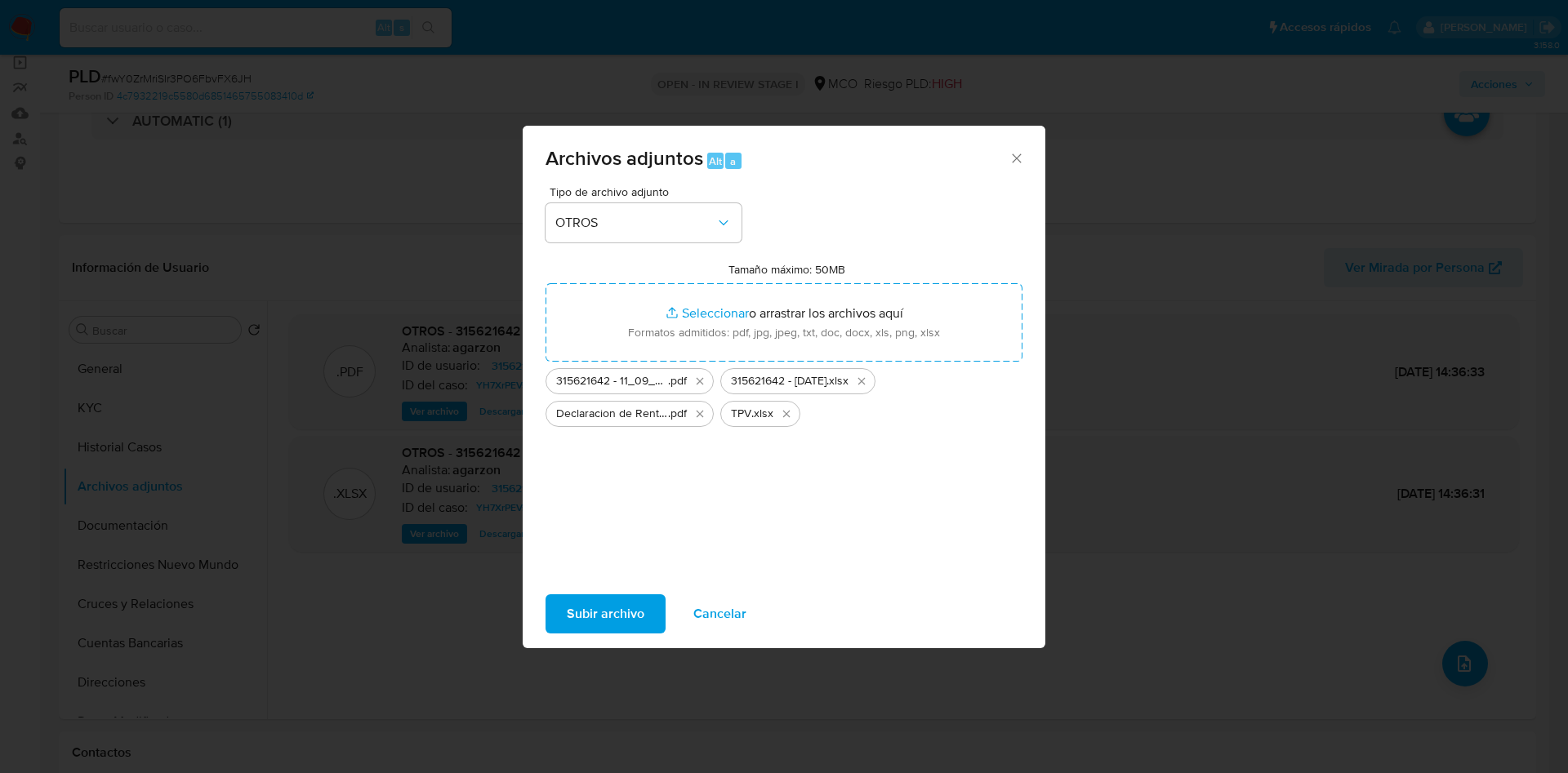
click at [590, 618] on span "Subir archivo" at bounding box center [605, 613] width 78 height 36
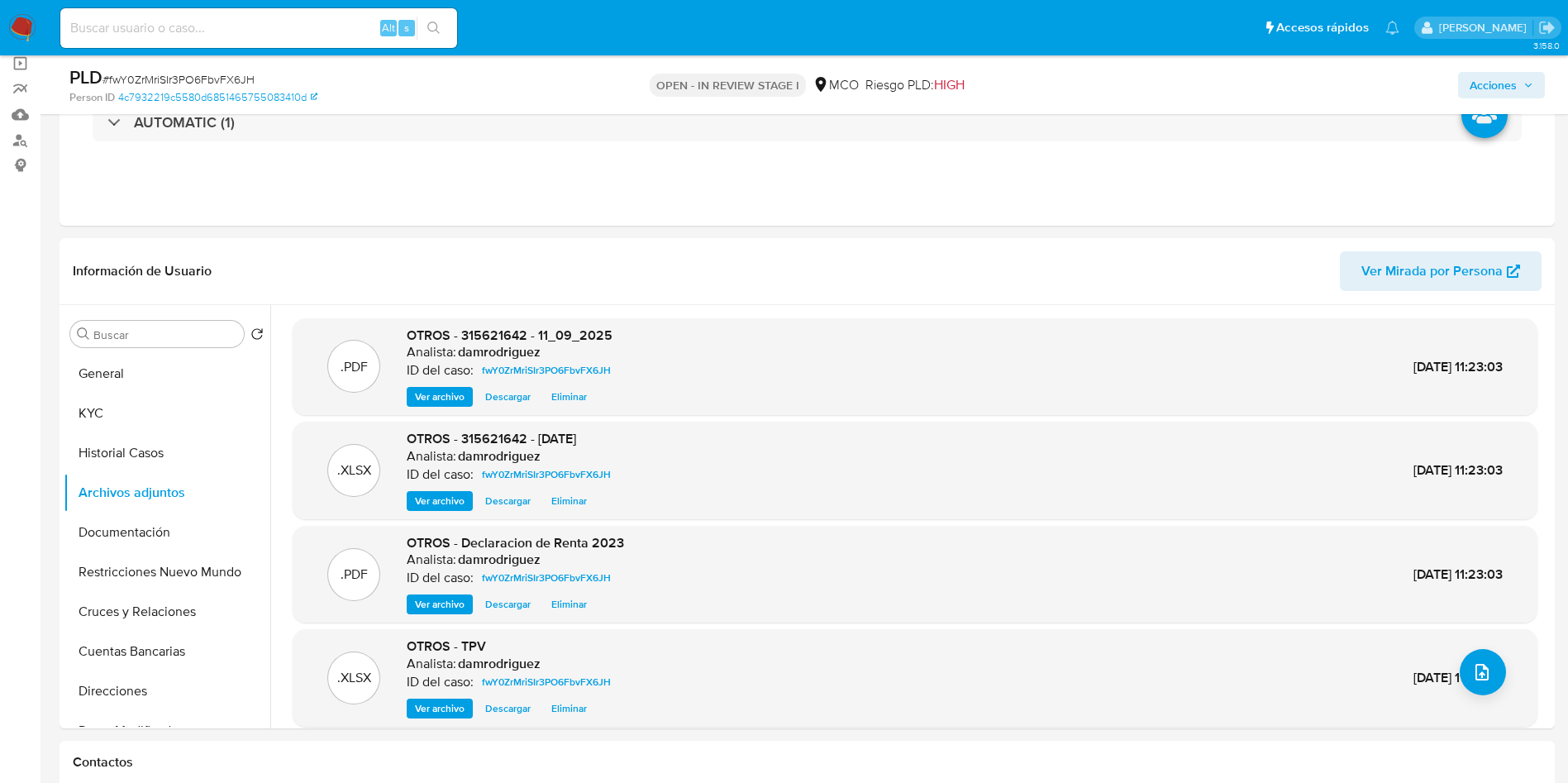
click at [1521, 78] on span "Acciones" at bounding box center [1501, 86] width 63 height 23
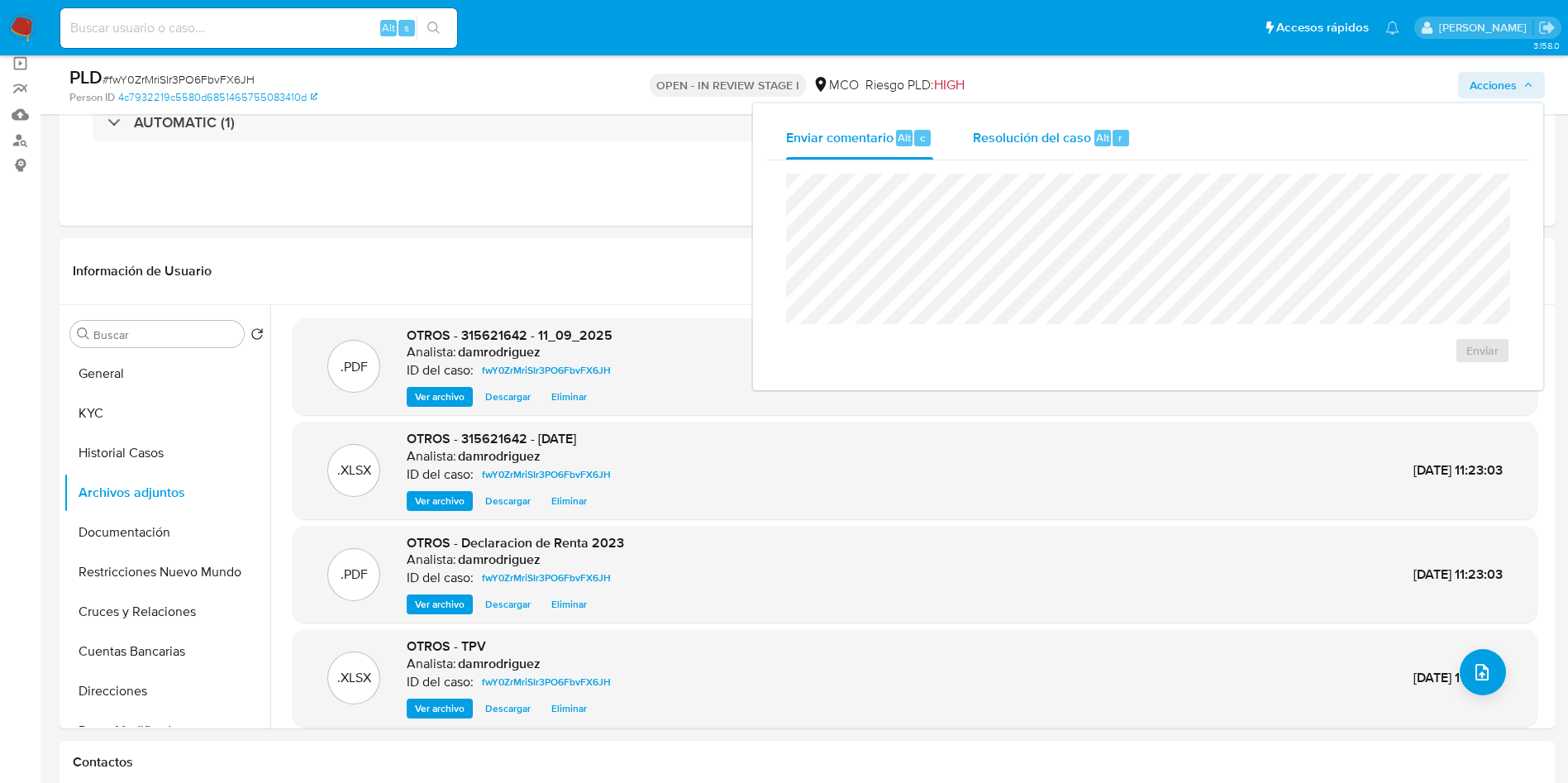
click at [1009, 158] on div "Resolución del caso Alt r" at bounding box center [1052, 138] width 158 height 43
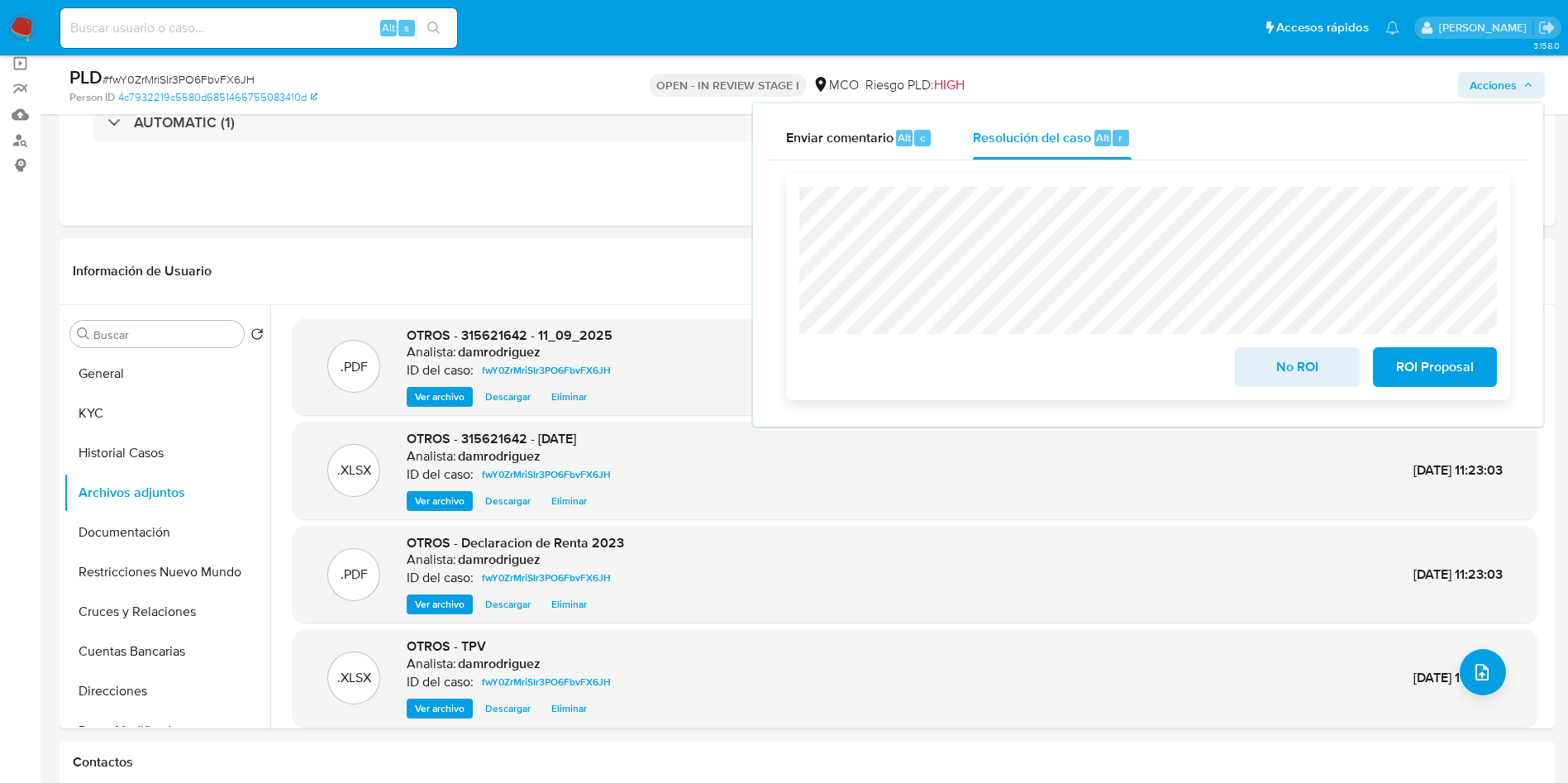
click at [1256, 381] on span "No ROI" at bounding box center [1296, 367] width 81 height 36
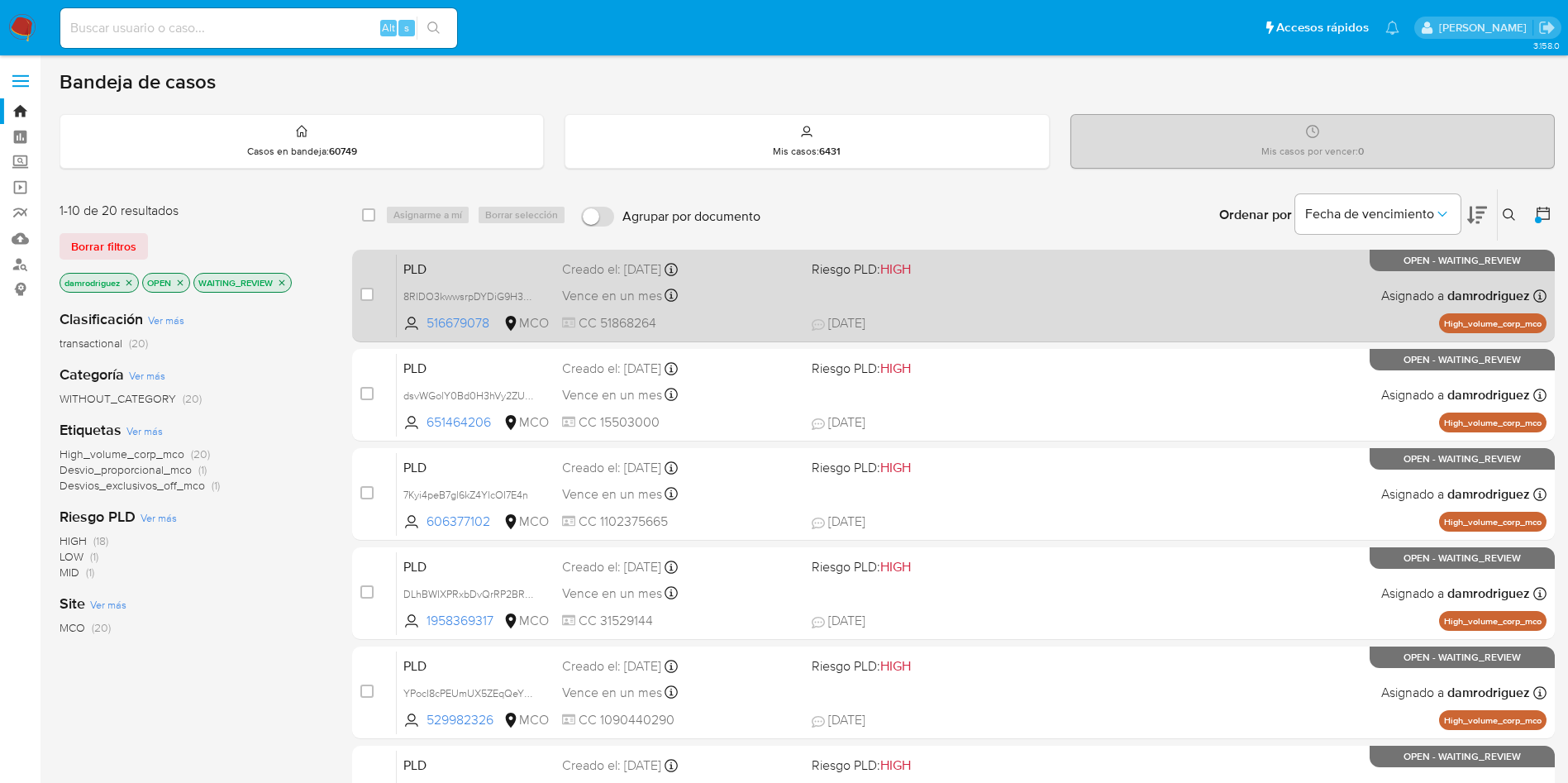
click at [466, 254] on div "PLD 8RlDO3kwwsrpDYDiG9H3Zxqh 516679078 MCO Riesgo PLD: HIGH Creado el: [DATE] C…" at bounding box center [972, 295] width 1150 height 84
click at [362, 289] on input "checkbox" at bounding box center [367, 294] width 14 height 14
checkbox input "true"
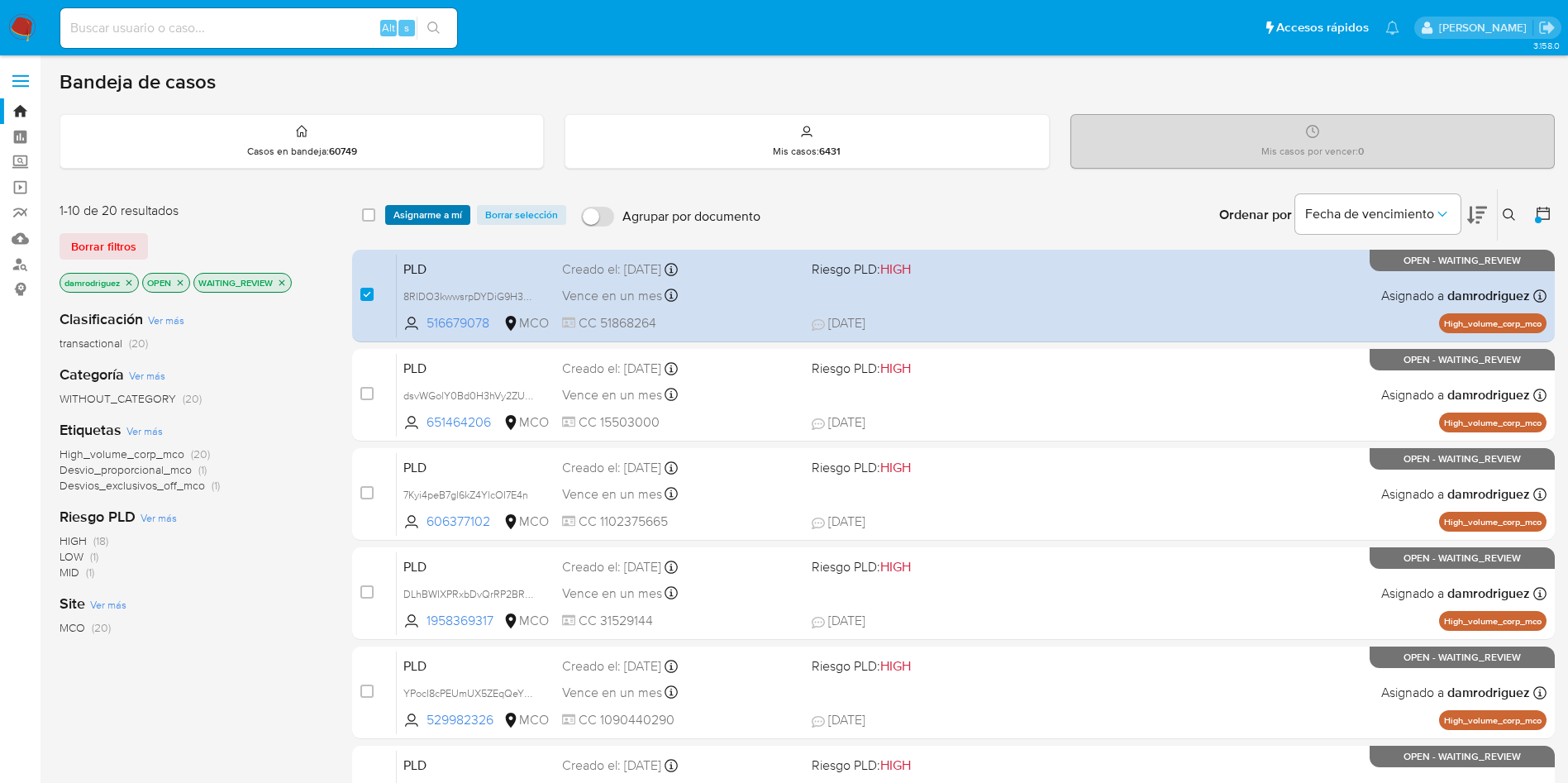
click at [394, 212] on span "Asignarme a mí" at bounding box center [428, 215] width 68 height 17
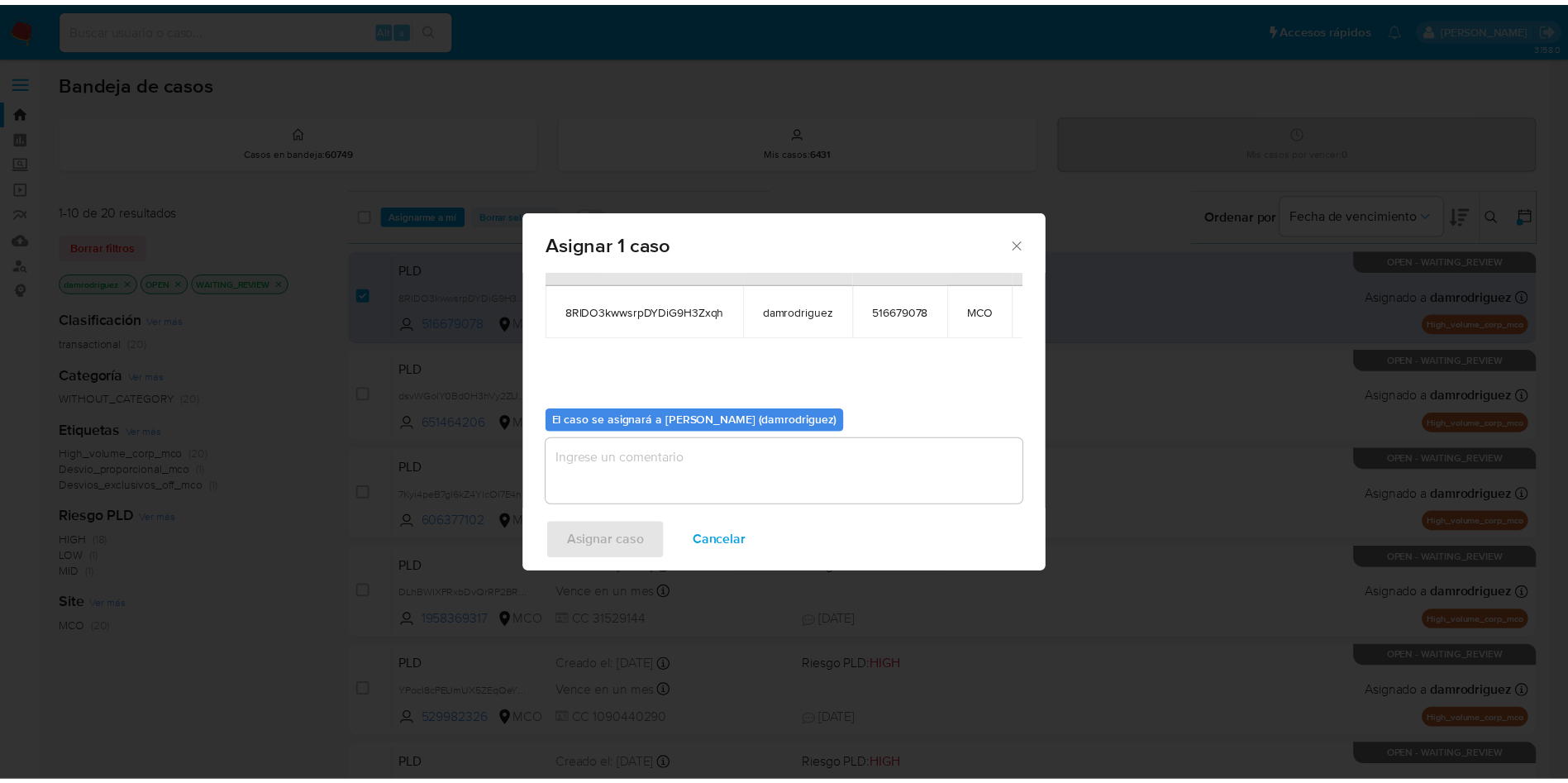
scroll to position [105, 0]
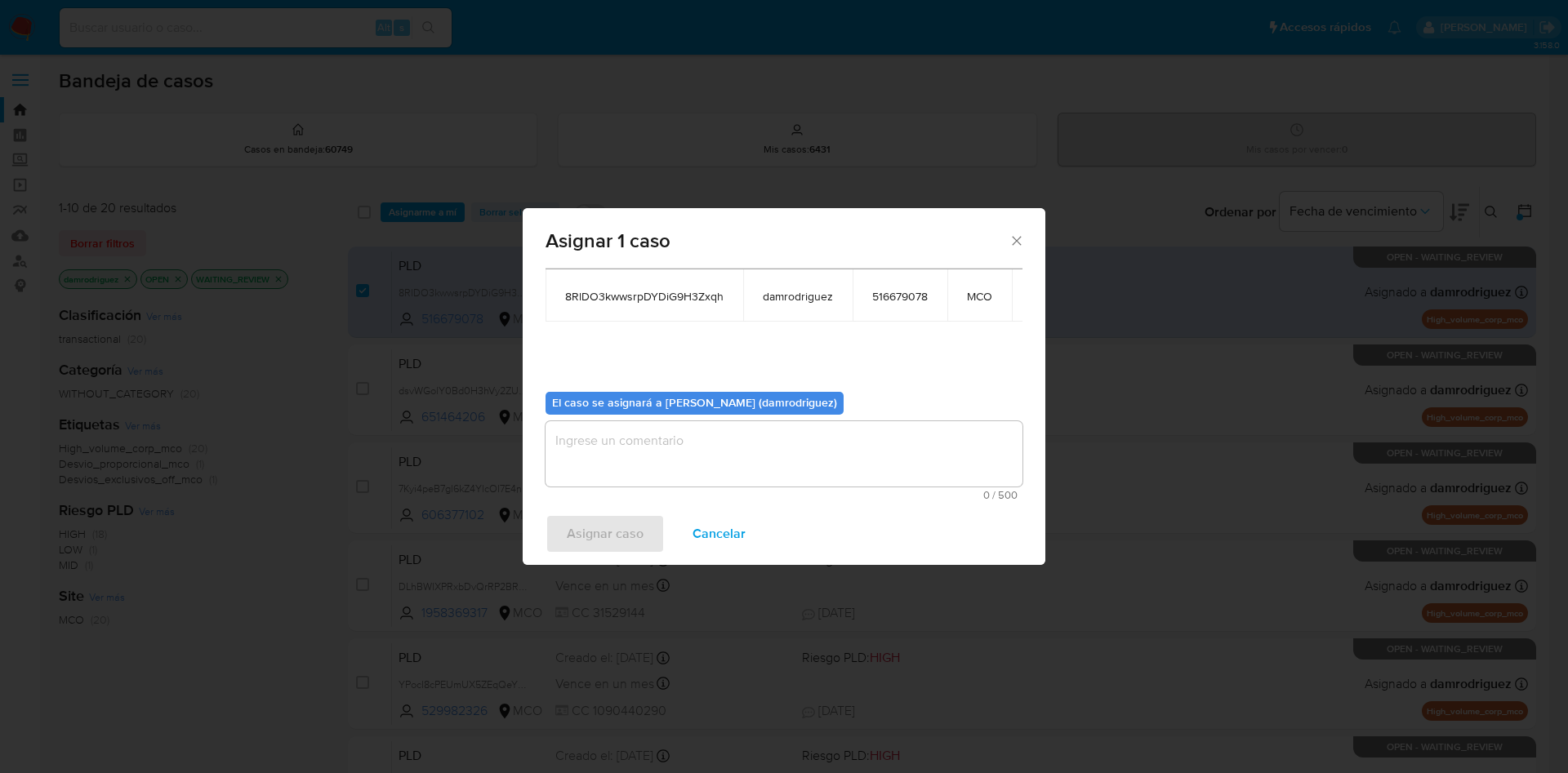
click at [730, 432] on textarea "assign-modal" at bounding box center [784, 454] width 476 height 65
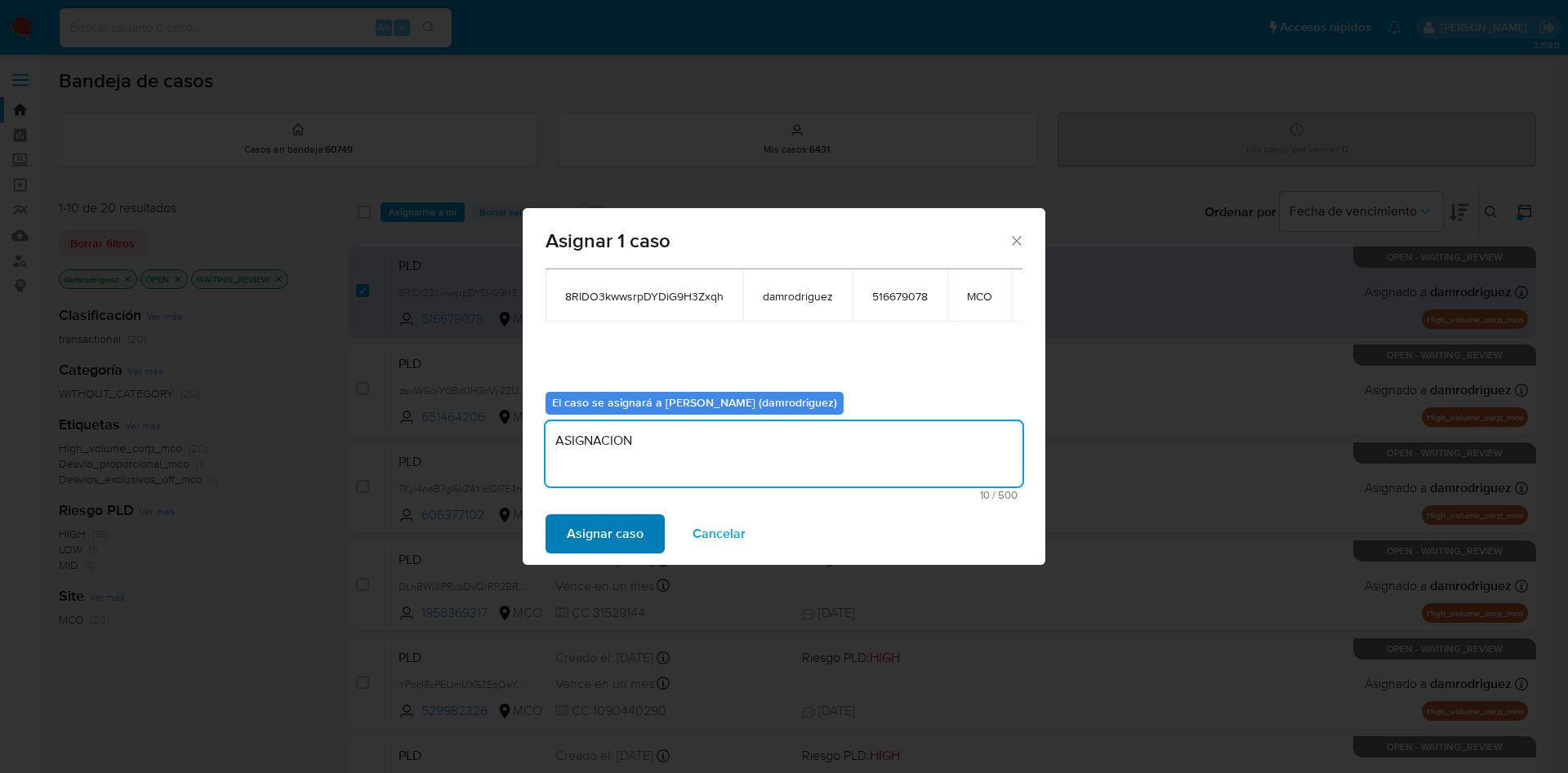
type textarea "ASIGNACION"
click at [617, 536] on span "Asignar caso" at bounding box center [605, 533] width 77 height 36
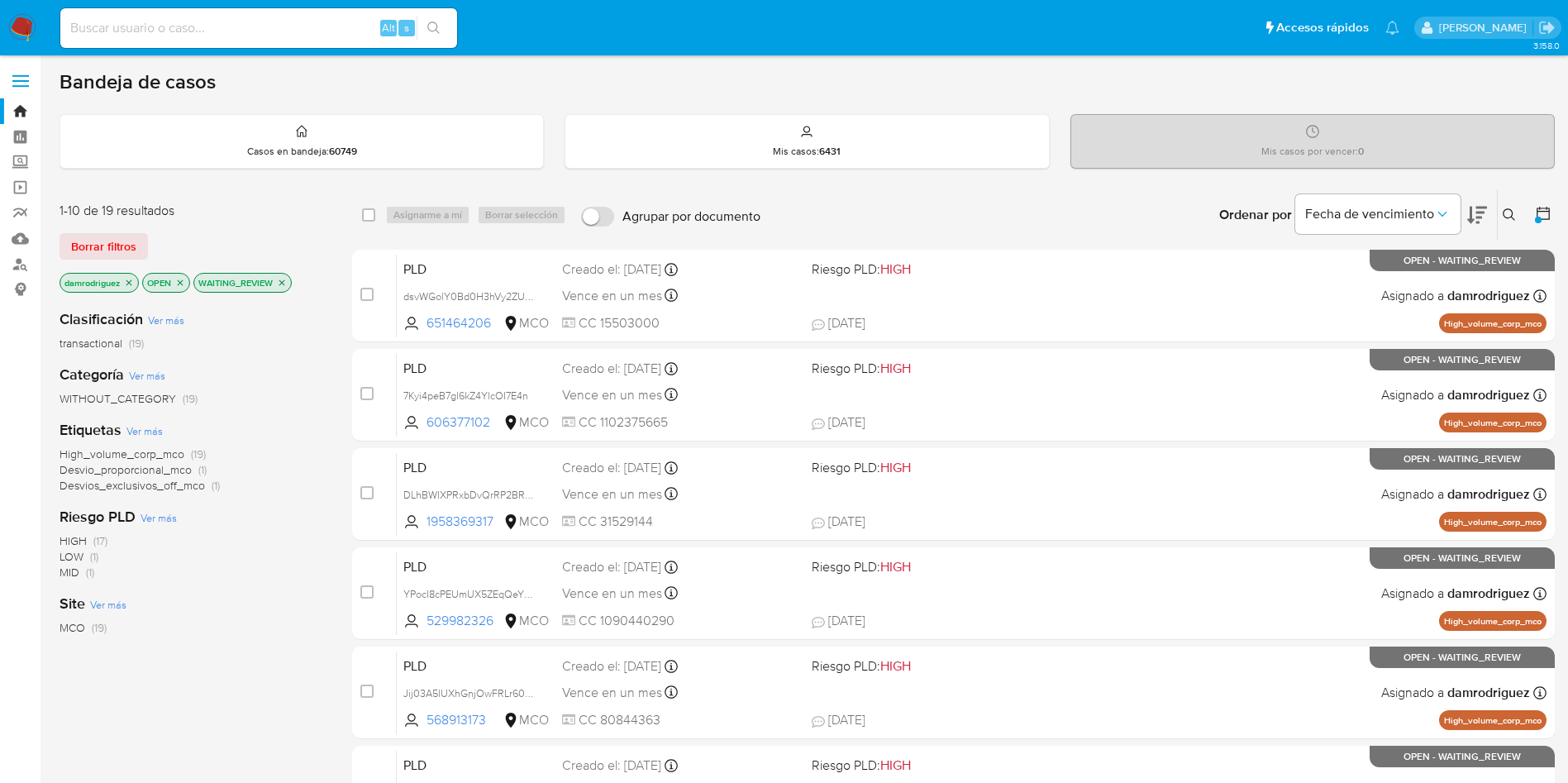
click at [30, 35] on img at bounding box center [21, 27] width 28 height 28
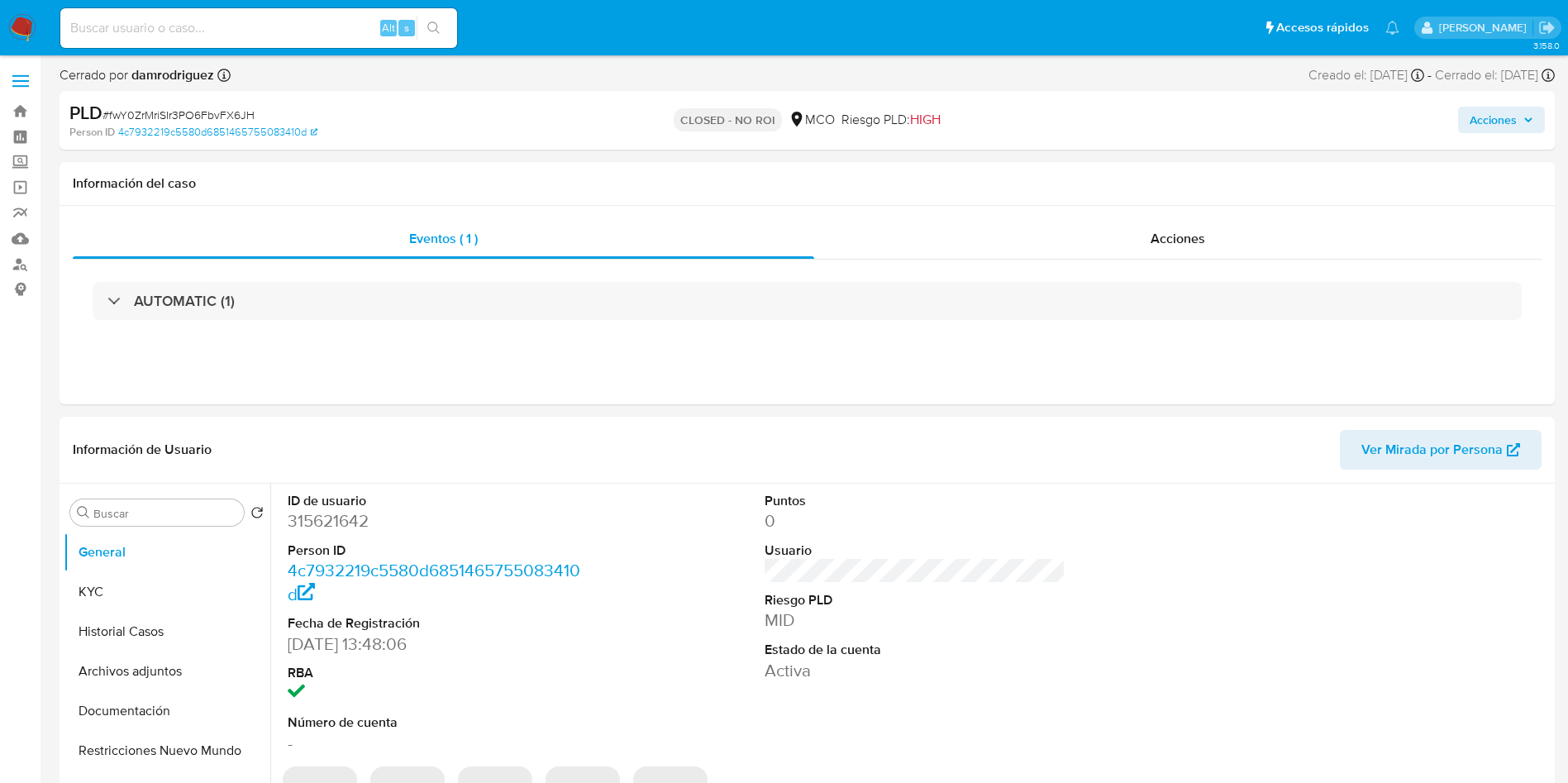
select select "10"
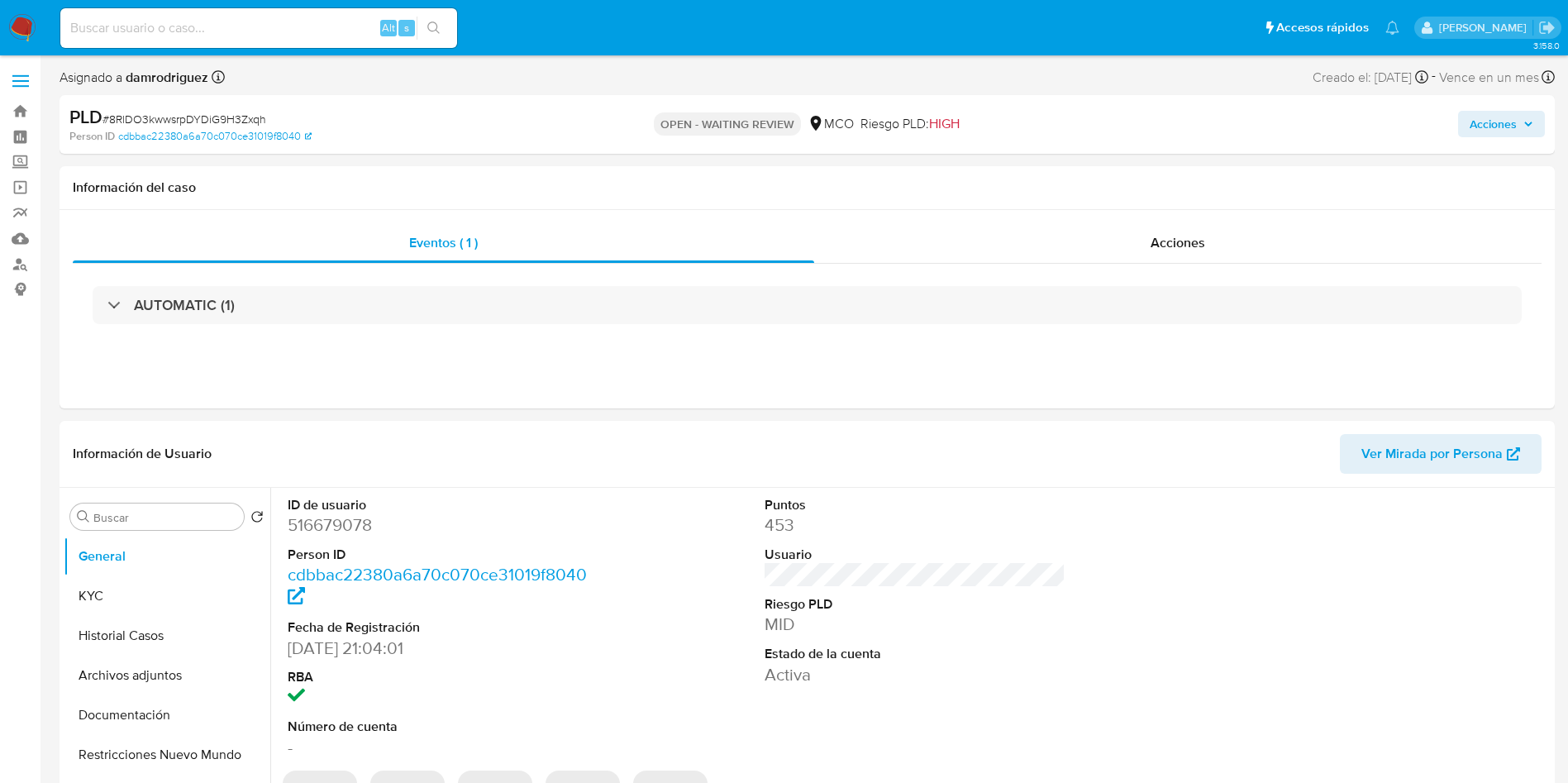
select select "10"
click at [331, 525] on dd "516679078" at bounding box center [439, 526] width 302 height 23
copy dd "516679078"
click at [320, 518] on dd "516679078" at bounding box center [439, 526] width 302 height 23
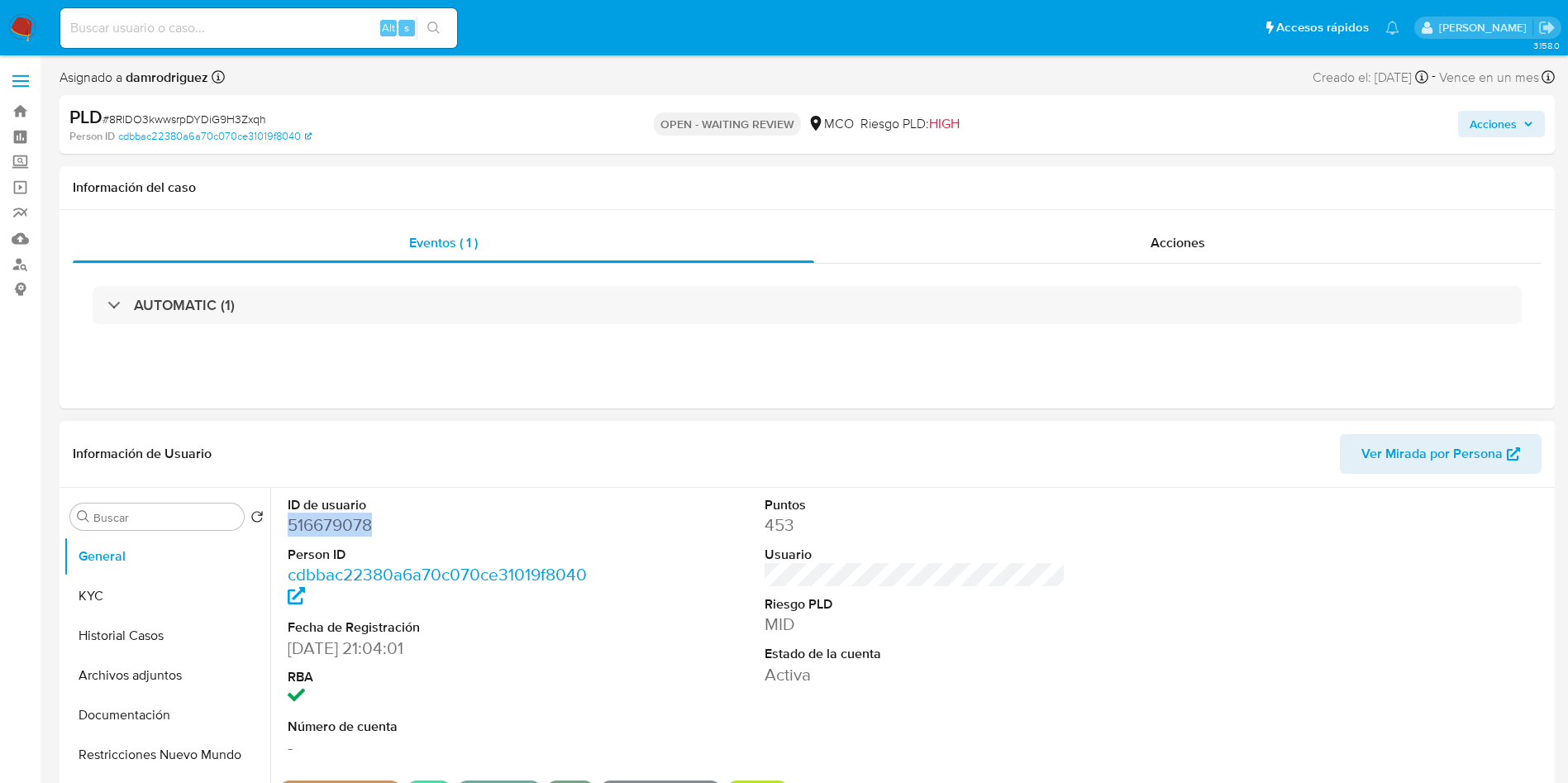
click at [320, 518] on dd "516679078" at bounding box center [439, 526] width 302 height 23
click at [325, 512] on div "Volver al orden por defecto" at bounding box center [361, 517] width 140 height 17
click at [528, 515] on dd "516679078" at bounding box center [439, 526] width 302 height 23
click at [338, 522] on dd "516679078" at bounding box center [439, 526] width 302 height 23
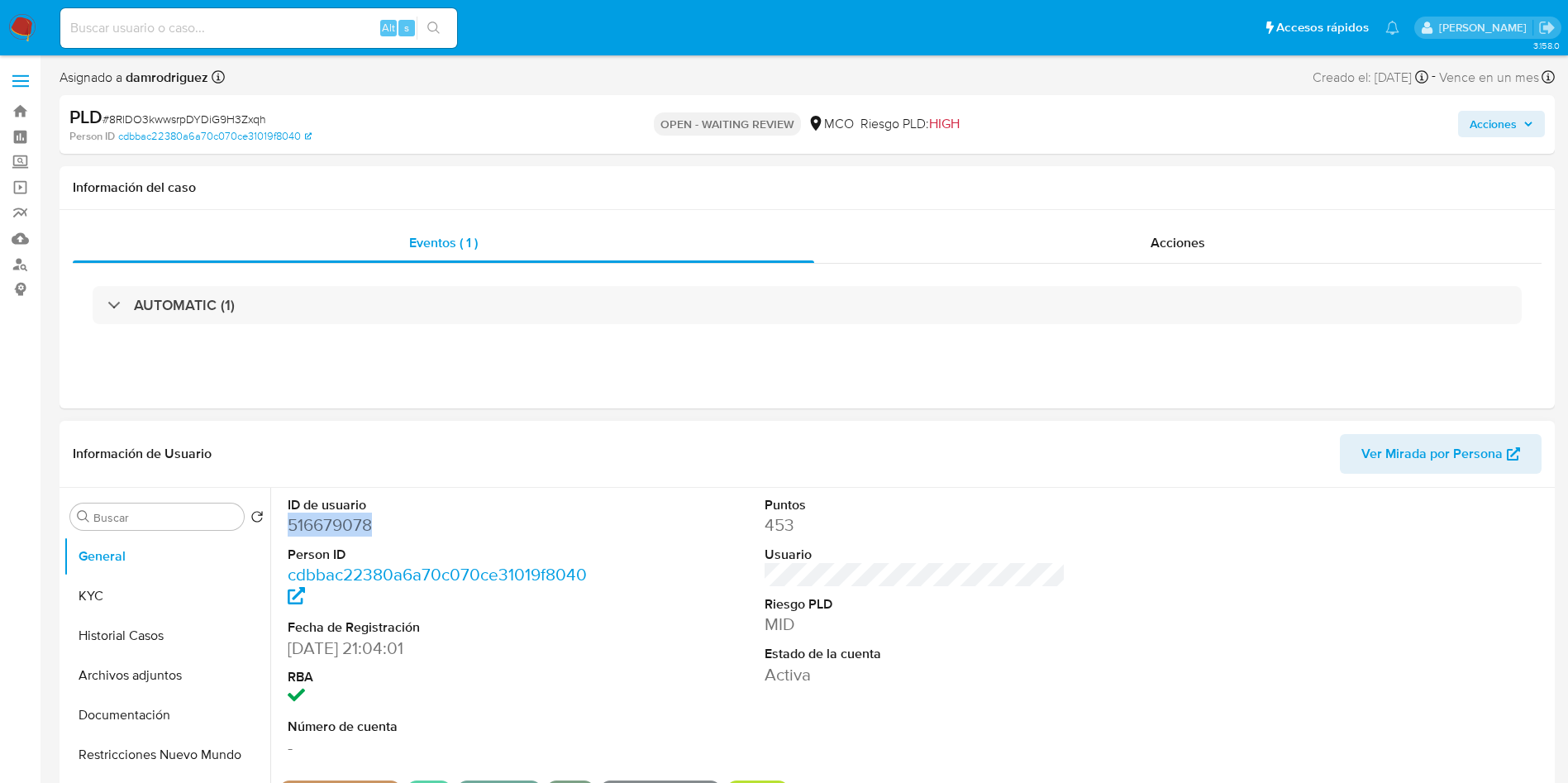
click at [338, 522] on dd "516679078" at bounding box center [439, 526] width 302 height 23
copy dd "516679078"
click at [124, 641] on button "Historial Casos" at bounding box center [160, 636] width 194 height 40
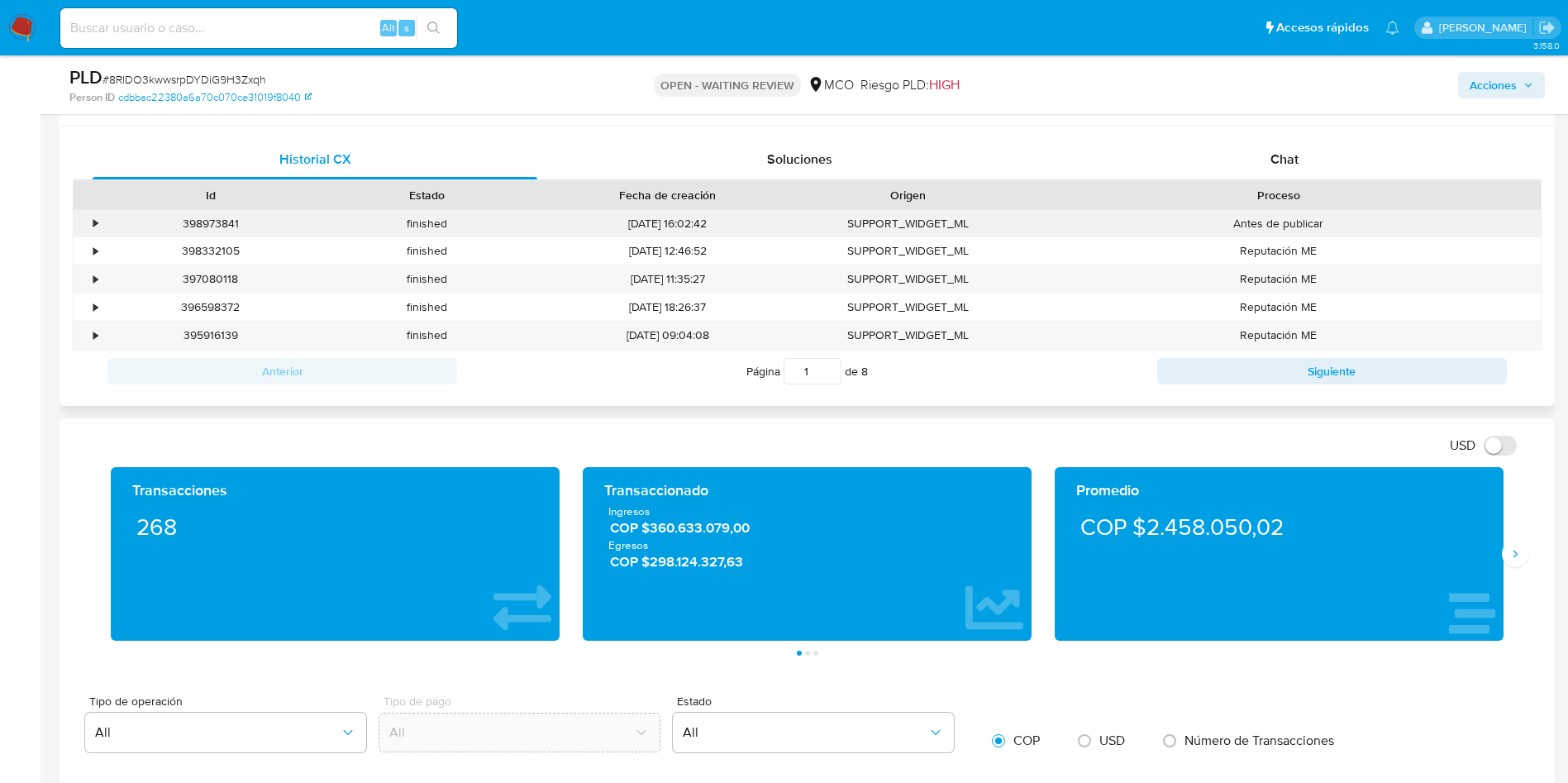
scroll to position [745, 0]
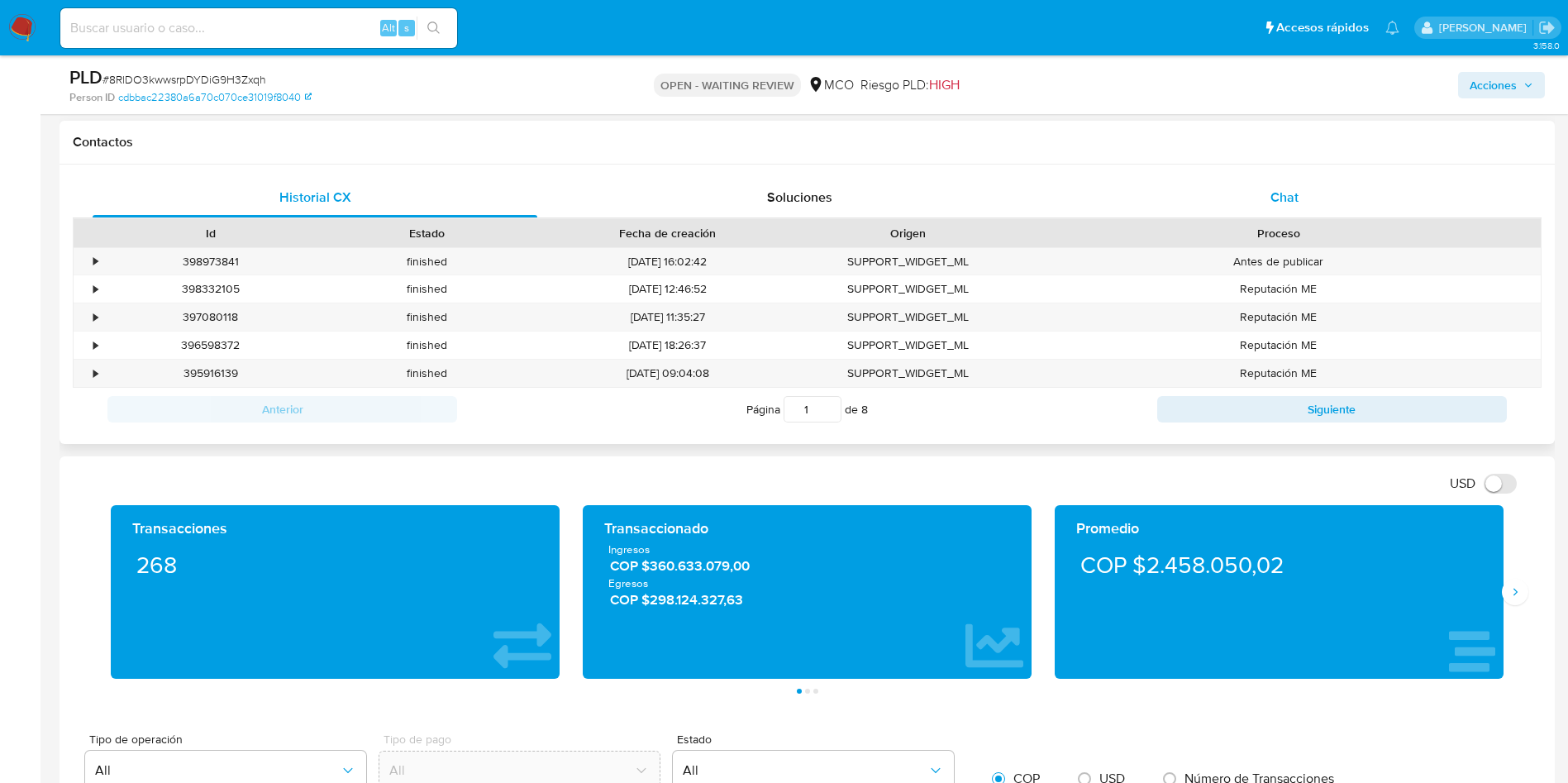
click at [1247, 203] on div "Chat" at bounding box center [1284, 197] width 444 height 40
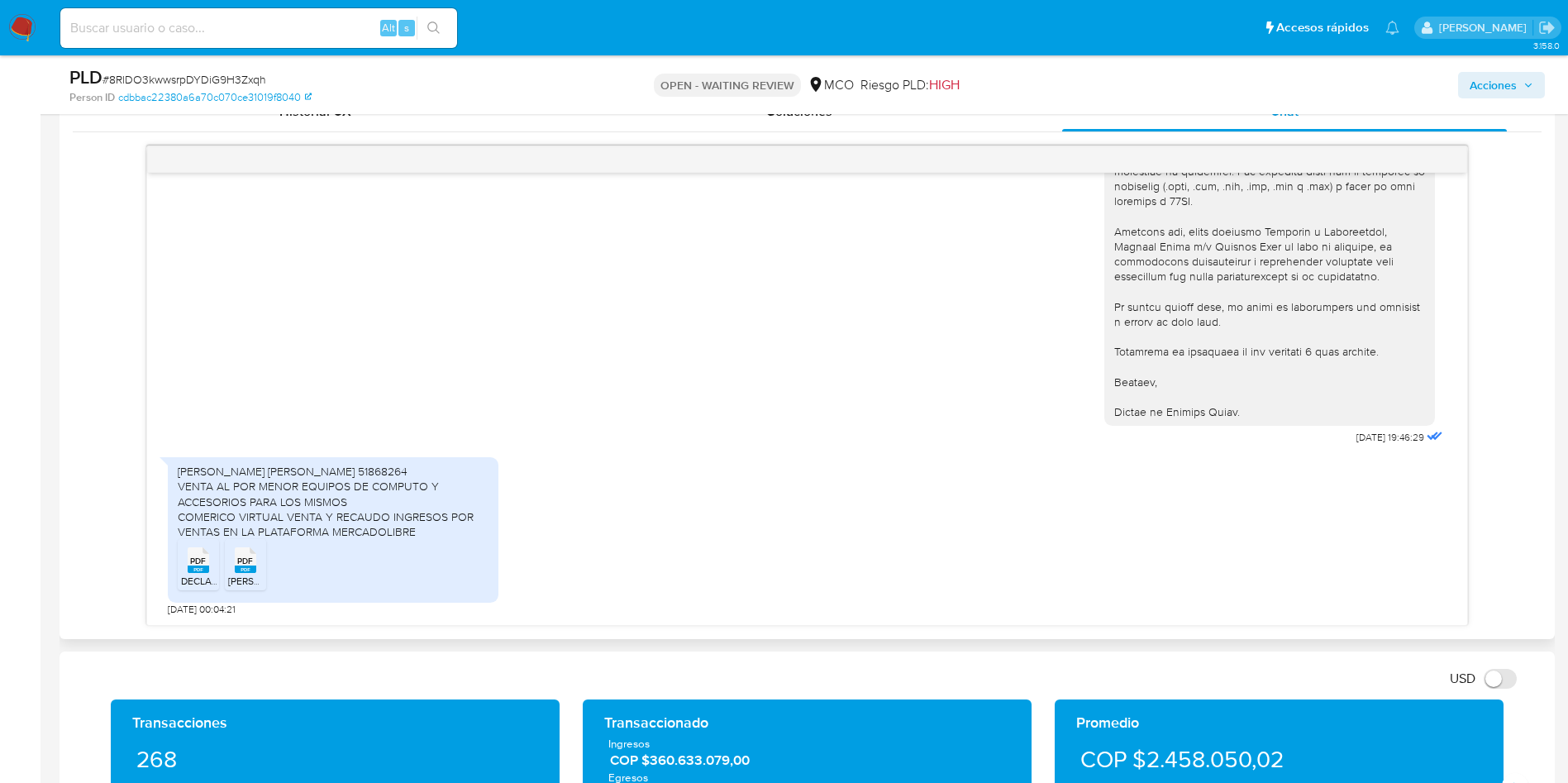
scroll to position [869, 0]
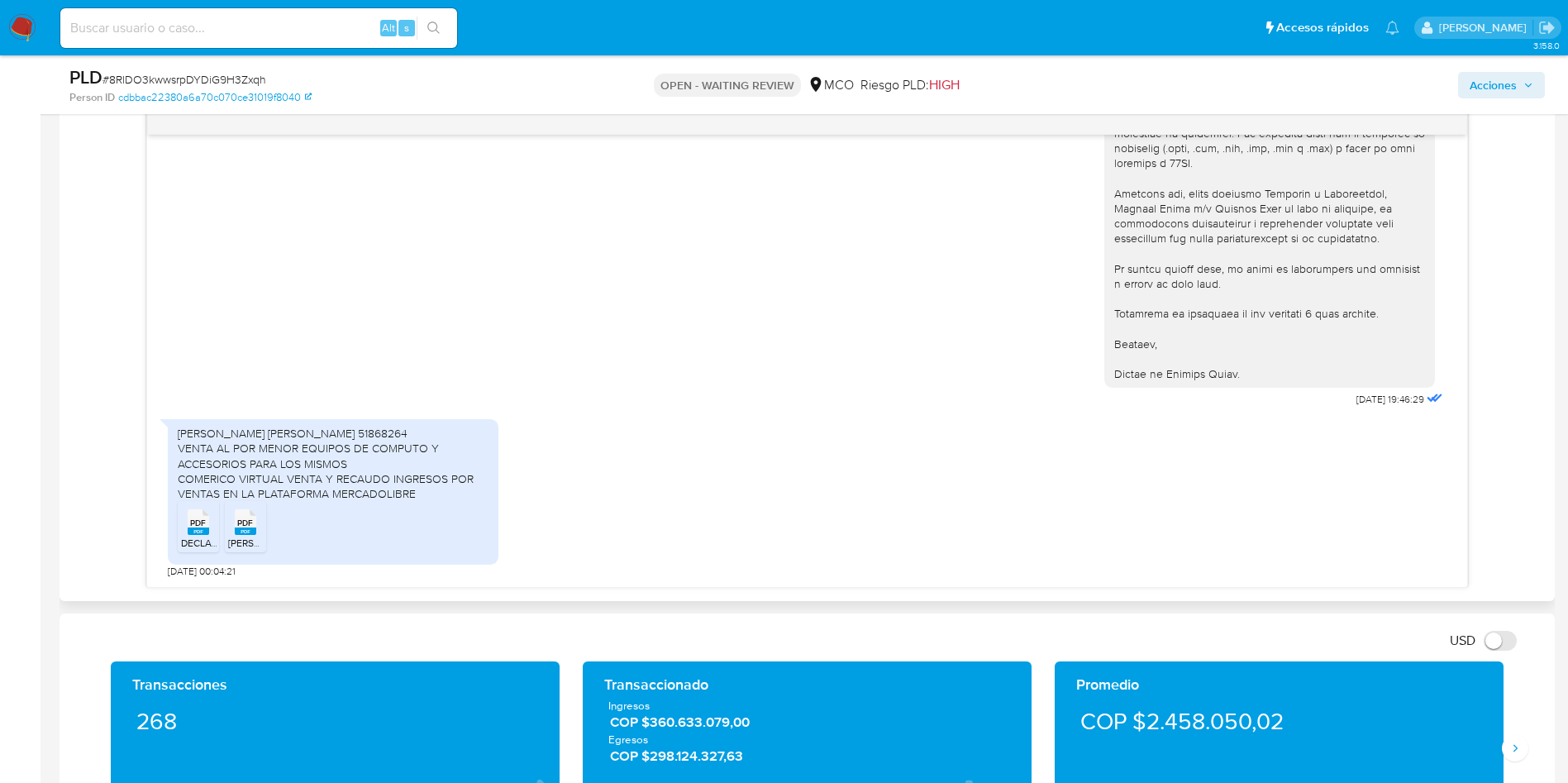
click at [196, 529] on span "PDF" at bounding box center [198, 523] width 16 height 11
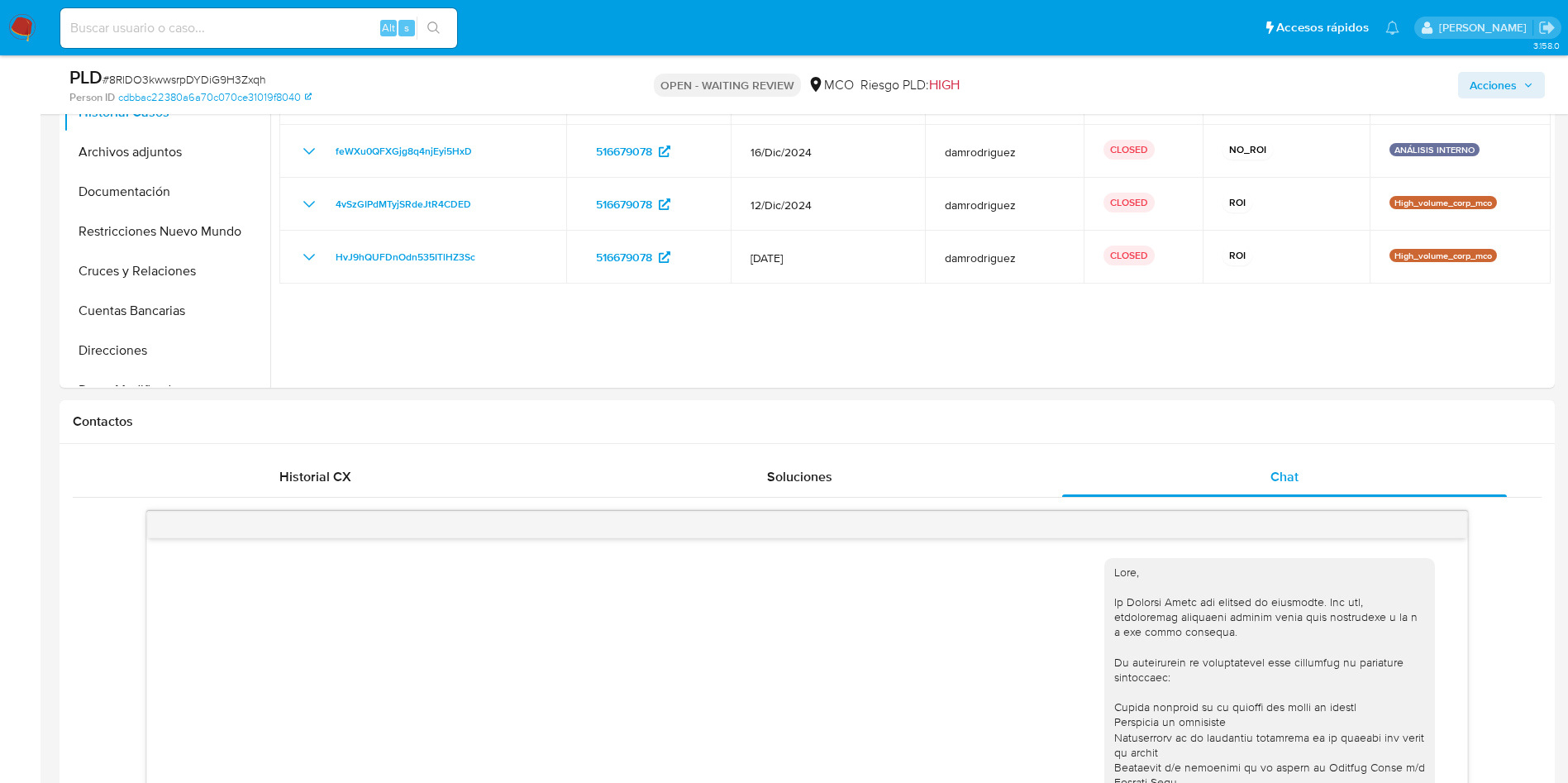
scroll to position [249, 0]
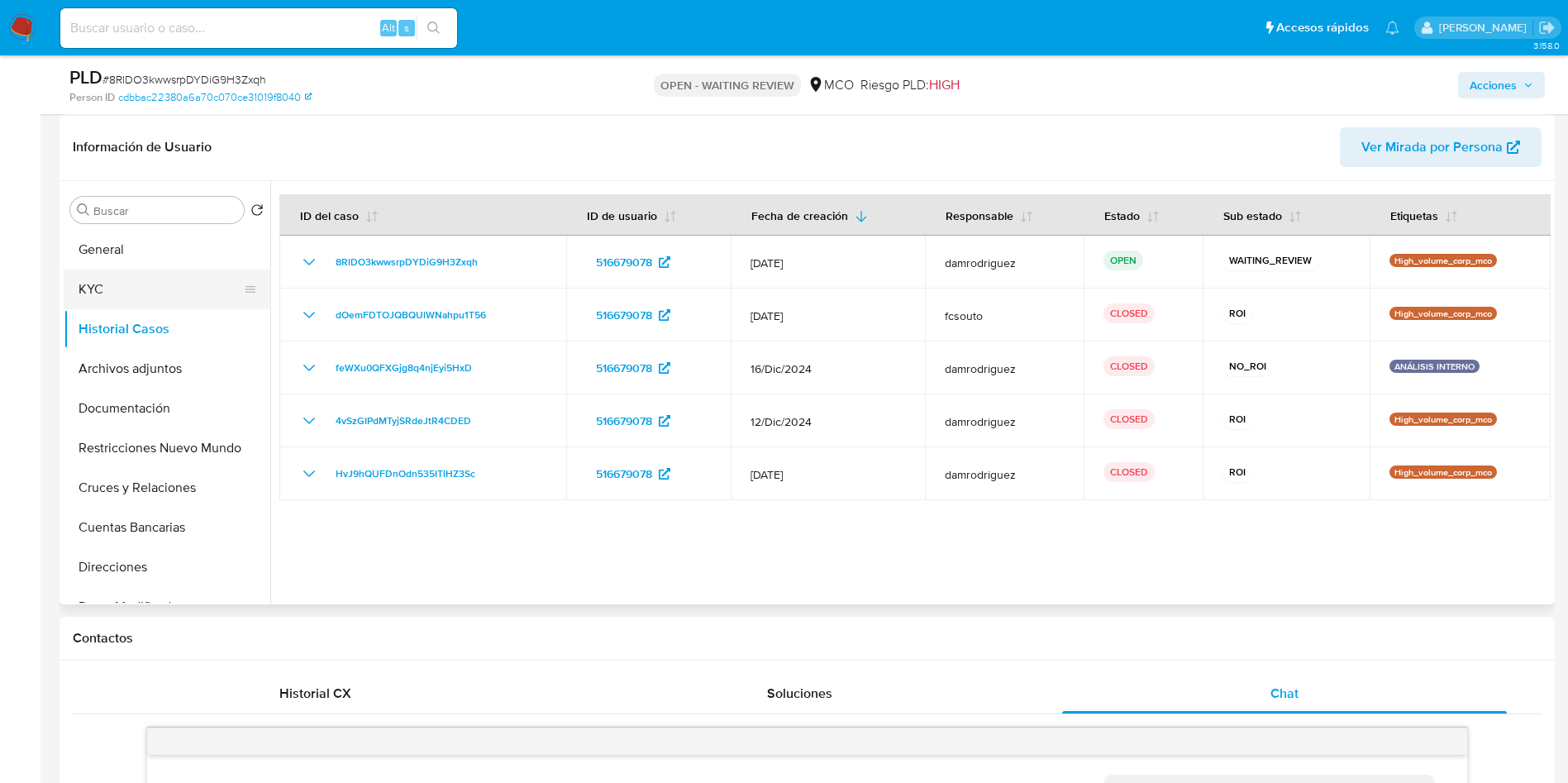
drag, startPoint x: 125, startPoint y: 241, endPoint x: 256, endPoint y: 275, distance: 135.3
click at [125, 241] on button "General" at bounding box center [167, 250] width 207 height 40
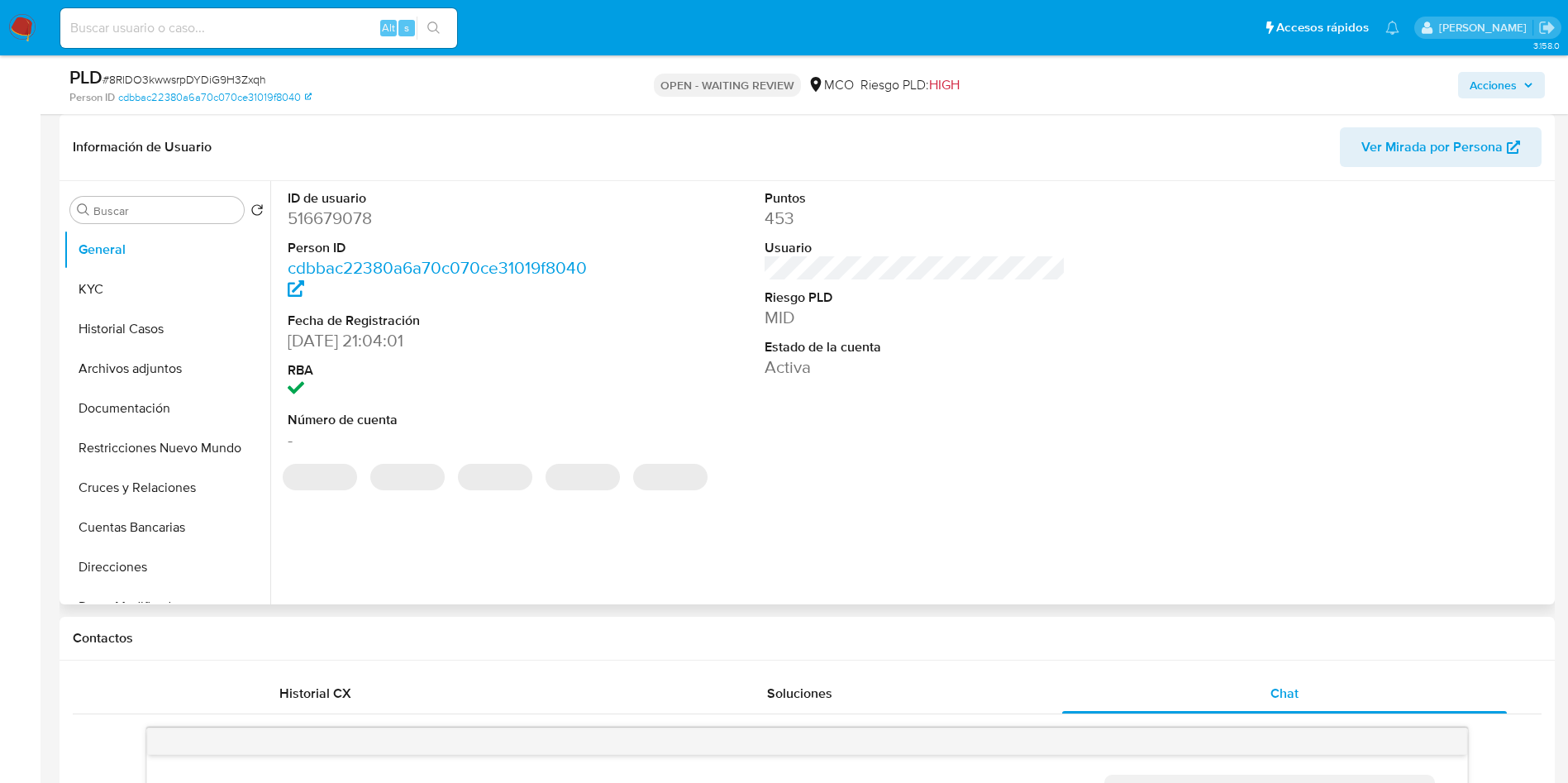
click at [352, 221] on dd "516679078" at bounding box center [439, 218] width 302 height 23
copy dd "516679078"
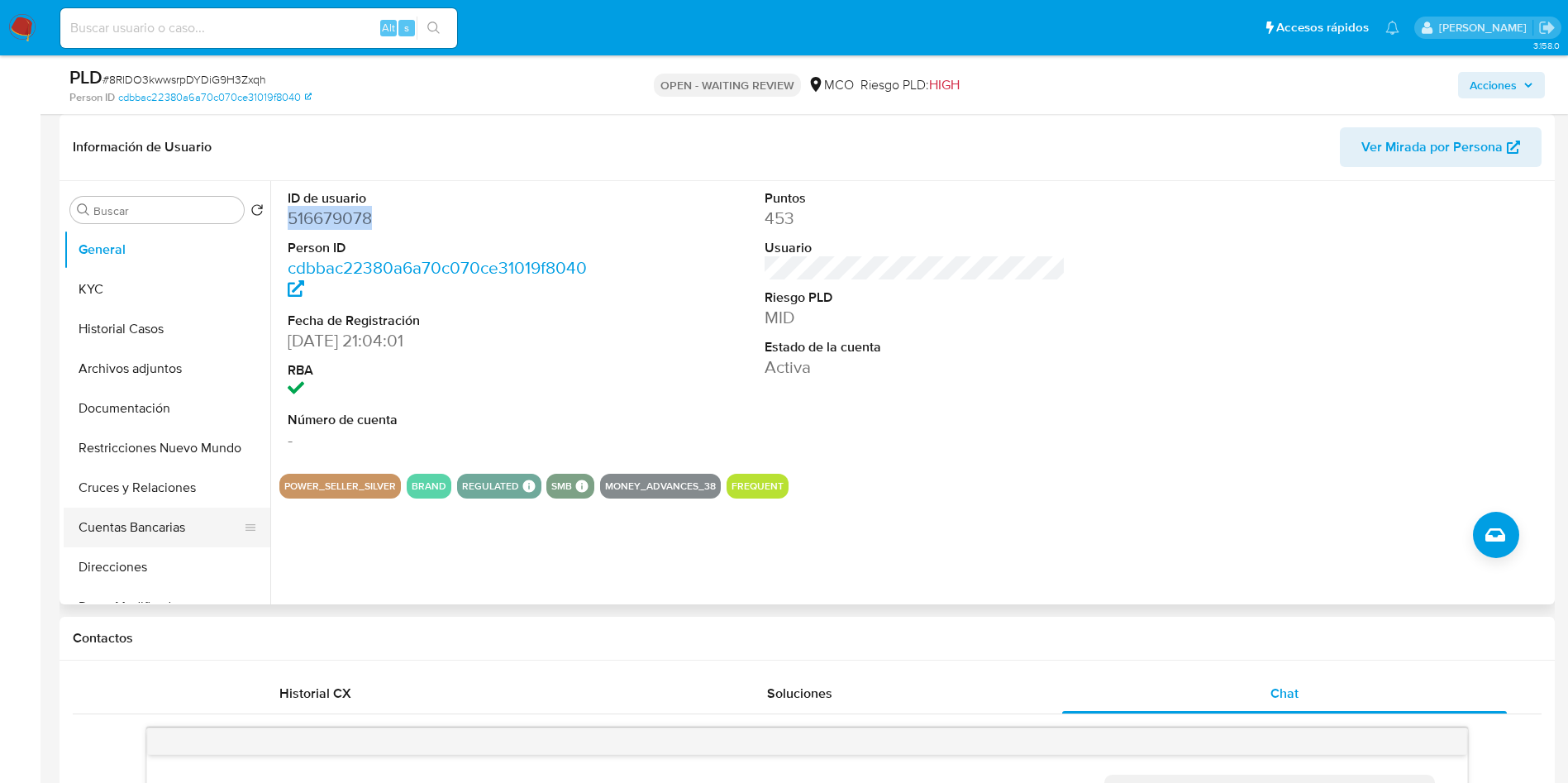
click at [146, 517] on button "Cuentas Bancarias" at bounding box center [160, 528] width 194 height 40
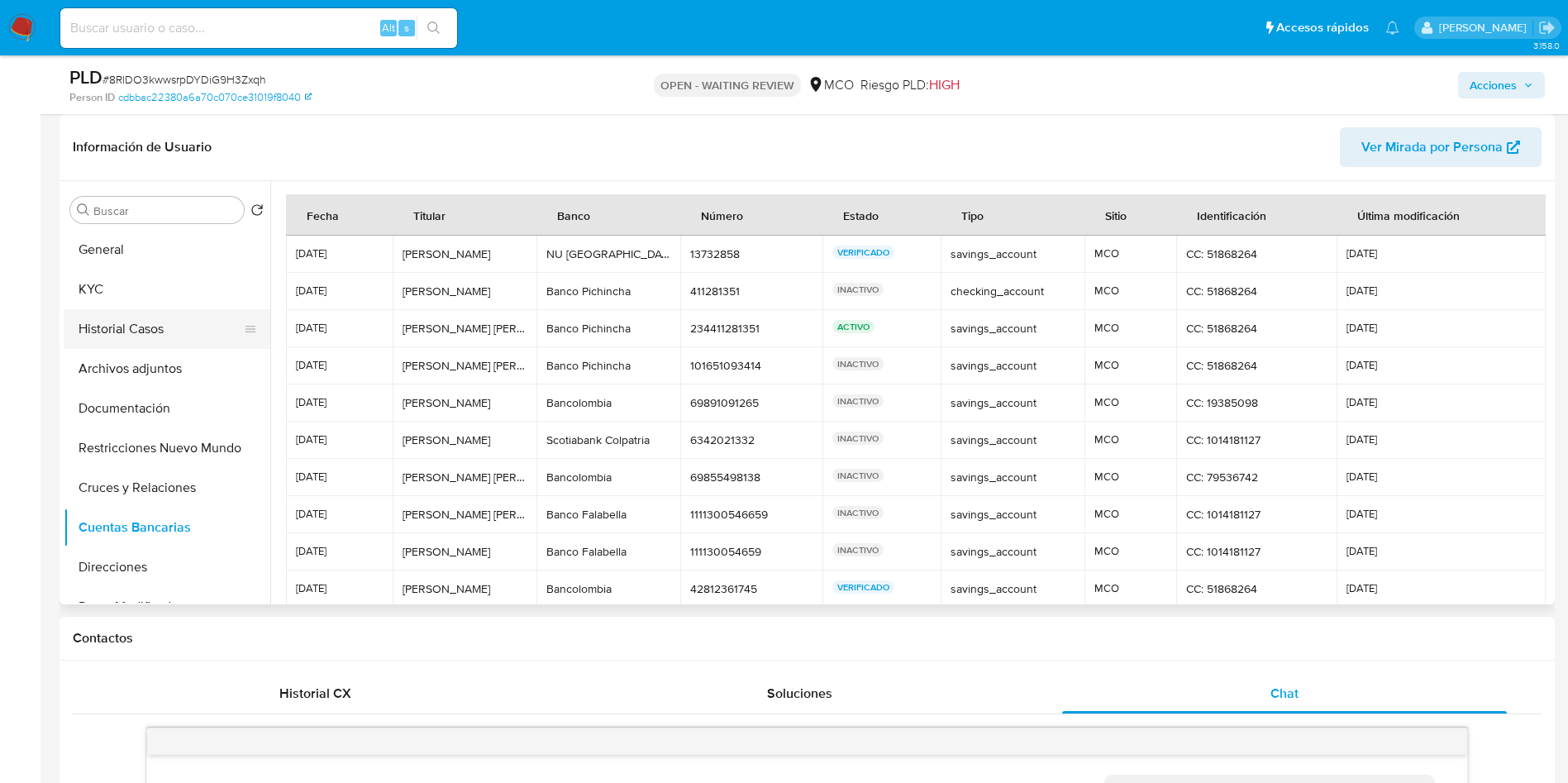
click at [114, 321] on button "Historial Casos" at bounding box center [160, 329] width 194 height 40
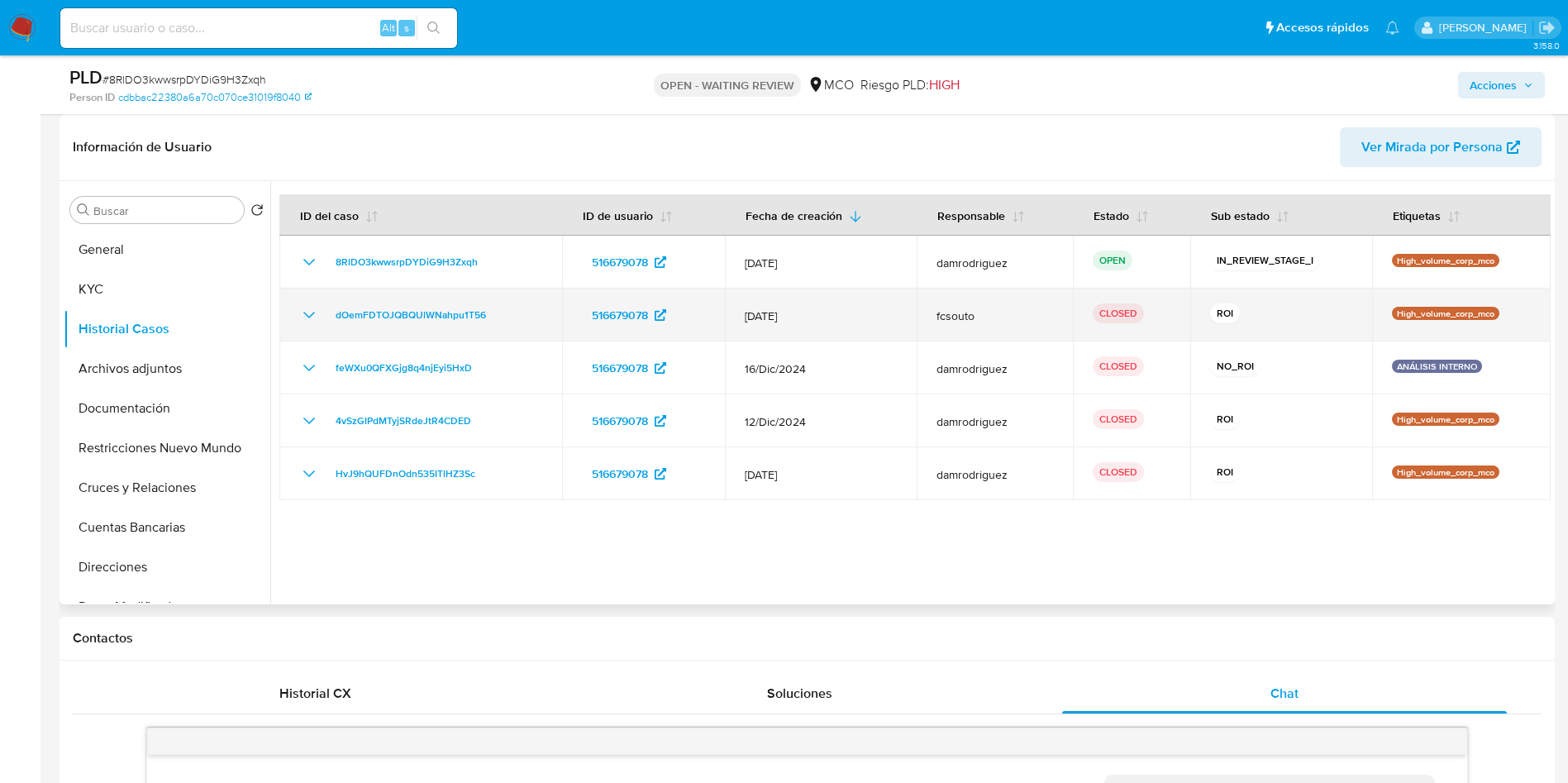
click at [307, 308] on icon "Mostrar/Ocultar" at bounding box center [309, 315] width 19 height 20
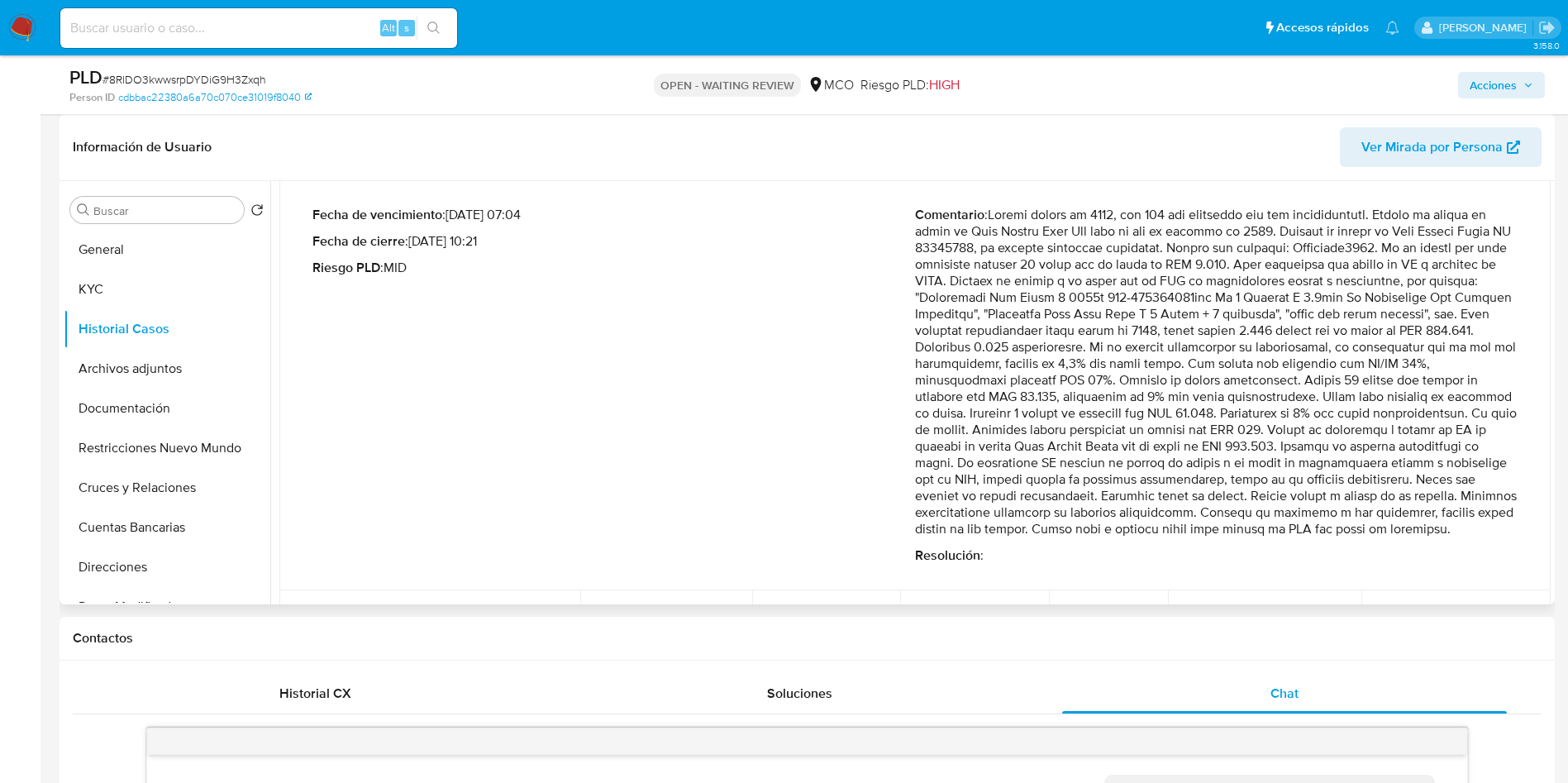
scroll to position [124, 0]
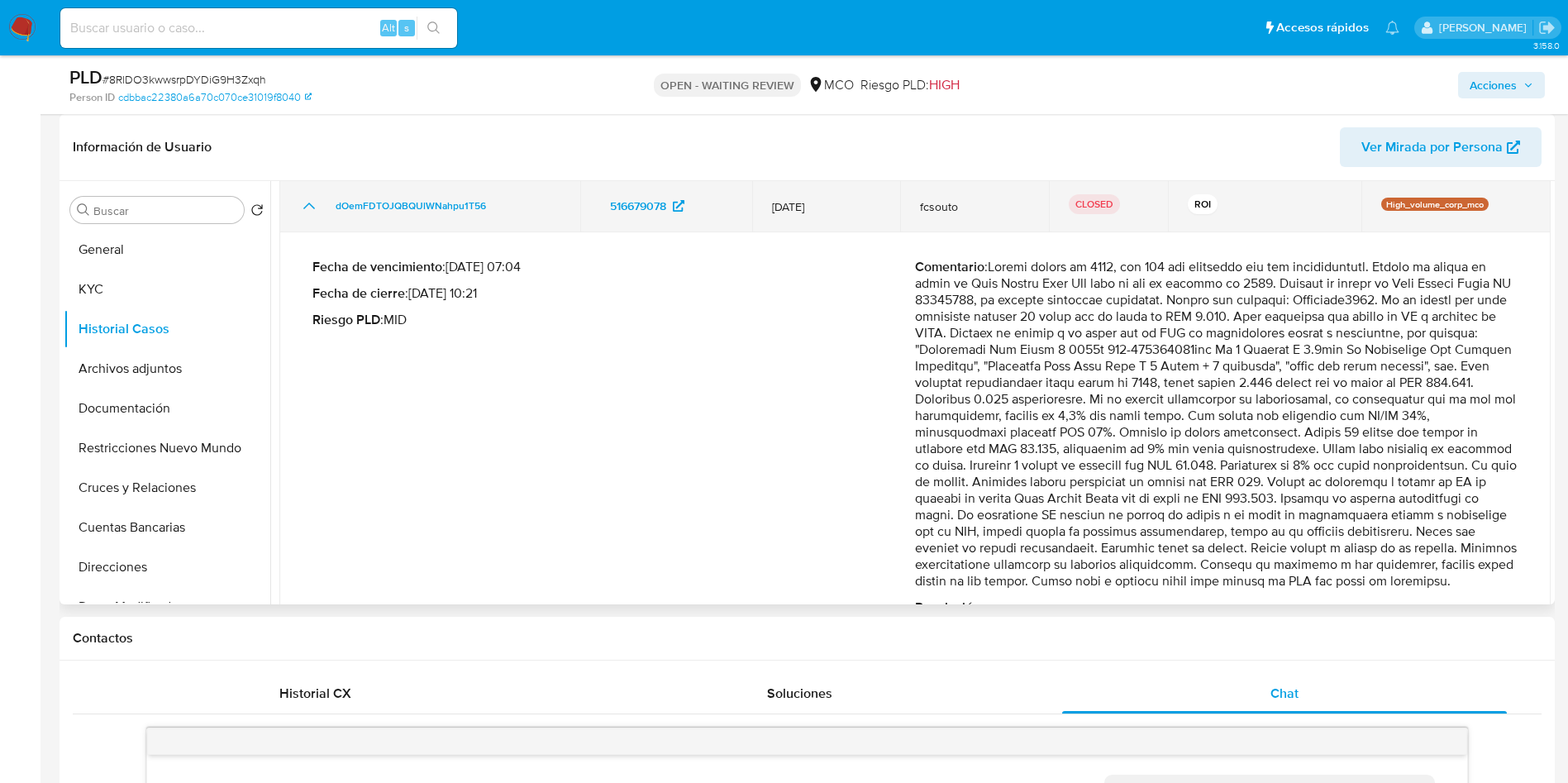
click at [311, 213] on icon "Mostrar/Ocultar" at bounding box center [309, 206] width 19 height 20
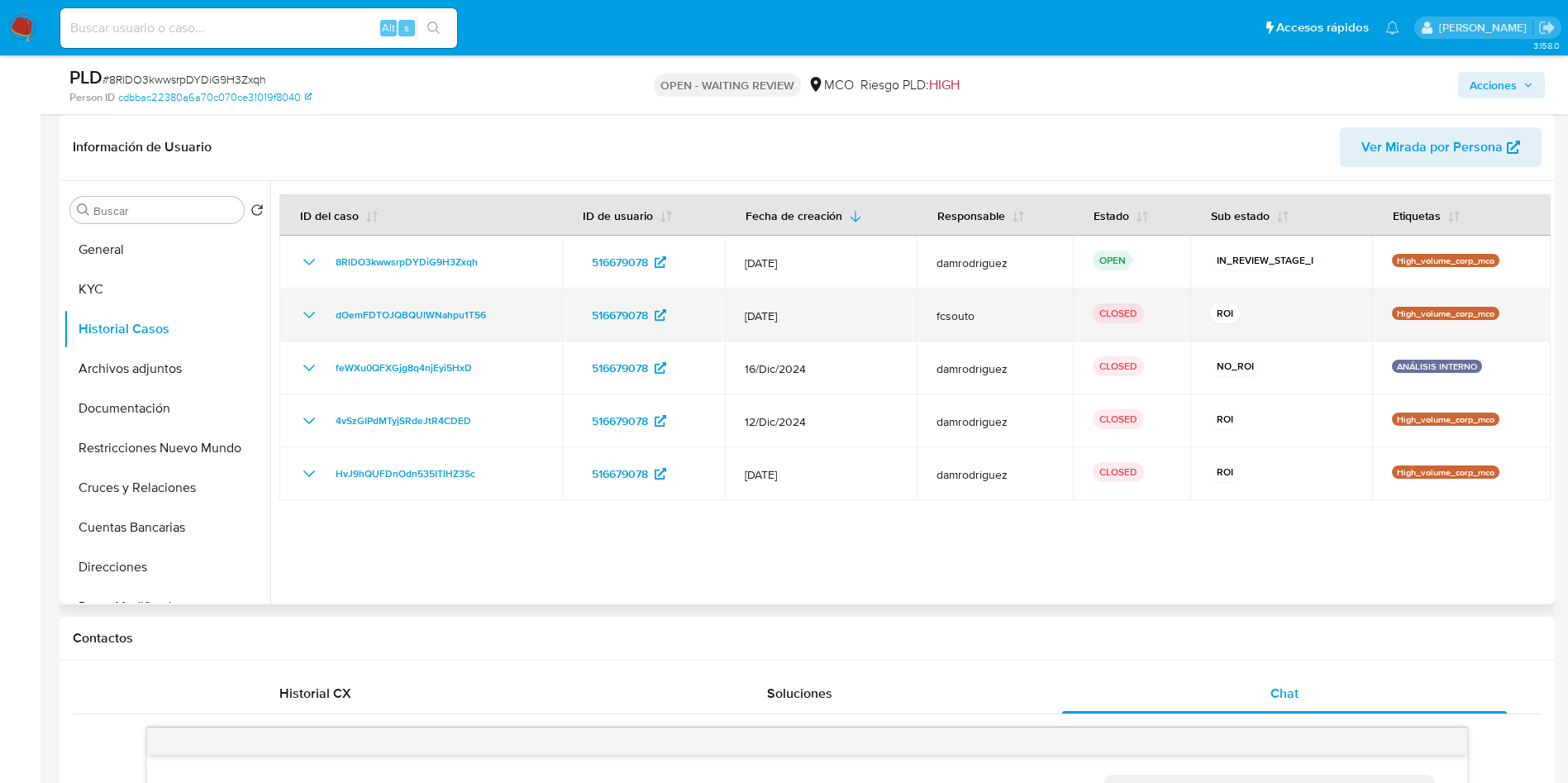
scroll to position [0, 0]
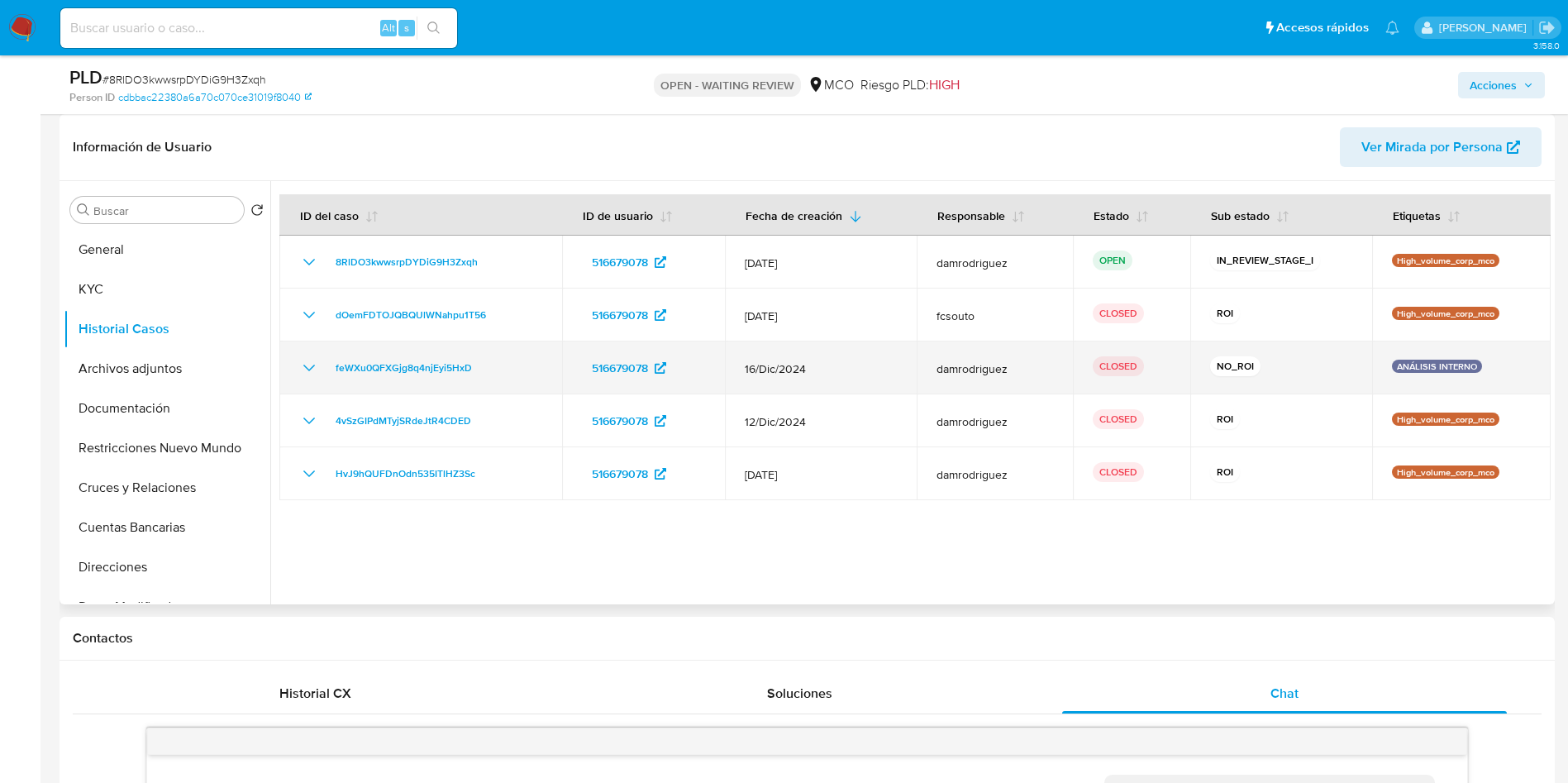
click at [314, 366] on icon "Mostrar/Ocultar" at bounding box center [309, 368] width 12 height 7
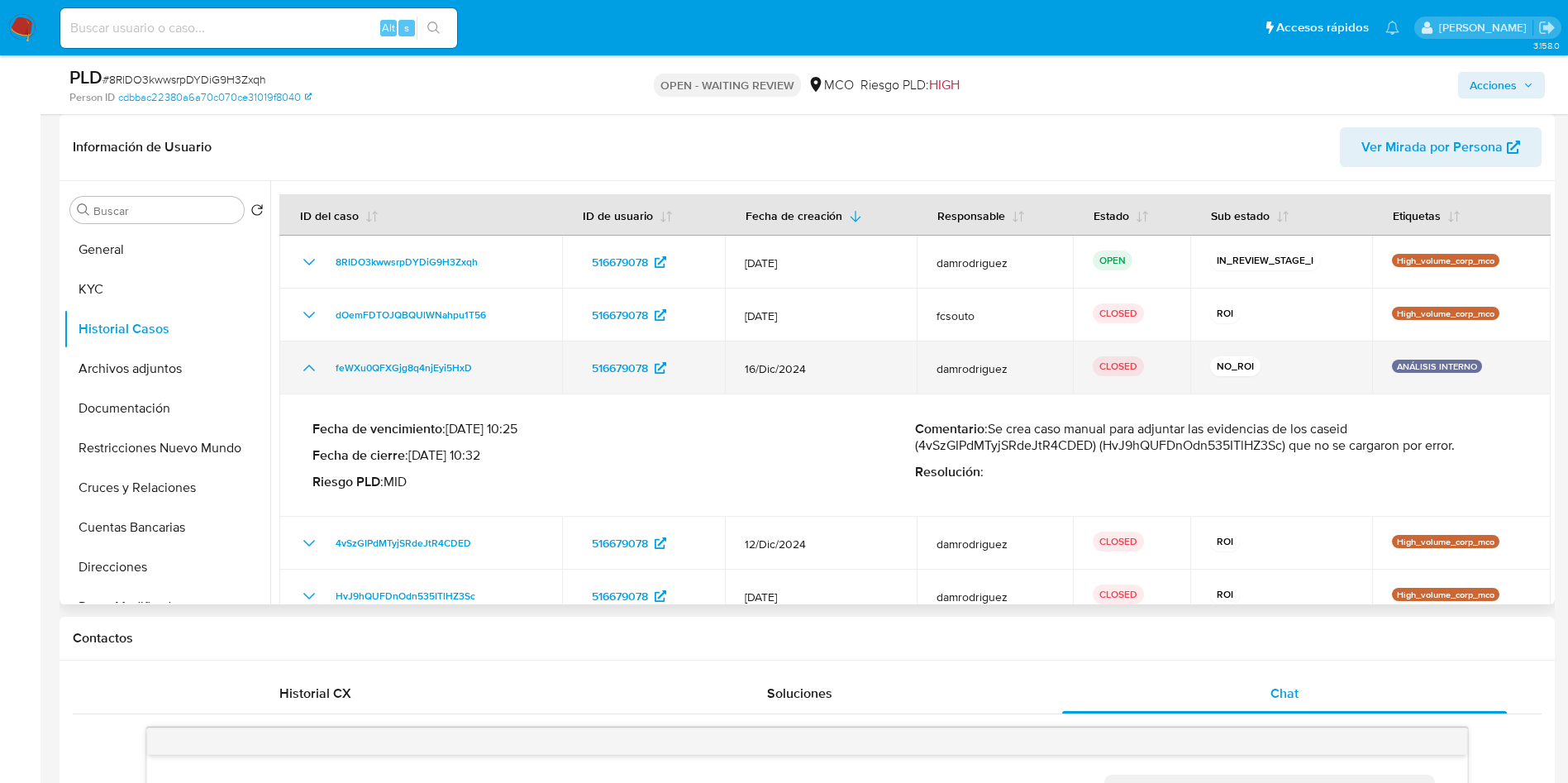
click at [306, 368] on icon "Mostrar/Ocultar" at bounding box center [309, 368] width 19 height 20
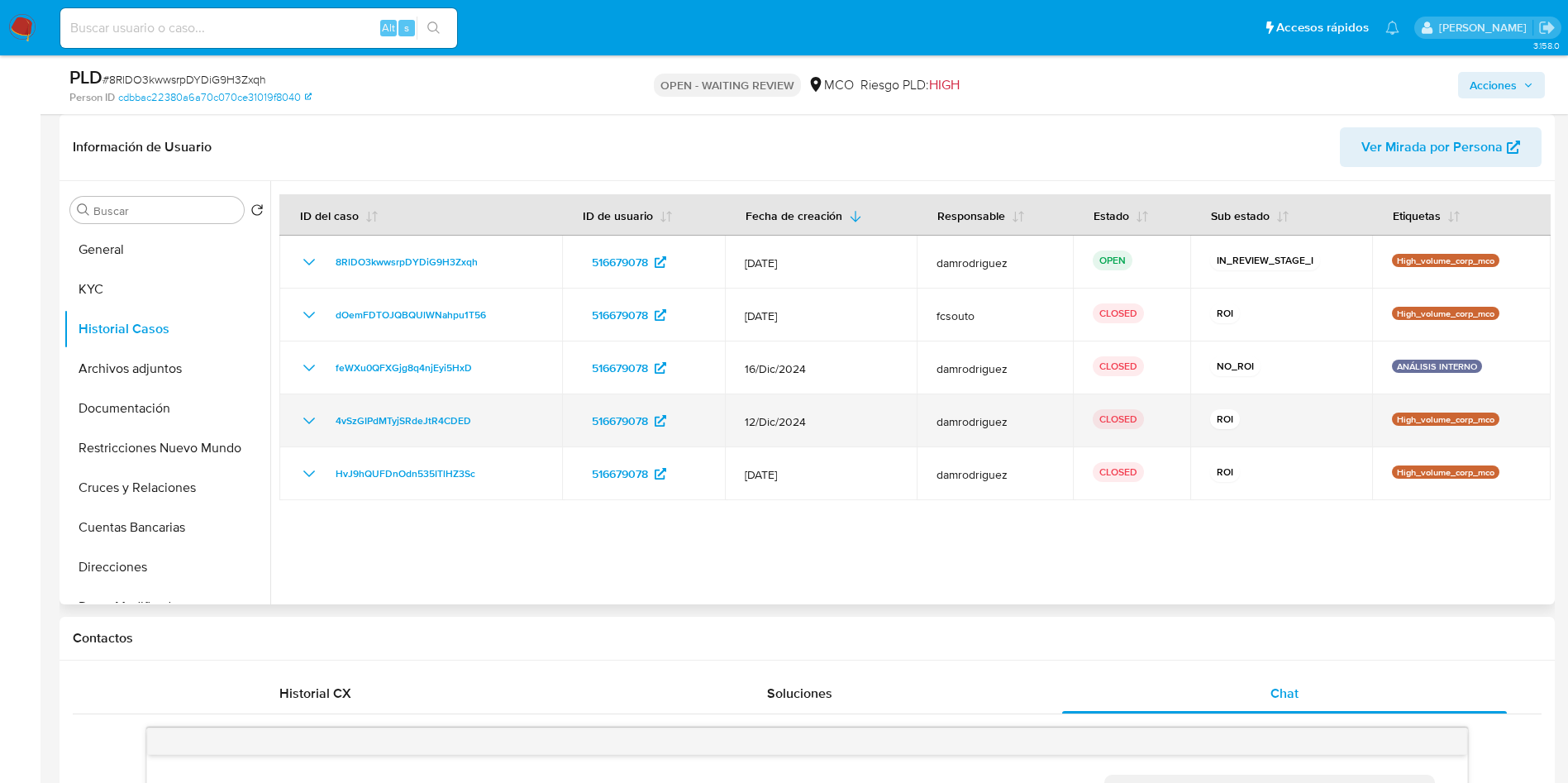
click at [318, 420] on icon "Mostrar/Ocultar" at bounding box center [309, 421] width 19 height 20
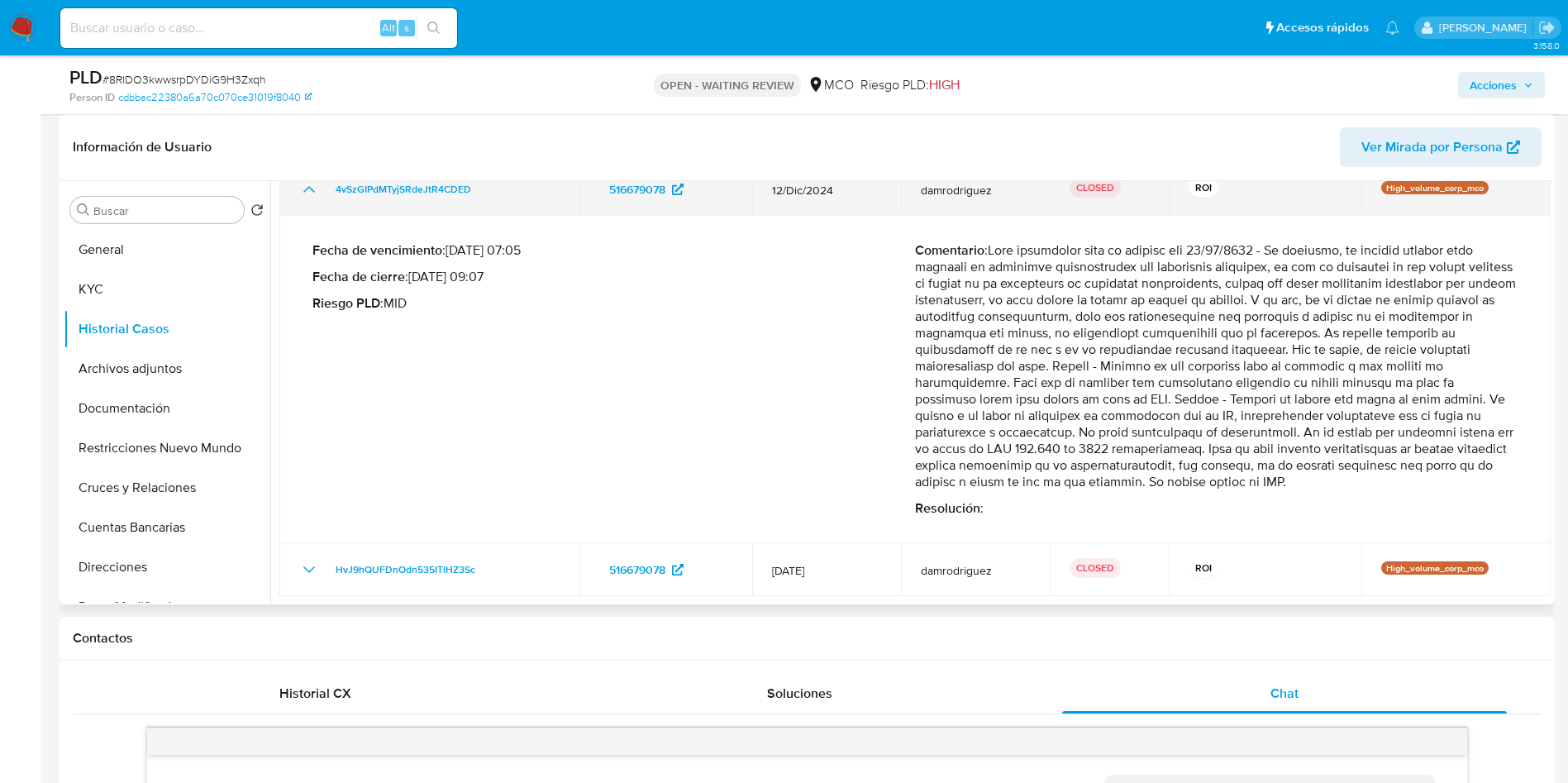
scroll to position [123, 0]
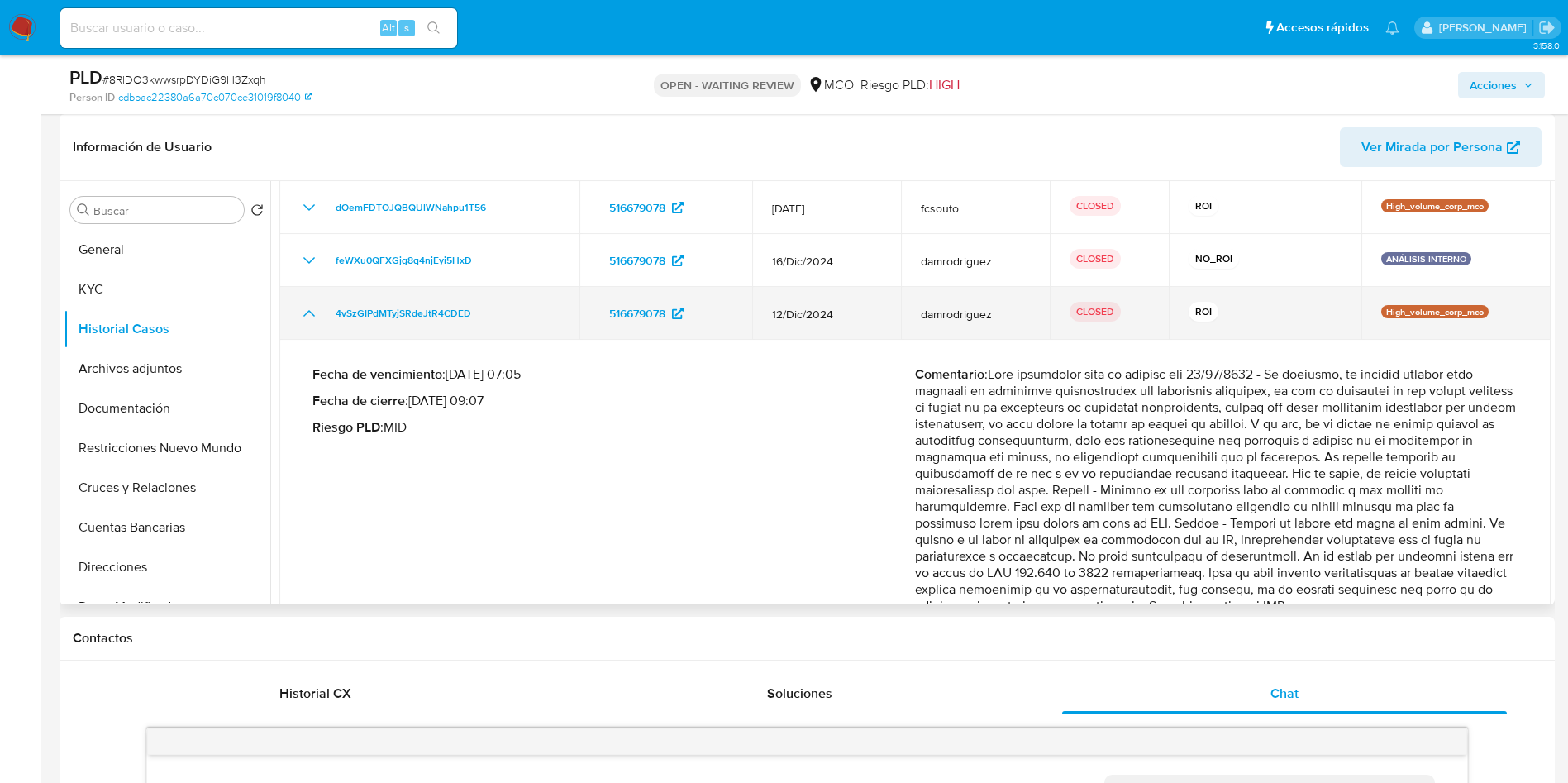
click at [310, 323] on icon "Mostrar/Ocultar" at bounding box center [309, 313] width 19 height 20
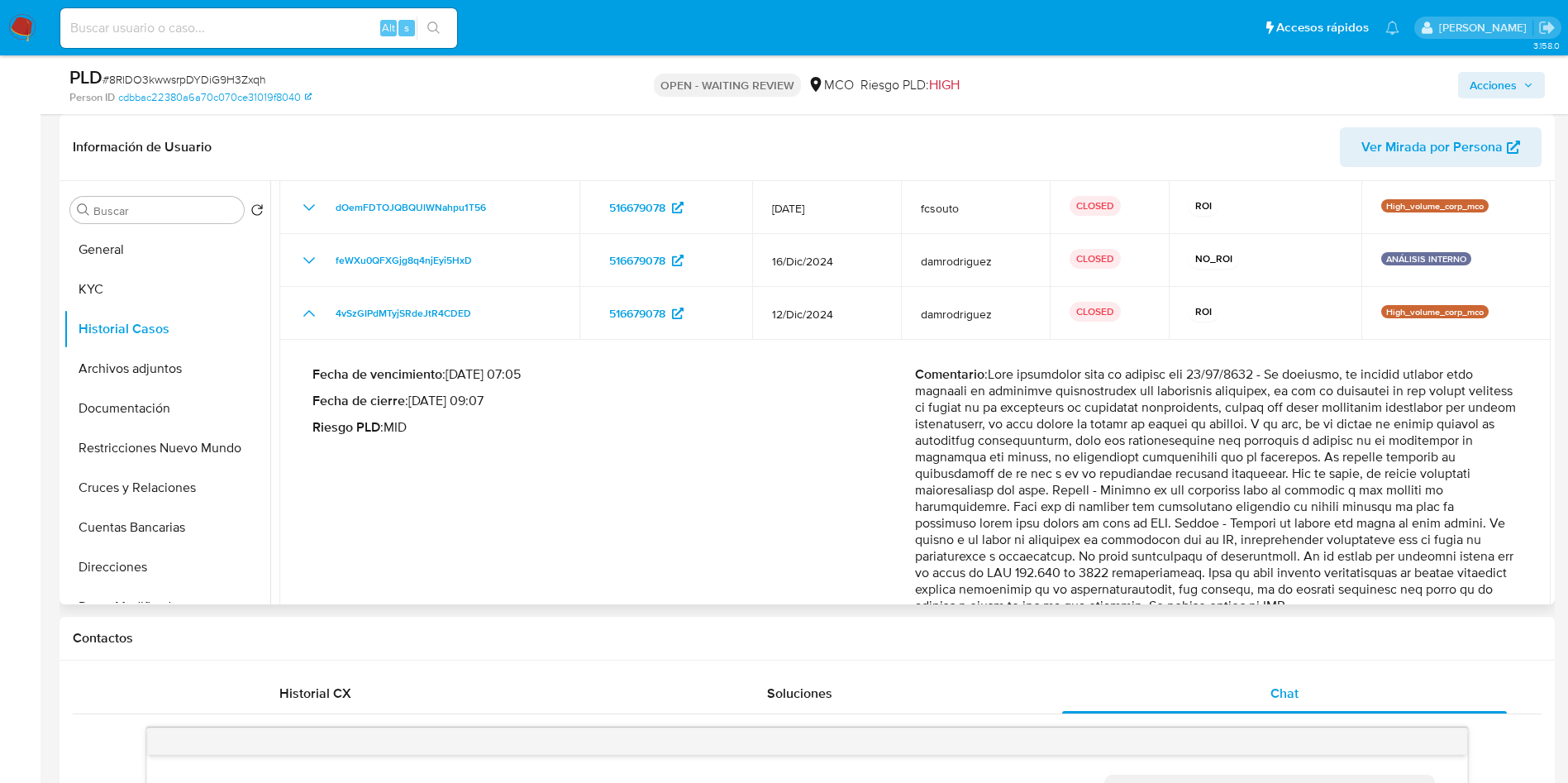
scroll to position [0, 0]
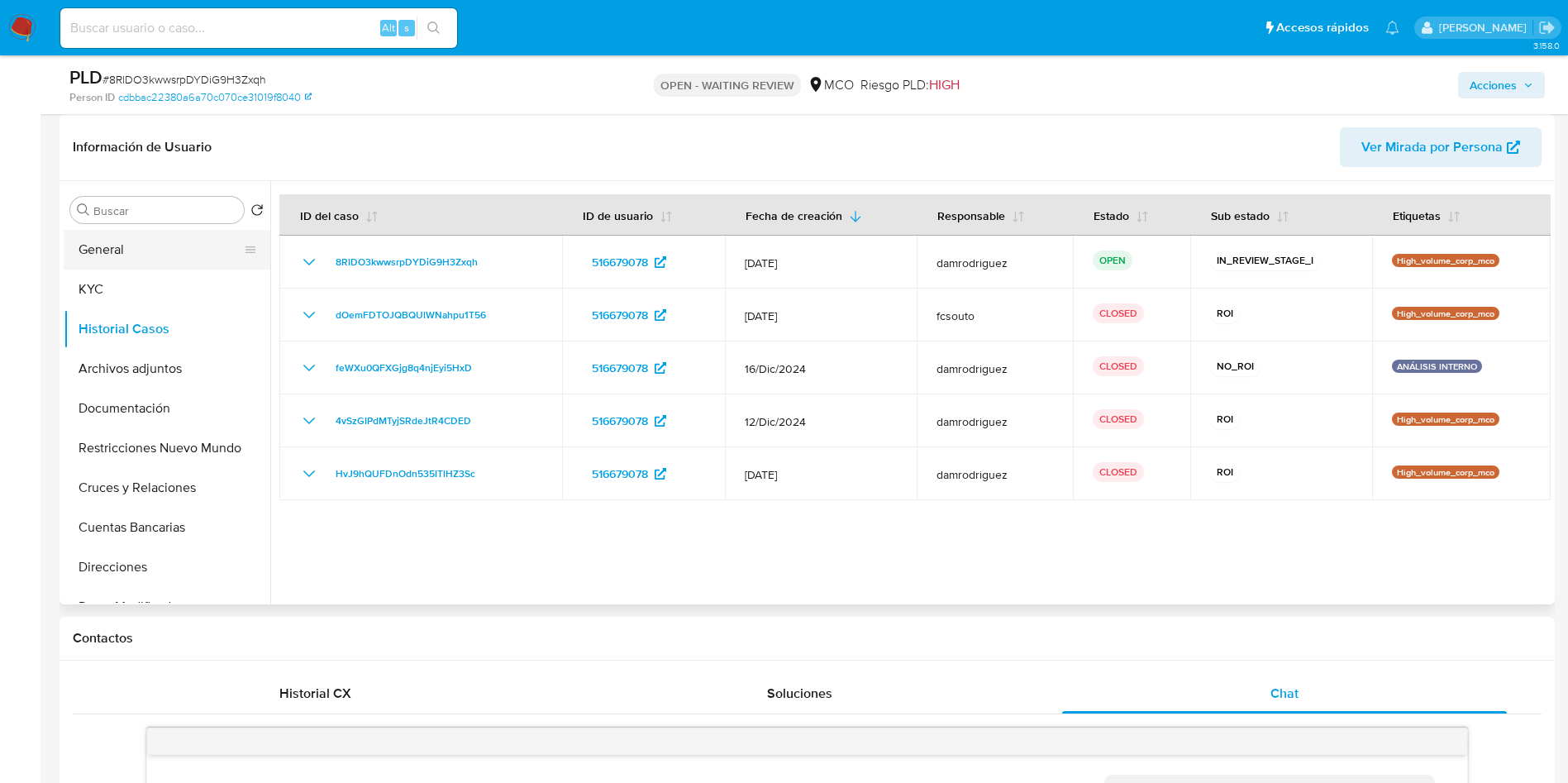
click at [161, 237] on button "General" at bounding box center [160, 250] width 194 height 40
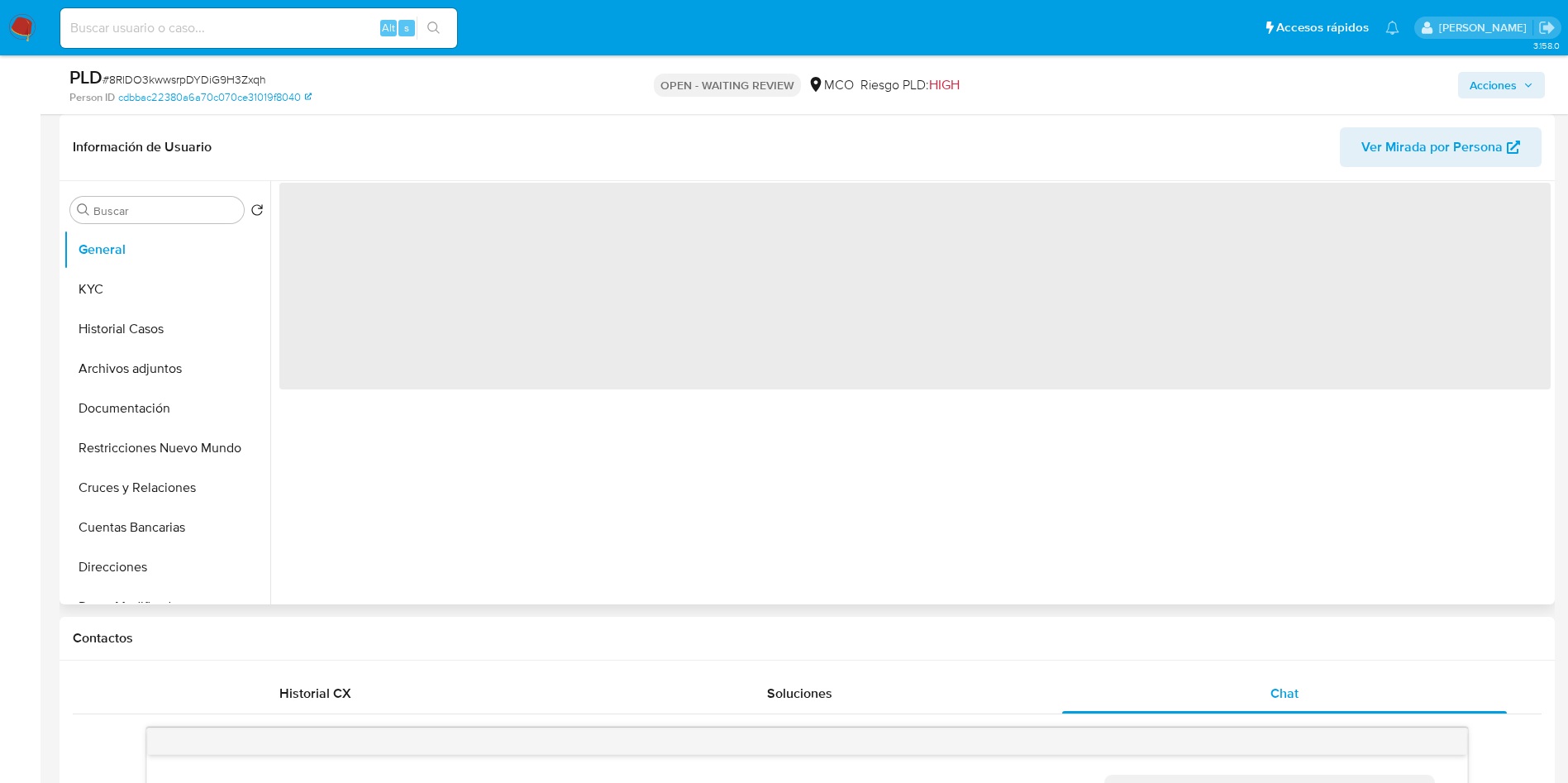
scroll to position [124, 0]
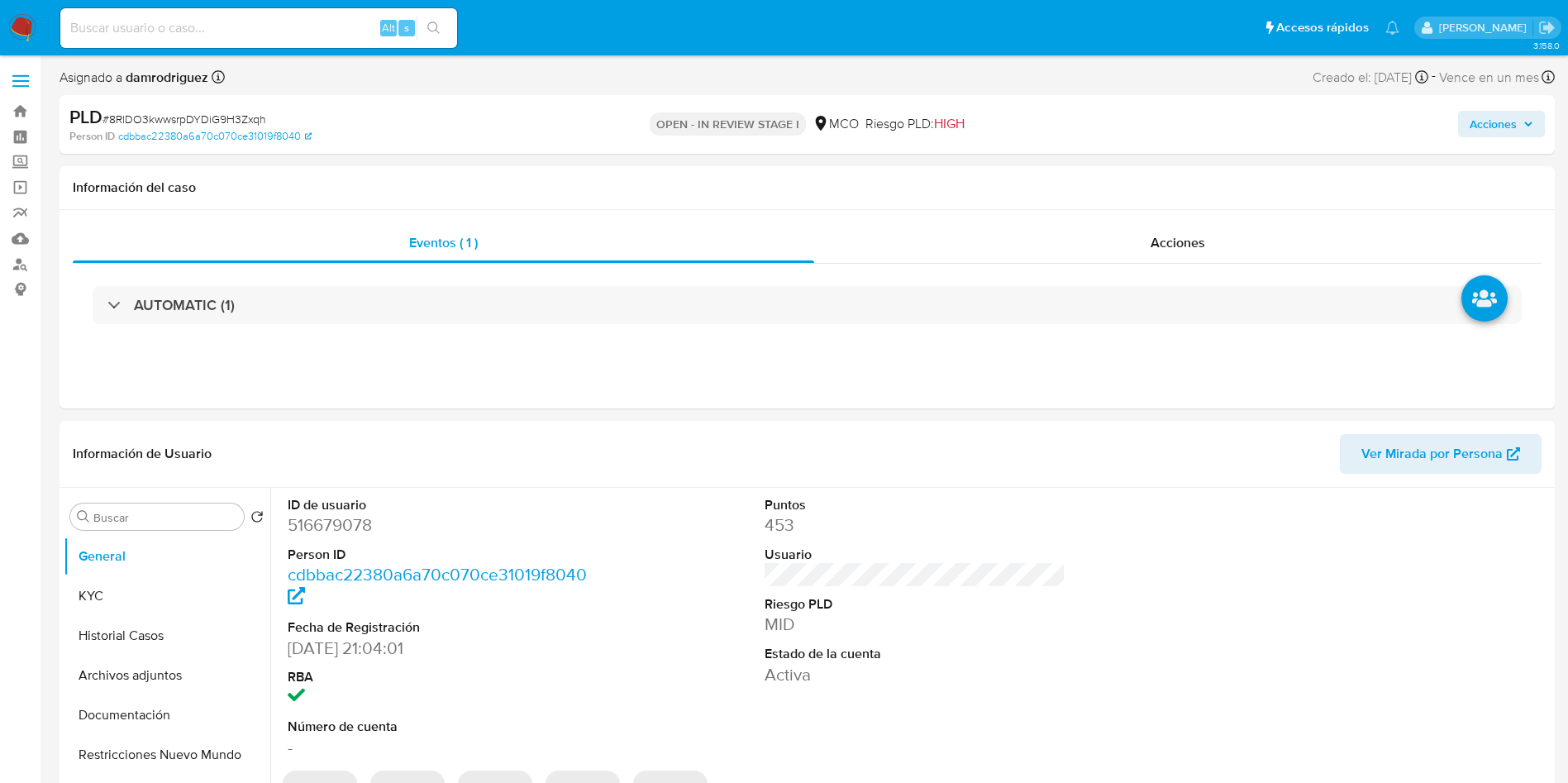
select select "10"
click at [146, 558] on button "General" at bounding box center [160, 557] width 194 height 40
click at [146, 590] on button "KYC" at bounding box center [160, 596] width 194 height 40
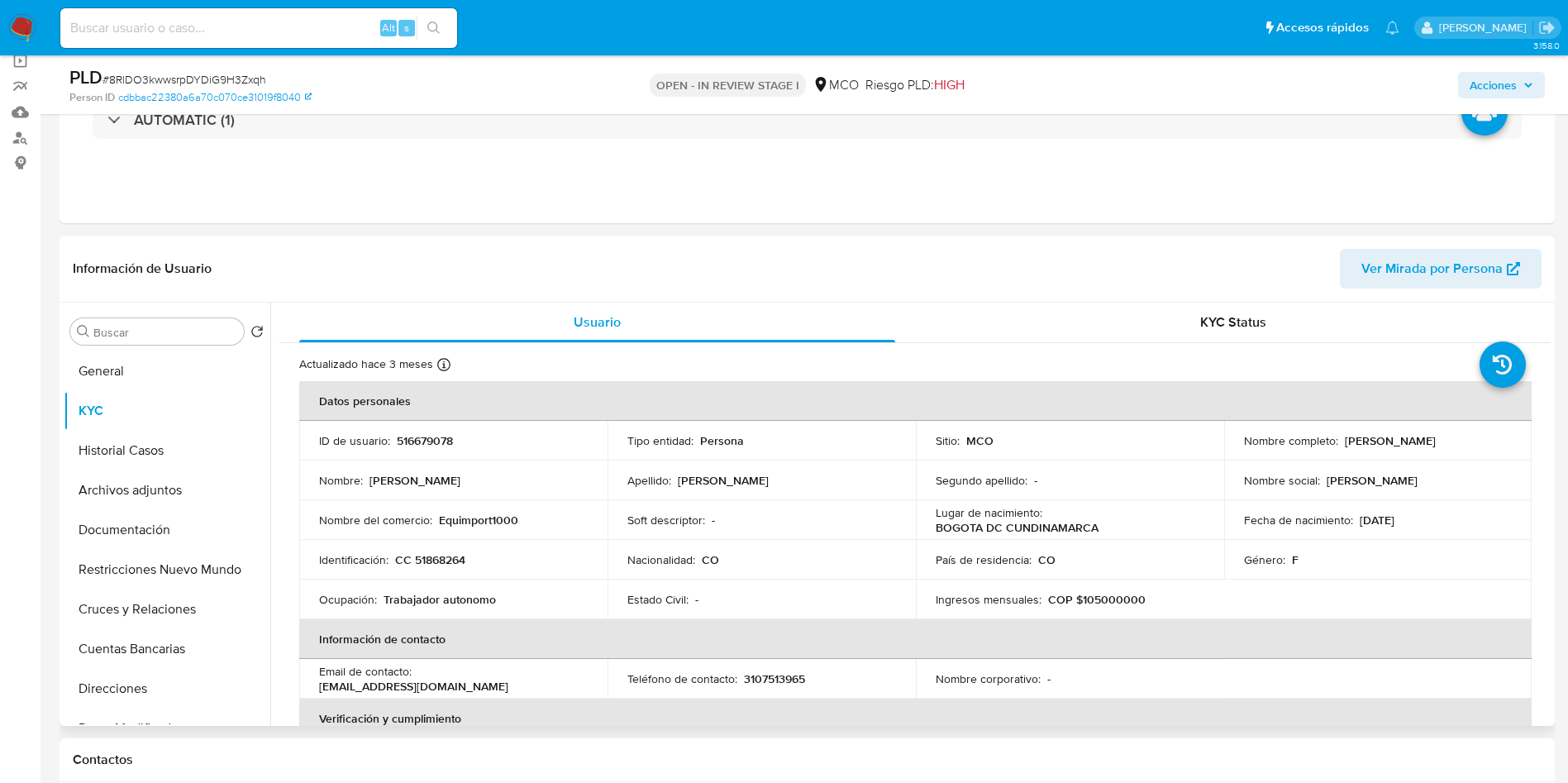
scroll to position [249, 0]
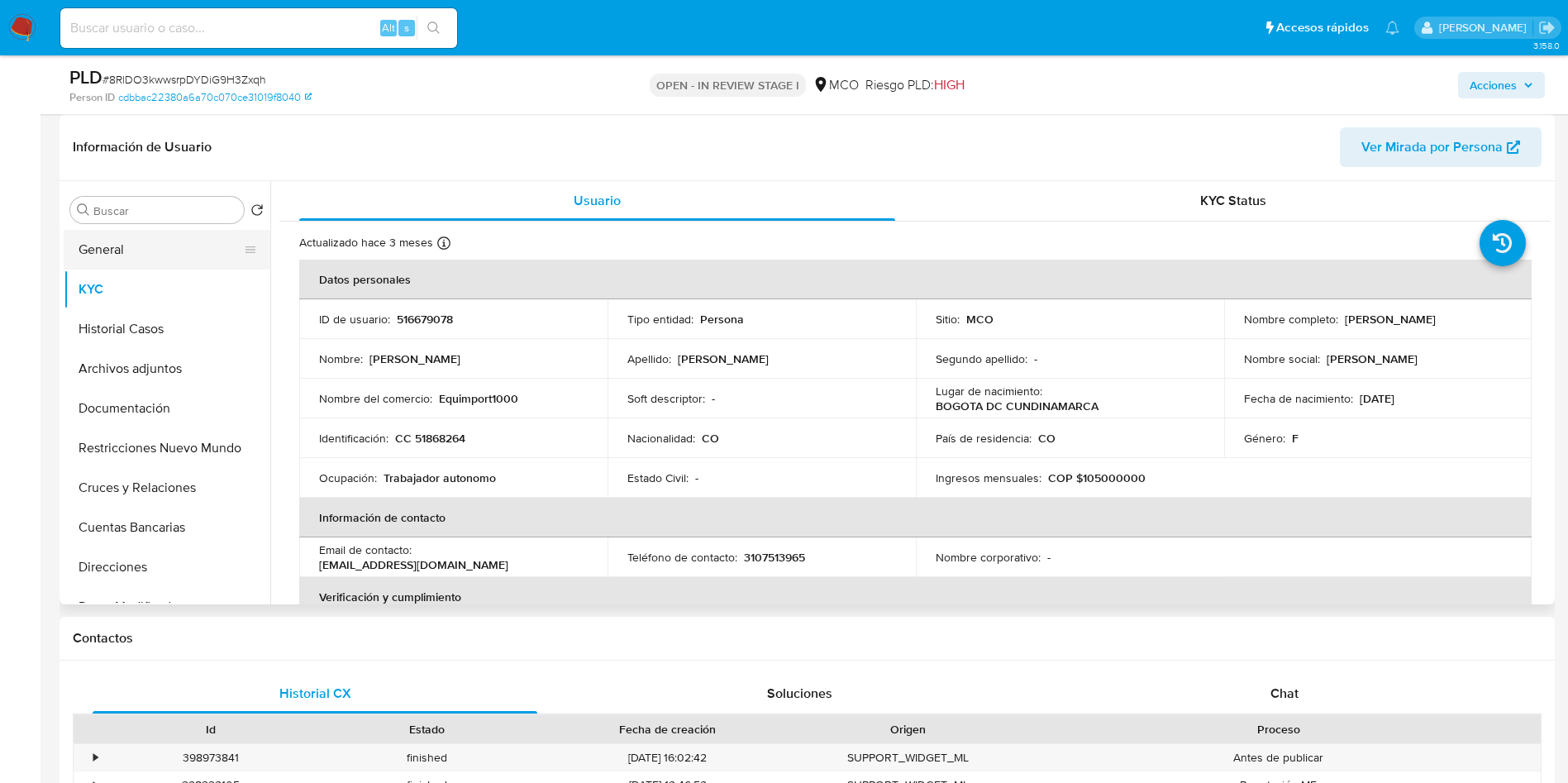
click at [134, 259] on button "General" at bounding box center [160, 250] width 194 height 40
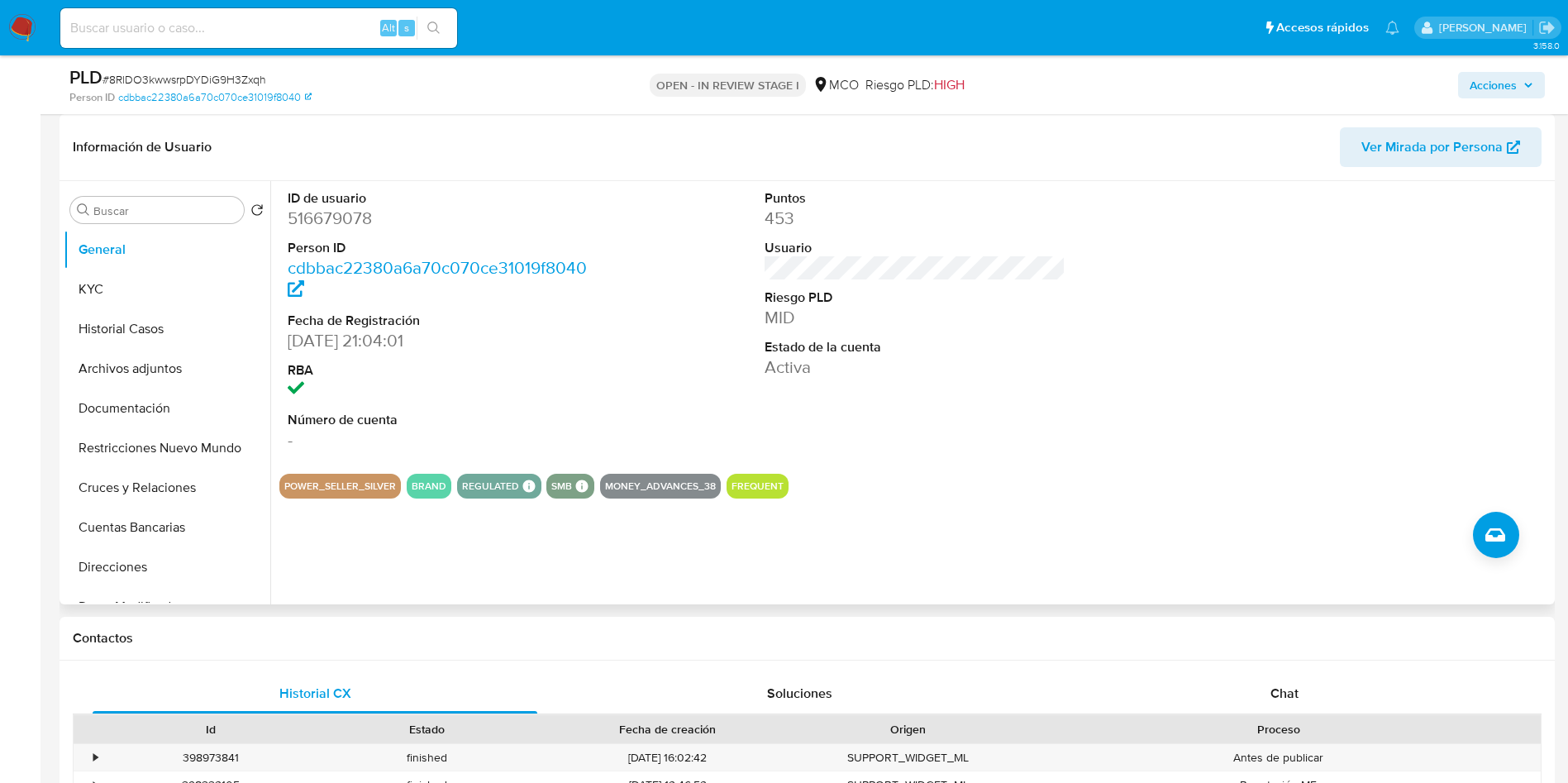
click at [558, 333] on dd "20/01/2020 21:04:01" at bounding box center [439, 341] width 302 height 23
click at [131, 382] on button "Archivos adjuntos" at bounding box center [160, 369] width 194 height 40
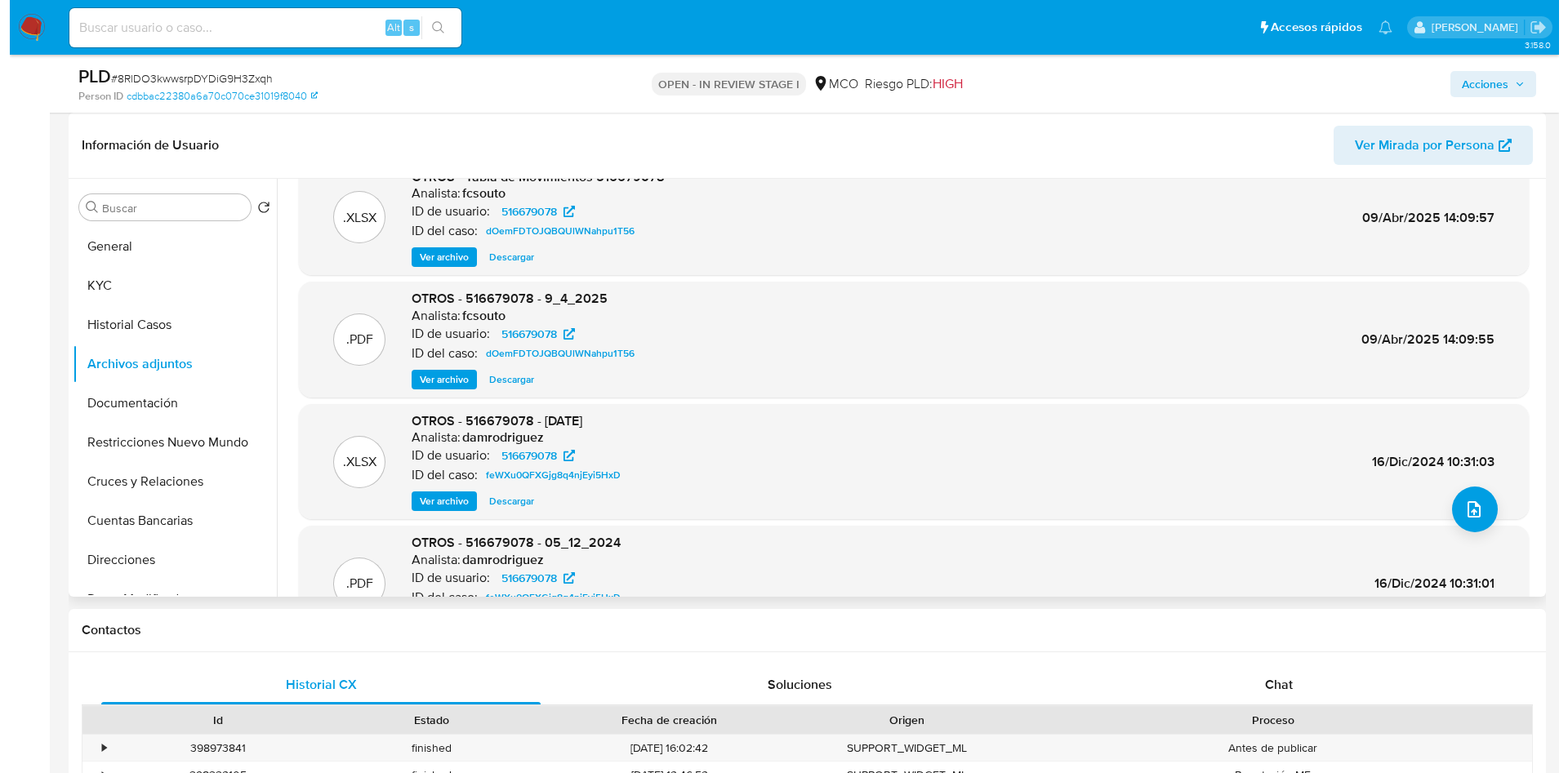
scroll to position [0, 0]
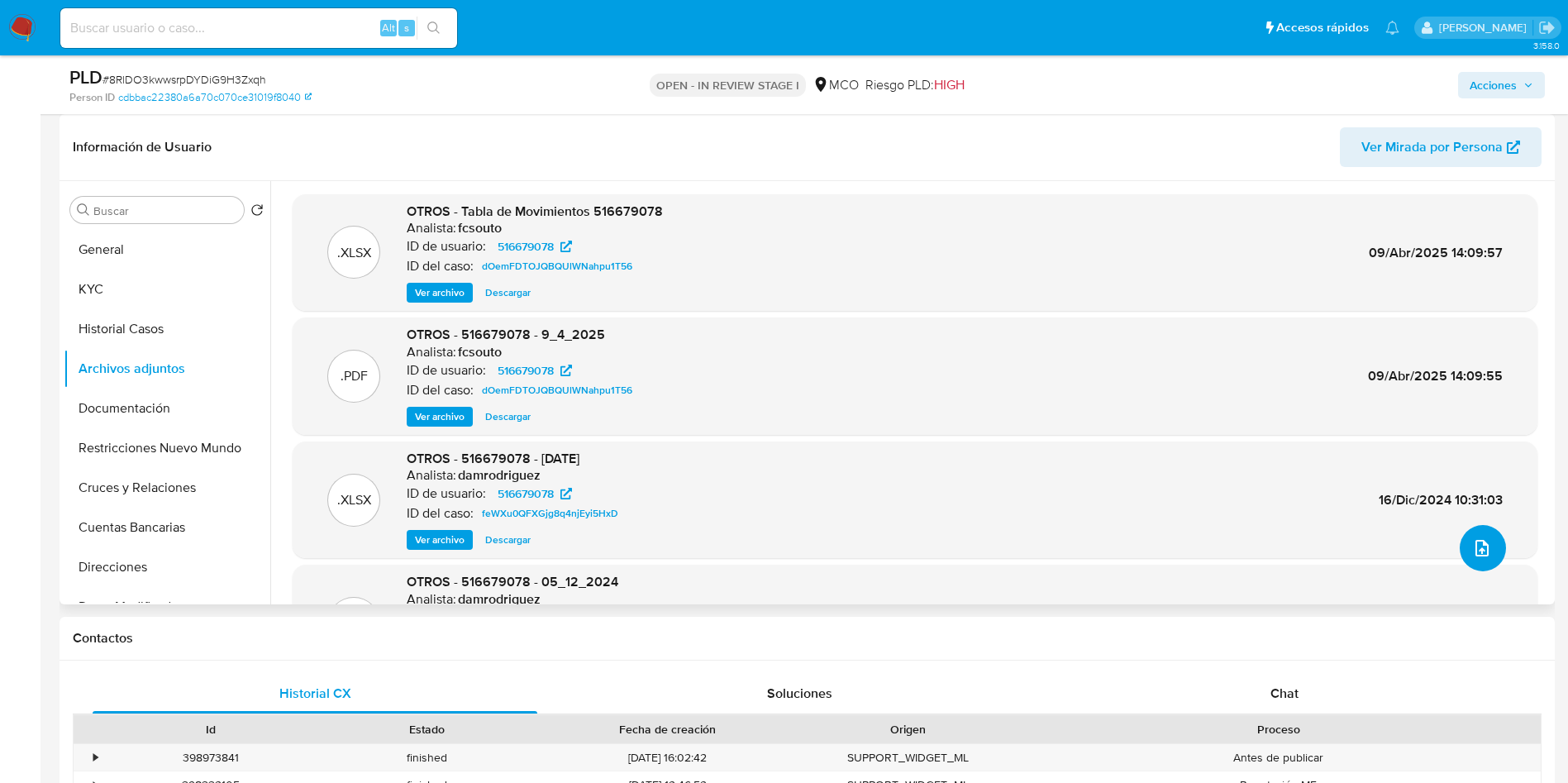
click at [1472, 552] on icon "upload-file" at bounding box center [1482, 548] width 19 height 20
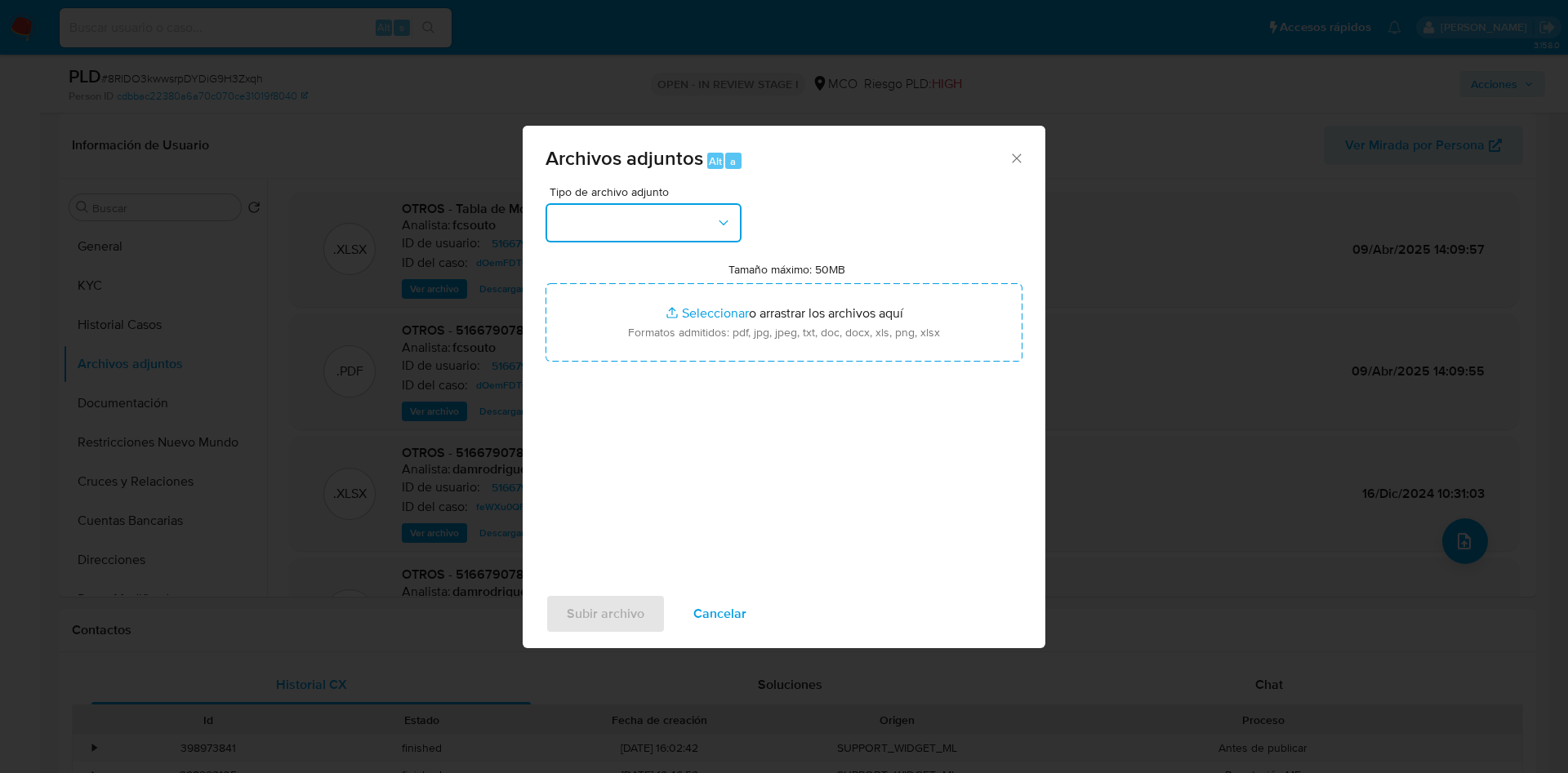
click at [617, 232] on button "button" at bounding box center [644, 222] width 196 height 39
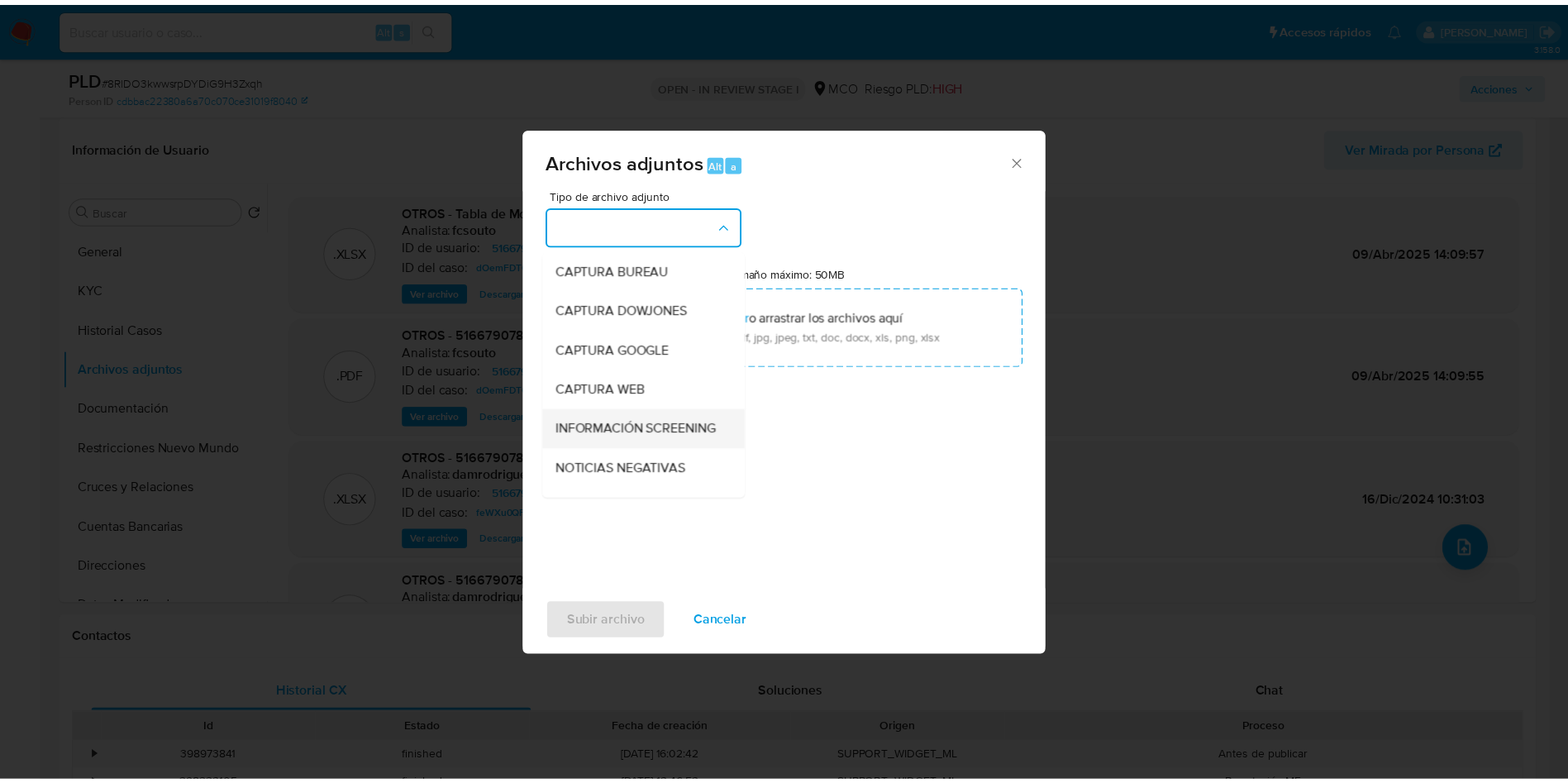
scroll to position [124, 0]
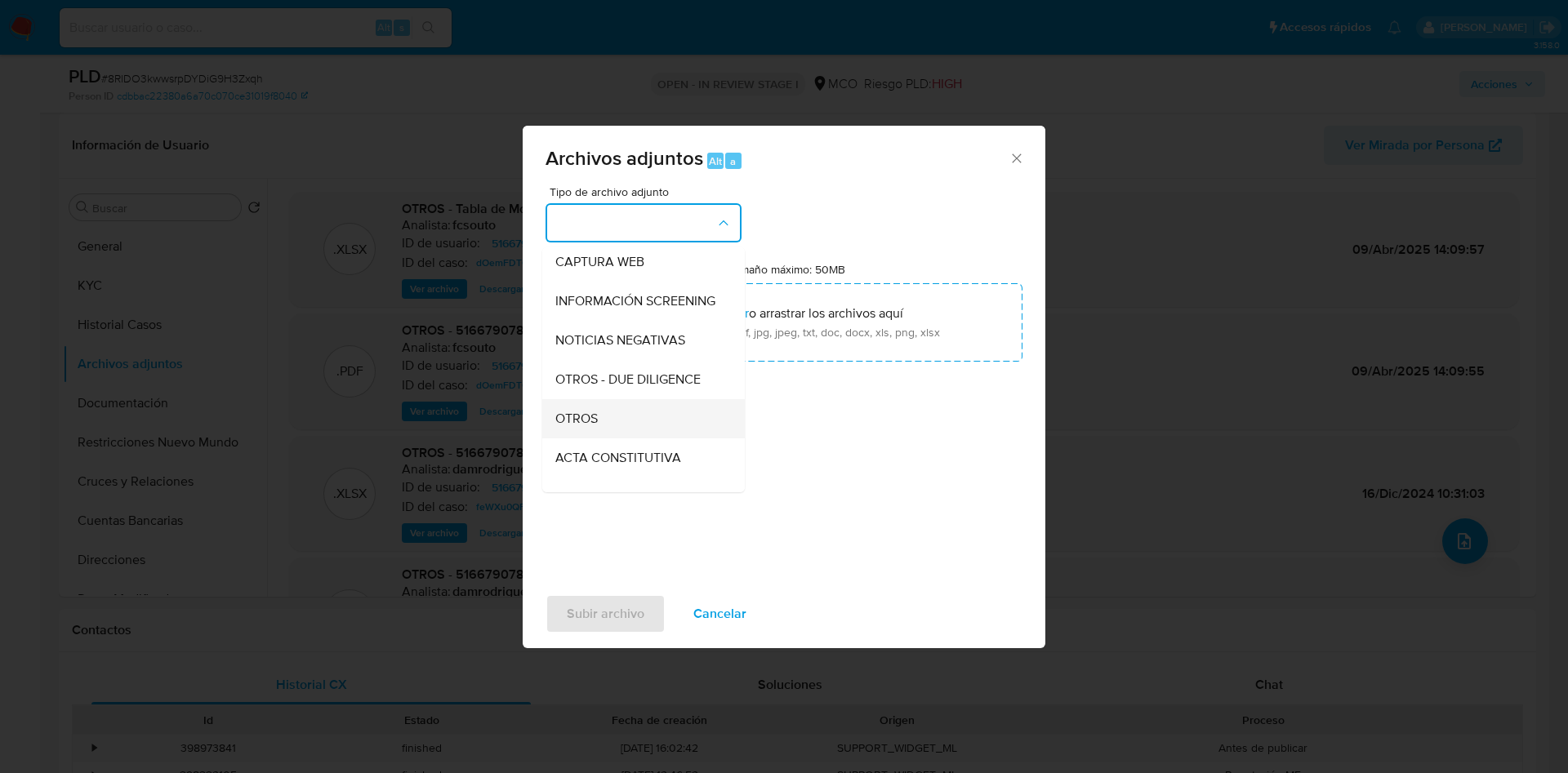
click at [616, 436] on div "OTROS" at bounding box center [638, 419] width 167 height 39
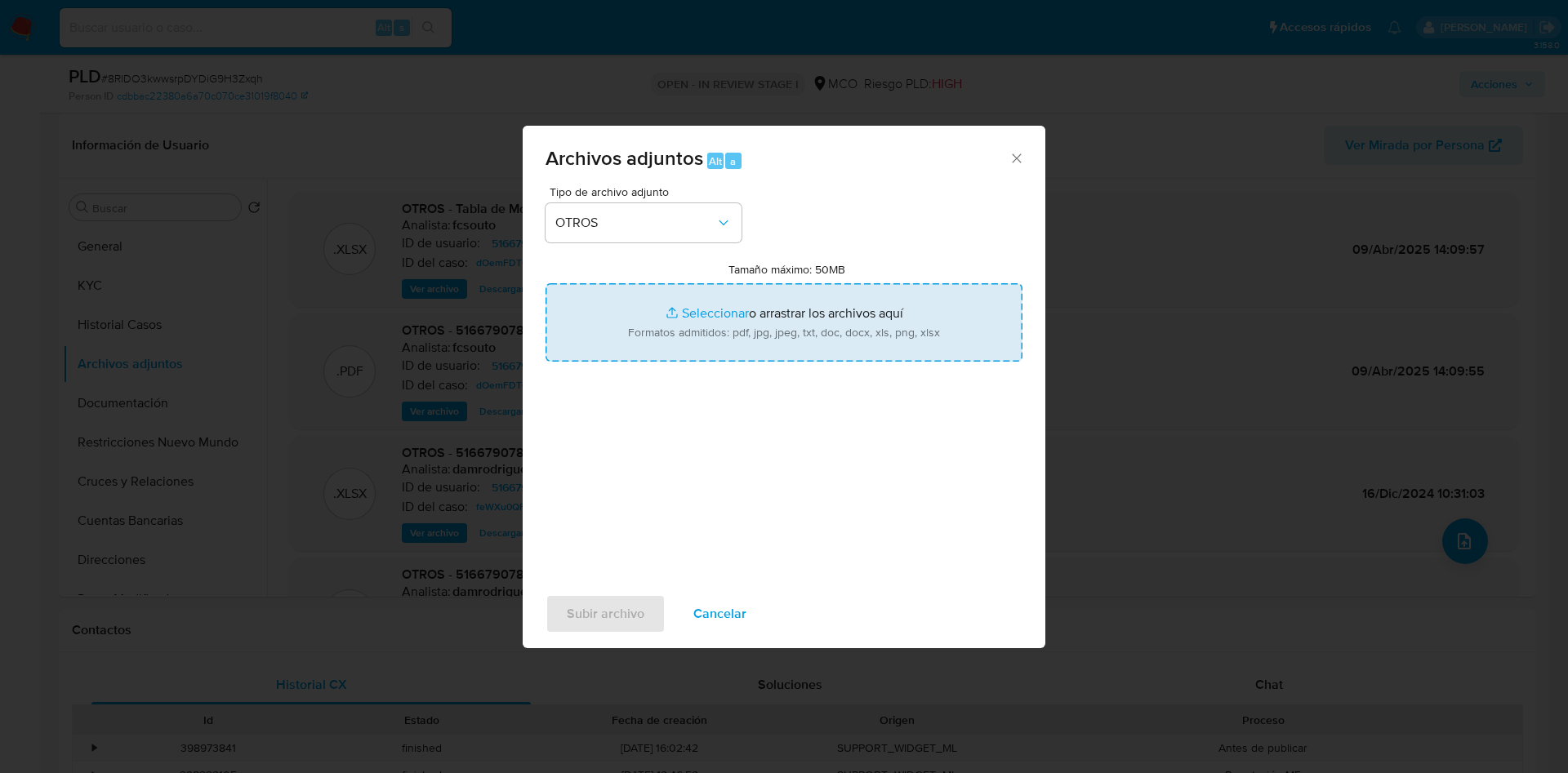
click at [740, 295] on input "Tamaño máximo: 50MB Seleccionar archivos" at bounding box center [784, 322] width 476 height 78
type input "C:\fakepath\516679078 - 11_09_2025.pdf"
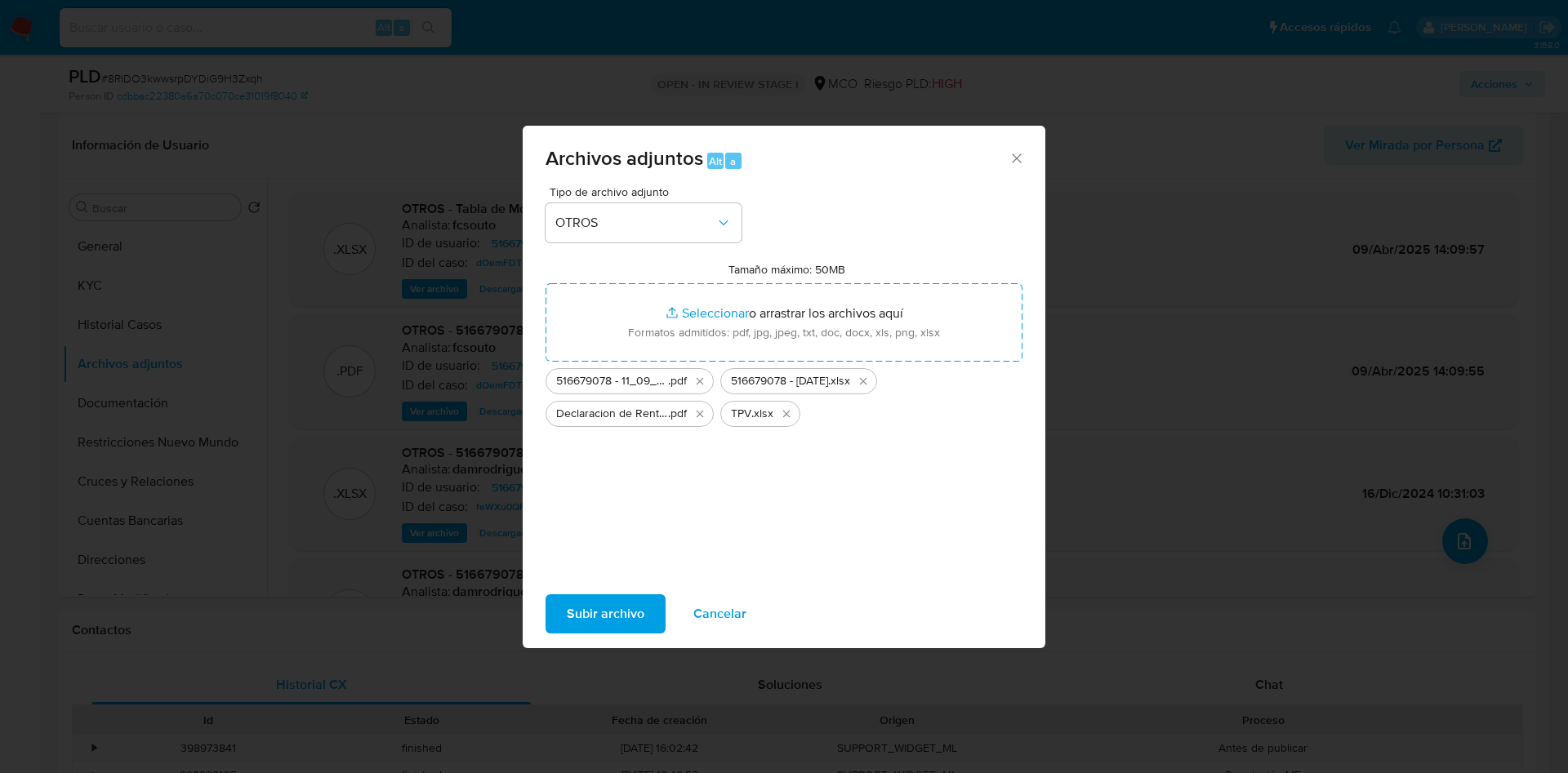
click at [611, 596] on span "Subir archivo" at bounding box center [605, 613] width 78 height 36
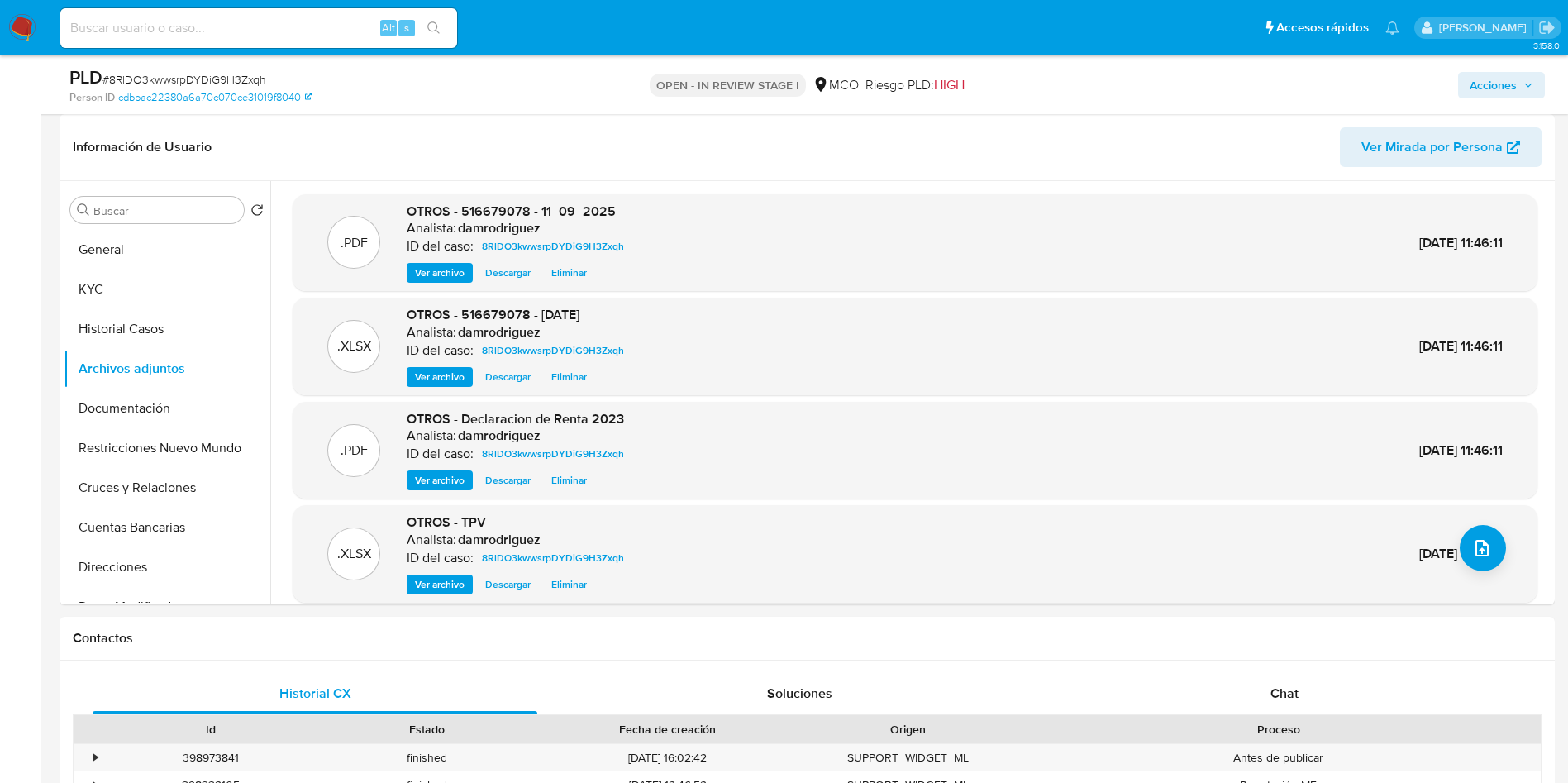
click at [1538, 91] on button "Acciones" at bounding box center [1501, 85] width 87 height 26
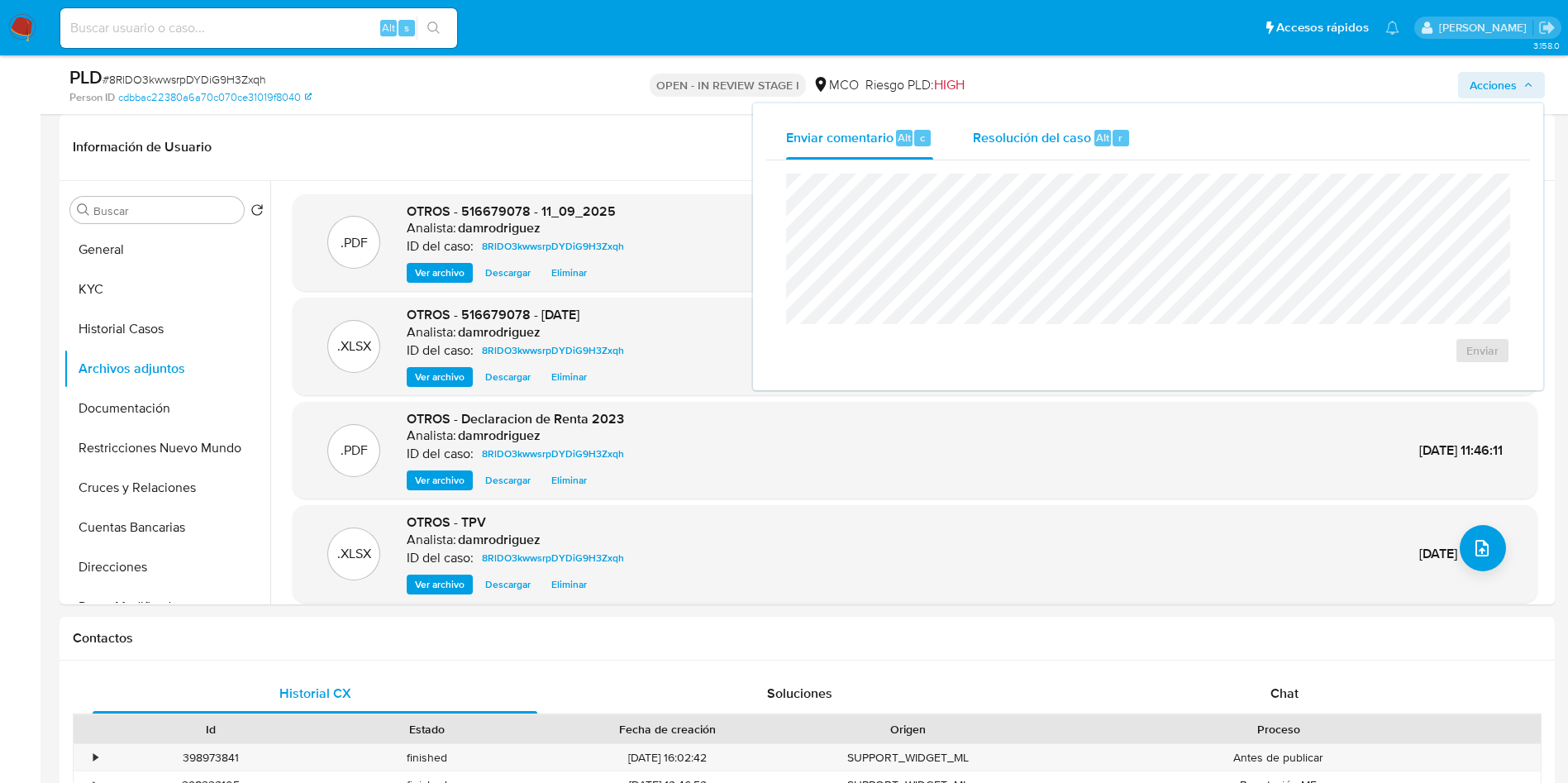
click at [1124, 123] on div "Resolución del caso Alt r" at bounding box center [1052, 138] width 158 height 43
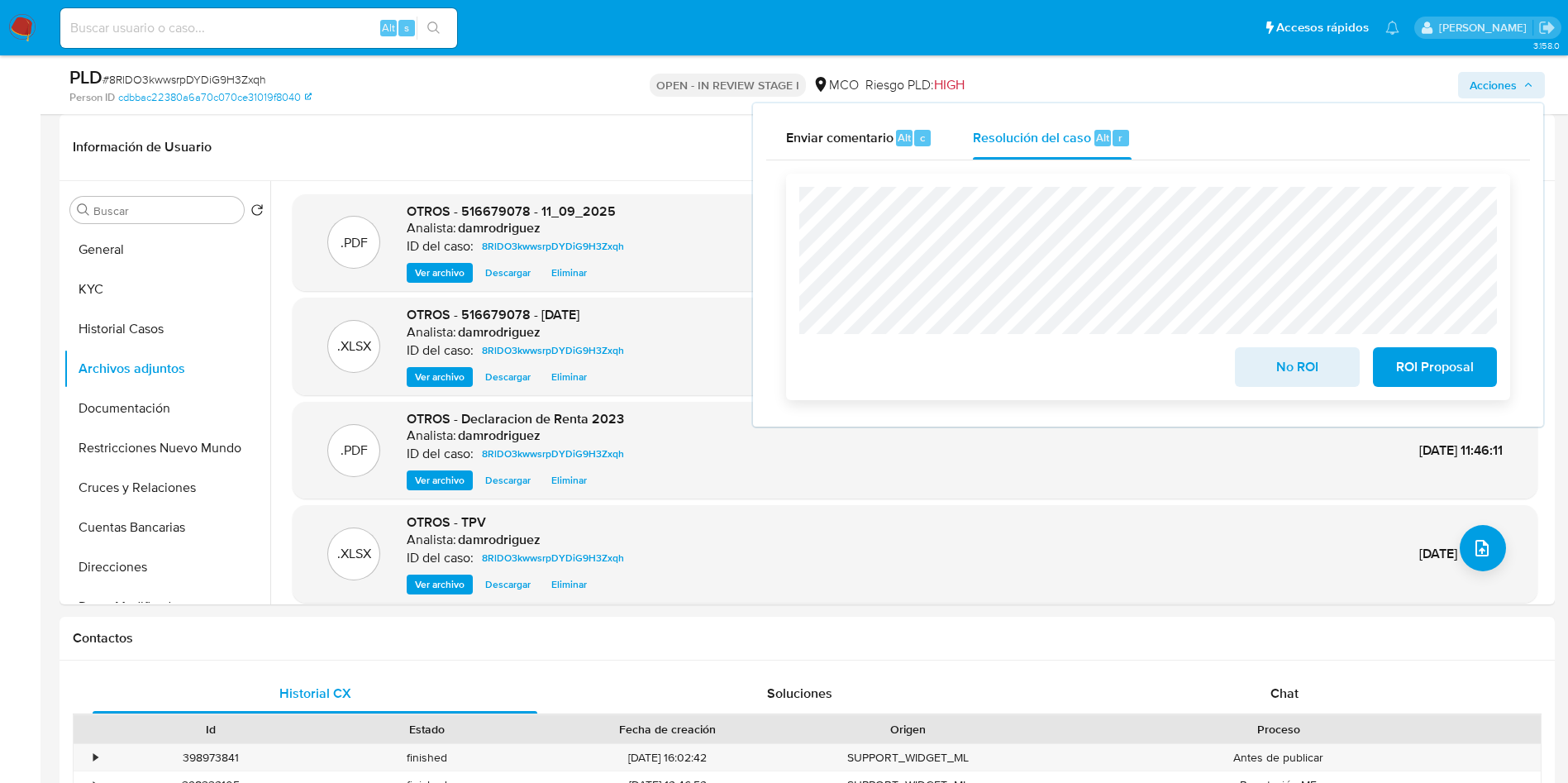
click at [1317, 366] on span "No ROI" at bounding box center [1296, 367] width 81 height 36
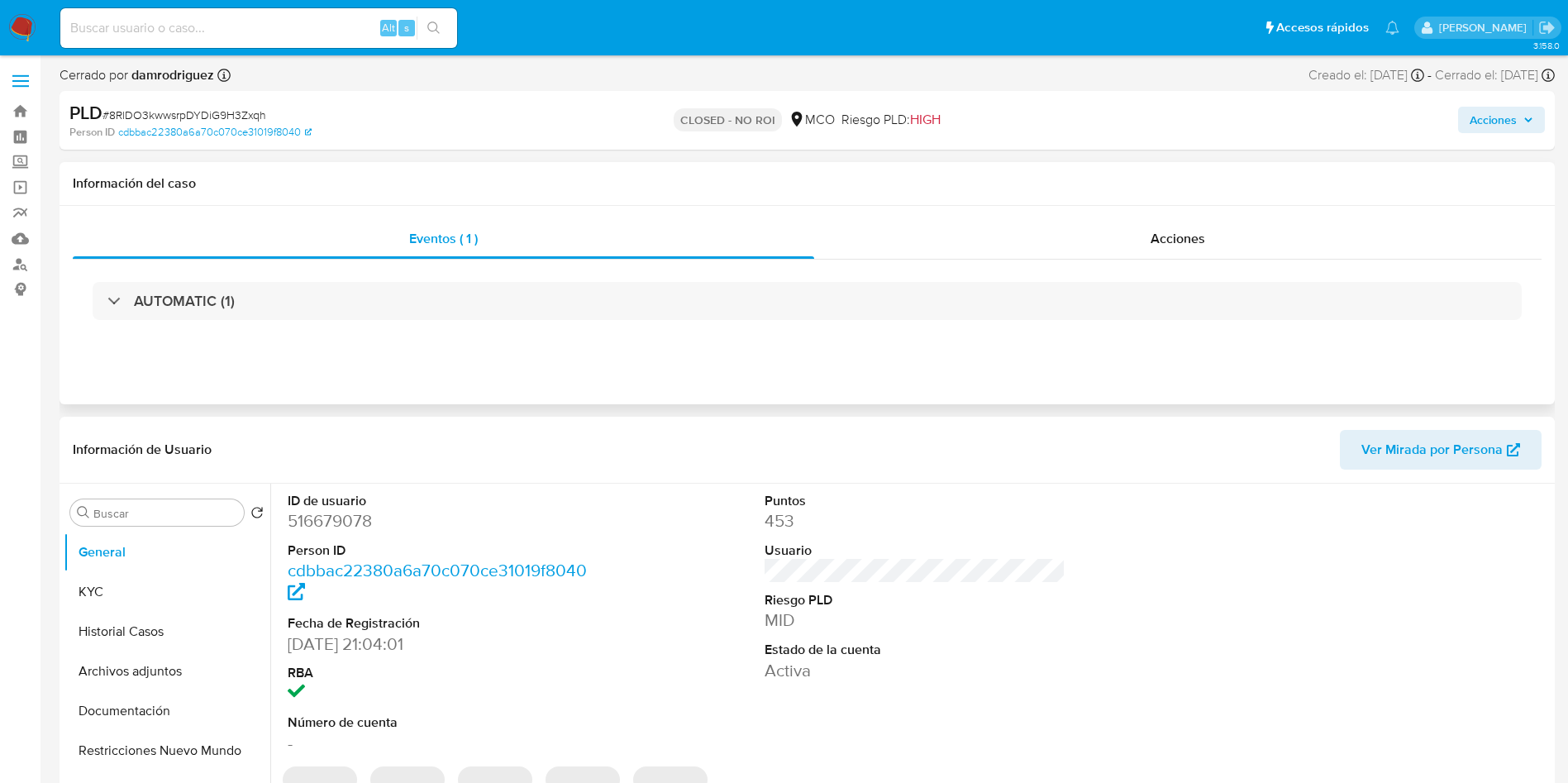
select select "10"
click at [678, 502] on div "ID de usuario 516679078 Person ID cdbbac22380a6a70c070ce31019f8040 Fecha de Reg…" at bounding box center [915, 623] width 1272 height 280
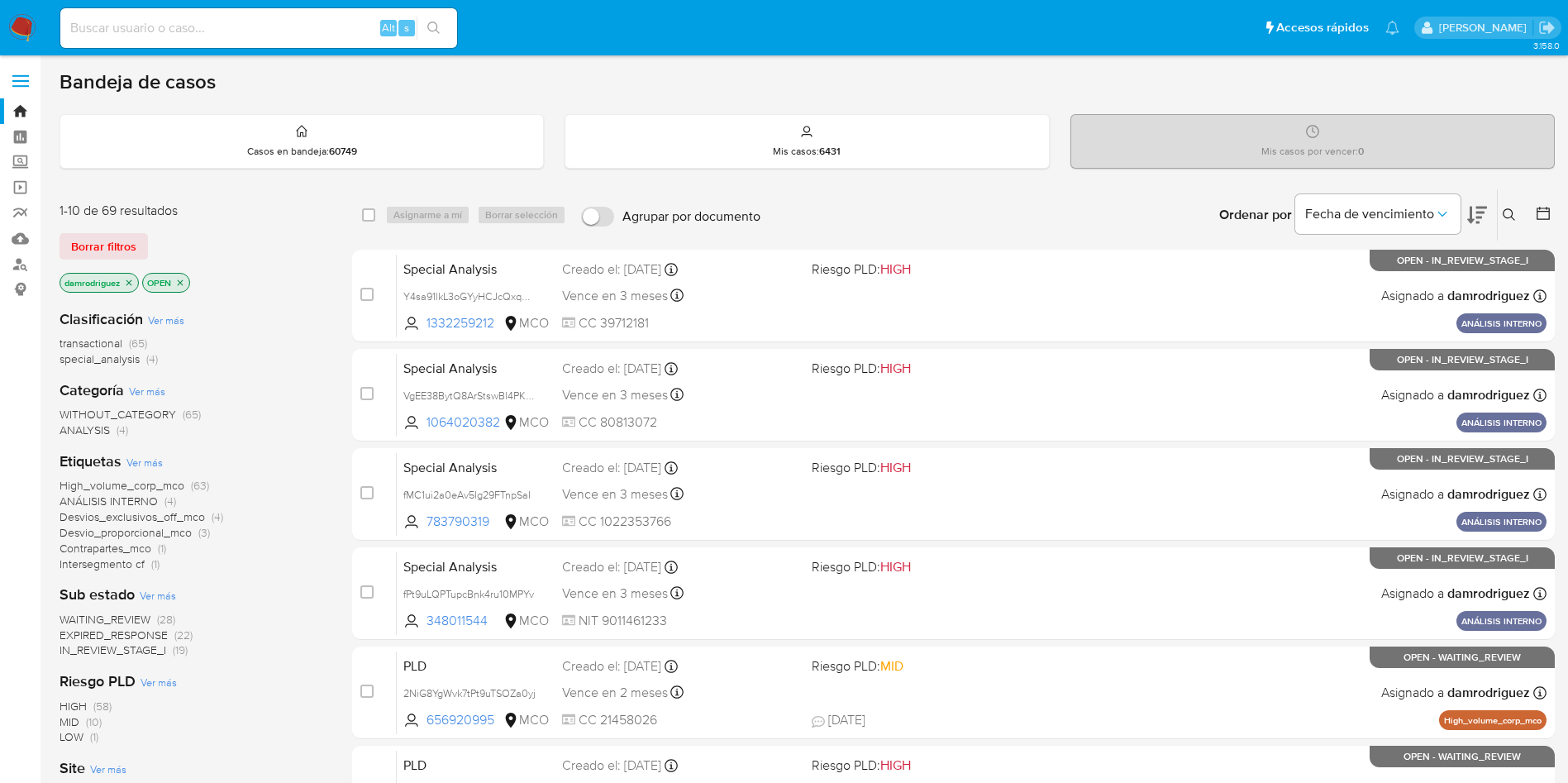
click at [131, 280] on icon "close-filter" at bounding box center [129, 283] width 10 height 10
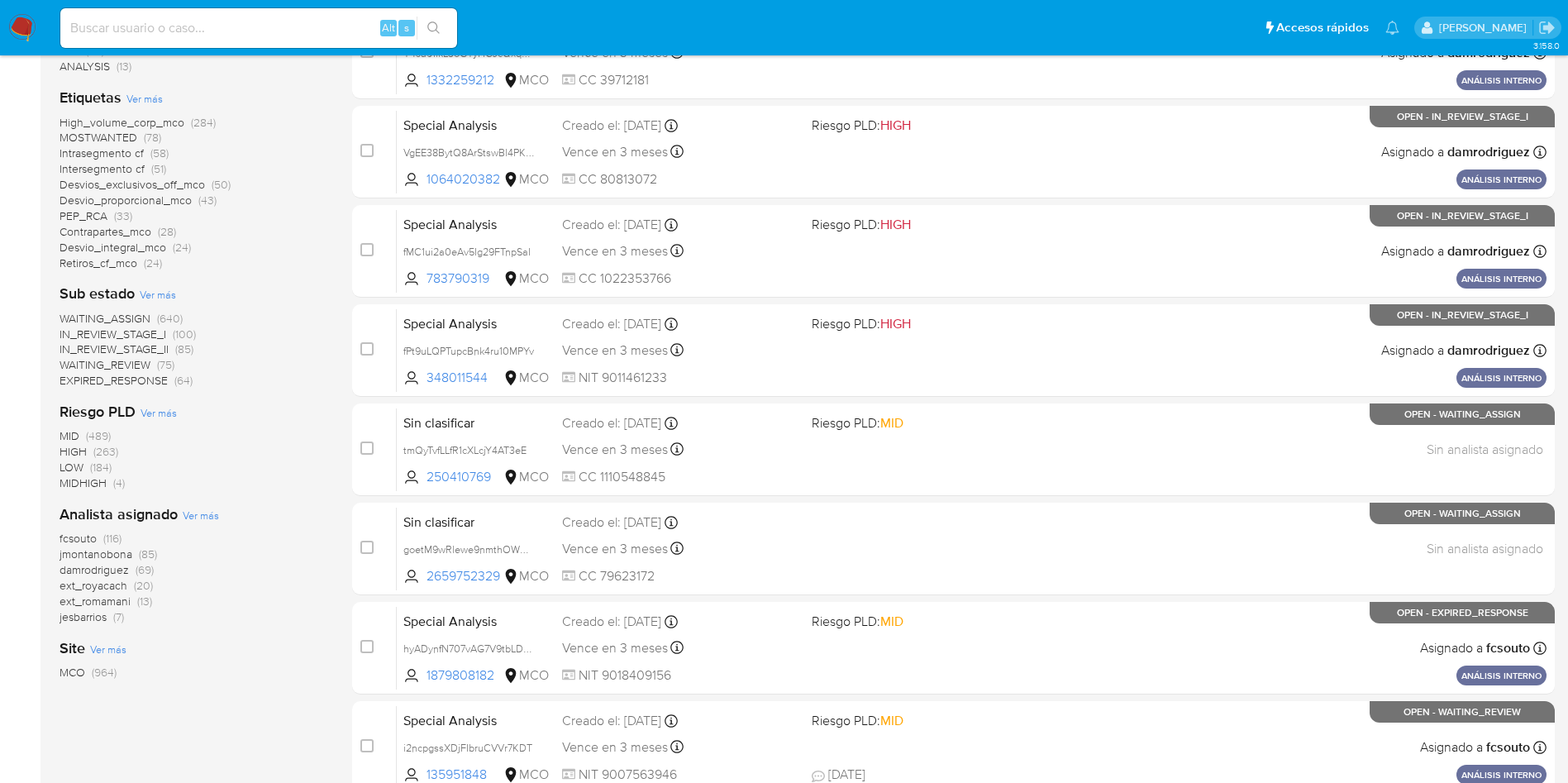
scroll to position [496, 0]
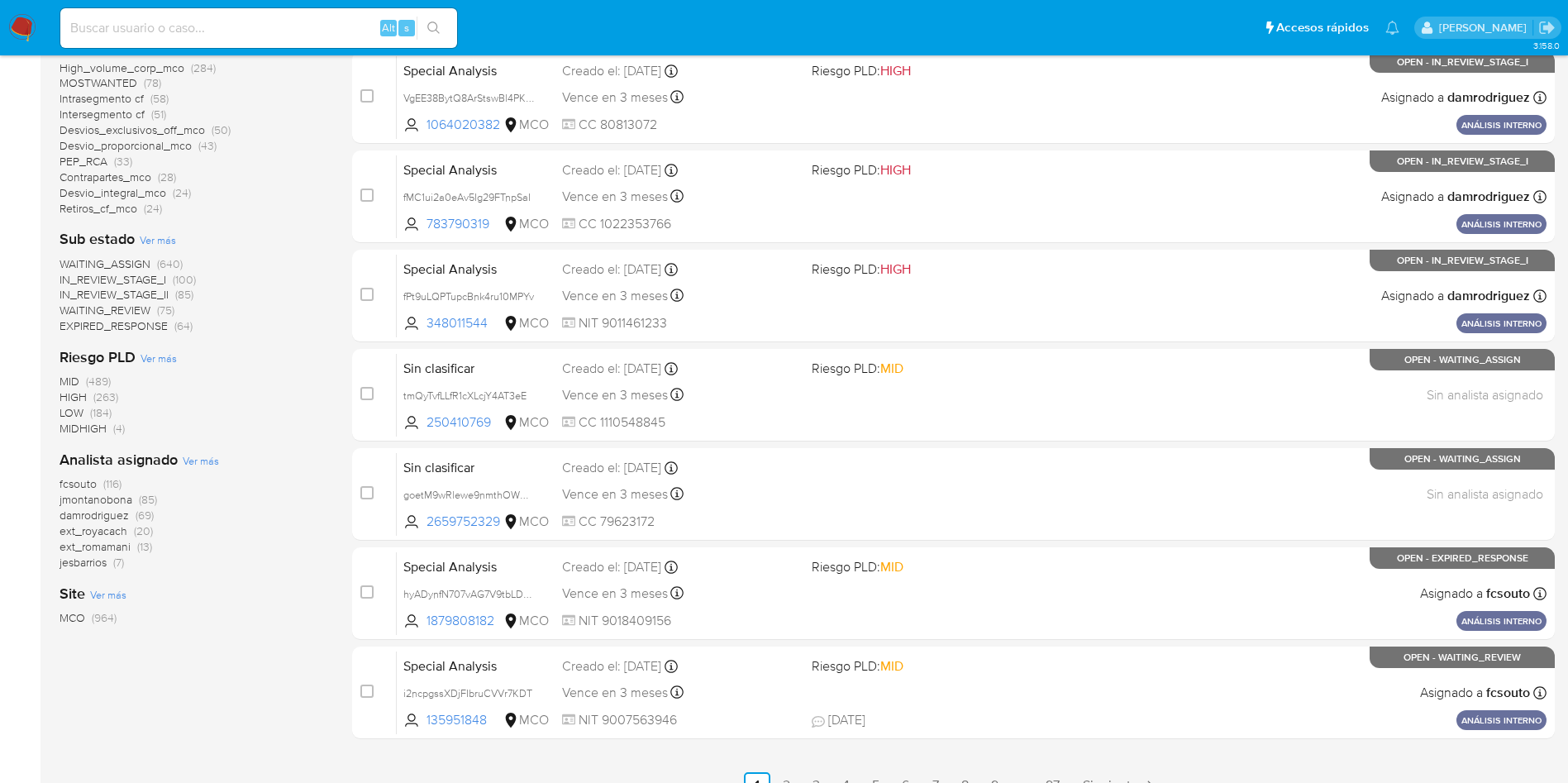
click at [101, 499] on span "jmontanobona" at bounding box center [96, 499] width 73 height 17
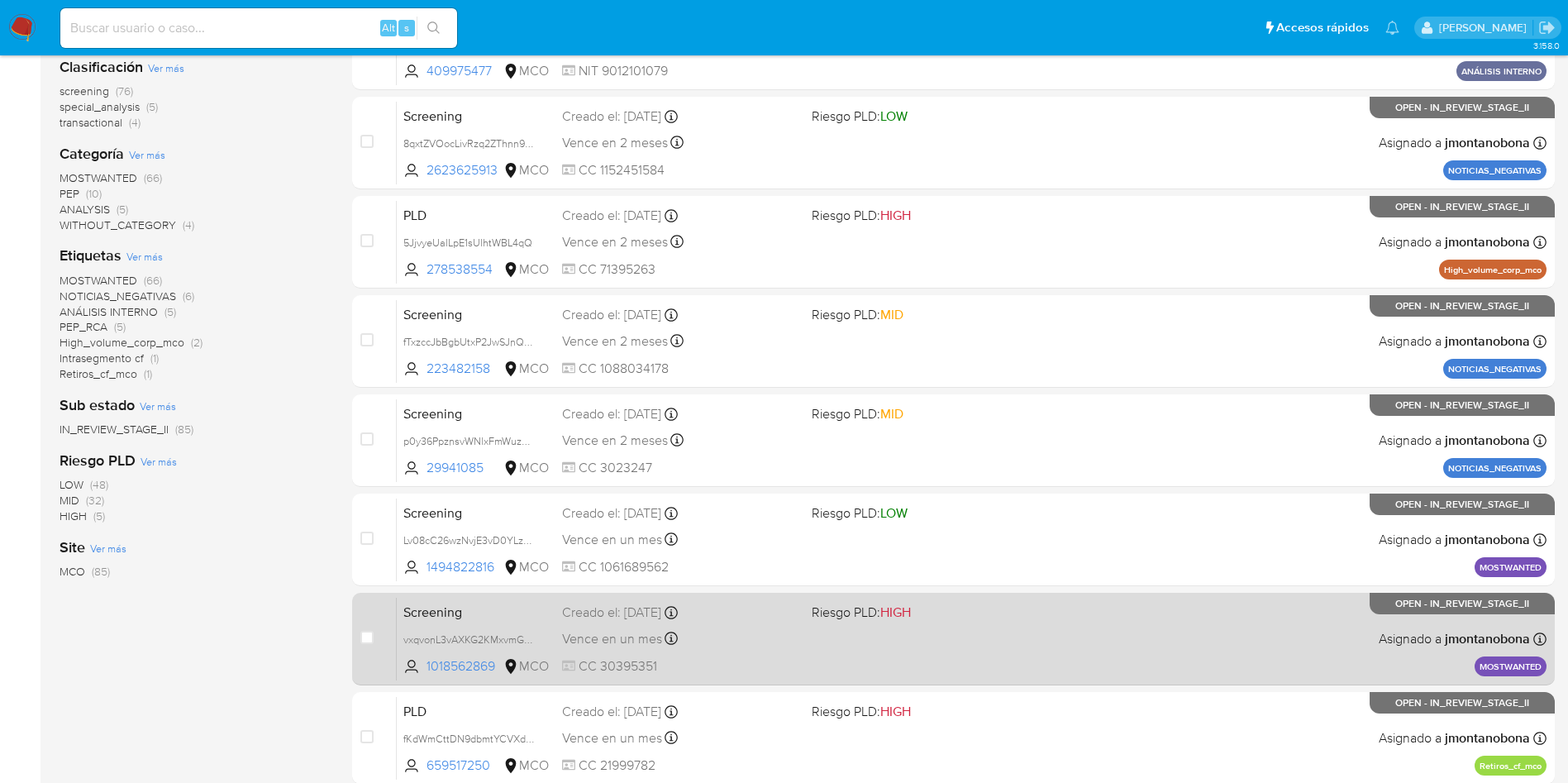
scroll to position [249, 0]
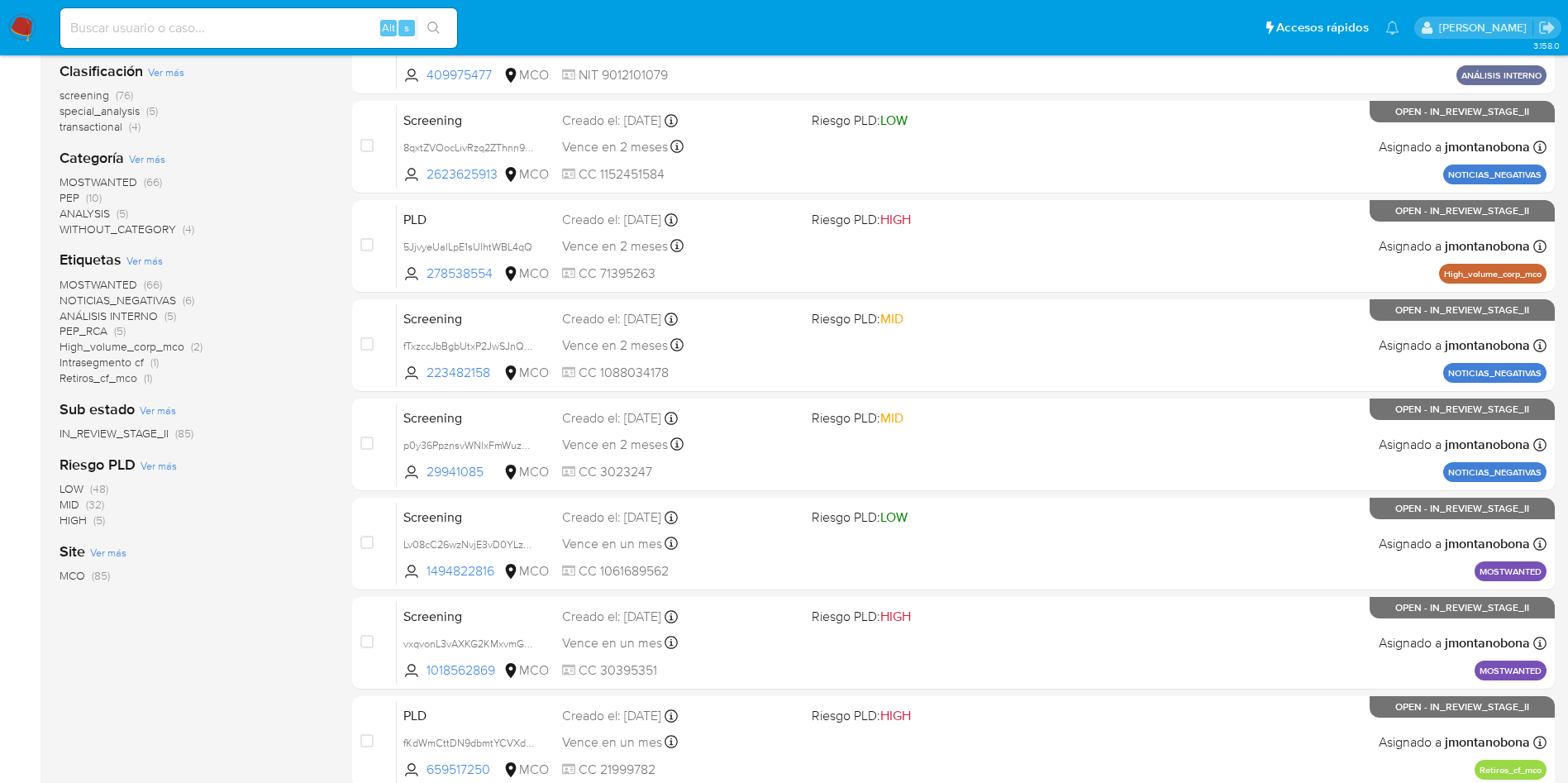
click at [101, 285] on span "MOSTWANTED" at bounding box center [98, 284] width 78 height 17
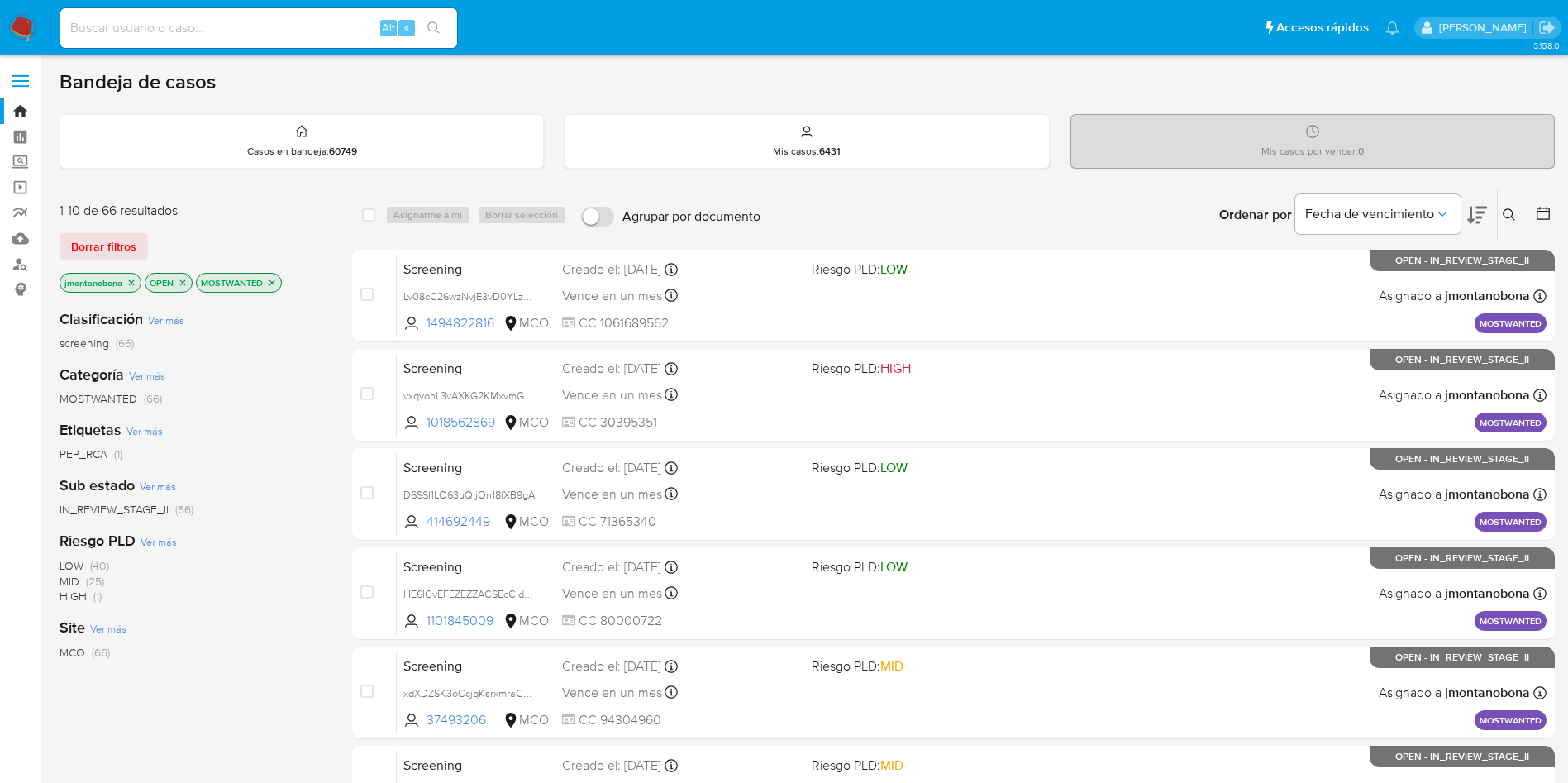
click at [274, 282] on icon "close-filter" at bounding box center [273, 283] width 6 height 6
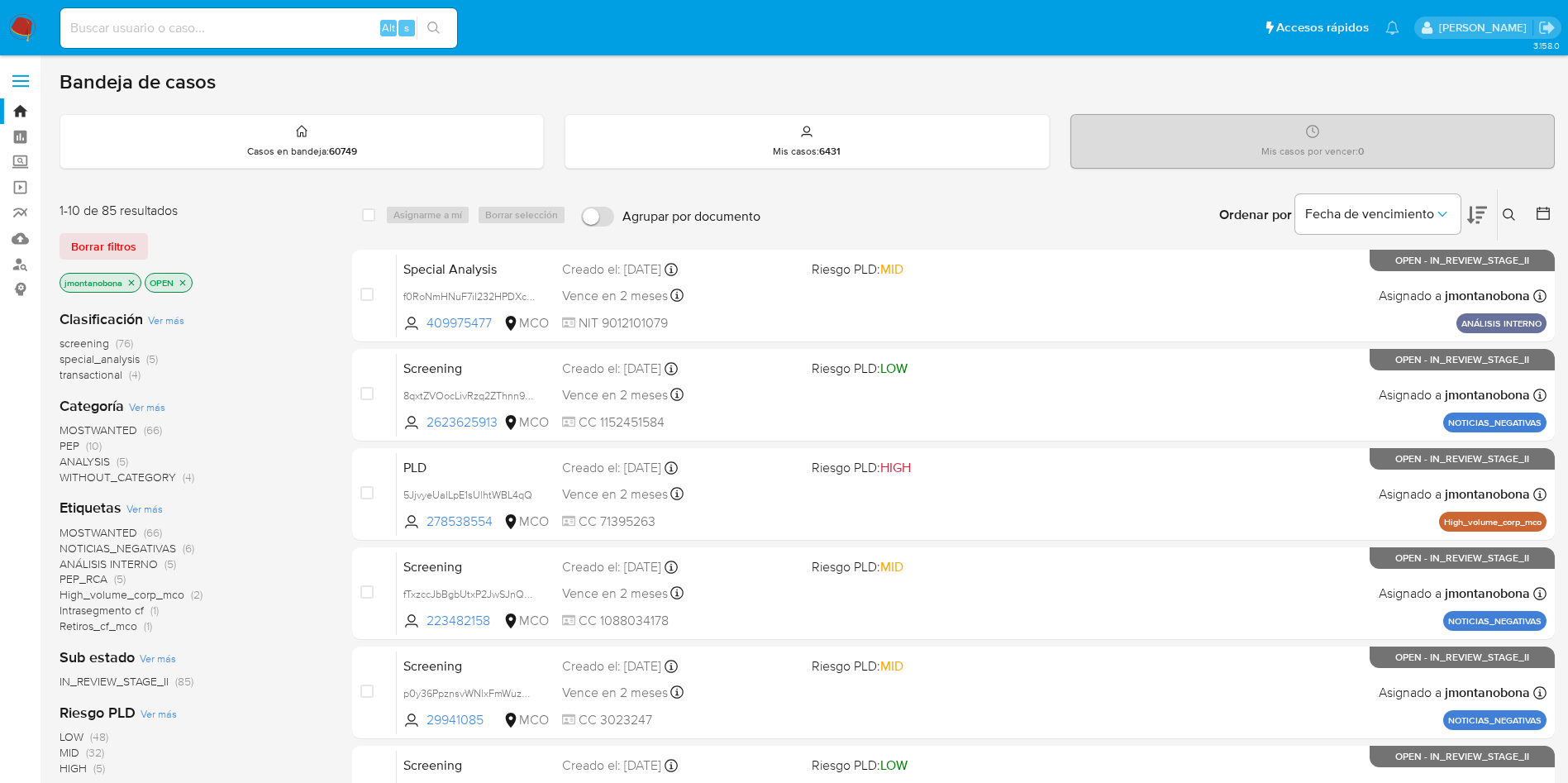
click at [154, 478] on span "WITHOUT_CATEGORY" at bounding box center [118, 477] width 117 height 17
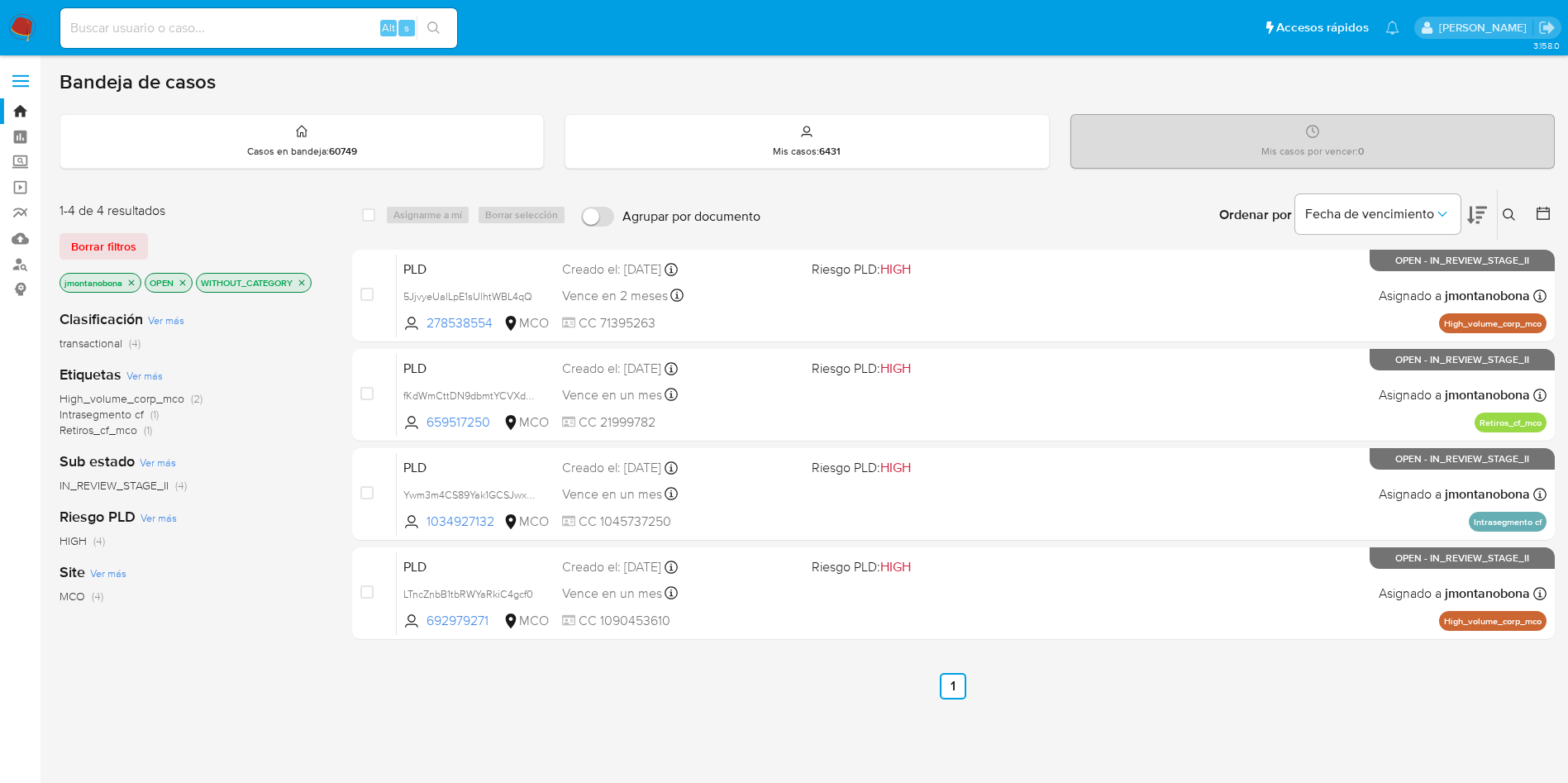
click at [304, 281] on icon "close-filter" at bounding box center [302, 283] width 10 height 10
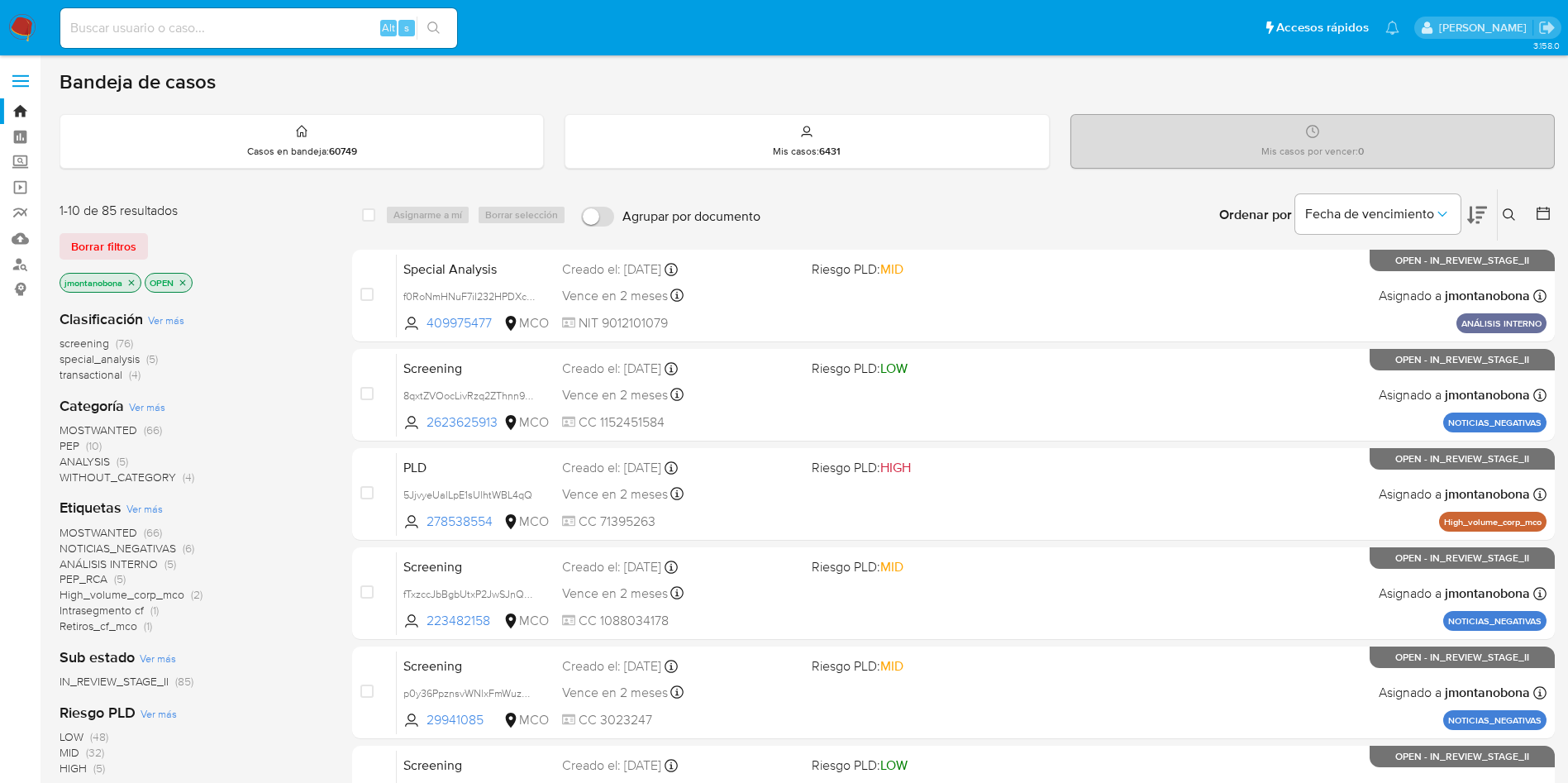
click at [108, 459] on span "ANALYSIS" at bounding box center [85, 461] width 51 height 17
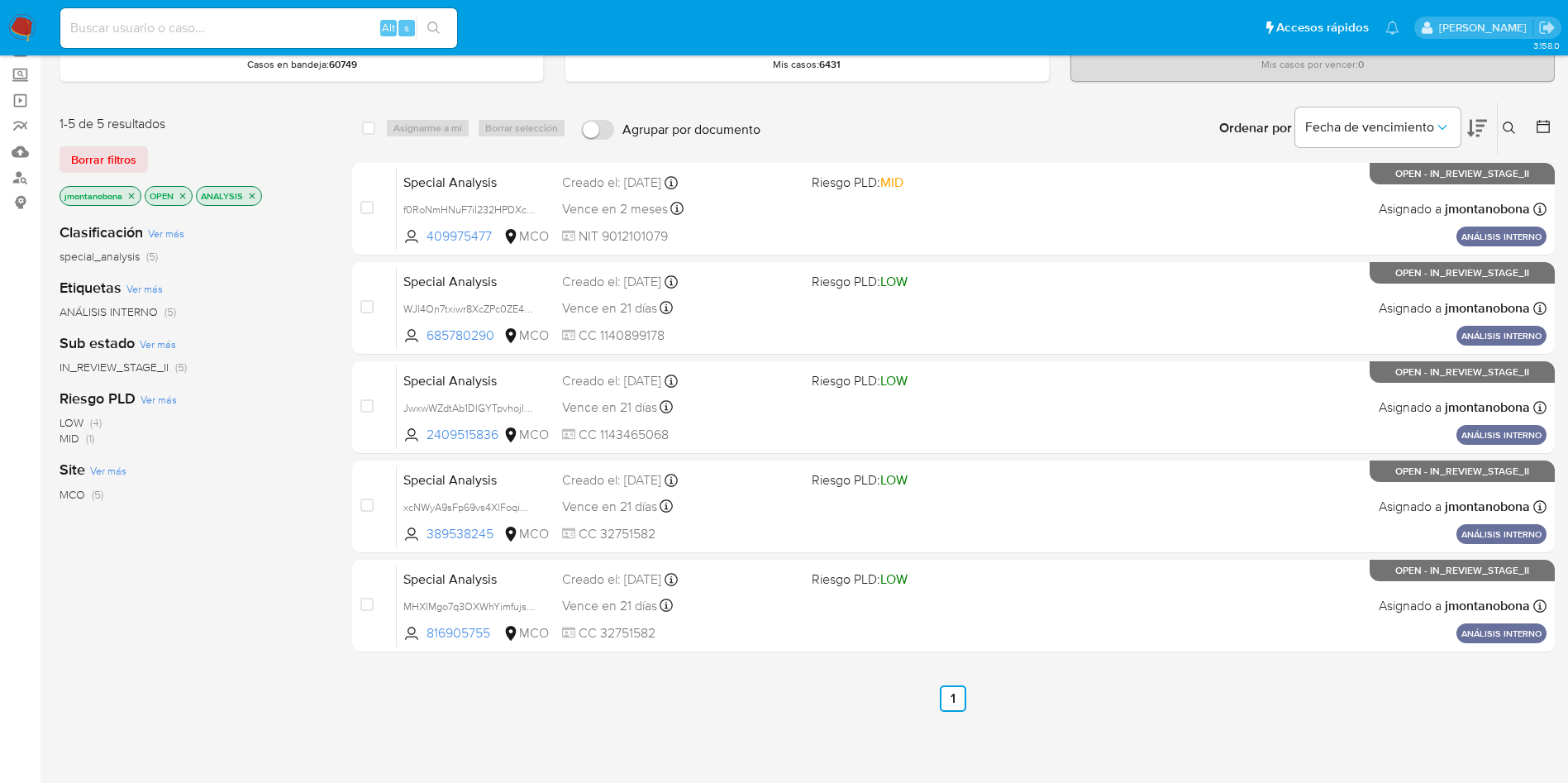
scroll to position [124, 0]
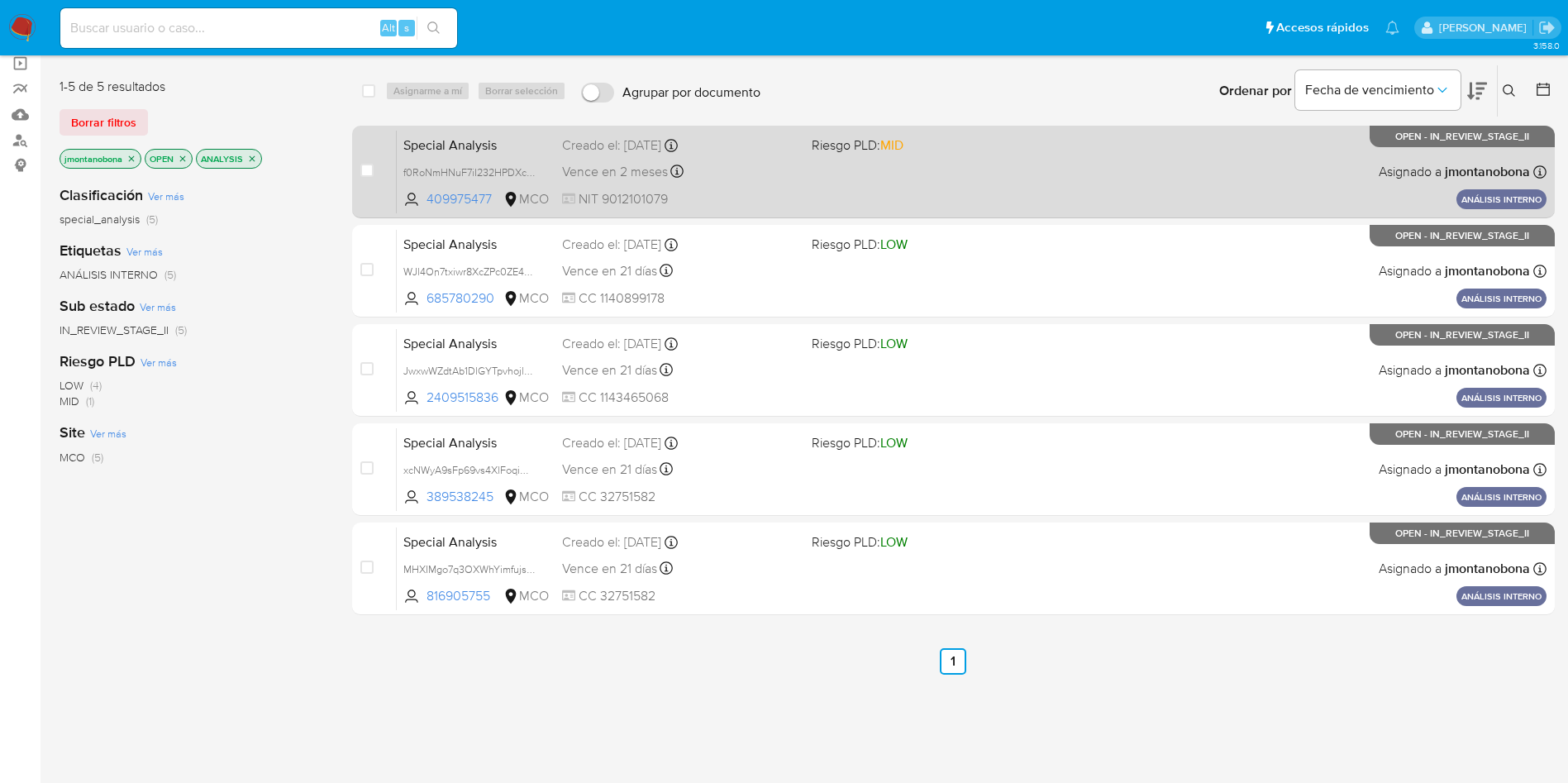
click at [467, 143] on span "Special Analysis" at bounding box center [476, 144] width 145 height 21
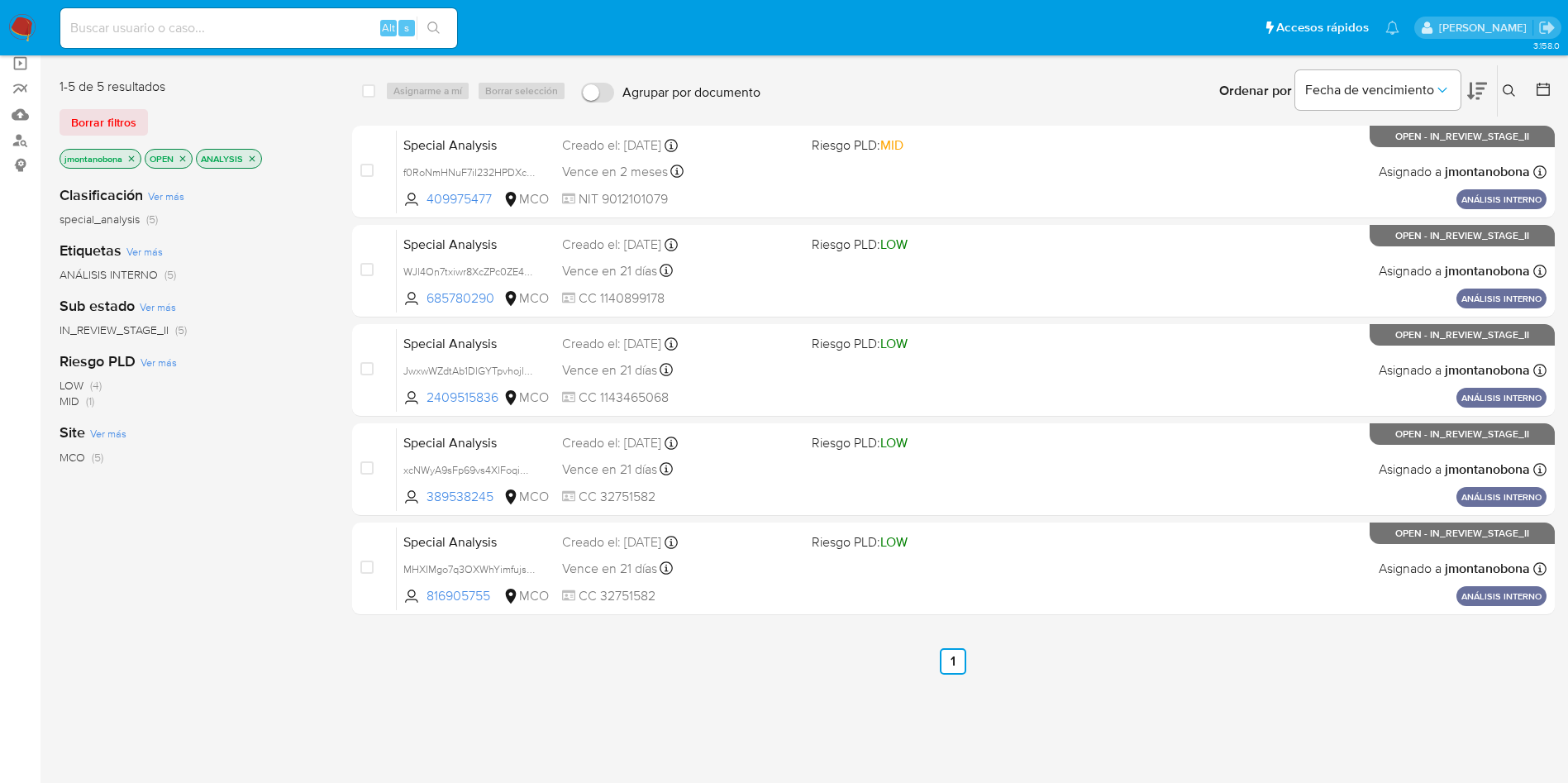
click at [19, 26] on img at bounding box center [21, 27] width 28 height 28
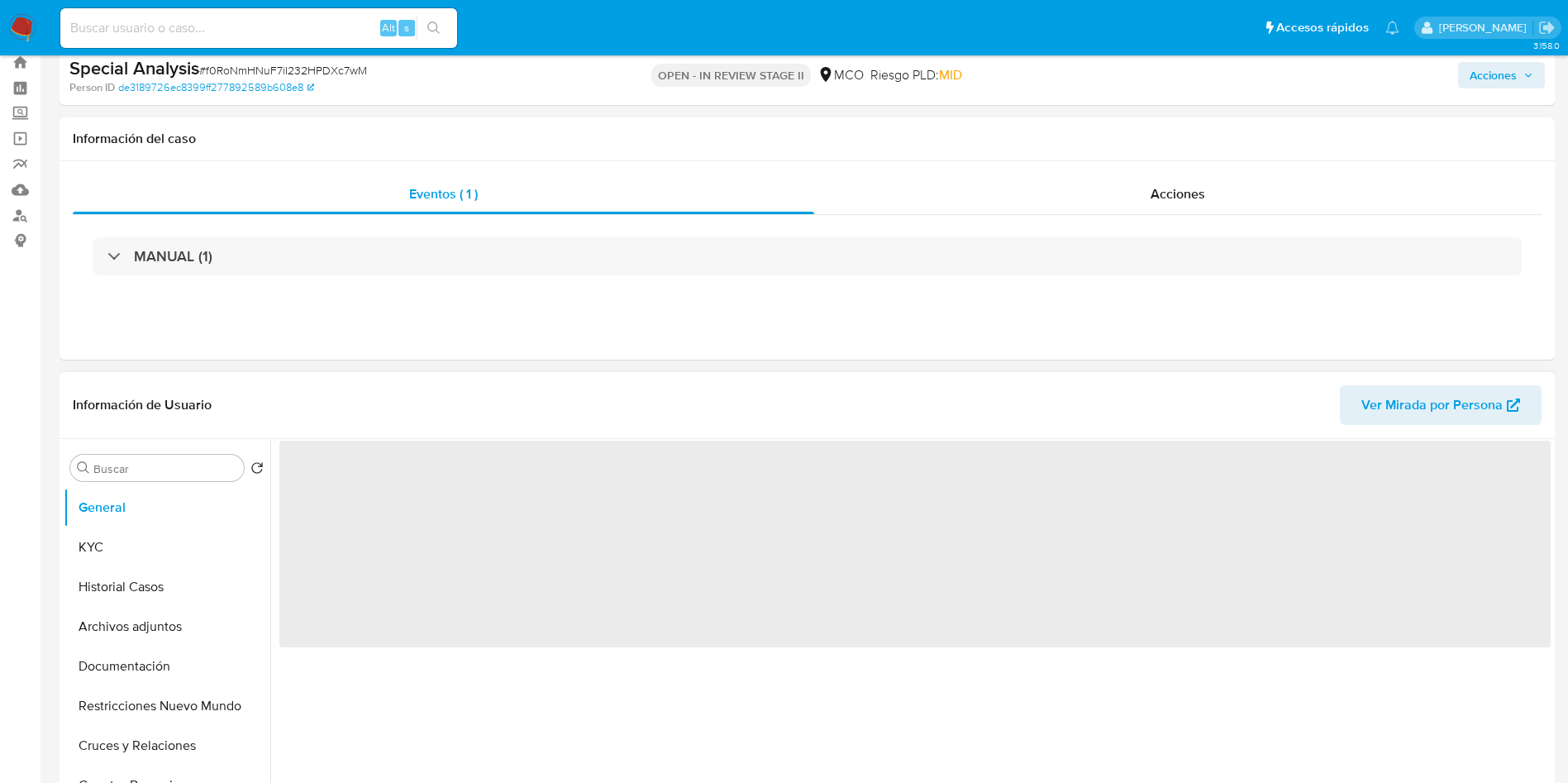
scroll to position [124, 0]
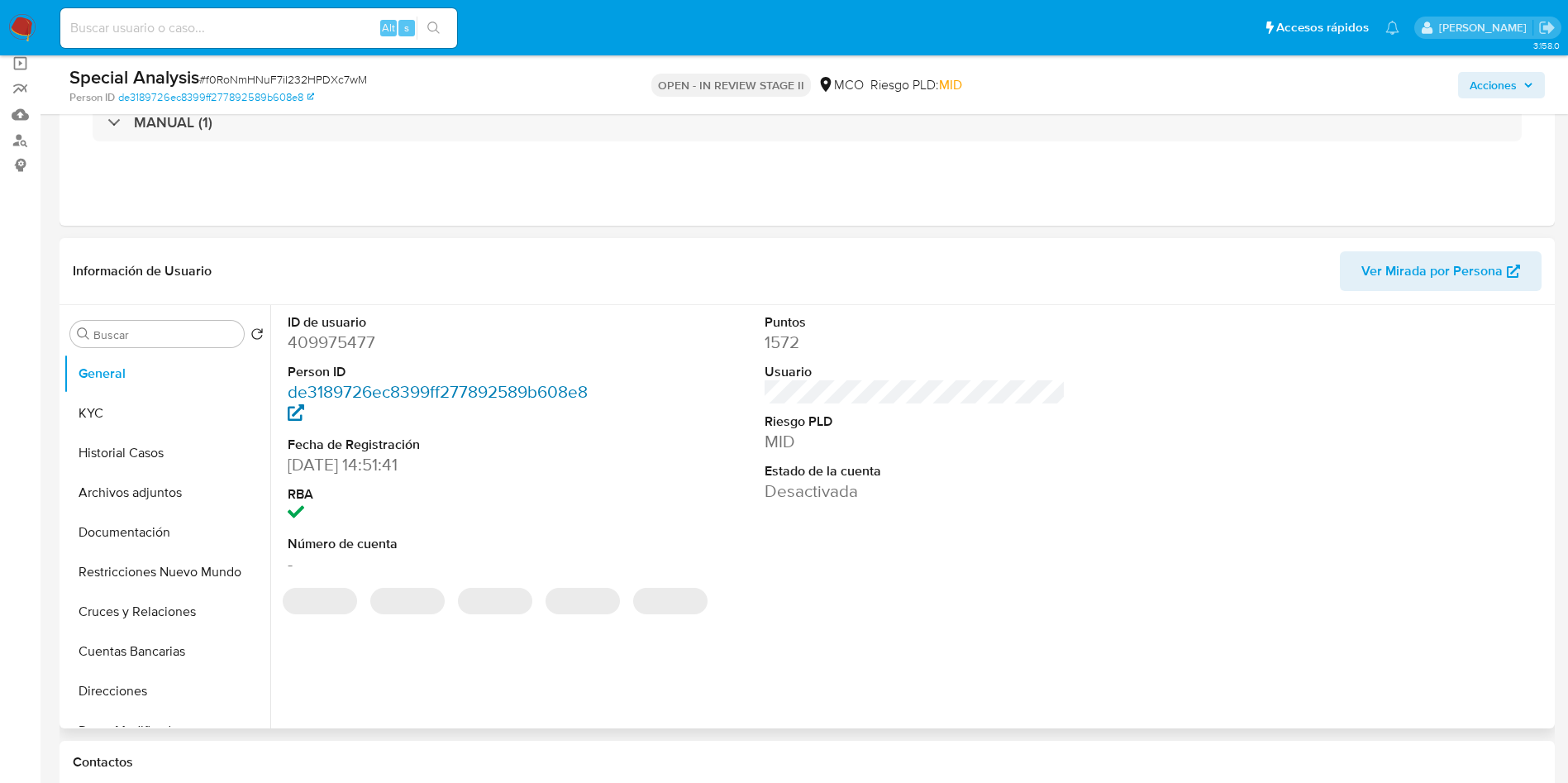
select select "10"
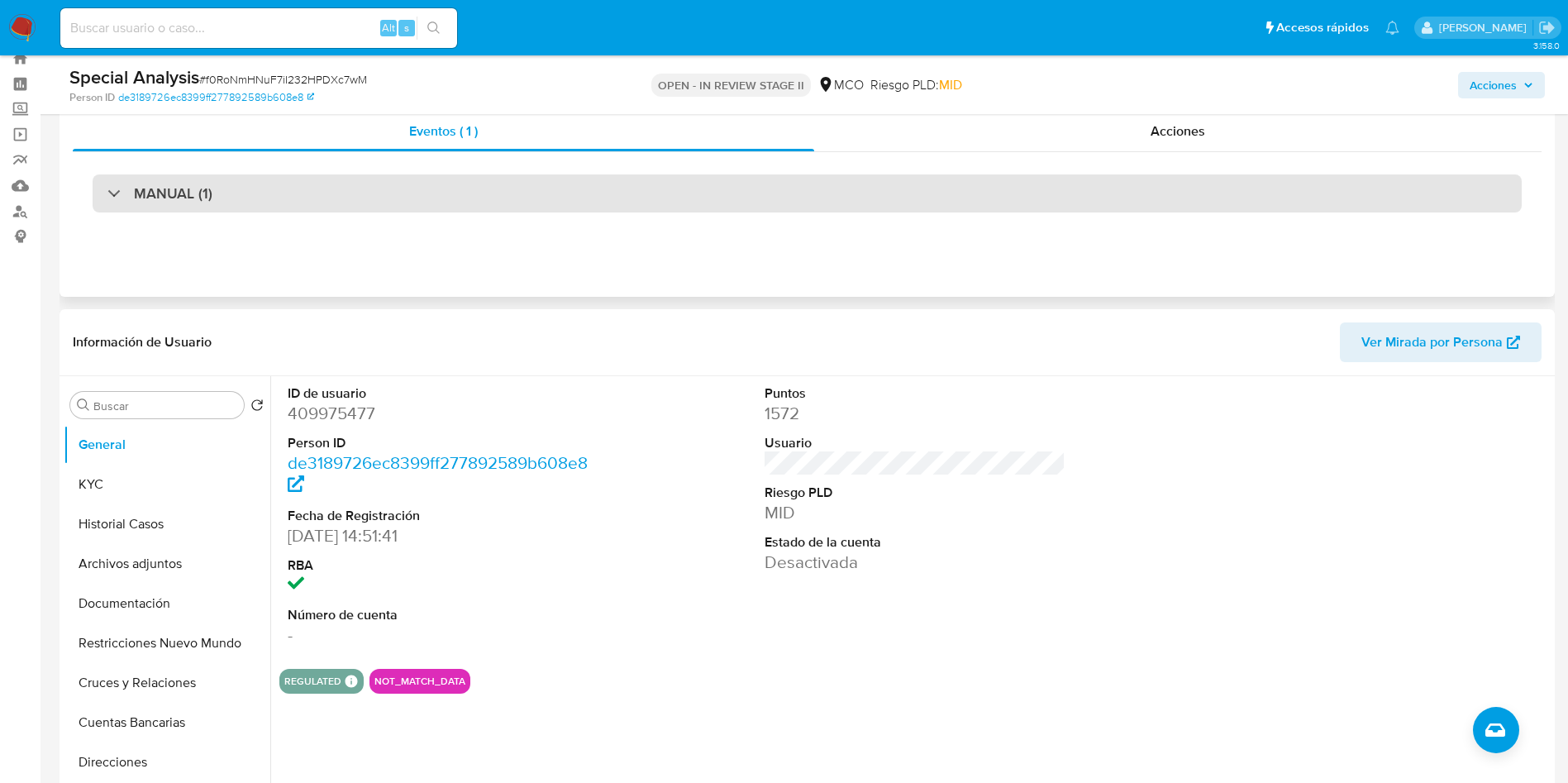
scroll to position [0, 0]
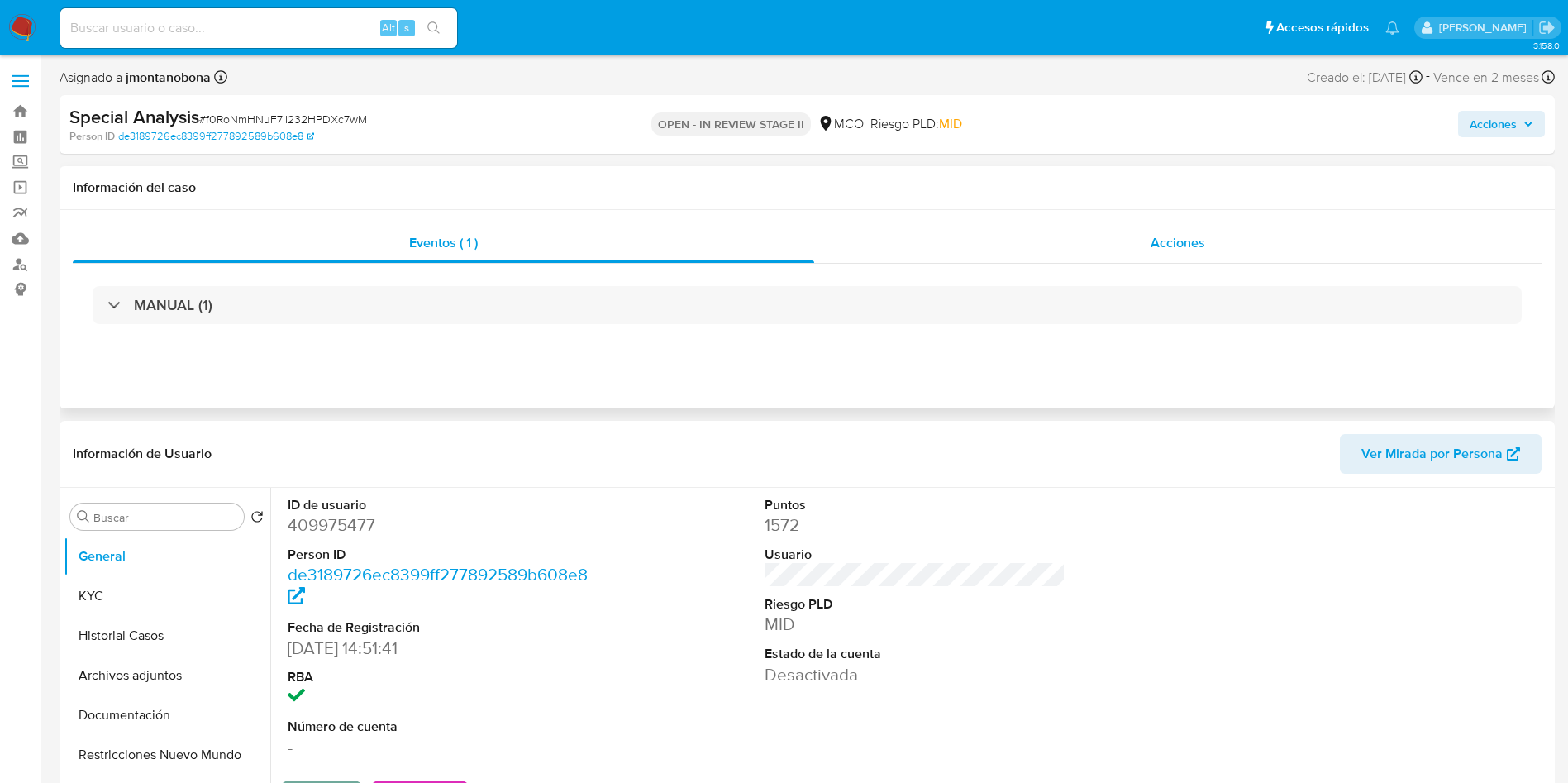
click at [1211, 231] on div "Acciones" at bounding box center [1178, 243] width 728 height 40
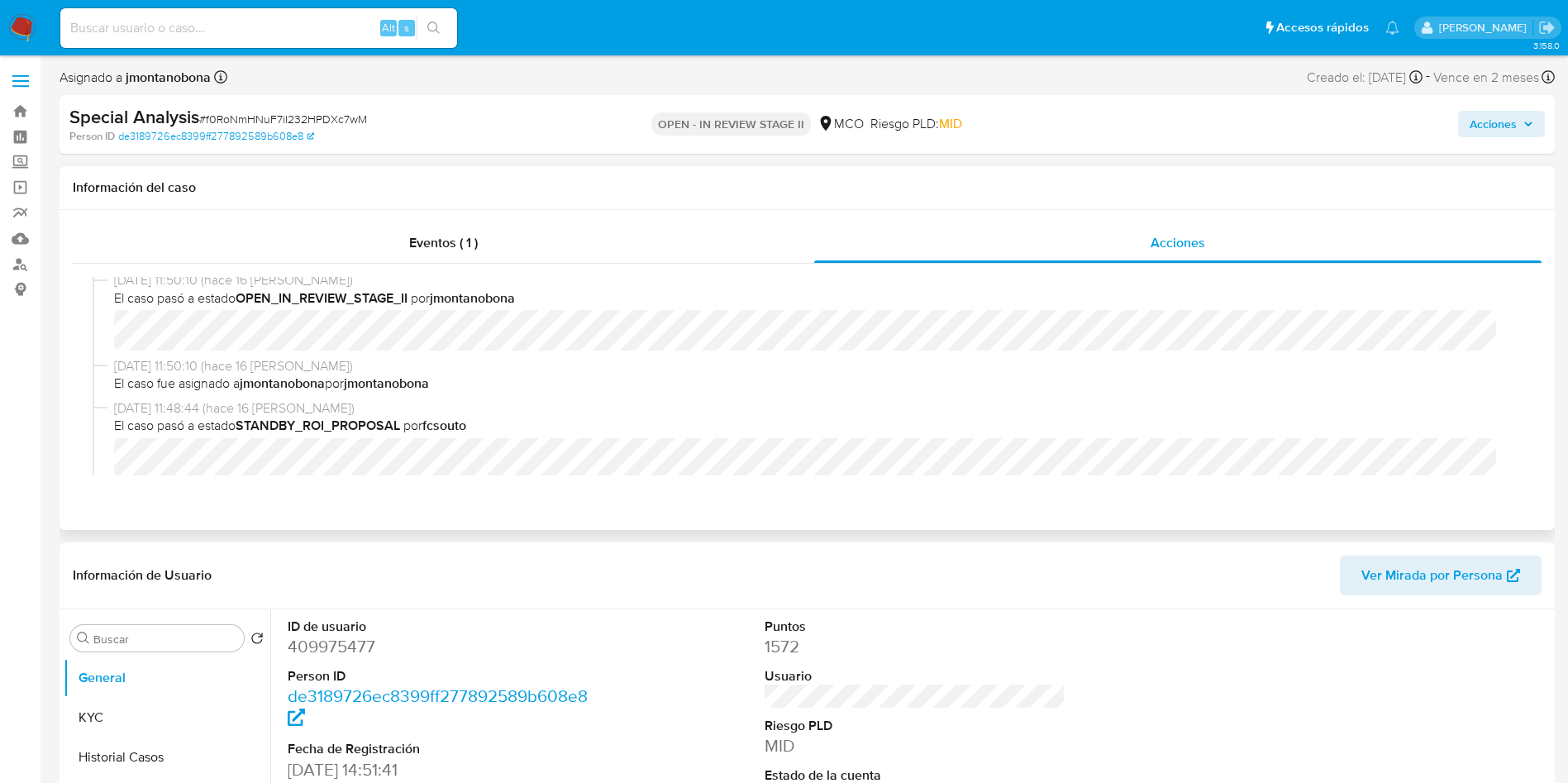
scroll to position [124, 0]
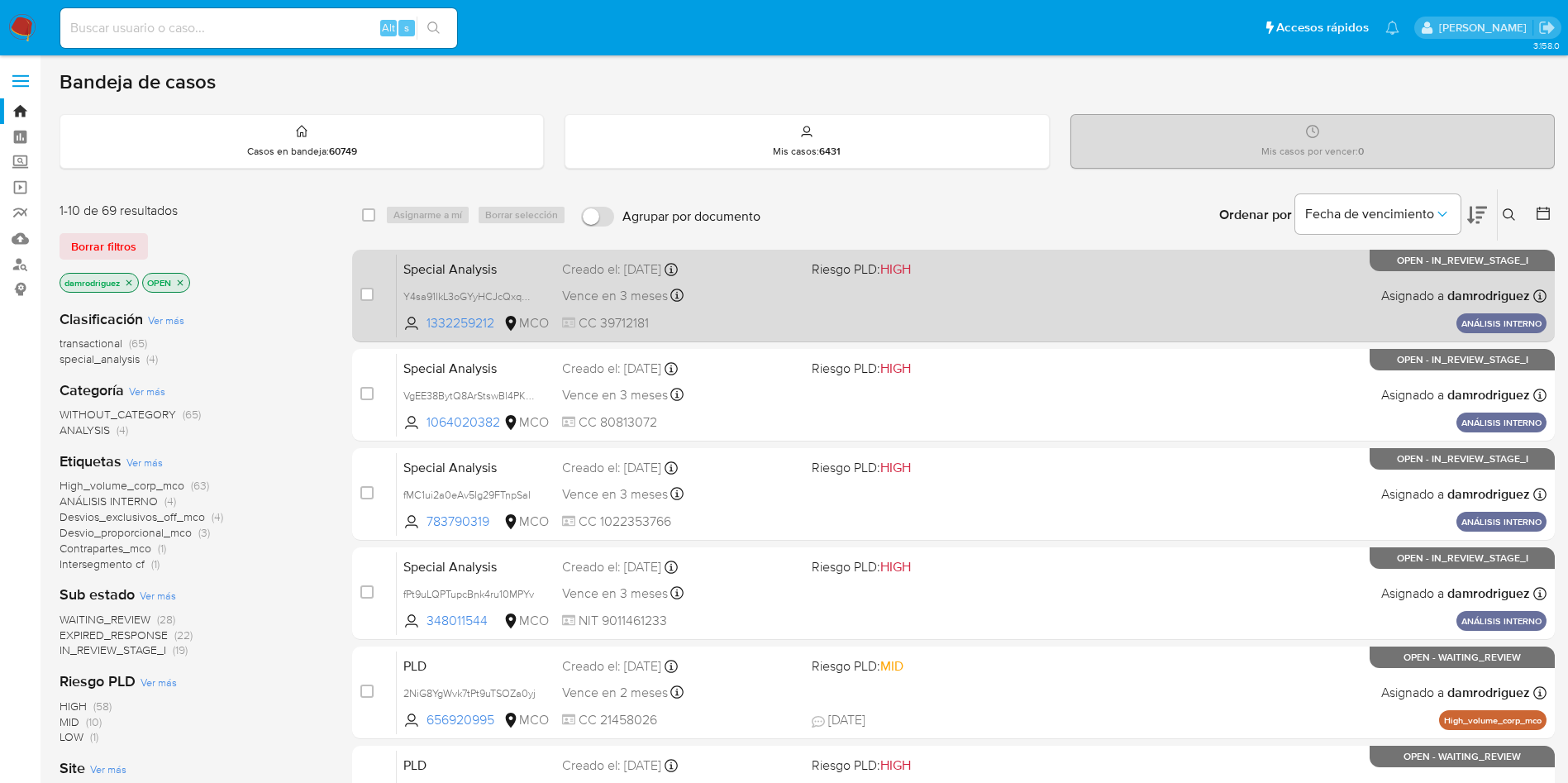
click at [448, 263] on span "Special Analysis" at bounding box center [476, 268] width 145 height 21
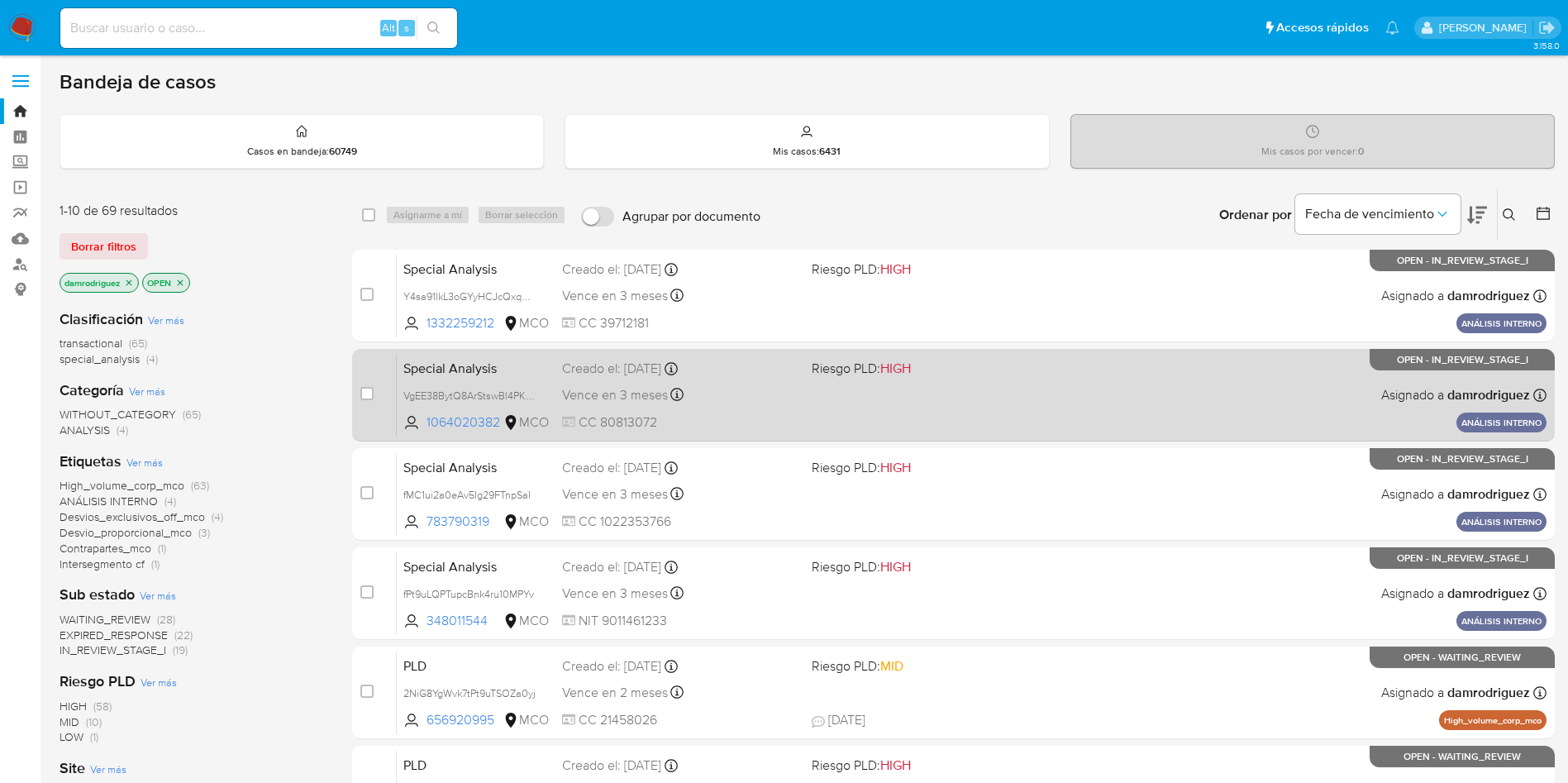
click at [461, 369] on span "Special Analysis" at bounding box center [476, 368] width 145 height 21
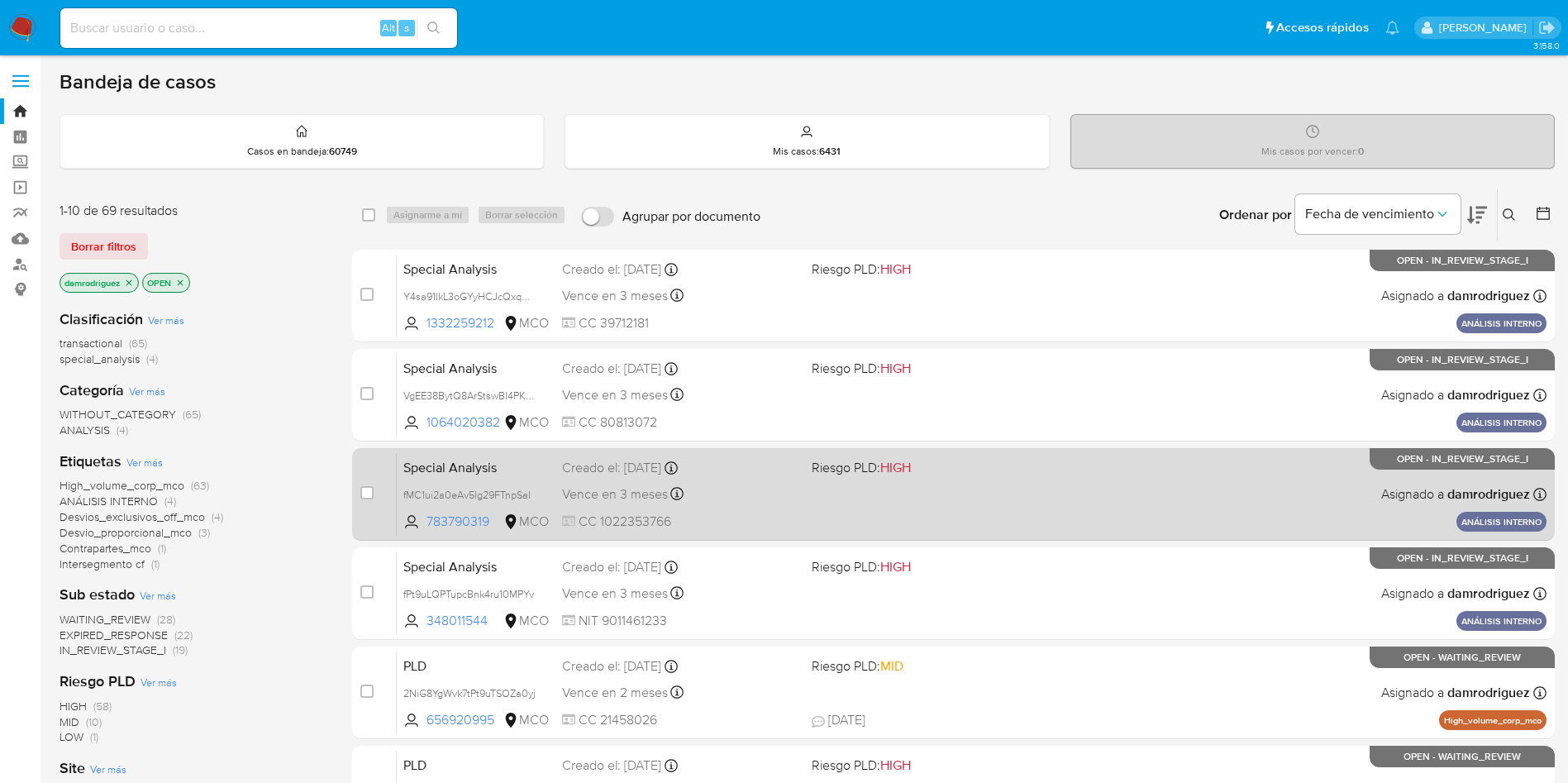
click at [449, 472] on span "Special Analysis" at bounding box center [476, 466] width 145 height 21
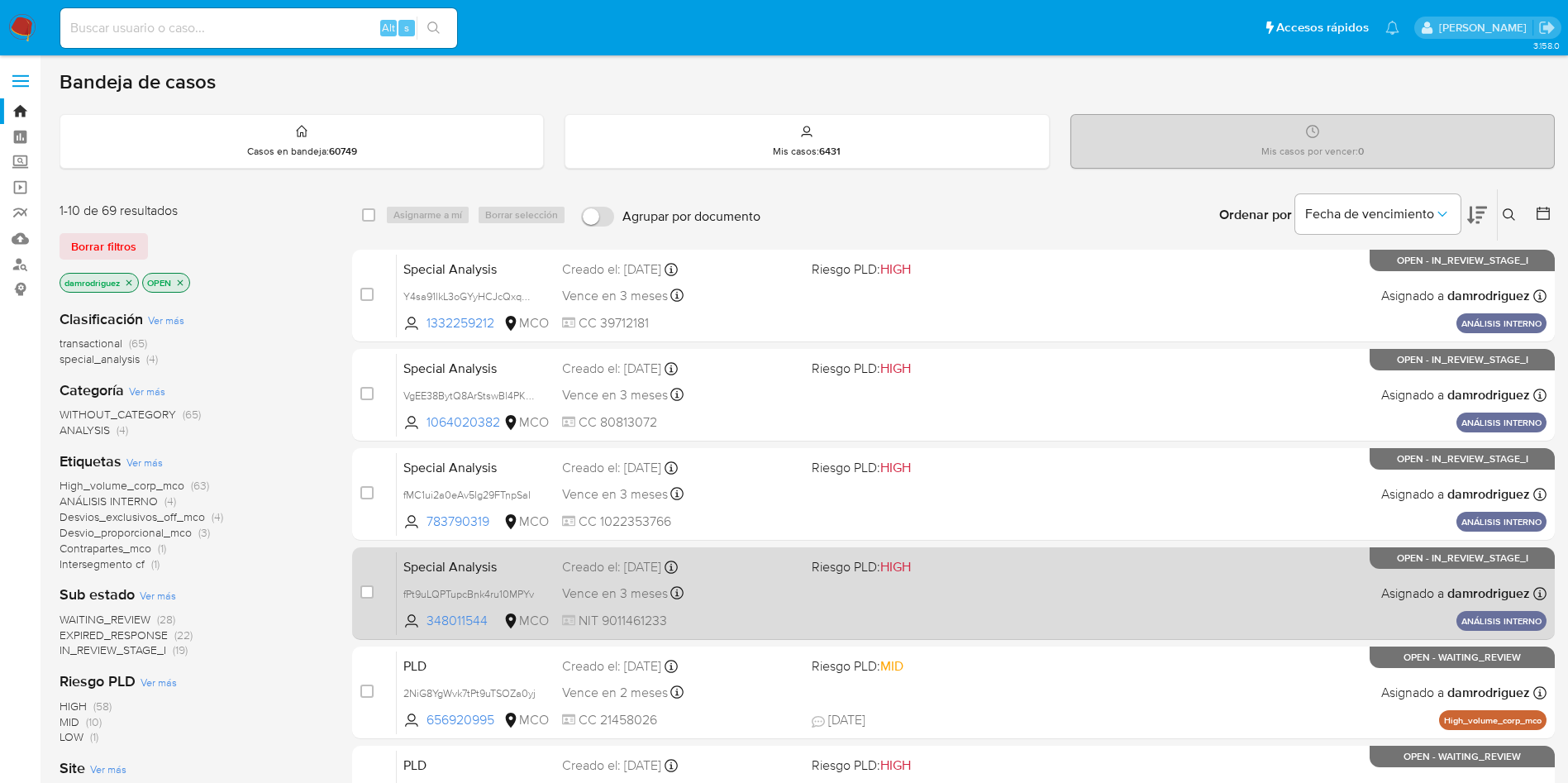
click at [449, 565] on span "Special Analysis" at bounding box center [476, 566] width 145 height 21
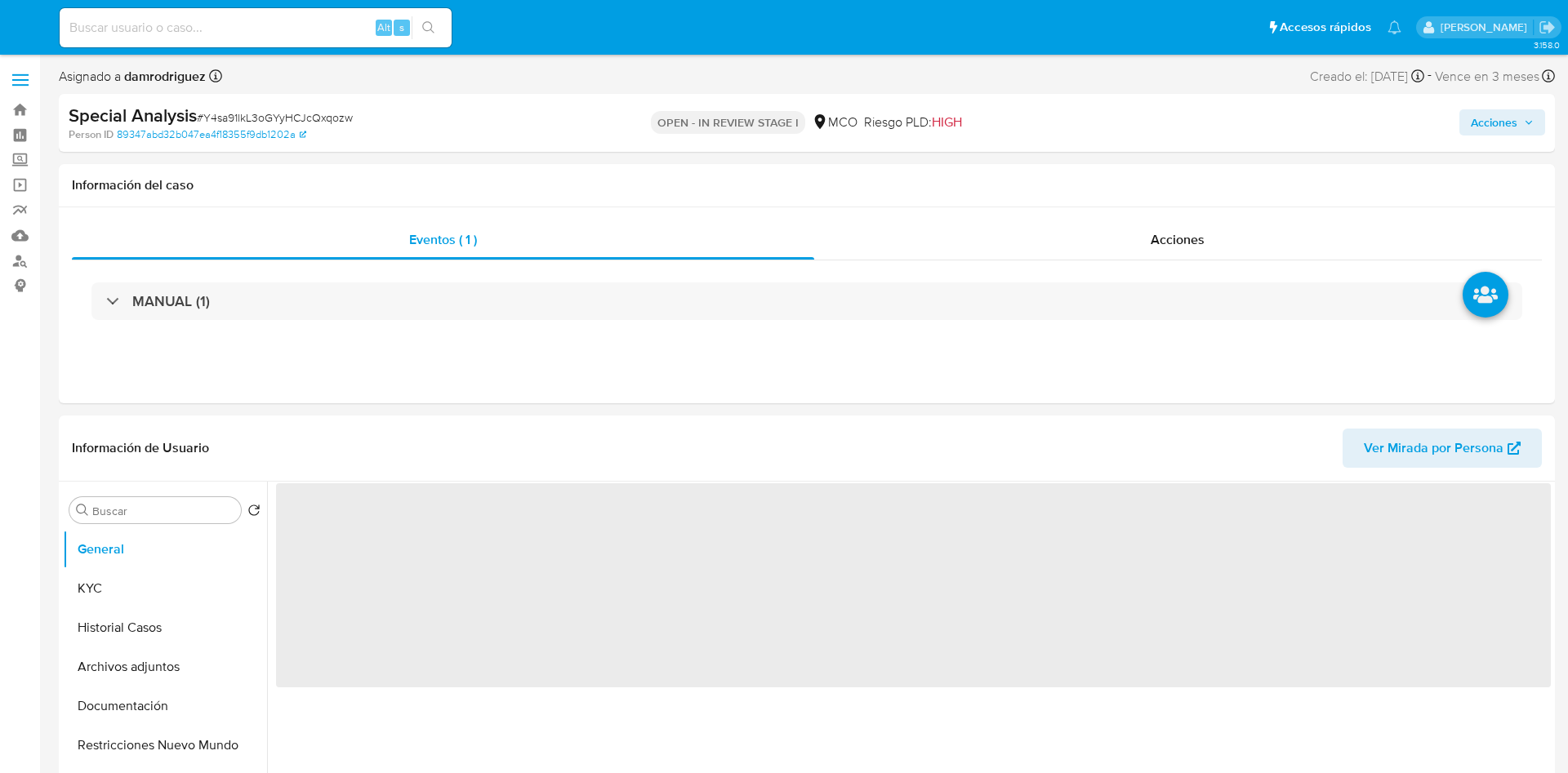
select select "10"
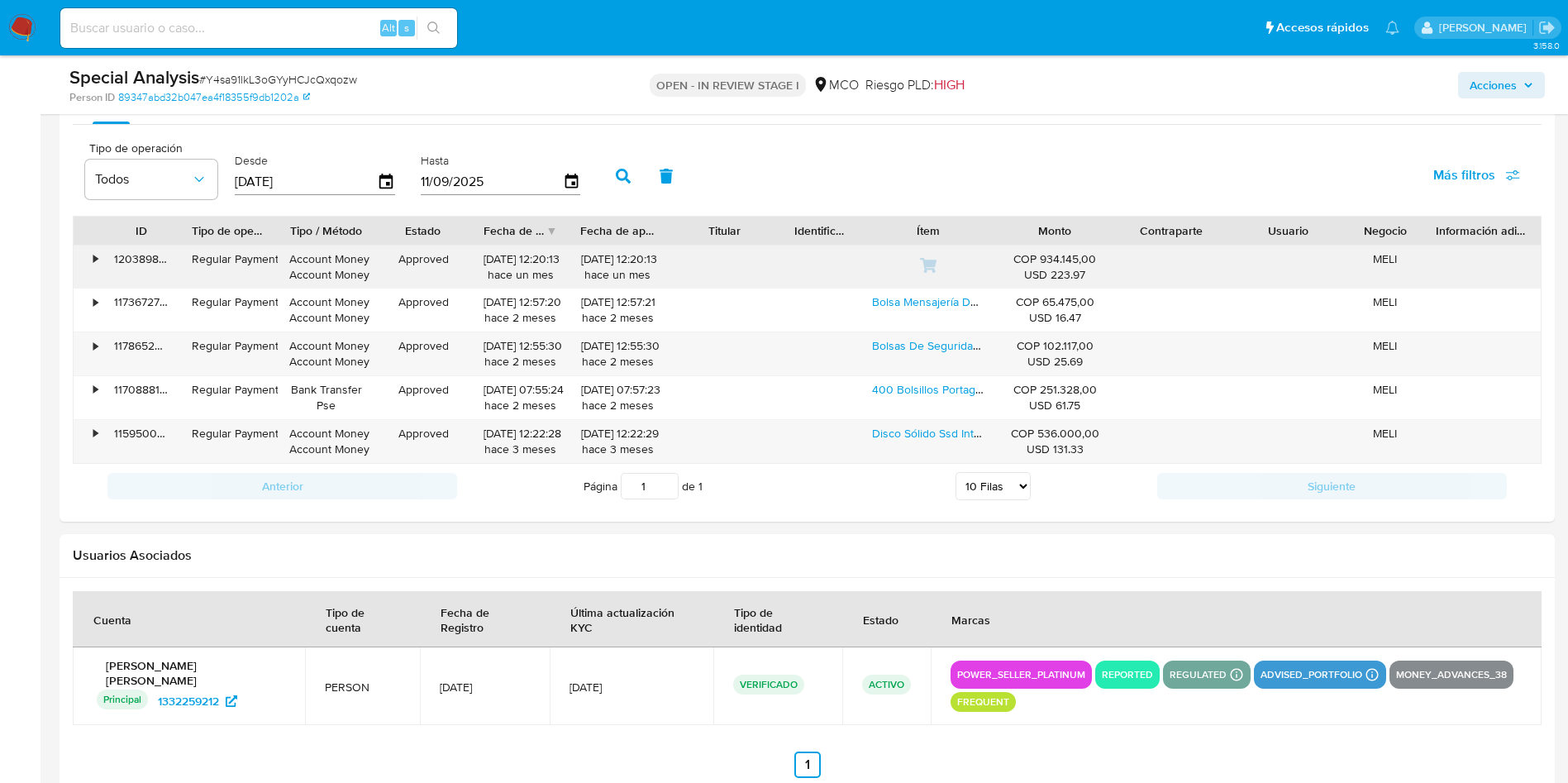
scroll to position [1738, 0]
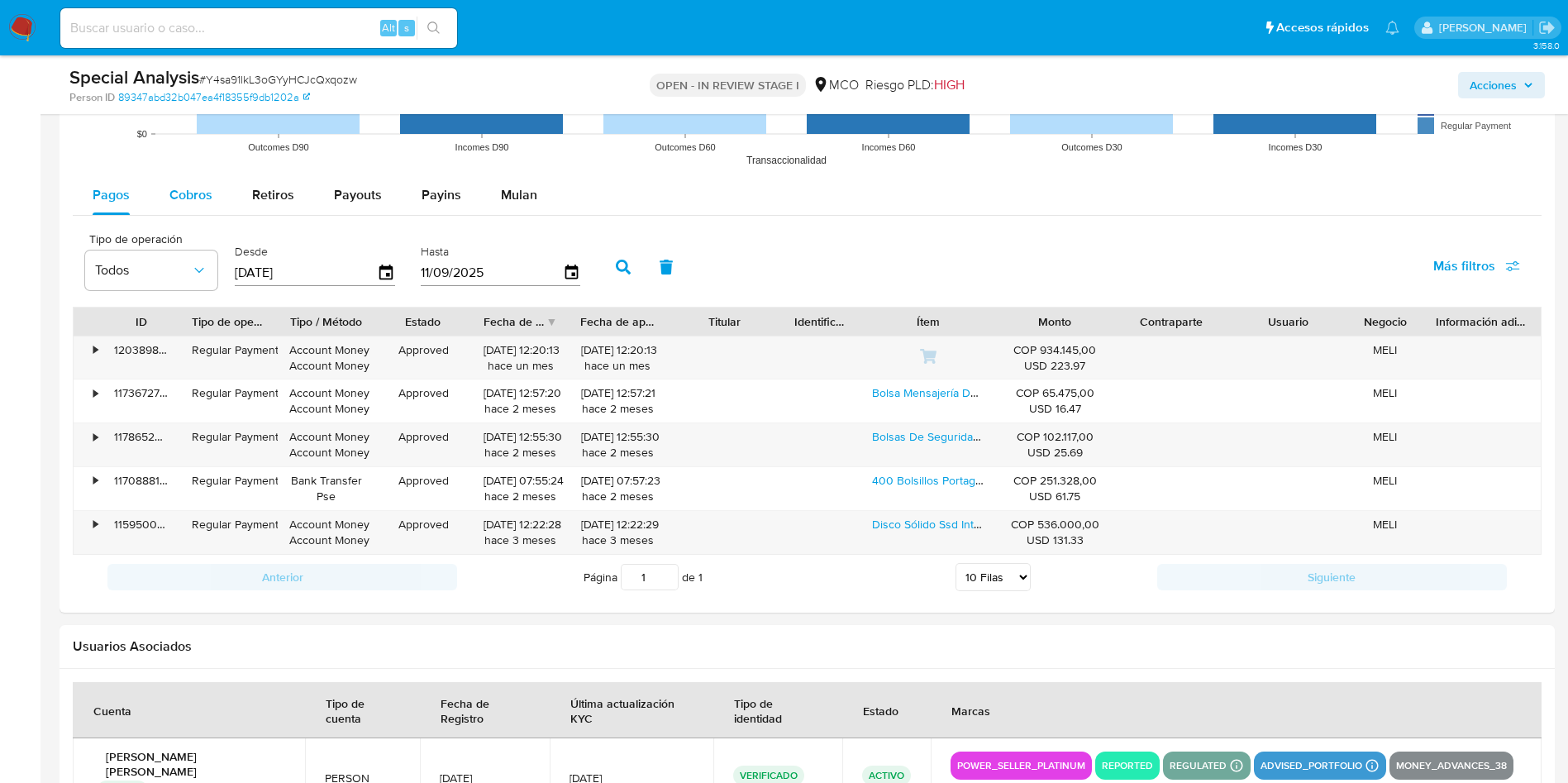
click at [201, 214] on div "Cobros" at bounding box center [191, 195] width 43 height 40
select select "10"
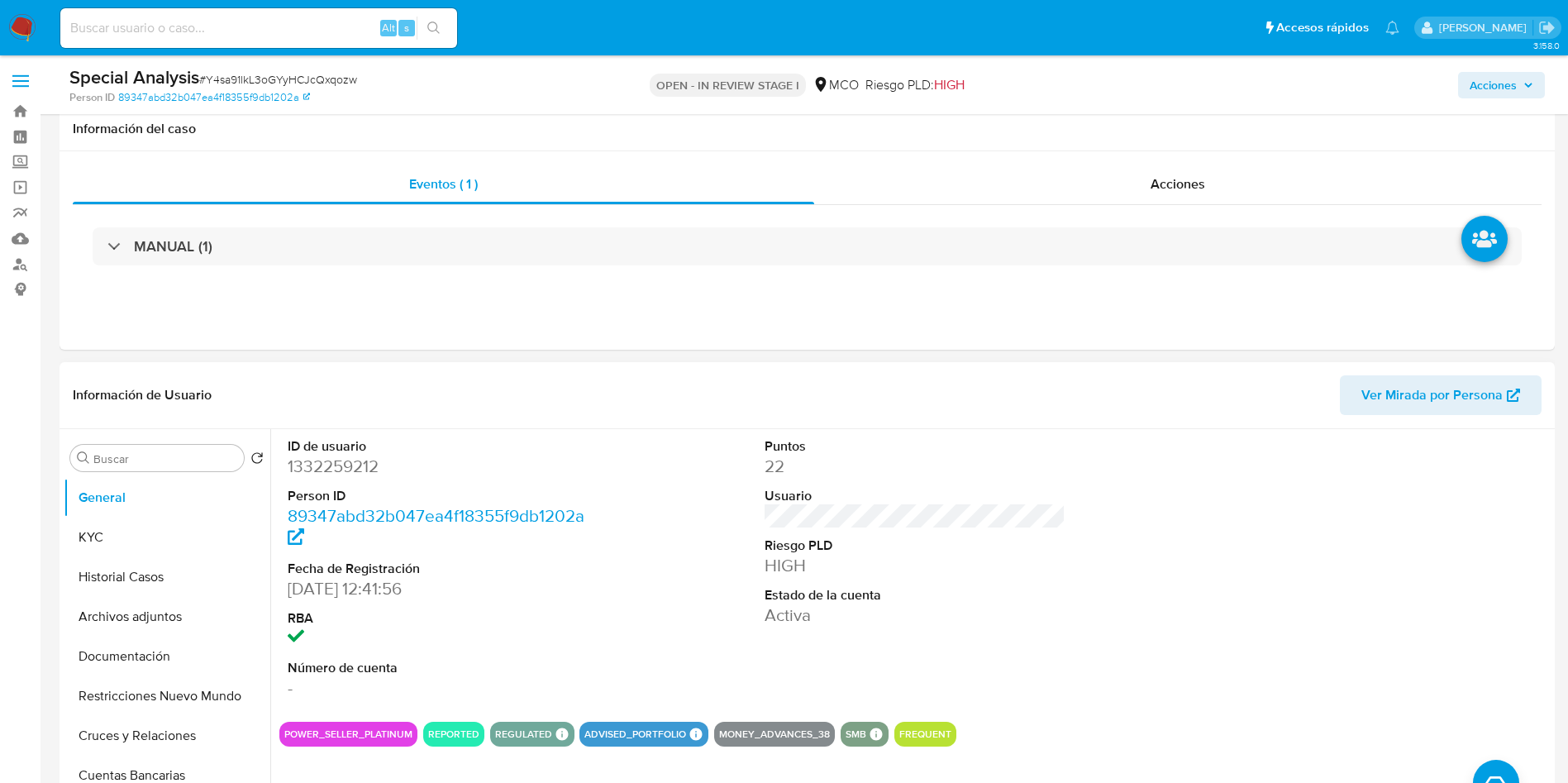
scroll to position [124, 0]
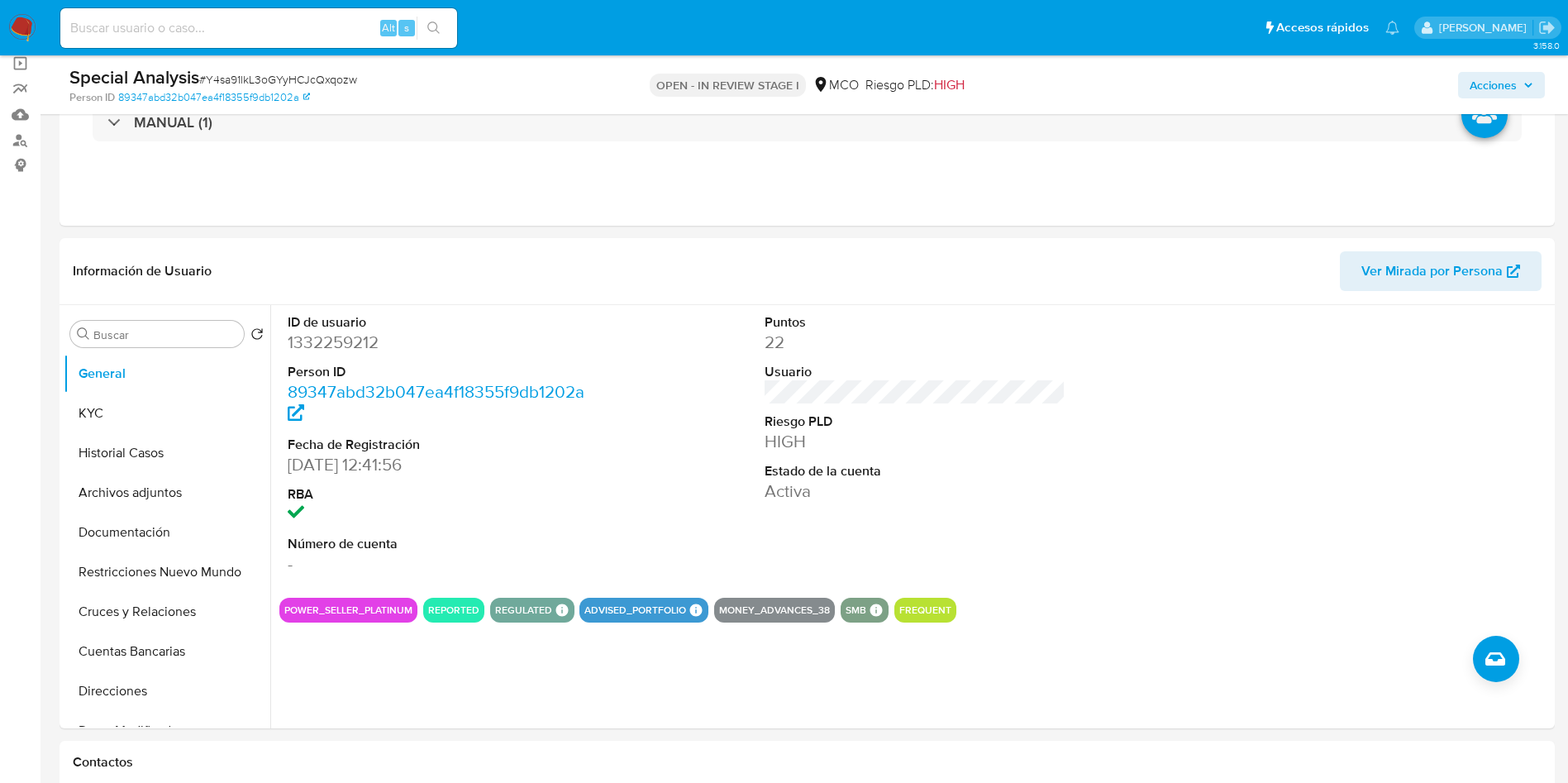
click at [1492, 83] on span "Acciones" at bounding box center [1493, 85] width 47 height 26
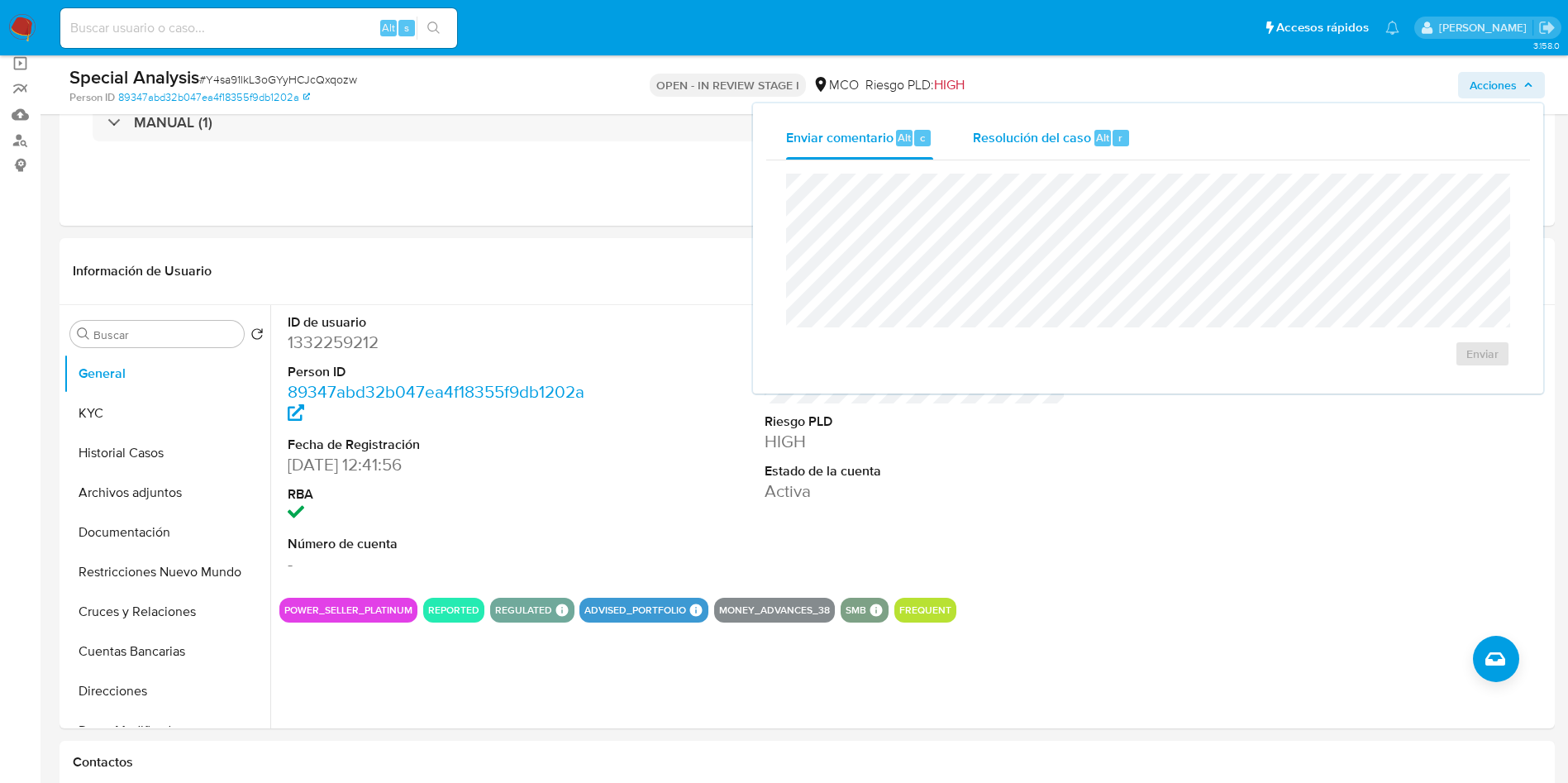
click at [1096, 143] on span "Alt" at bounding box center [1103, 137] width 14 height 16
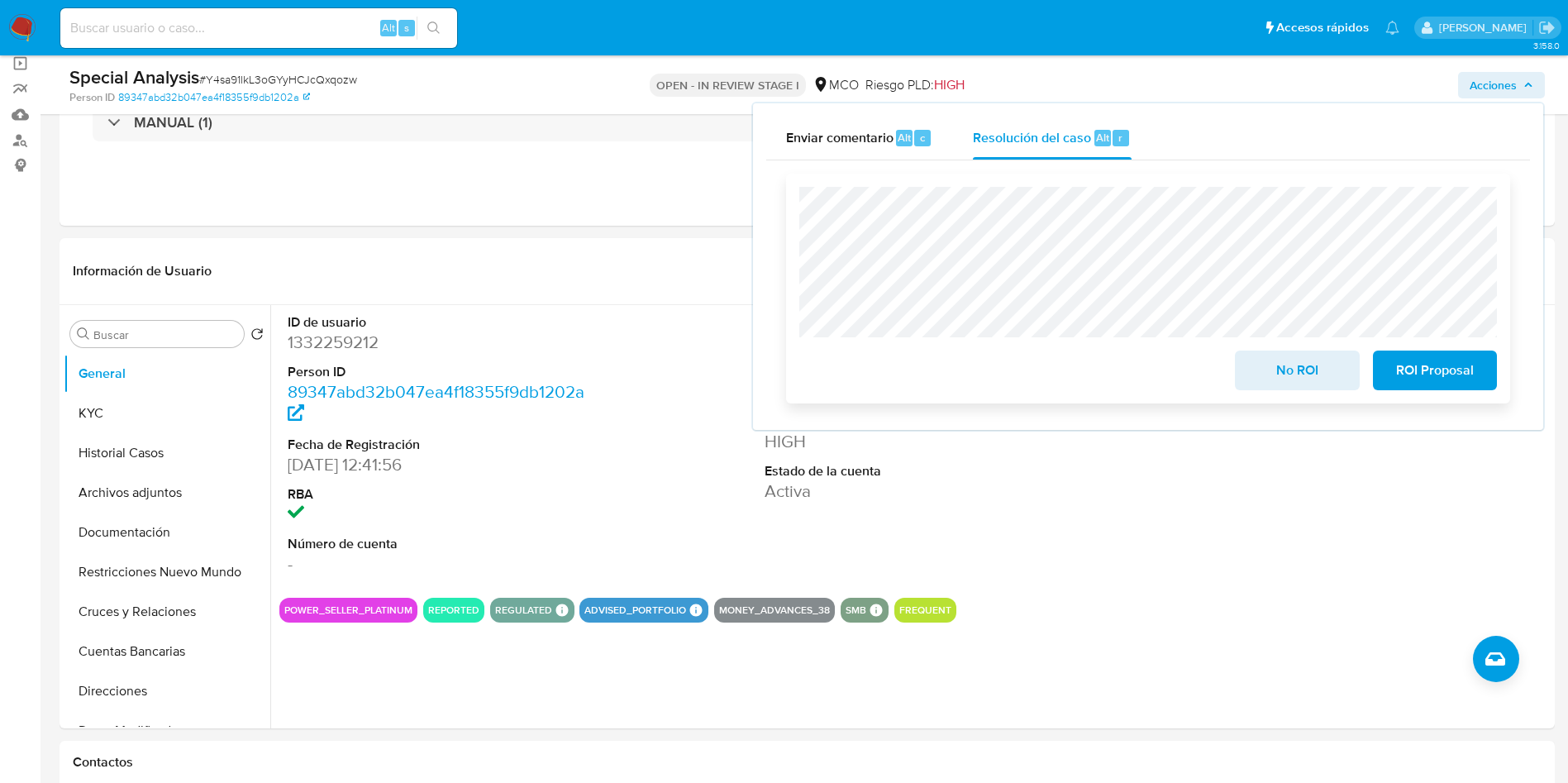
click at [1272, 373] on span "No ROI" at bounding box center [1296, 370] width 81 height 36
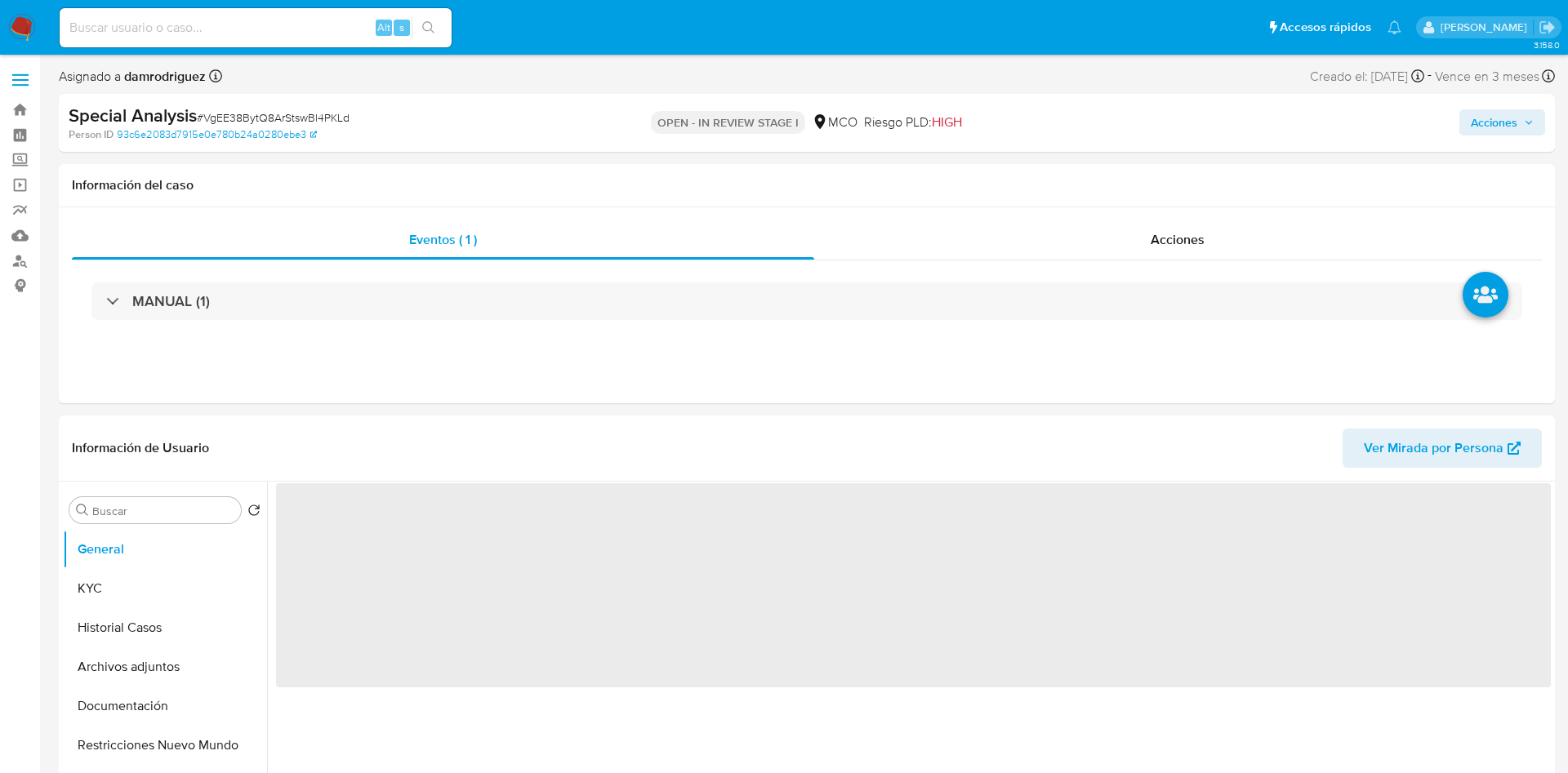
select select "10"
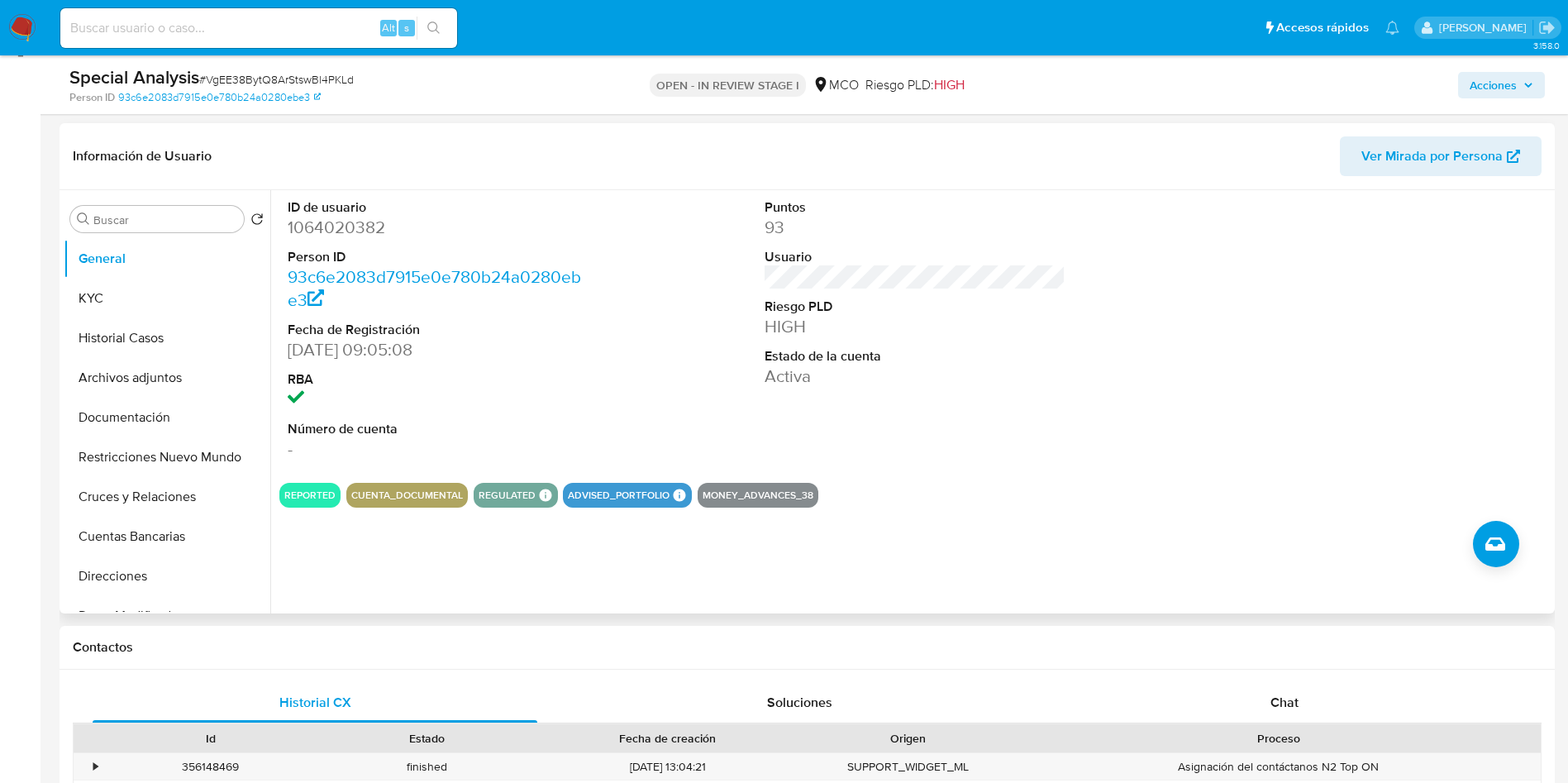
scroll to position [249, 0]
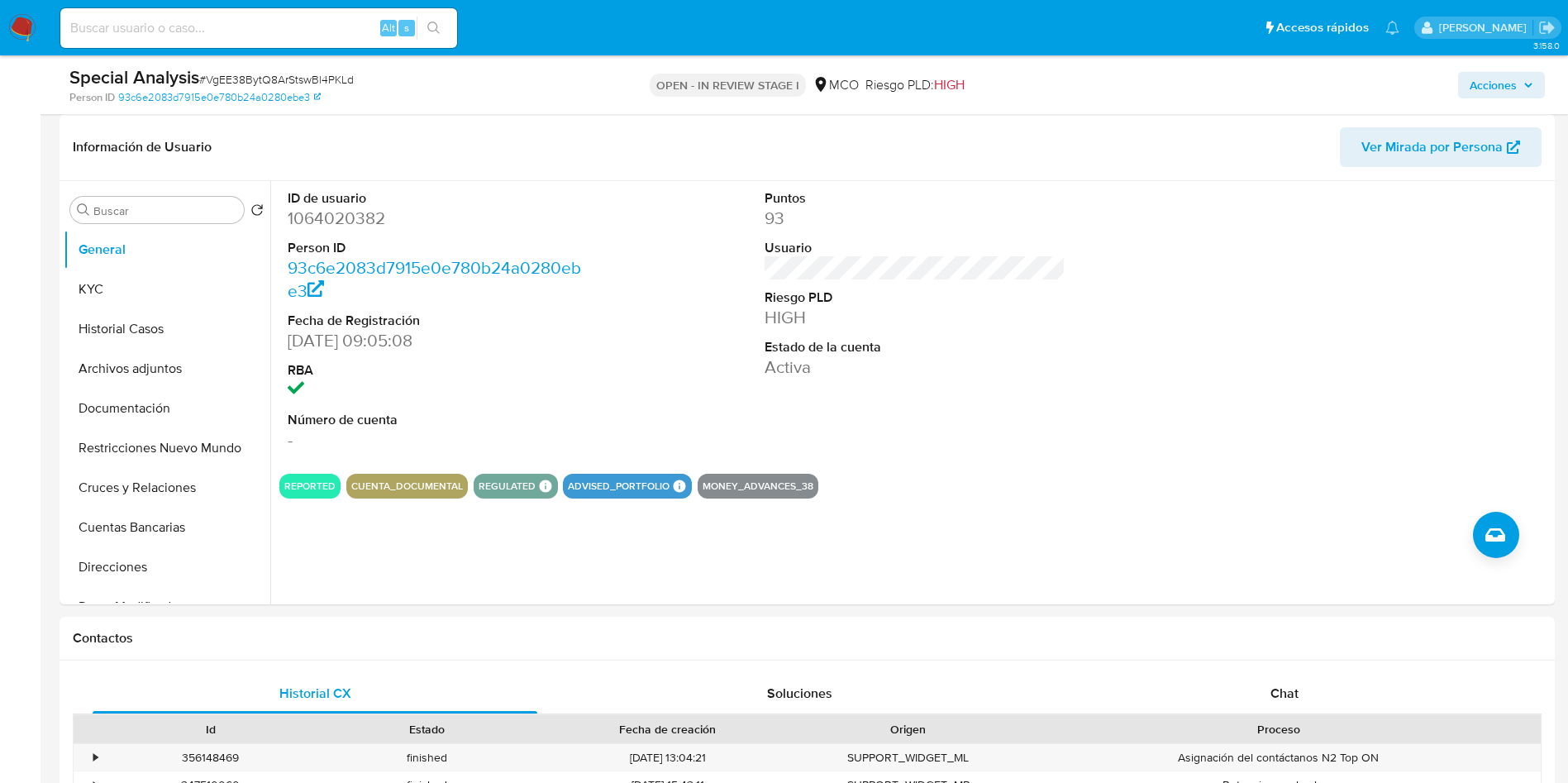
click at [1505, 82] on span "Acciones" at bounding box center [1493, 85] width 47 height 26
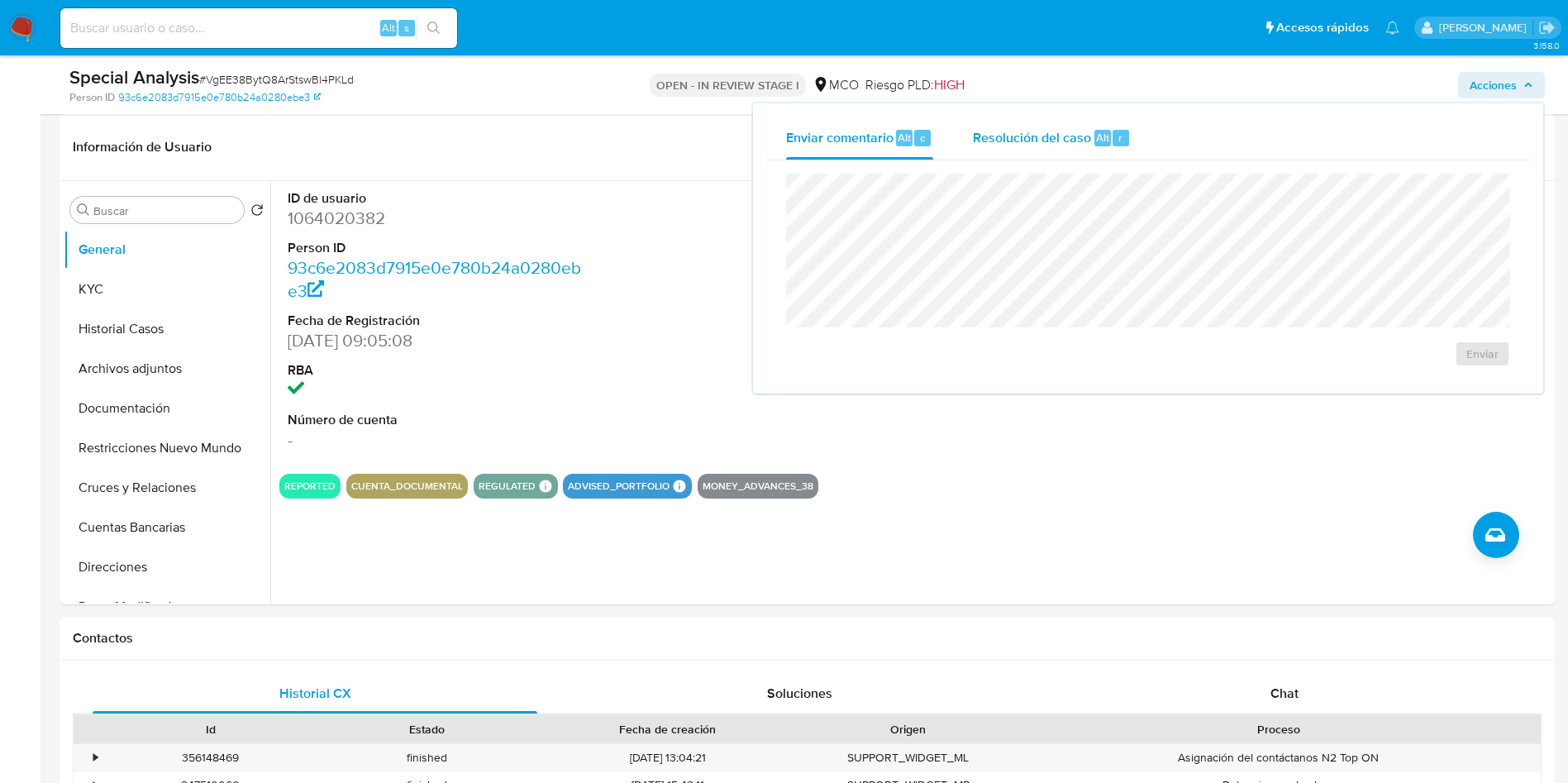
click at [1022, 134] on span "Resolución del caso" at bounding box center [1032, 137] width 118 height 20
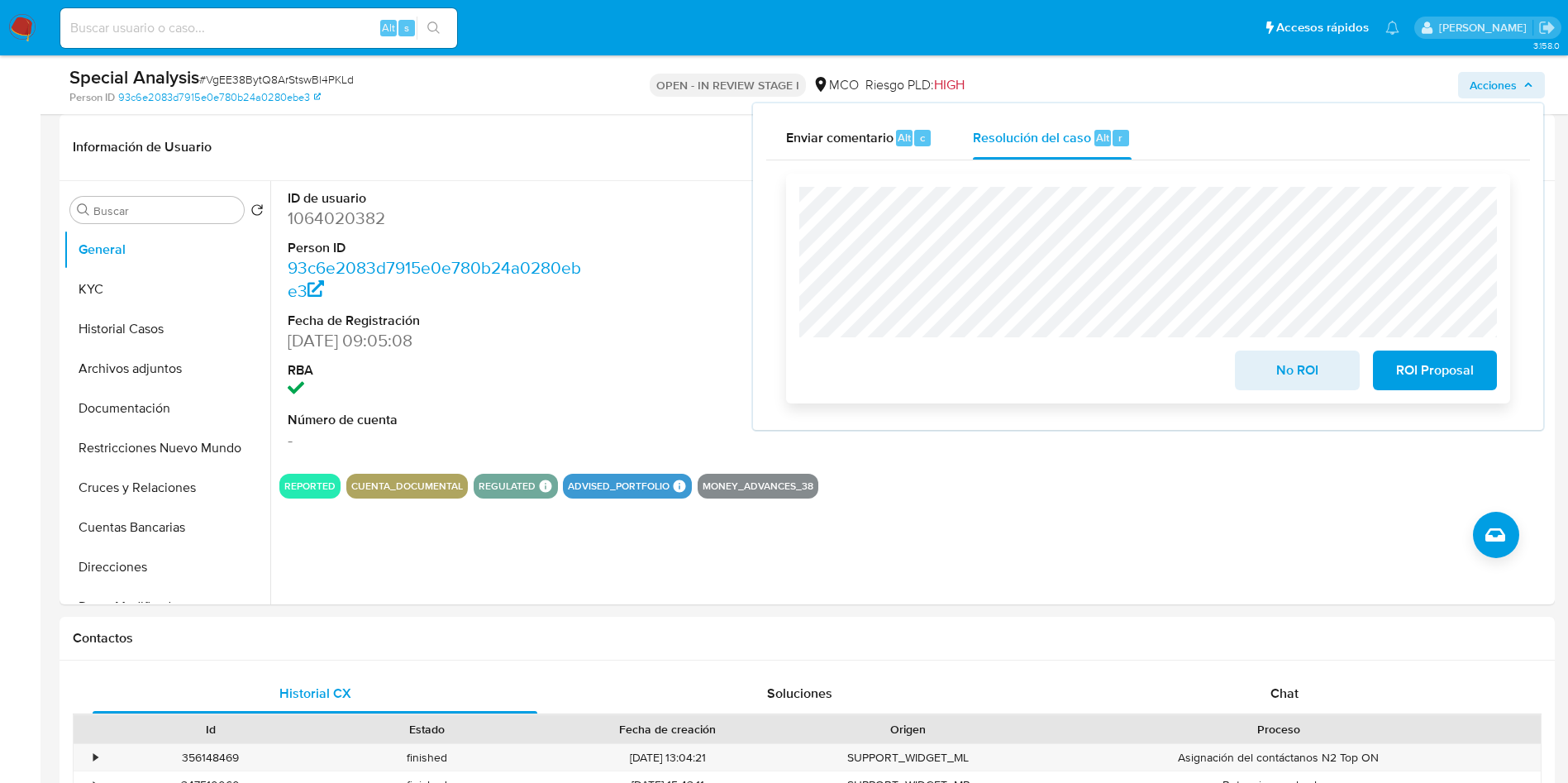
click at [1264, 373] on span "No ROI" at bounding box center [1296, 370] width 81 height 36
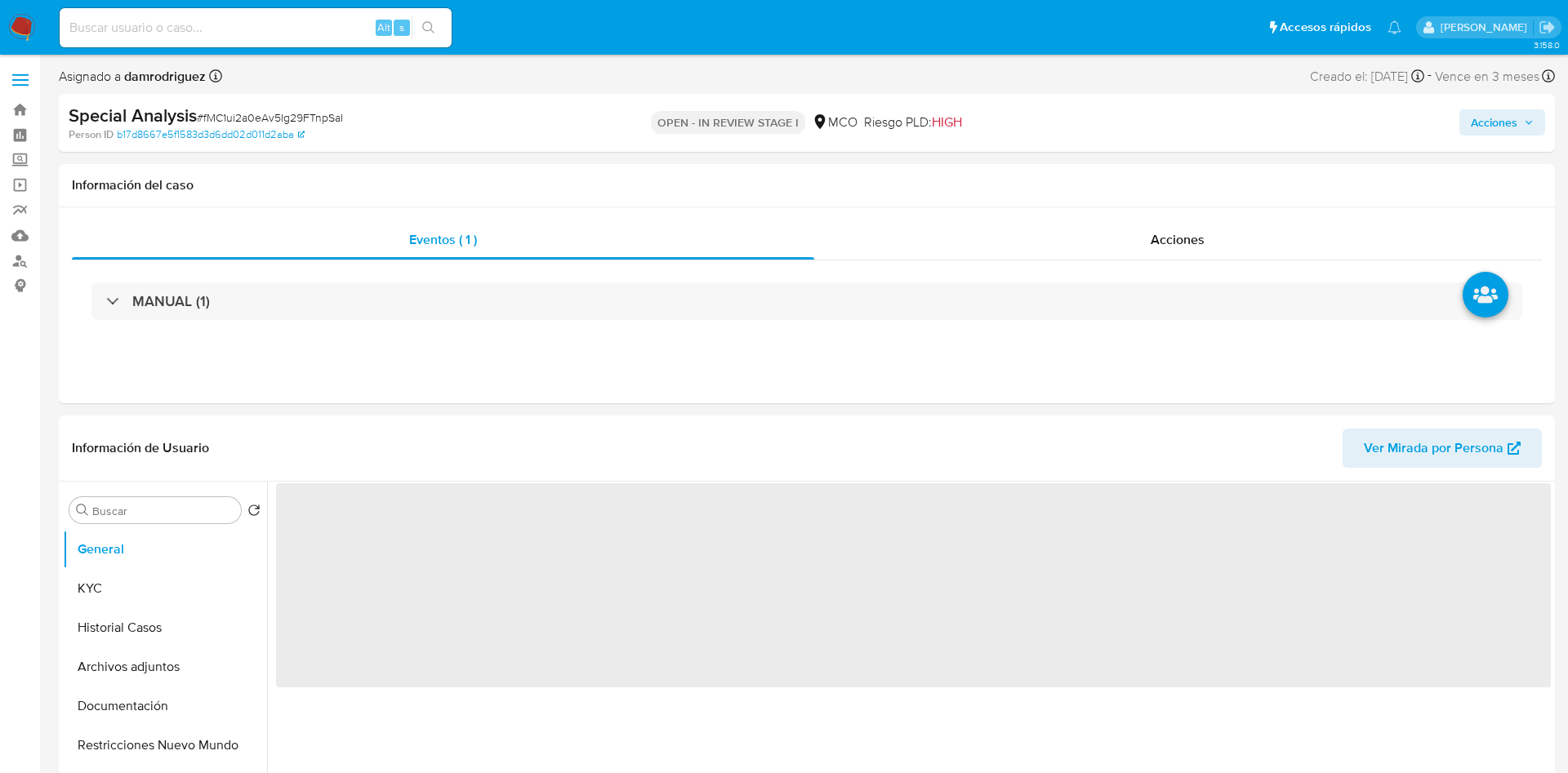
select select "10"
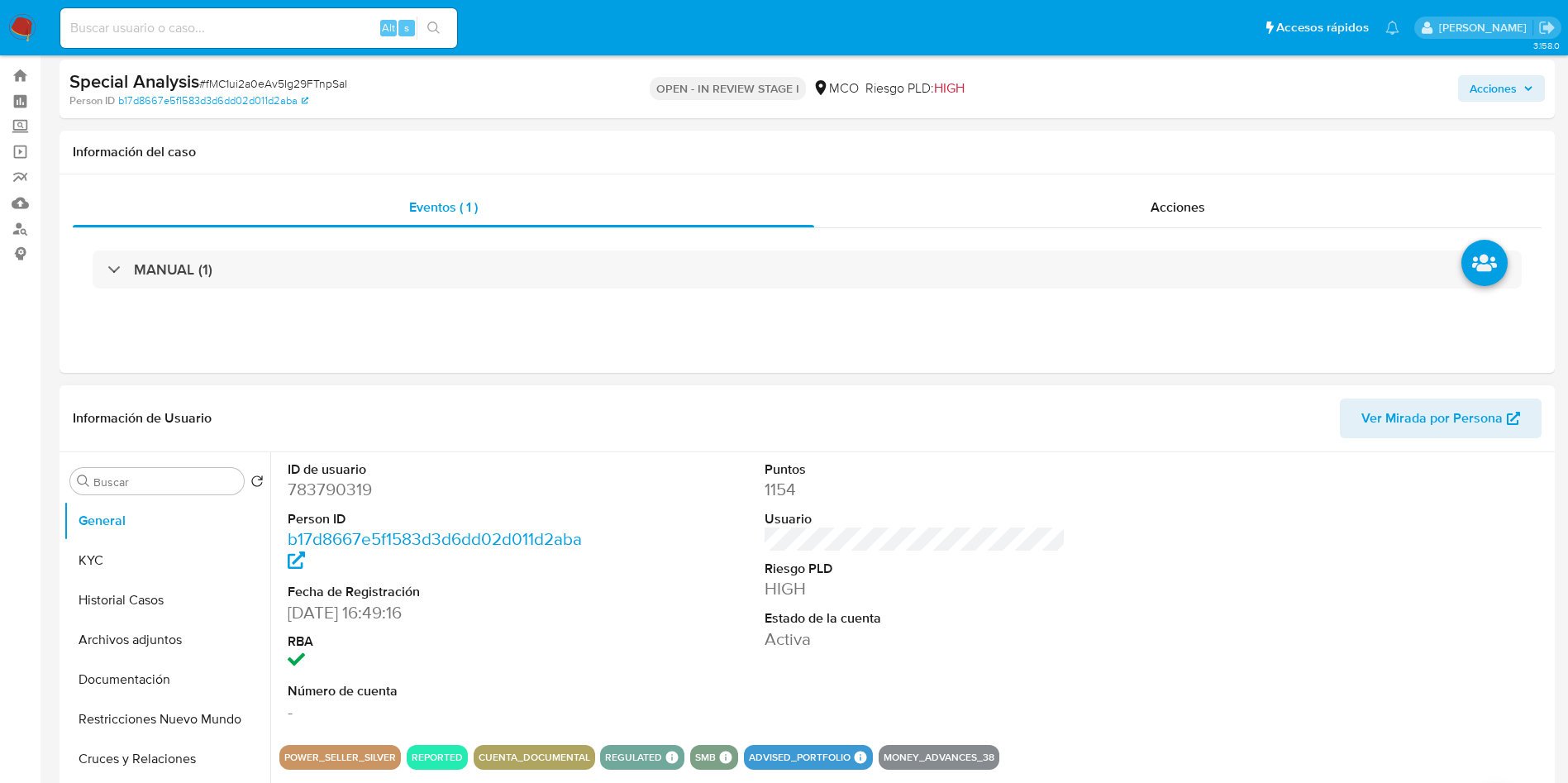
scroll to position [124, 0]
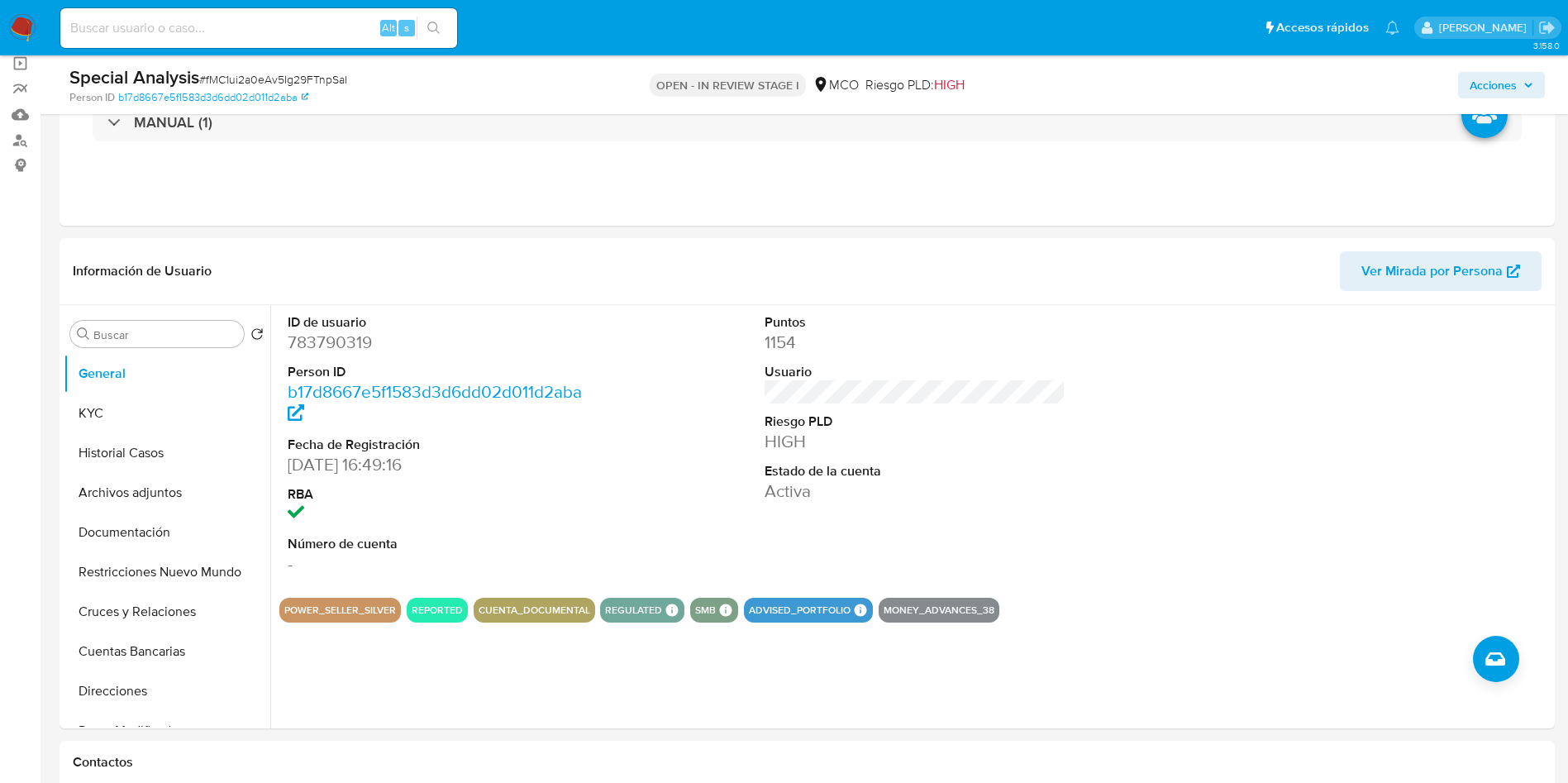
click at [1474, 86] on span "Acciones" at bounding box center [1493, 85] width 47 height 26
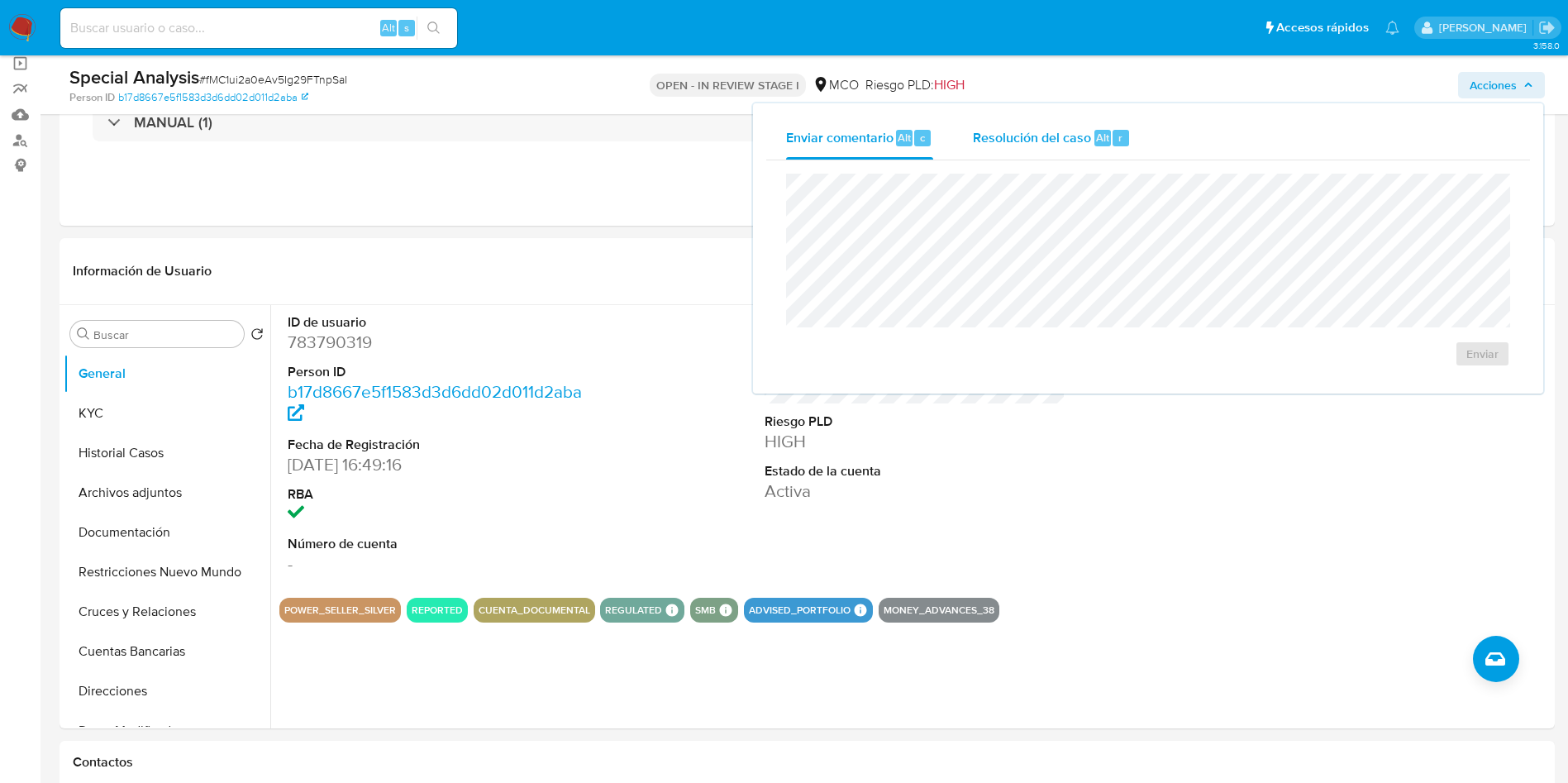
click at [1053, 145] on span "Resolución del caso" at bounding box center [1032, 137] width 118 height 20
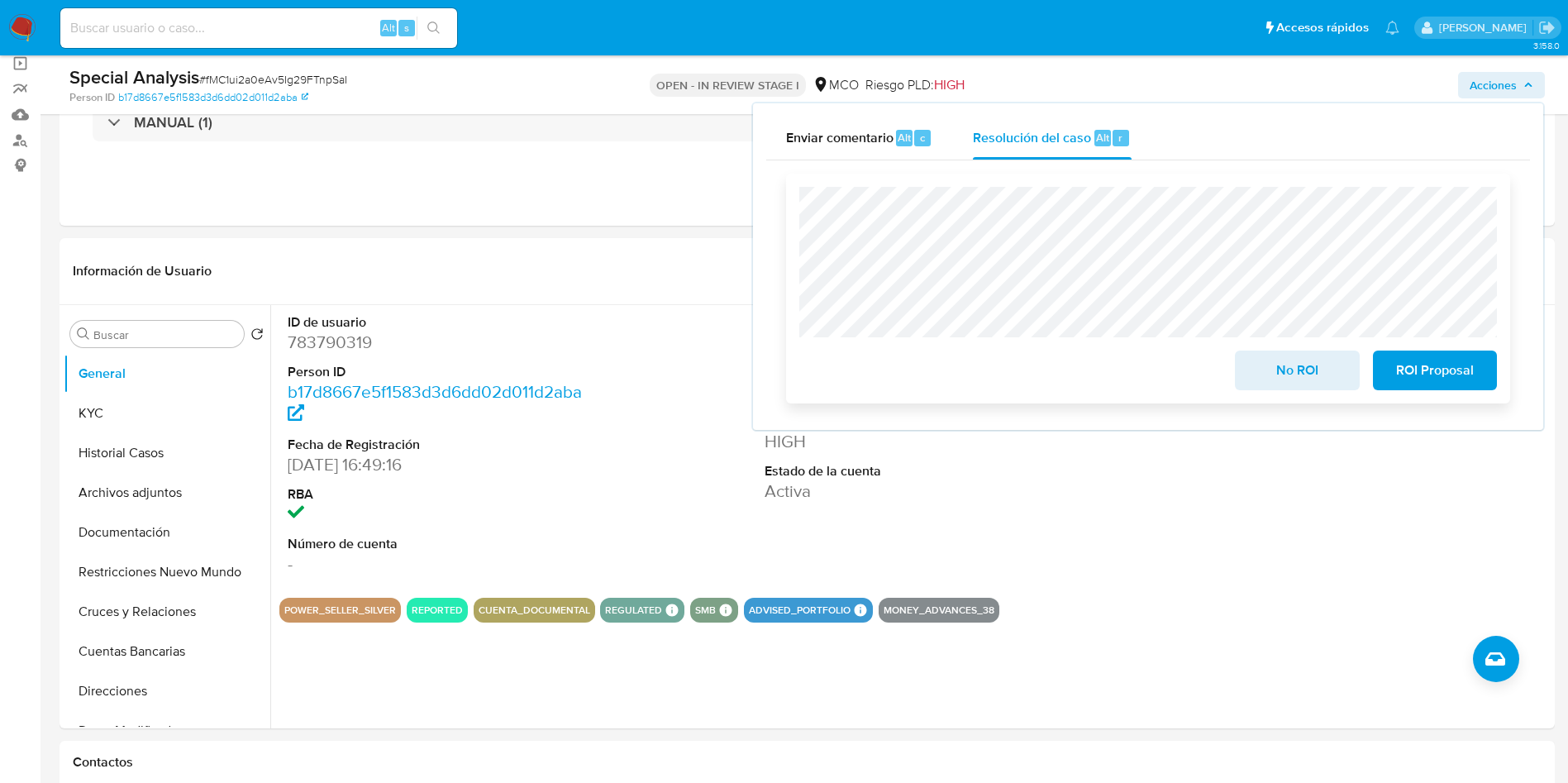
click at [1286, 377] on span "No ROI" at bounding box center [1296, 370] width 81 height 36
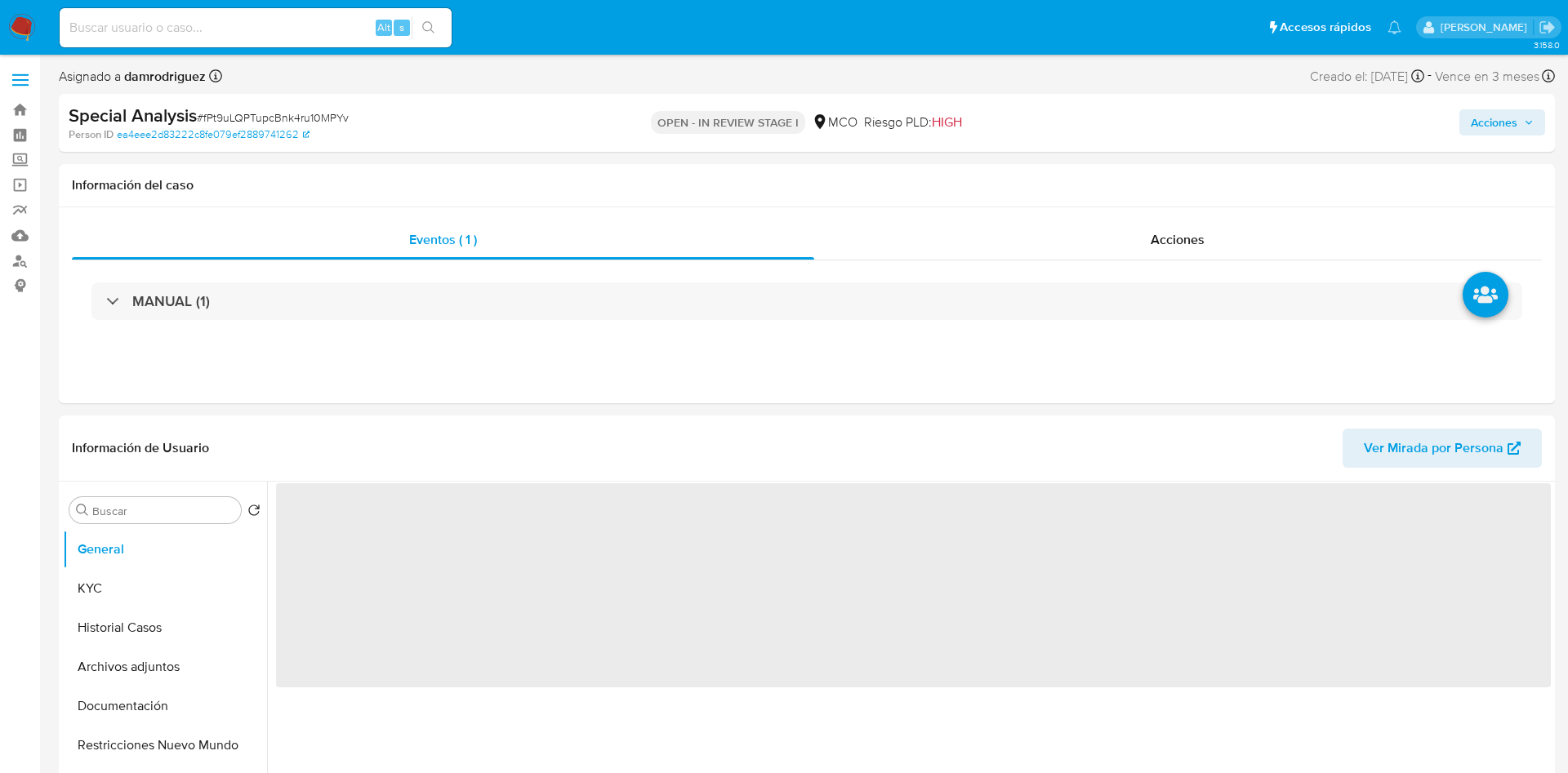
select select "10"
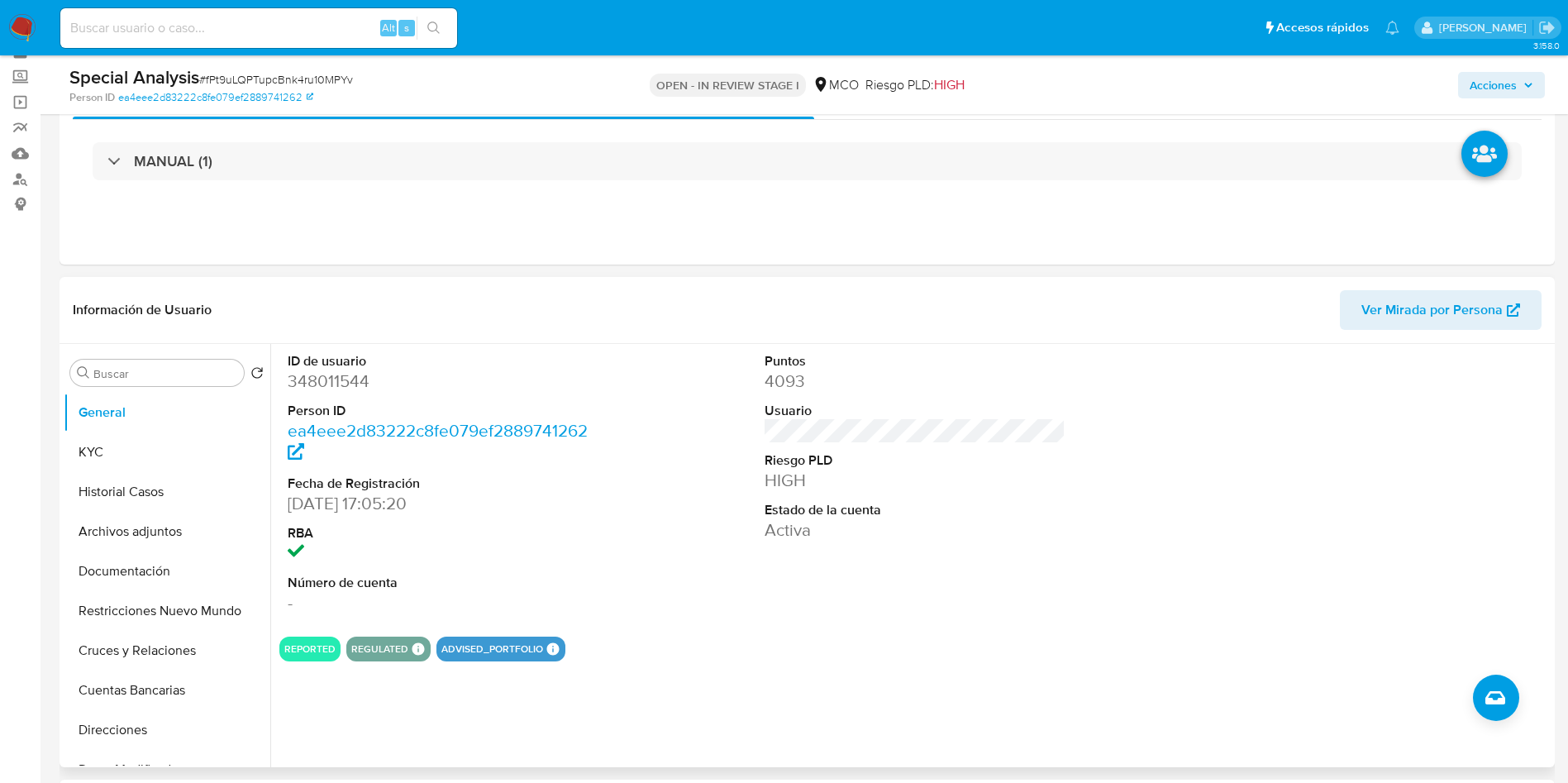
scroll to position [124, 0]
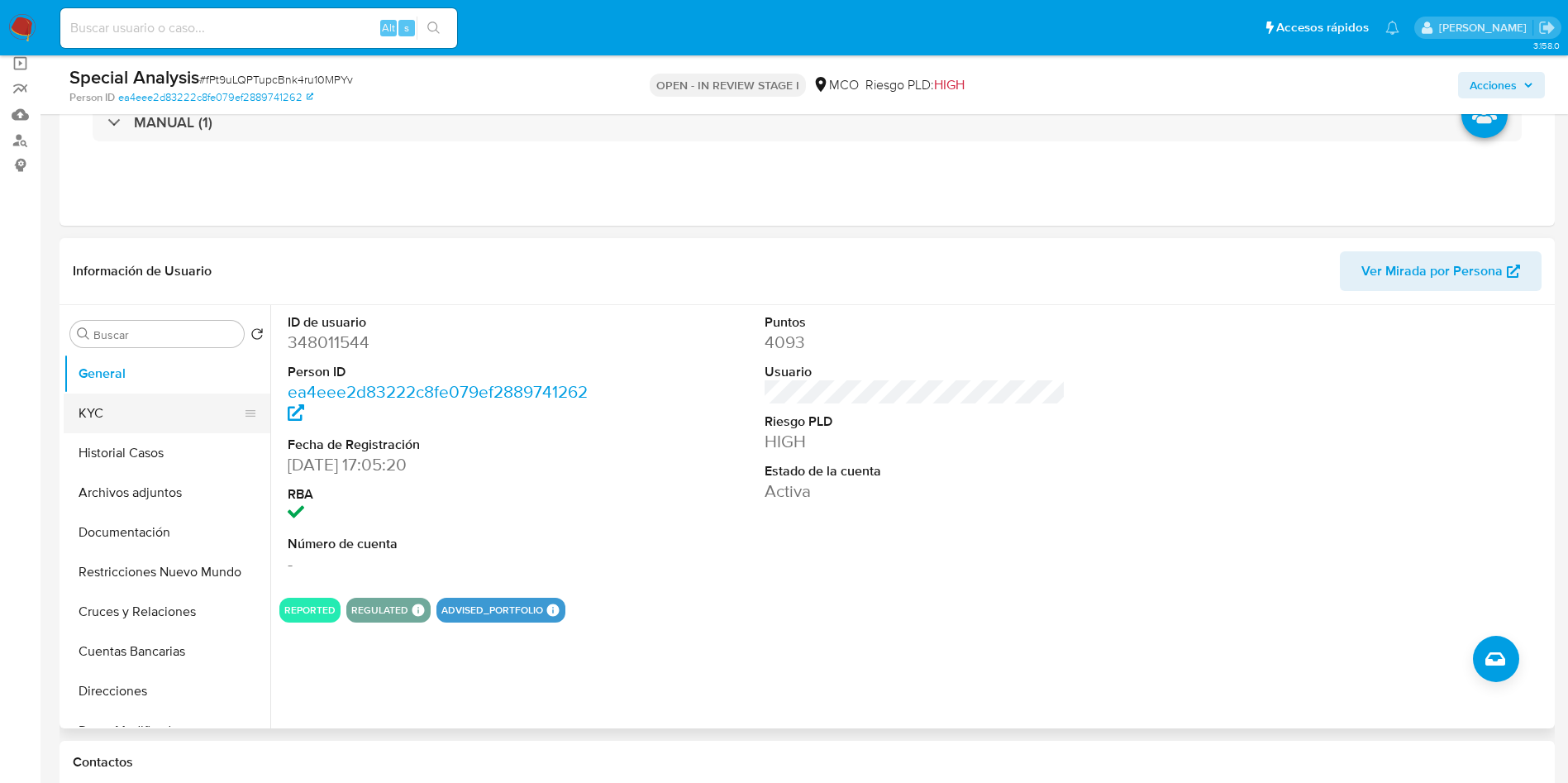
click at [133, 419] on button "KYC" at bounding box center [160, 413] width 194 height 40
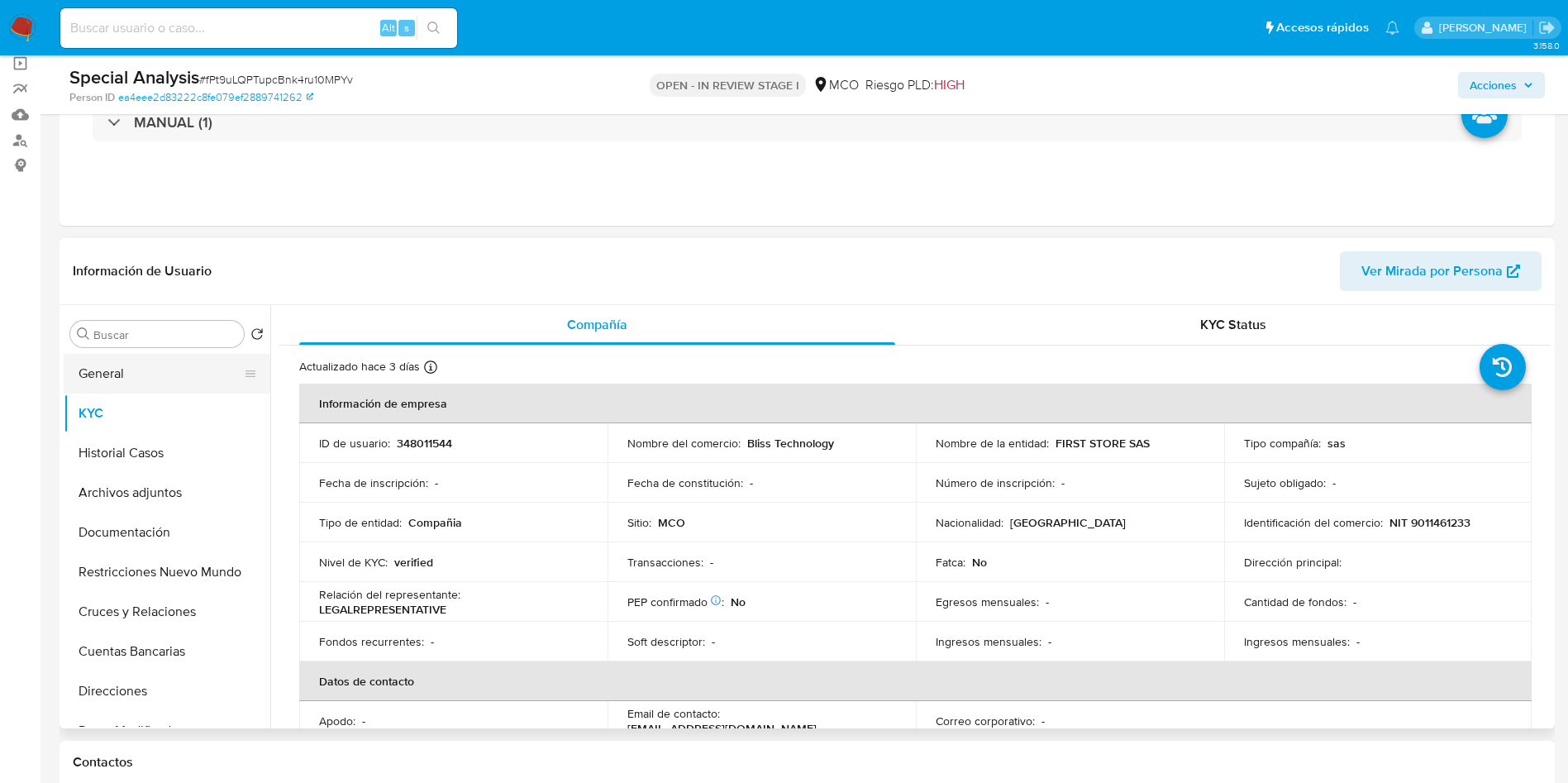
click at [139, 372] on button "General" at bounding box center [160, 373] width 194 height 40
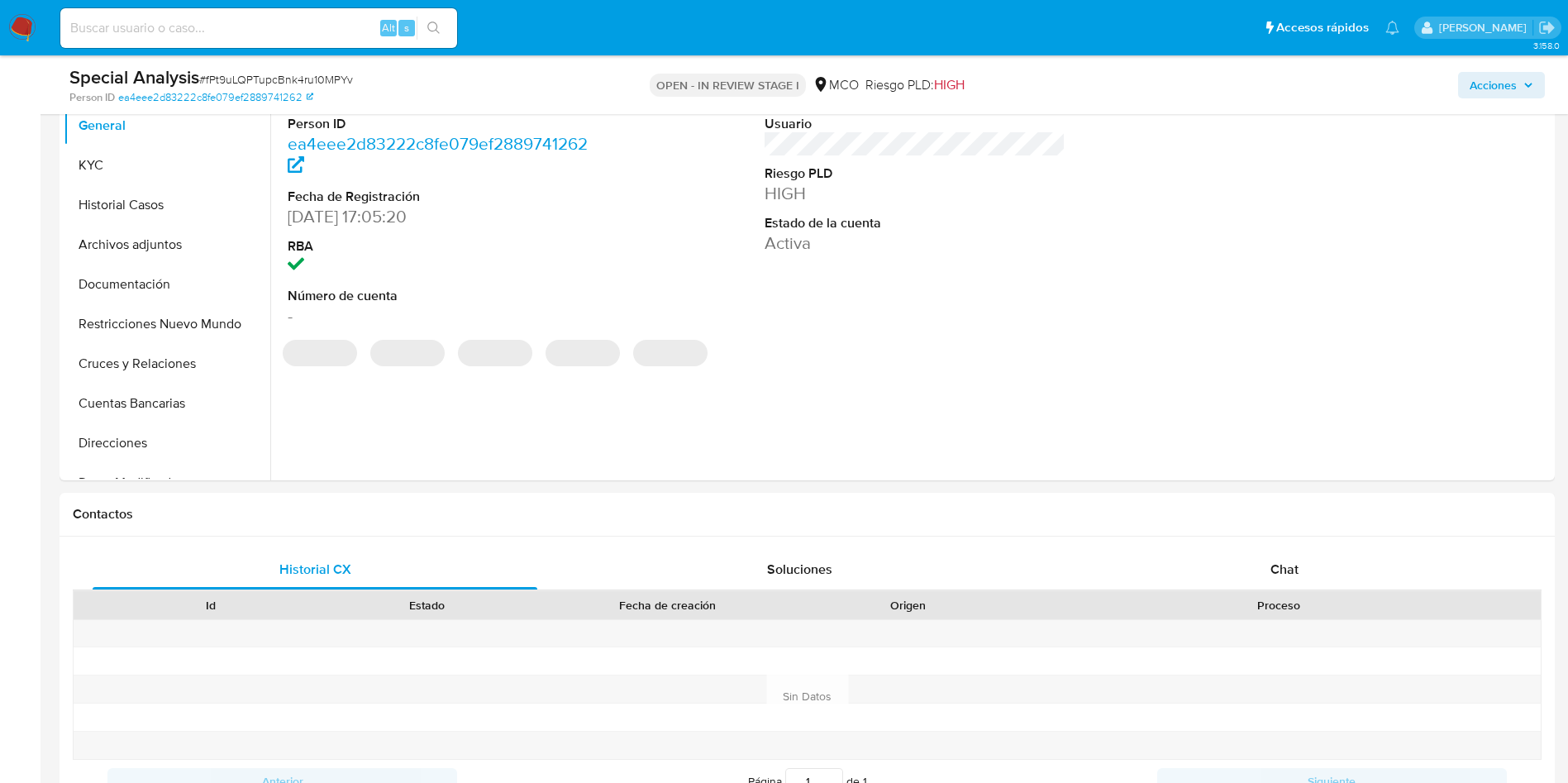
scroll to position [0, 0]
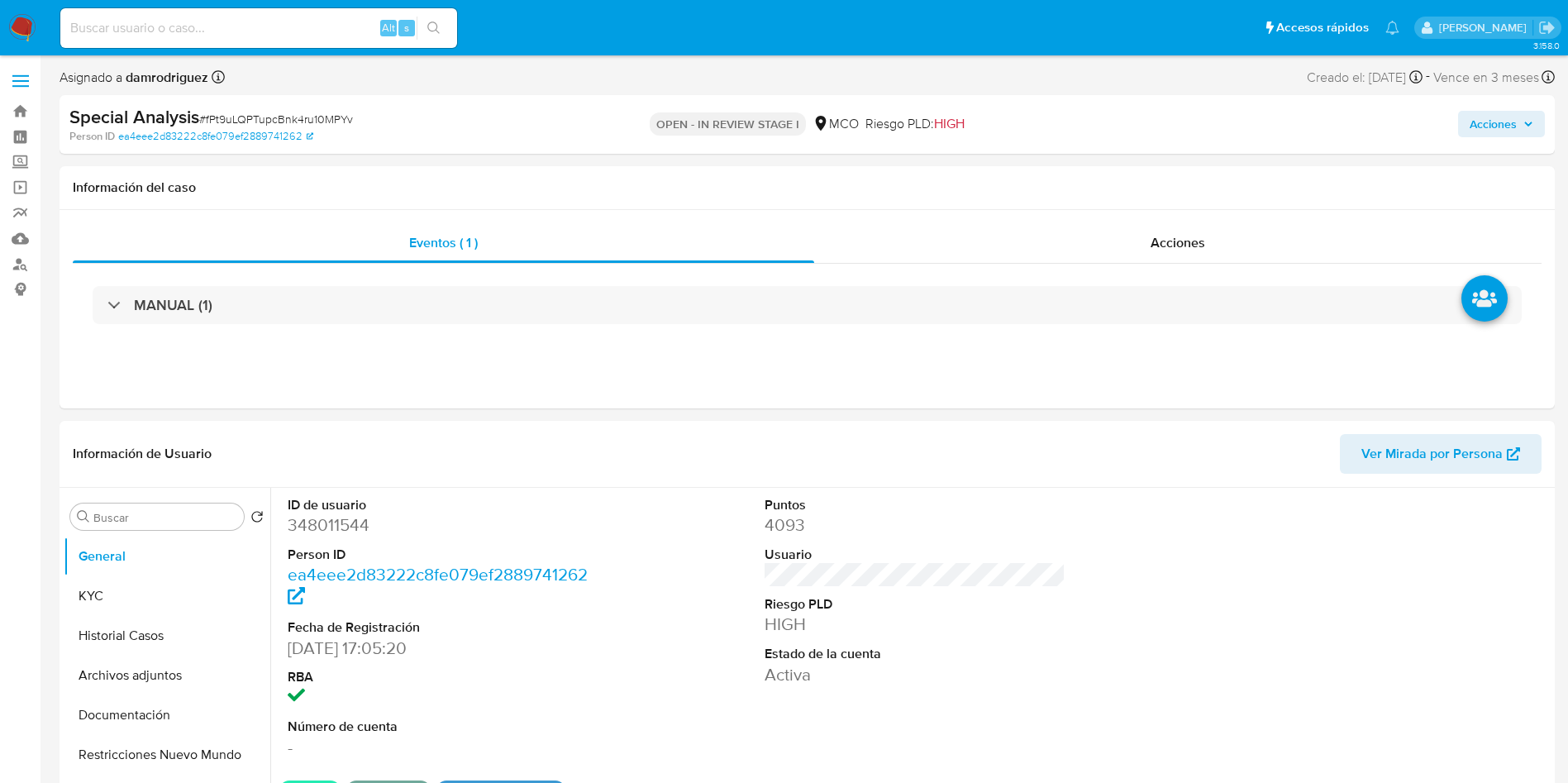
click at [1507, 123] on span "Acciones" at bounding box center [1493, 124] width 47 height 26
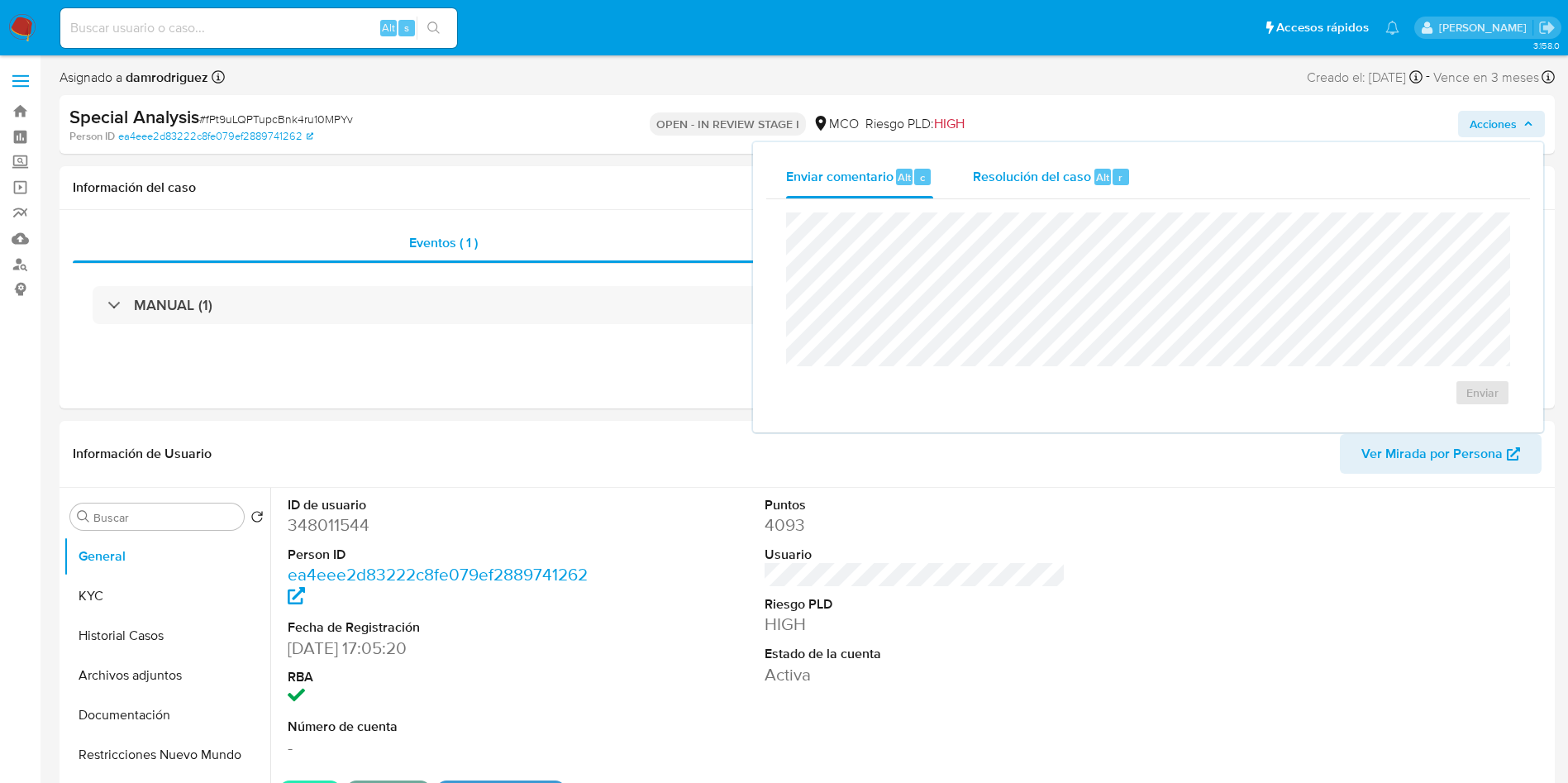
click at [1058, 178] on span "Resolución del caso" at bounding box center [1032, 176] width 118 height 20
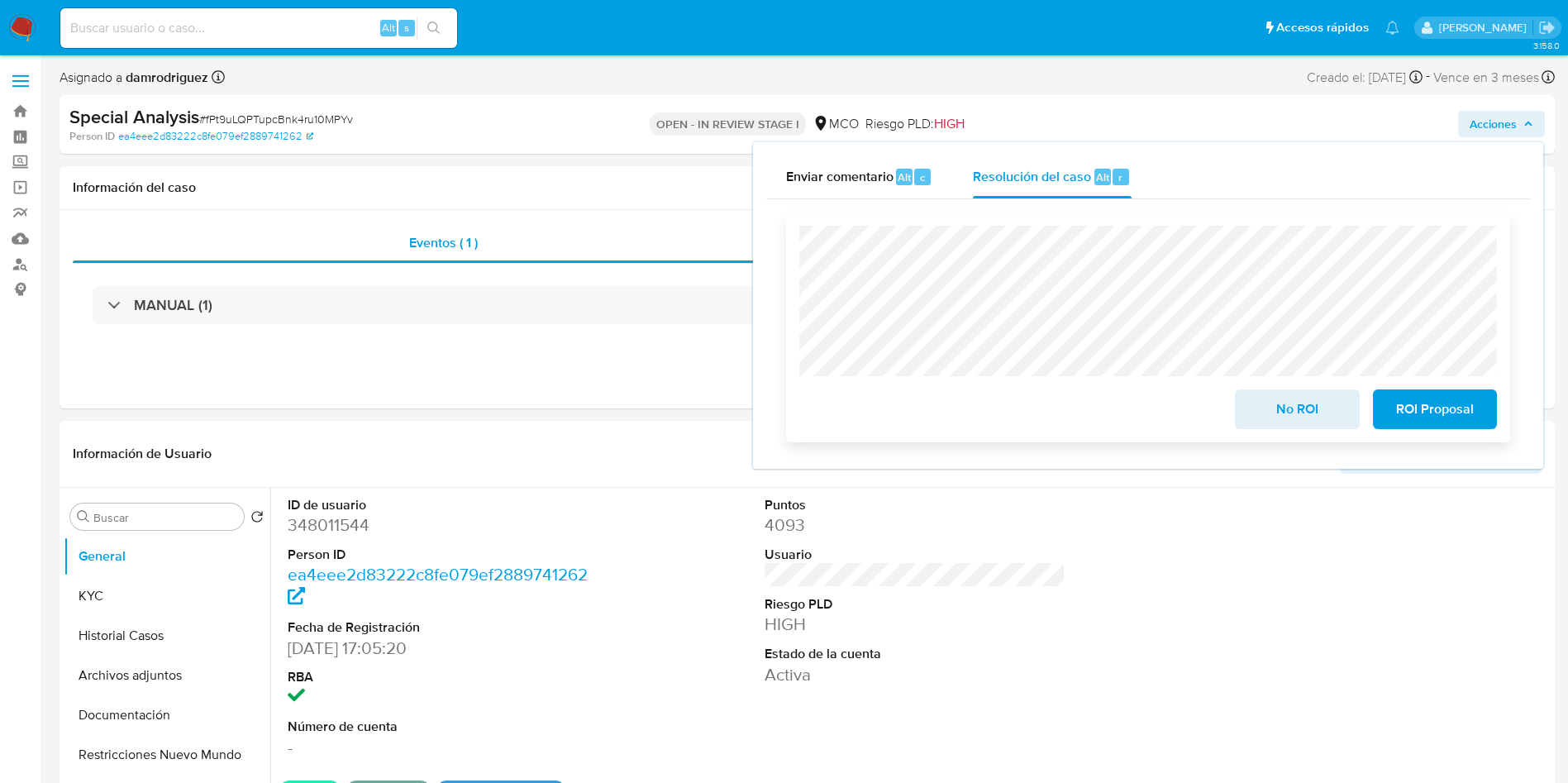
click at [1318, 414] on span "No ROI" at bounding box center [1296, 409] width 81 height 36
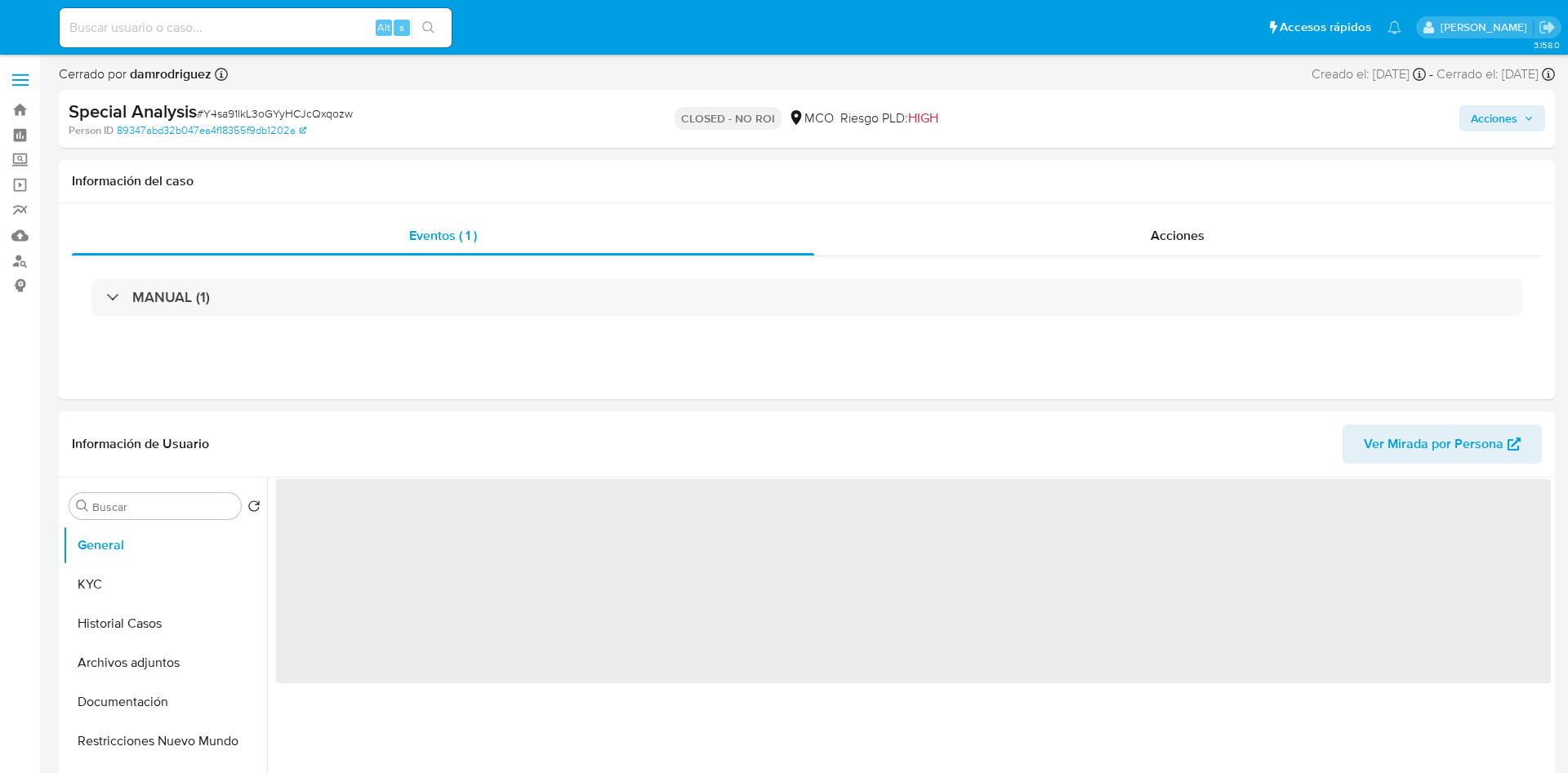
select select "10"
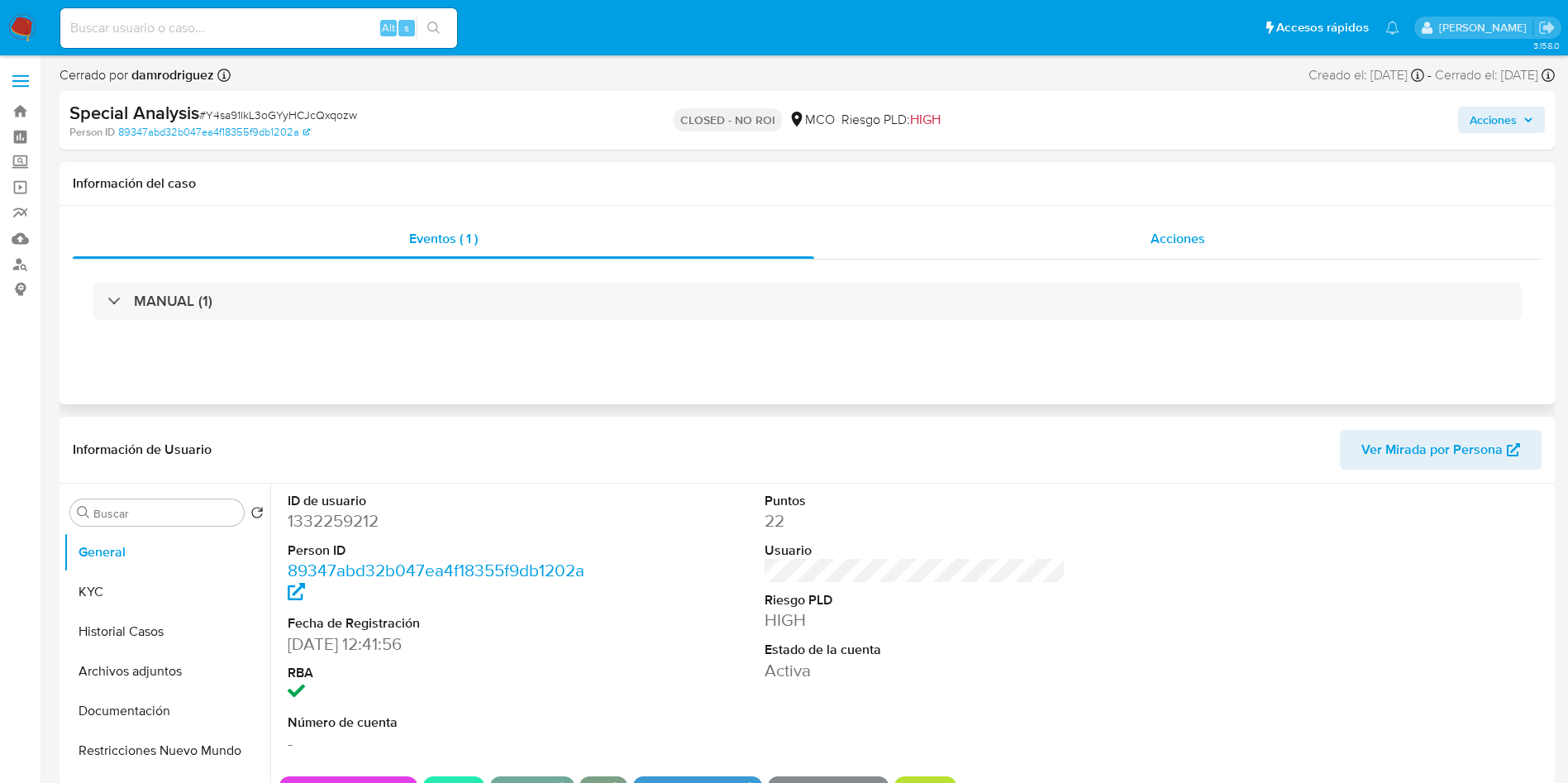
click at [1053, 232] on div "Acciones" at bounding box center [1178, 239] width 728 height 40
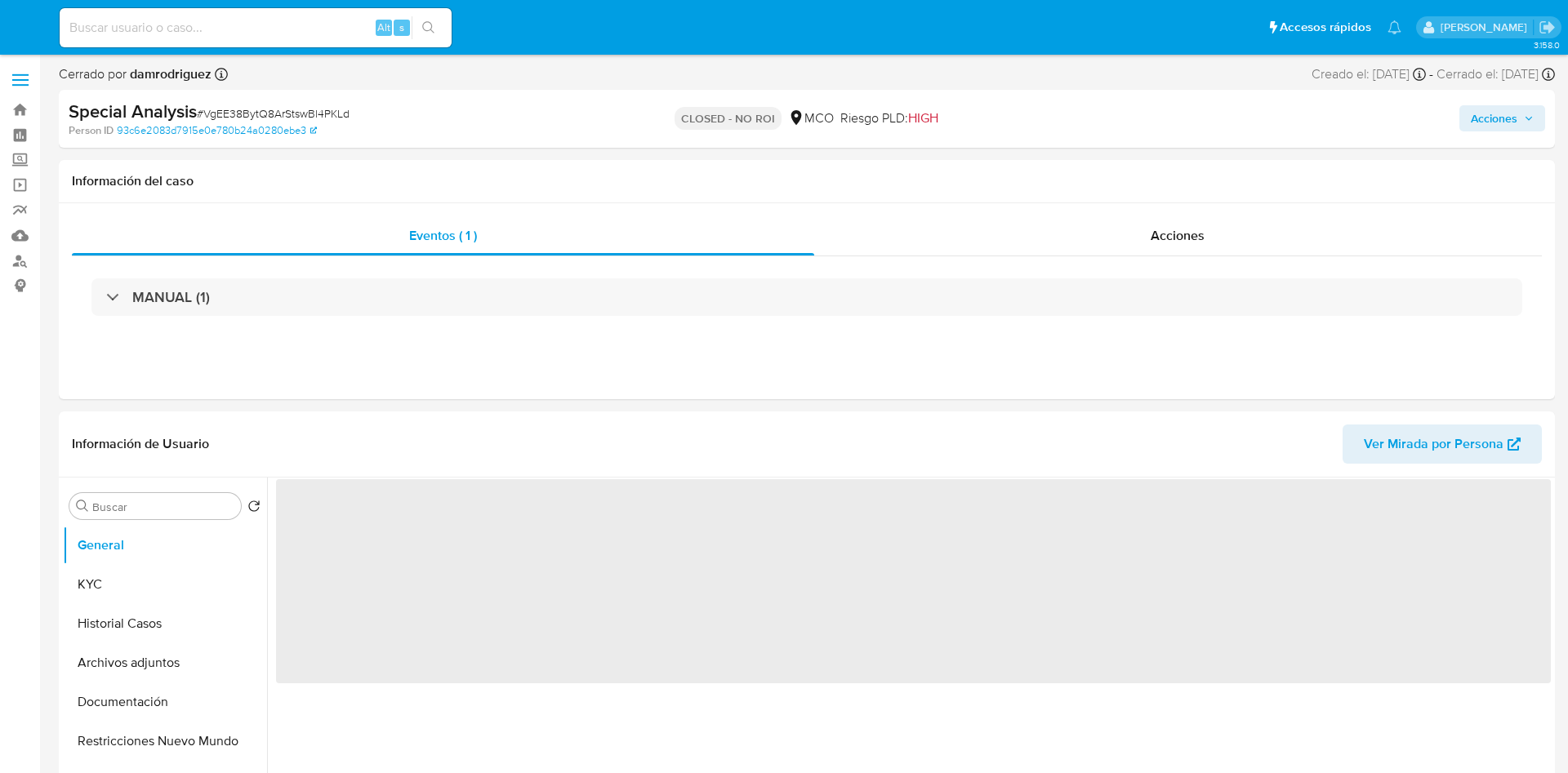
select select "10"
